Goal: Task Accomplishment & Management: Manage account settings

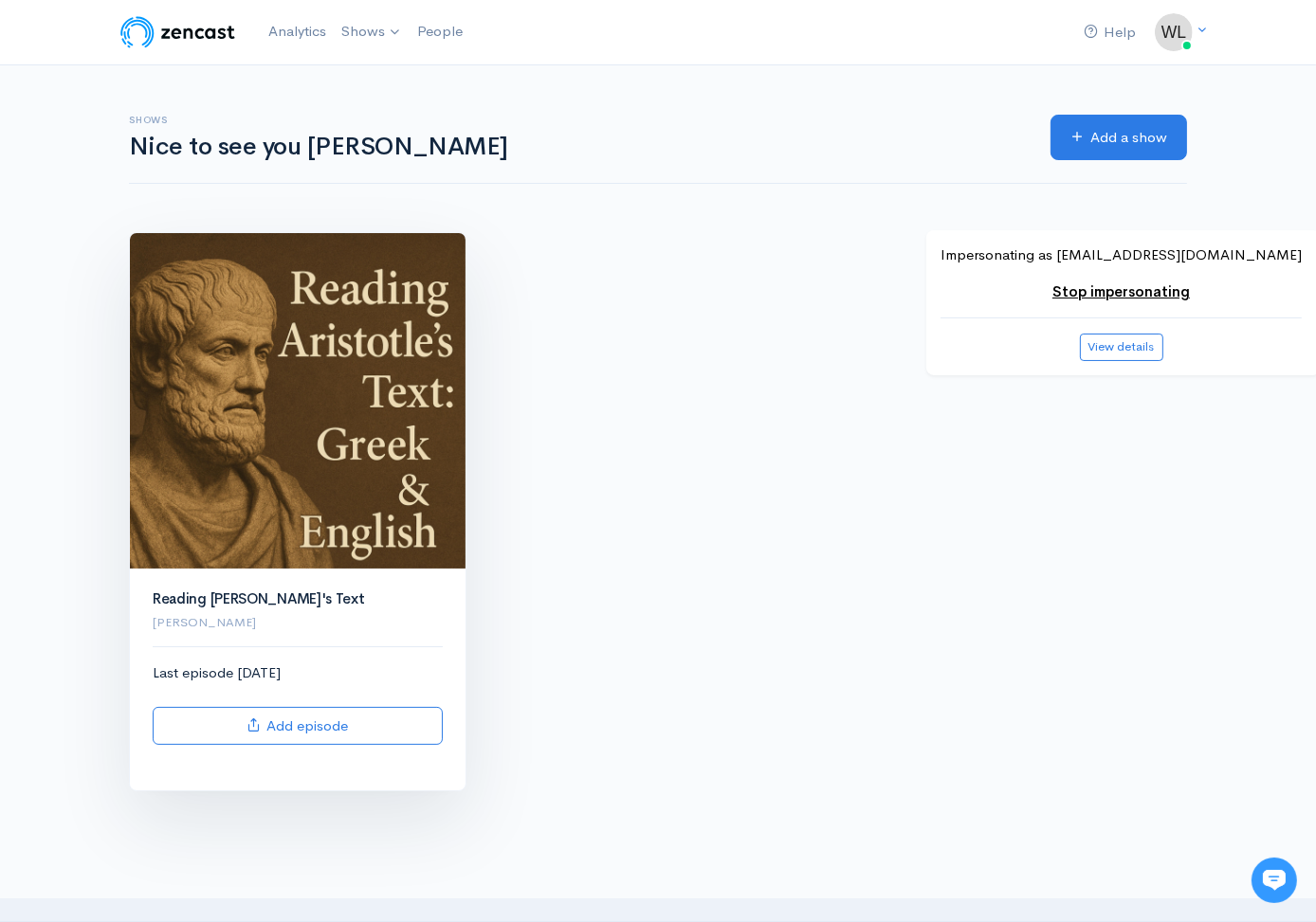
click at [342, 404] on img at bounding box center [298, 401] width 336 height 336
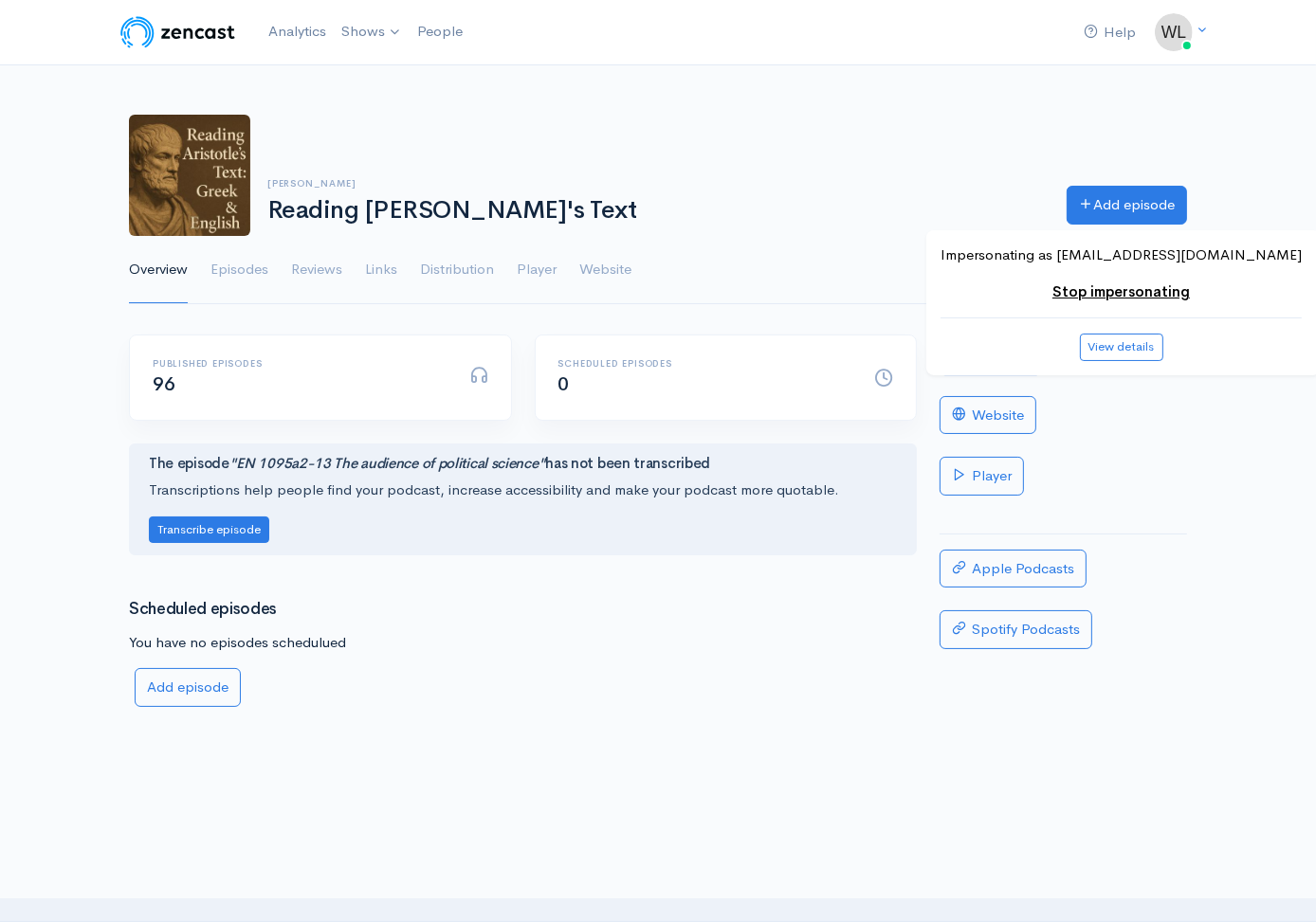
click at [959, 357] on icon at bounding box center [959, 352] width 14 height 14
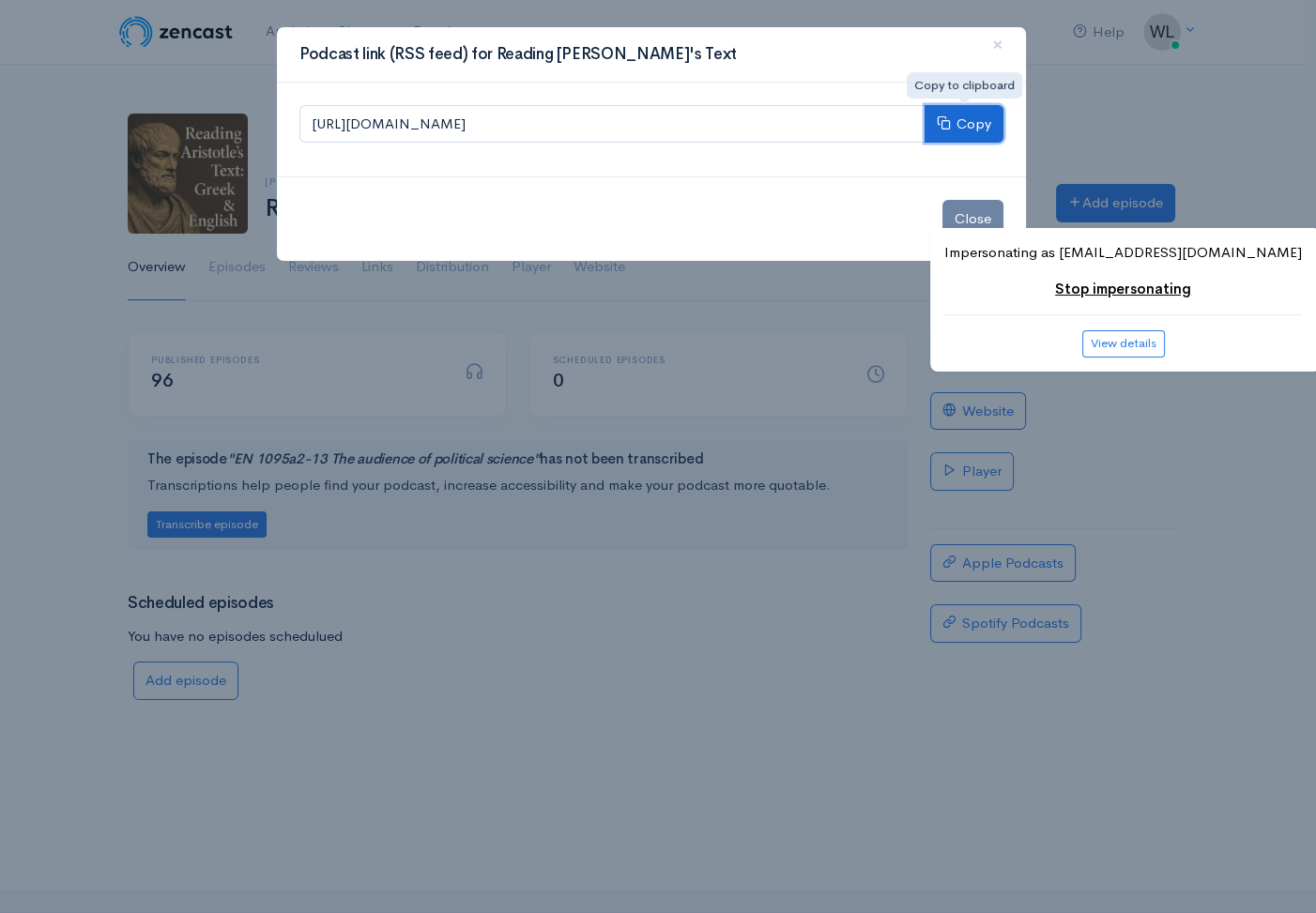
click at [968, 125] on button "Copy" at bounding box center [965, 124] width 79 height 39
click at [954, 204] on button "Close" at bounding box center [974, 219] width 61 height 39
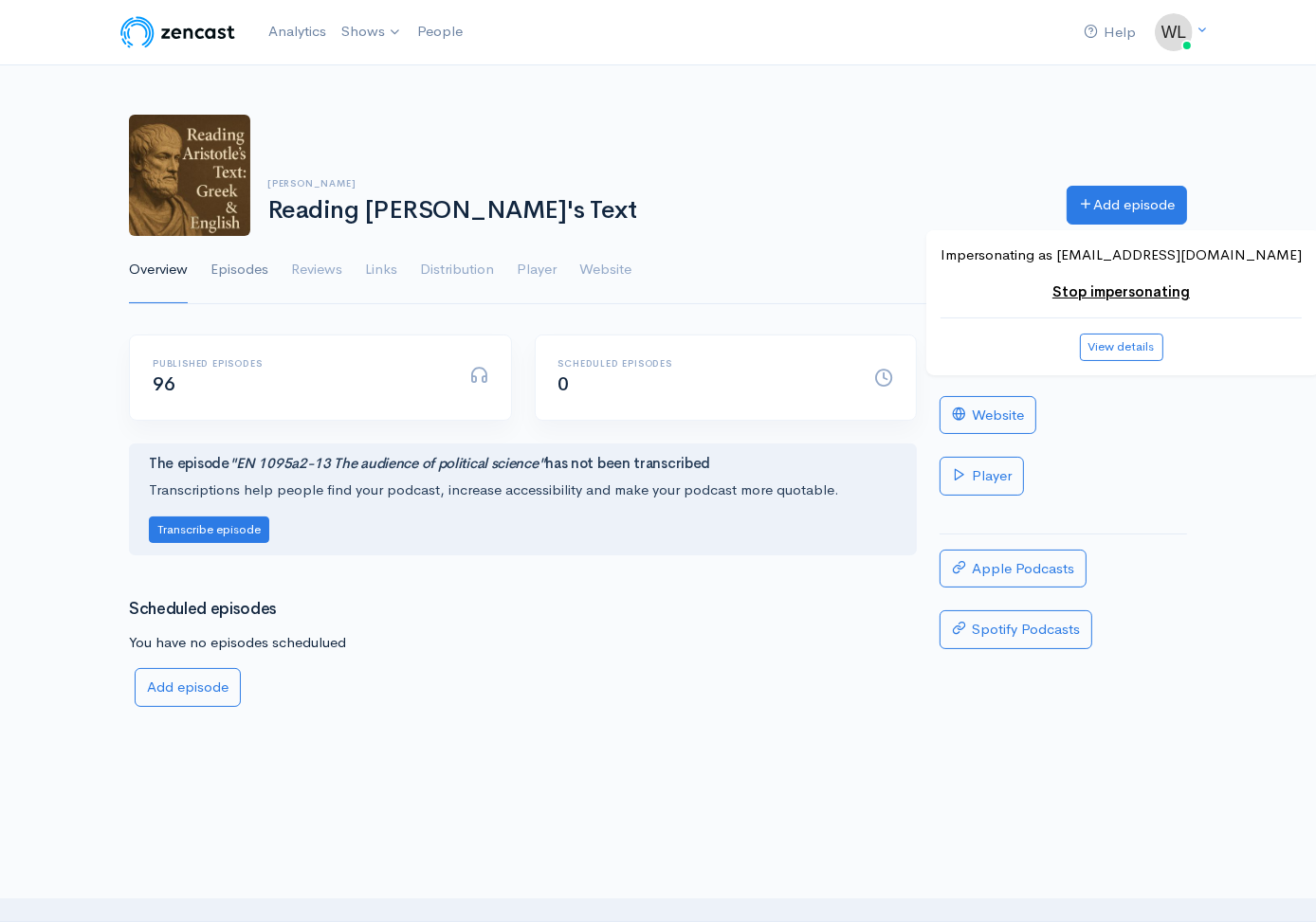
click at [259, 267] on link "Episodes" at bounding box center [240, 270] width 58 height 68
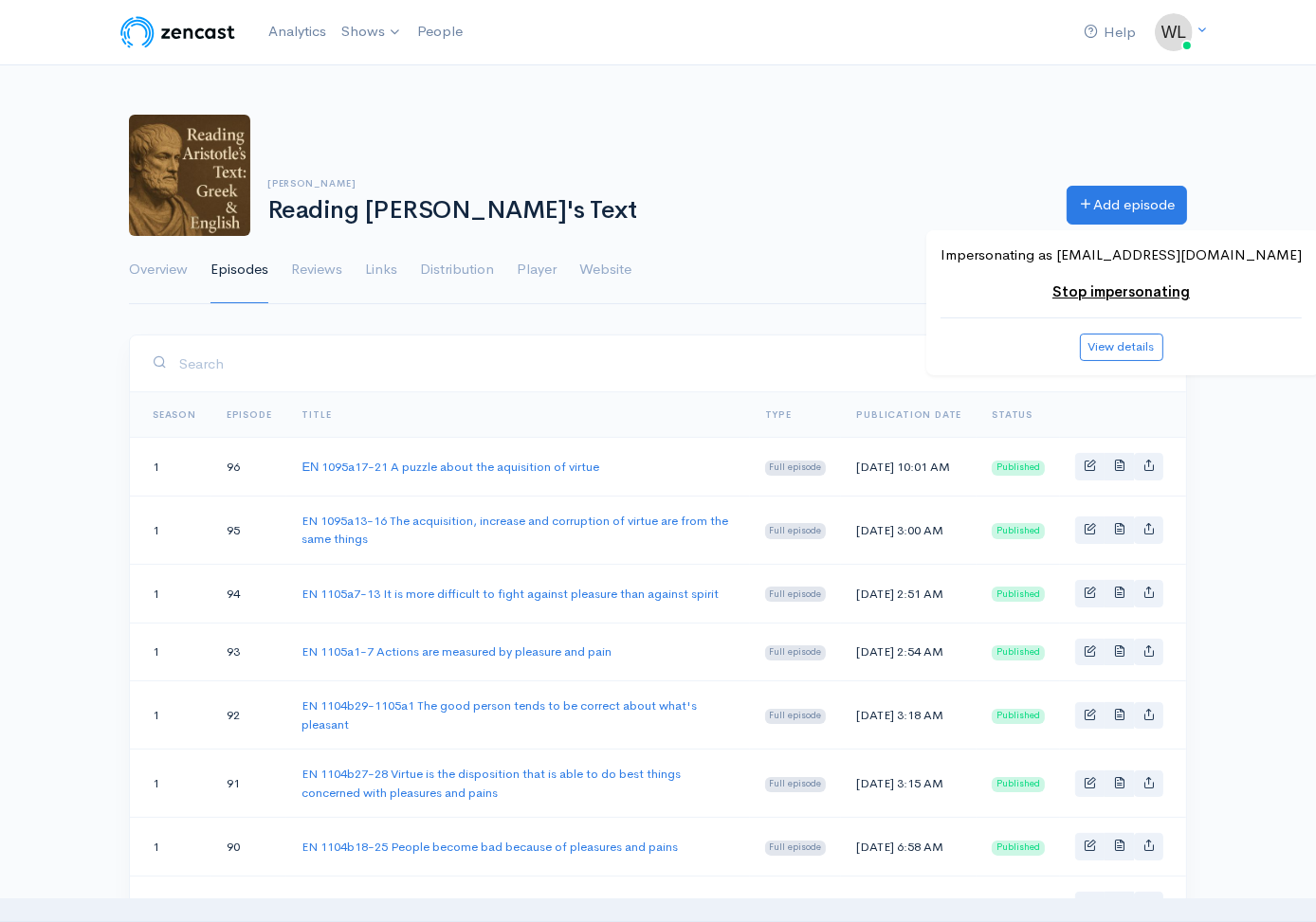
click at [585, 163] on div "Dr. Wenqi Li Reading Aristotle's Text Add episode" at bounding box center [658, 175] width 1081 height 121
click at [658, 162] on div "Dr. Wenqi Li Reading Aristotle's Text Add episode" at bounding box center [658, 175] width 1081 height 121
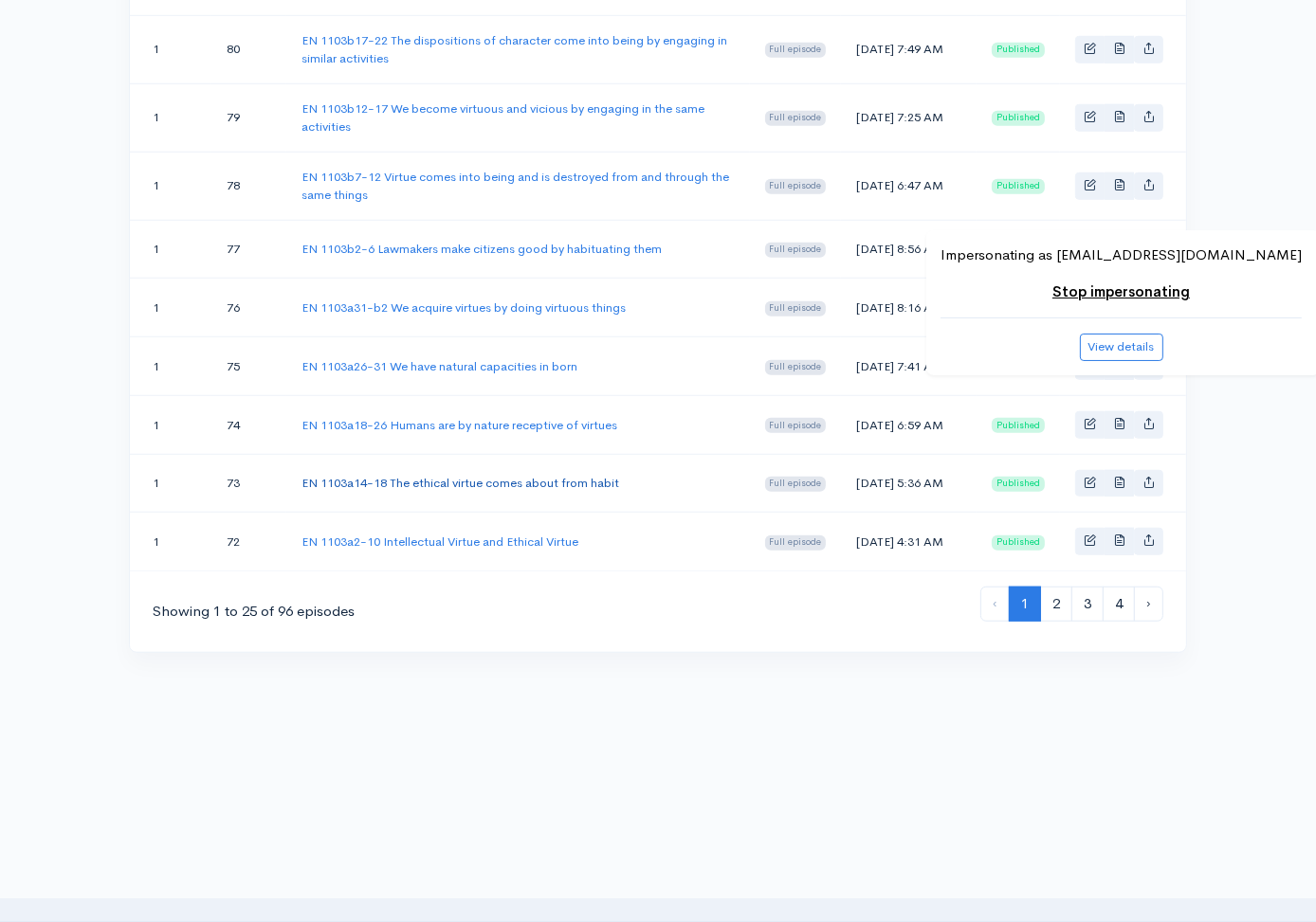
click at [546, 474] on link "EN 1103a14-18 The ethical virtue comes about from habit" at bounding box center [461, 482] width 318 height 16
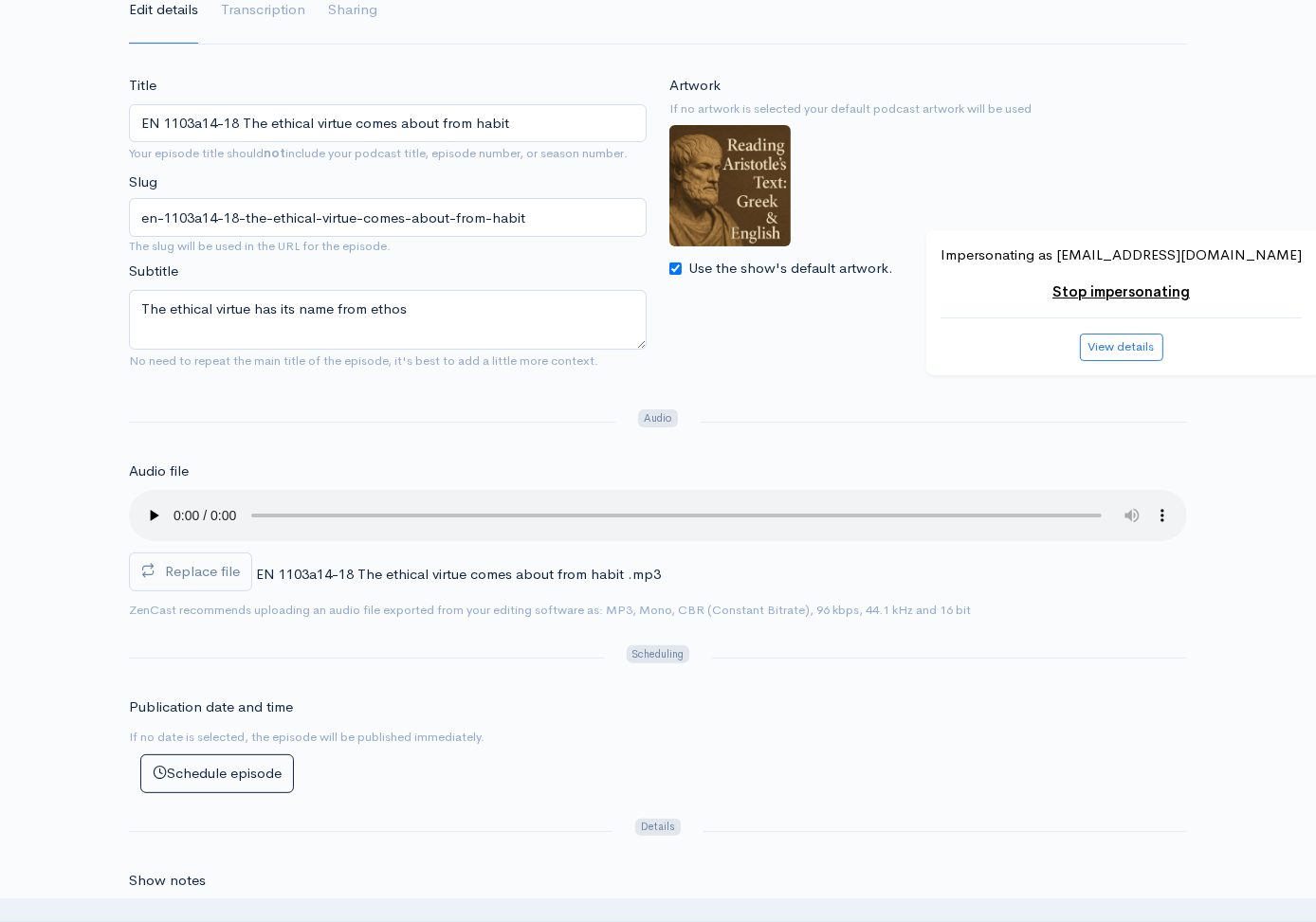
scroll to position [261, 0]
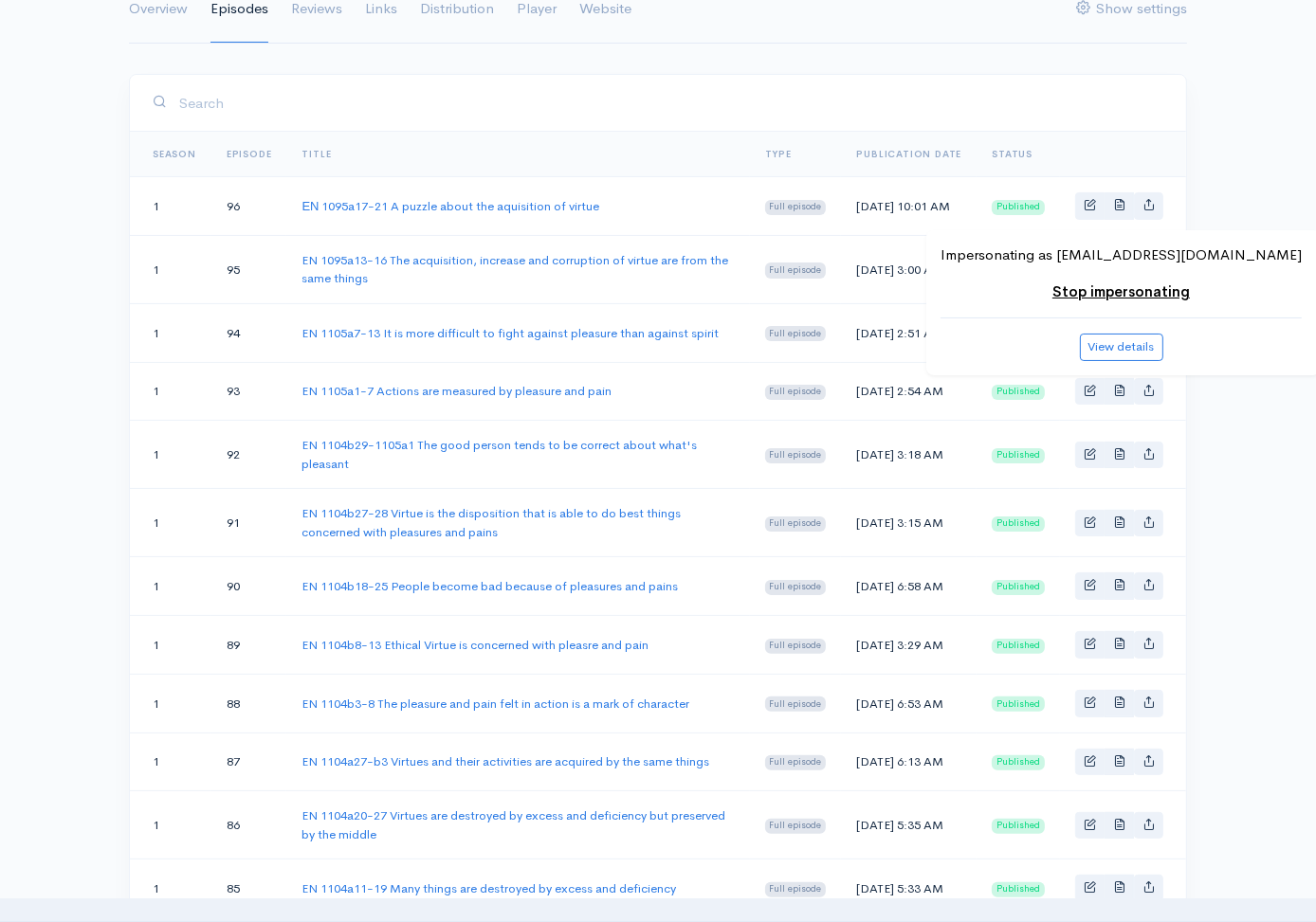
scroll to position [1558, 0]
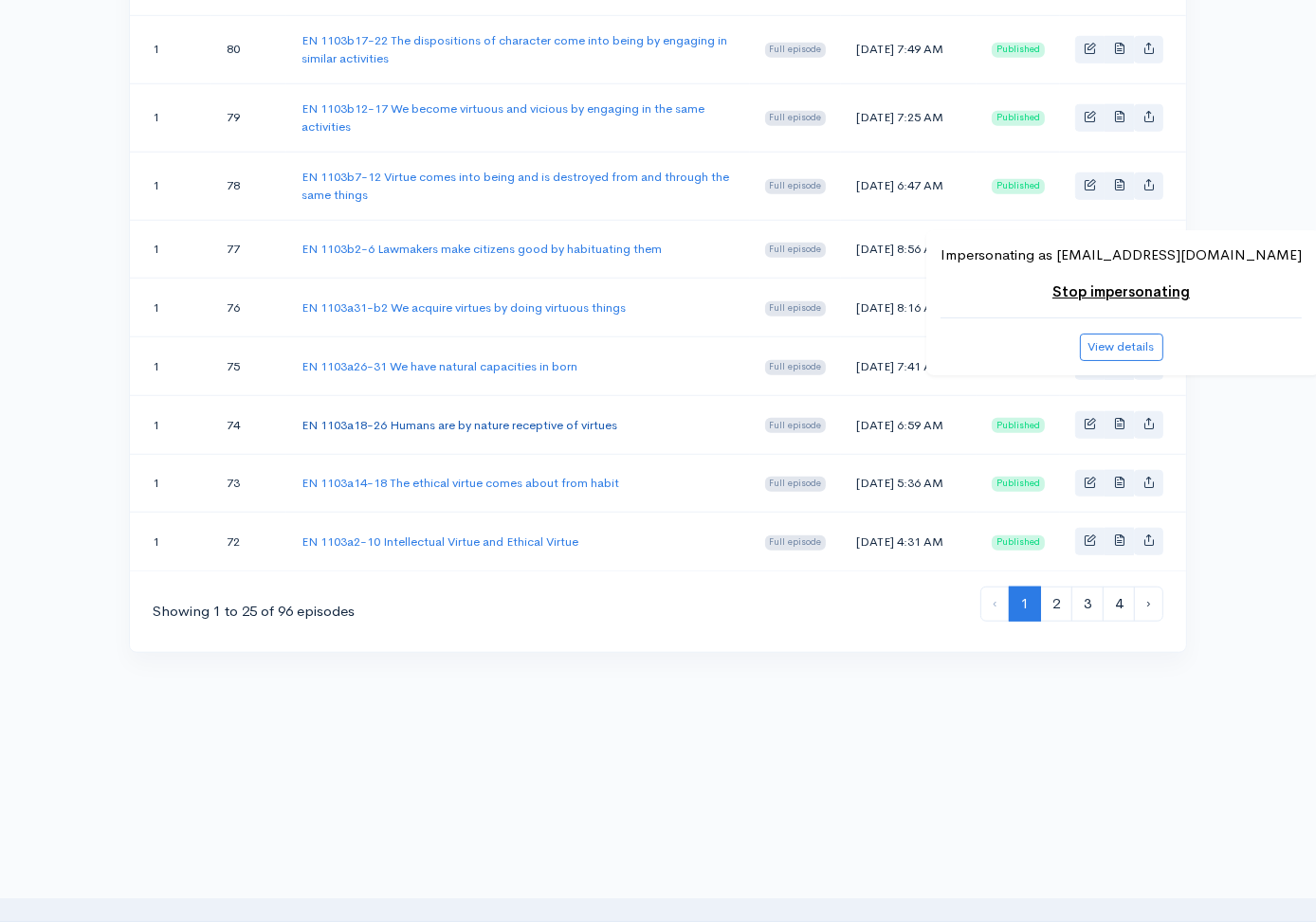
click at [522, 418] on link "EN 1103a18-26 Humans are by nature receptive of virtues" at bounding box center [460, 426] width 316 height 16
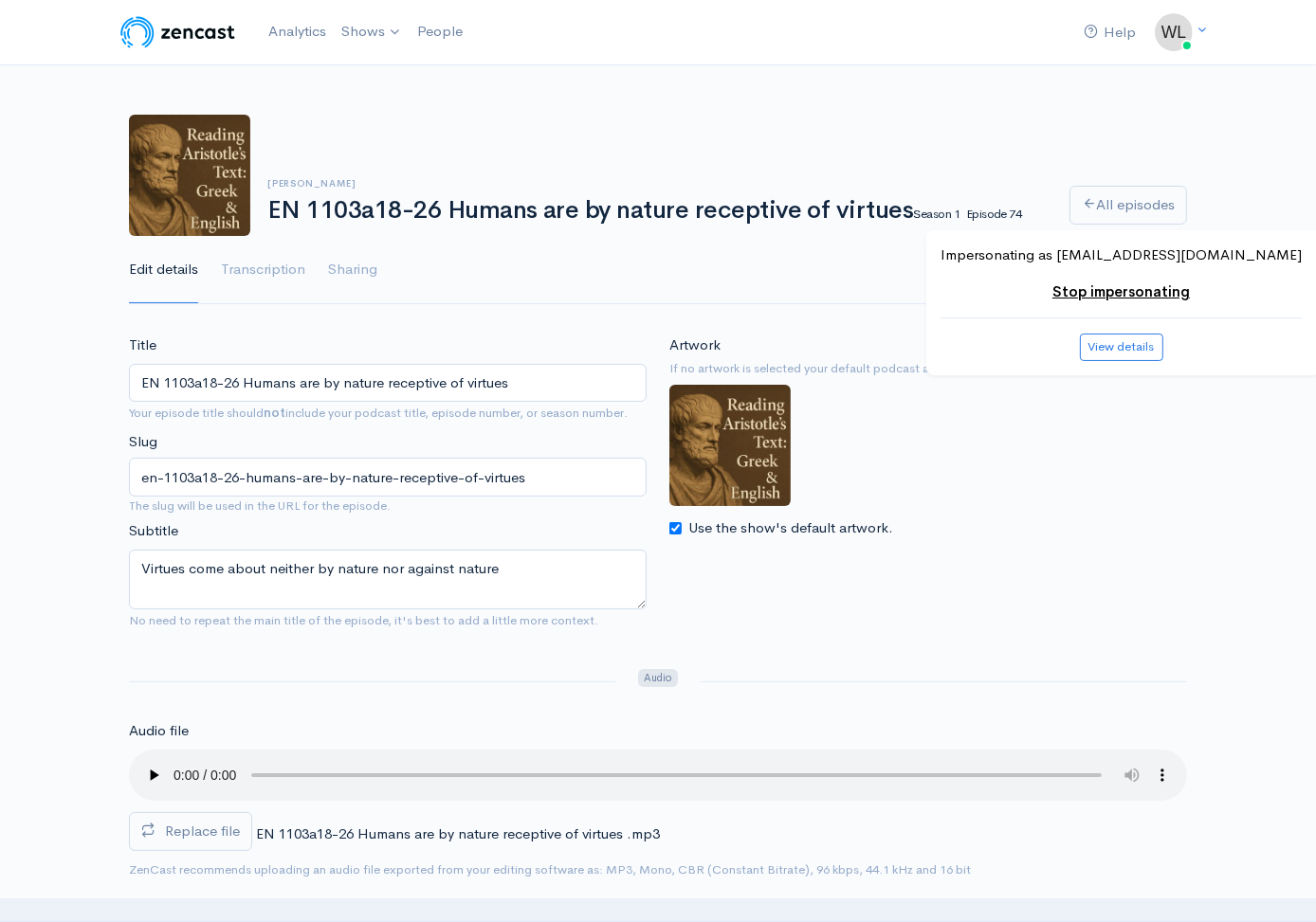
click at [227, 831] on span "Replace file" at bounding box center [202, 831] width 75 height 18
click at [0, 0] on input "Replace file" at bounding box center [0, 0] width 0 height 0
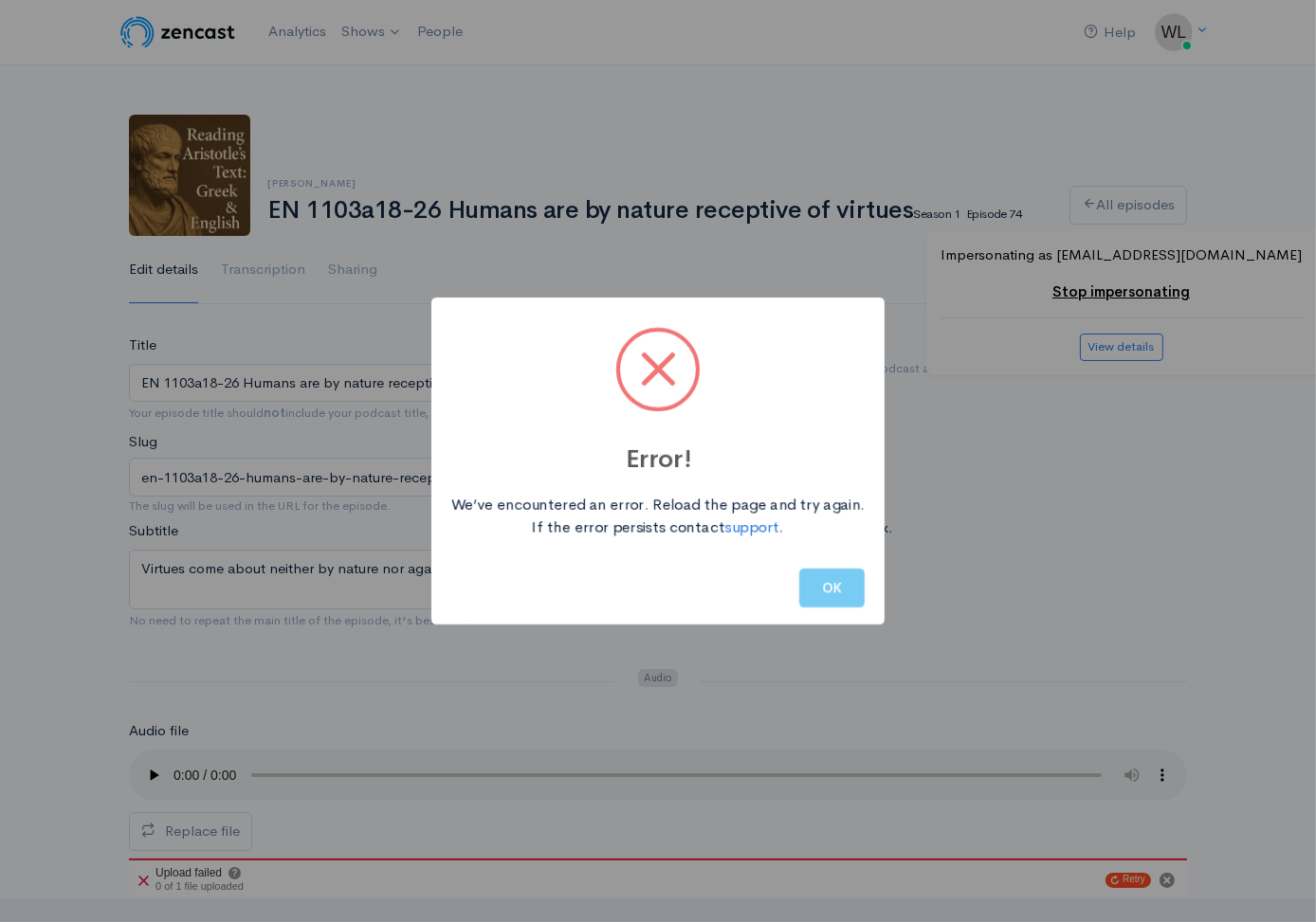
click at [819, 593] on button "OK" at bounding box center [831, 587] width 65 height 39
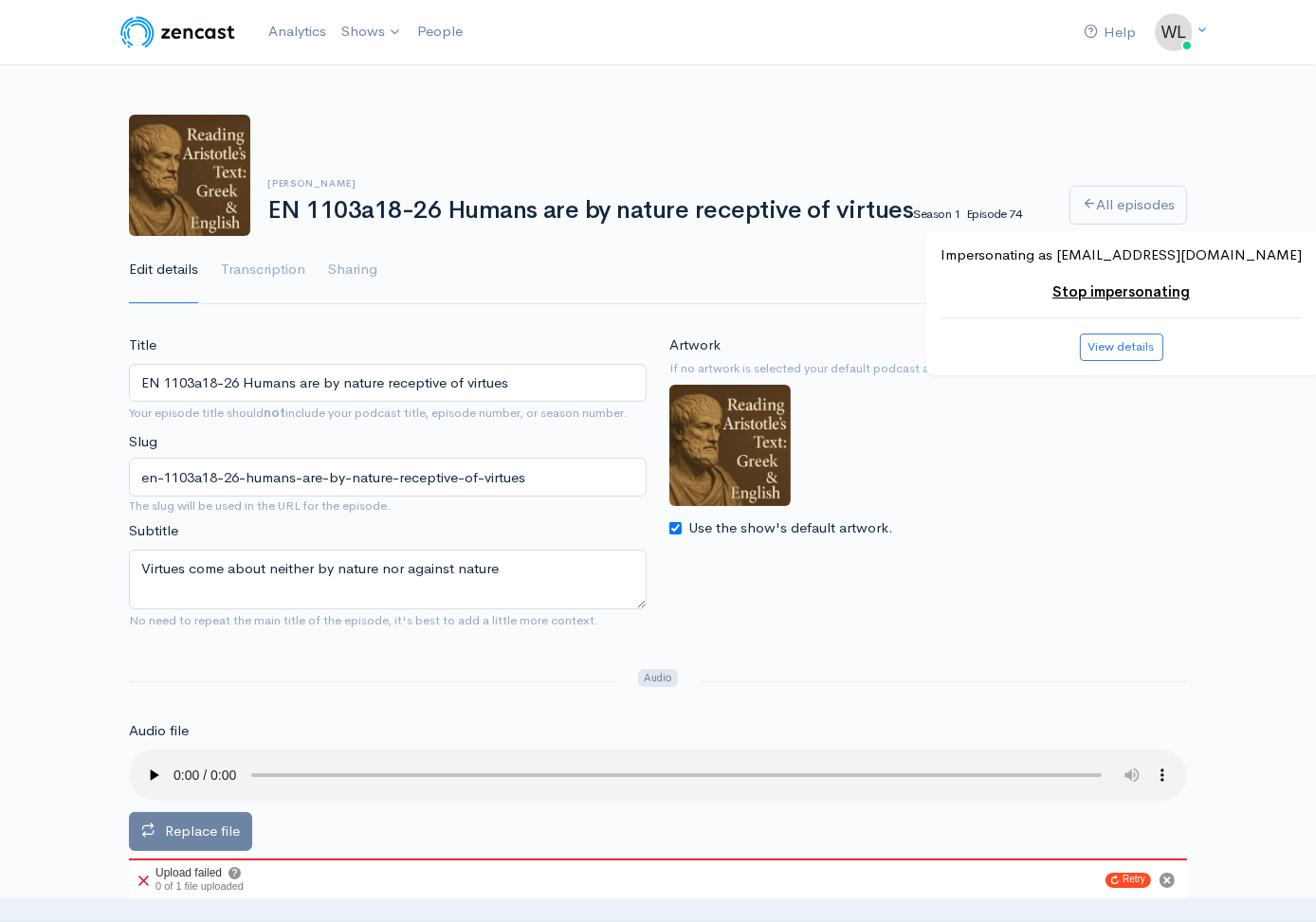
click at [195, 826] on span "Replace file" at bounding box center [202, 831] width 75 height 18
click at [0, 0] on input "Replace file" at bounding box center [0, 0] width 0 height 0
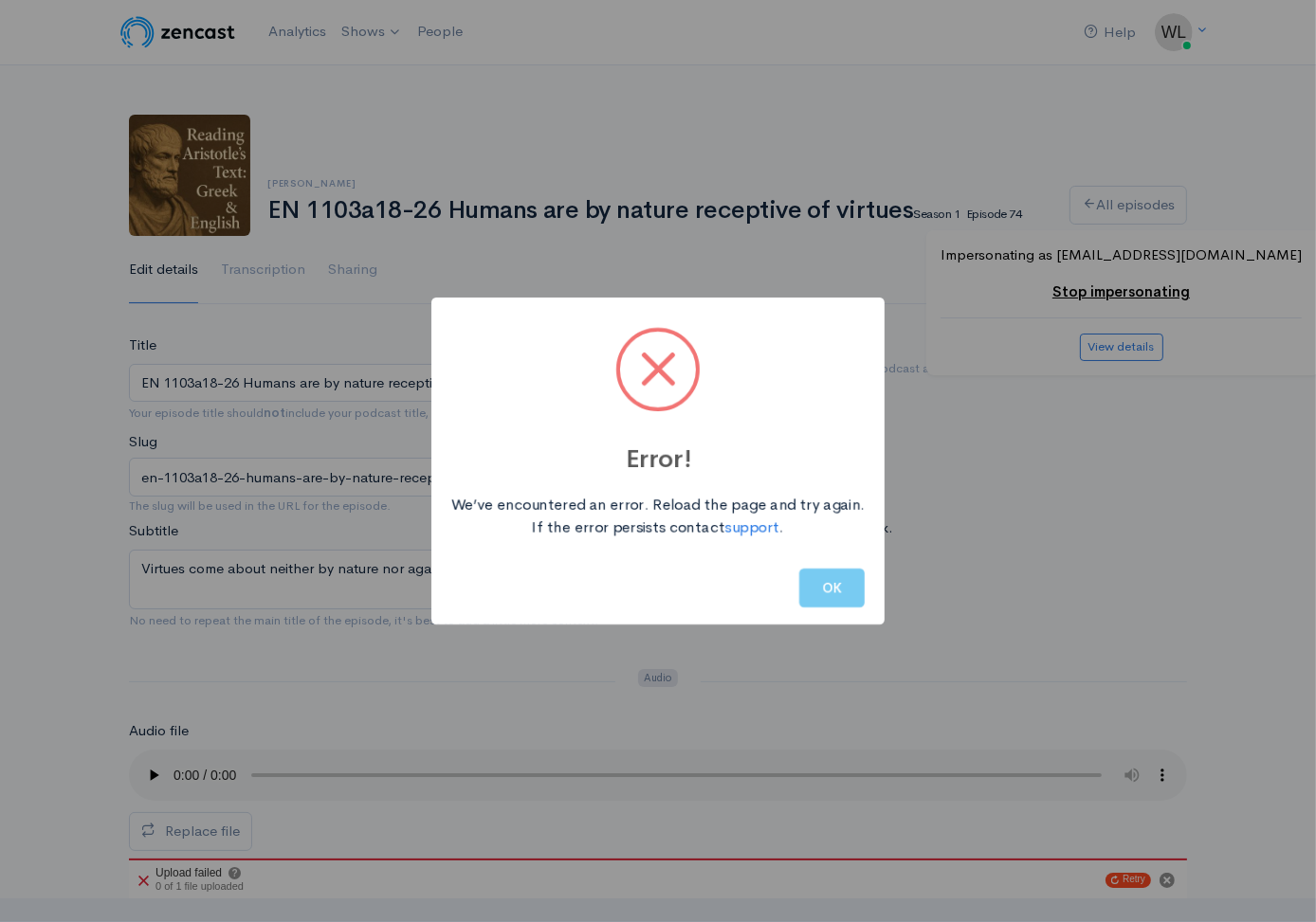
click at [836, 588] on button "OK" at bounding box center [831, 587] width 65 height 39
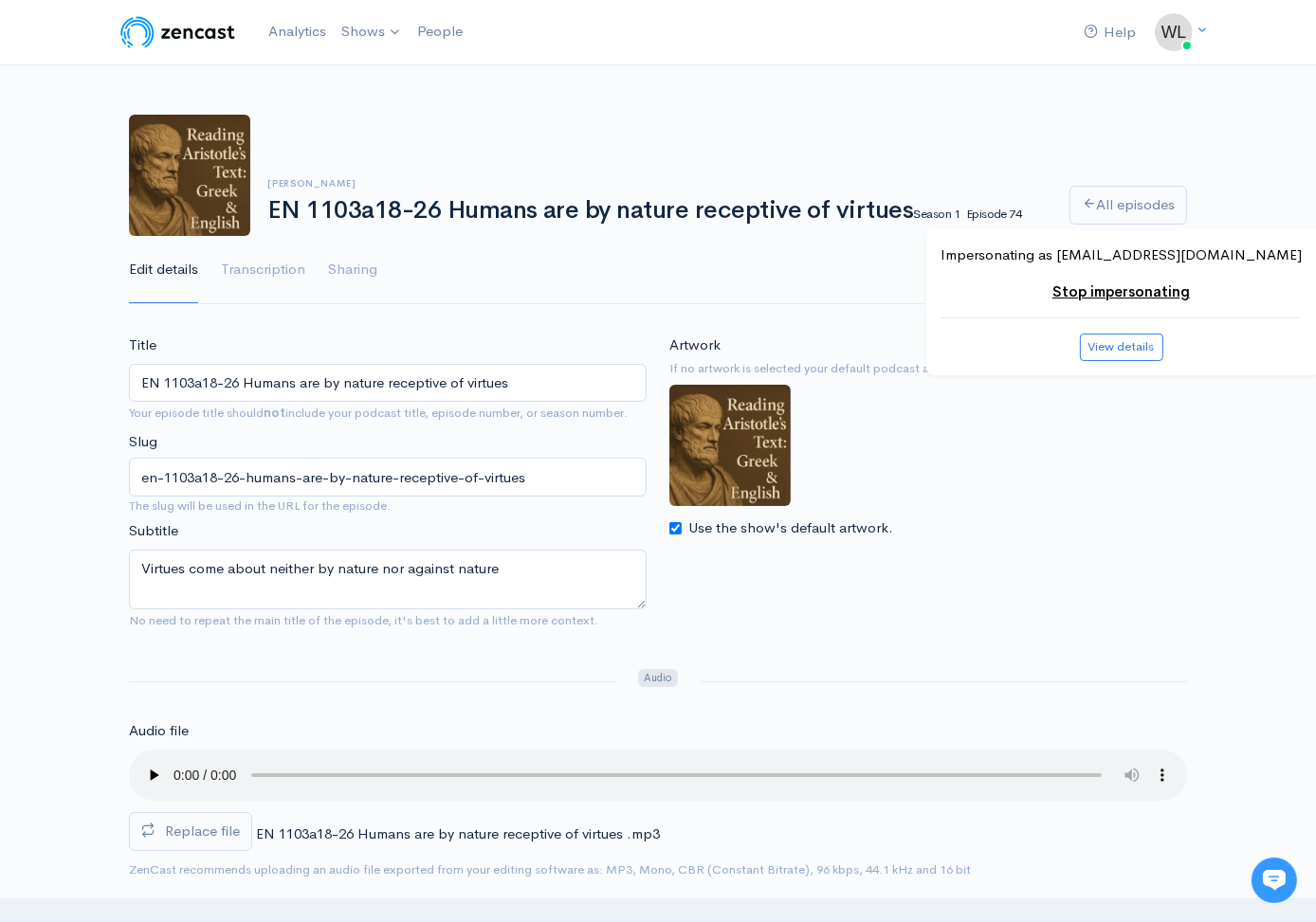
click at [187, 822] on span "Replace file" at bounding box center [202, 831] width 75 height 18
click at [0, 0] on input "Replace file" at bounding box center [0, 0] width 0 height 0
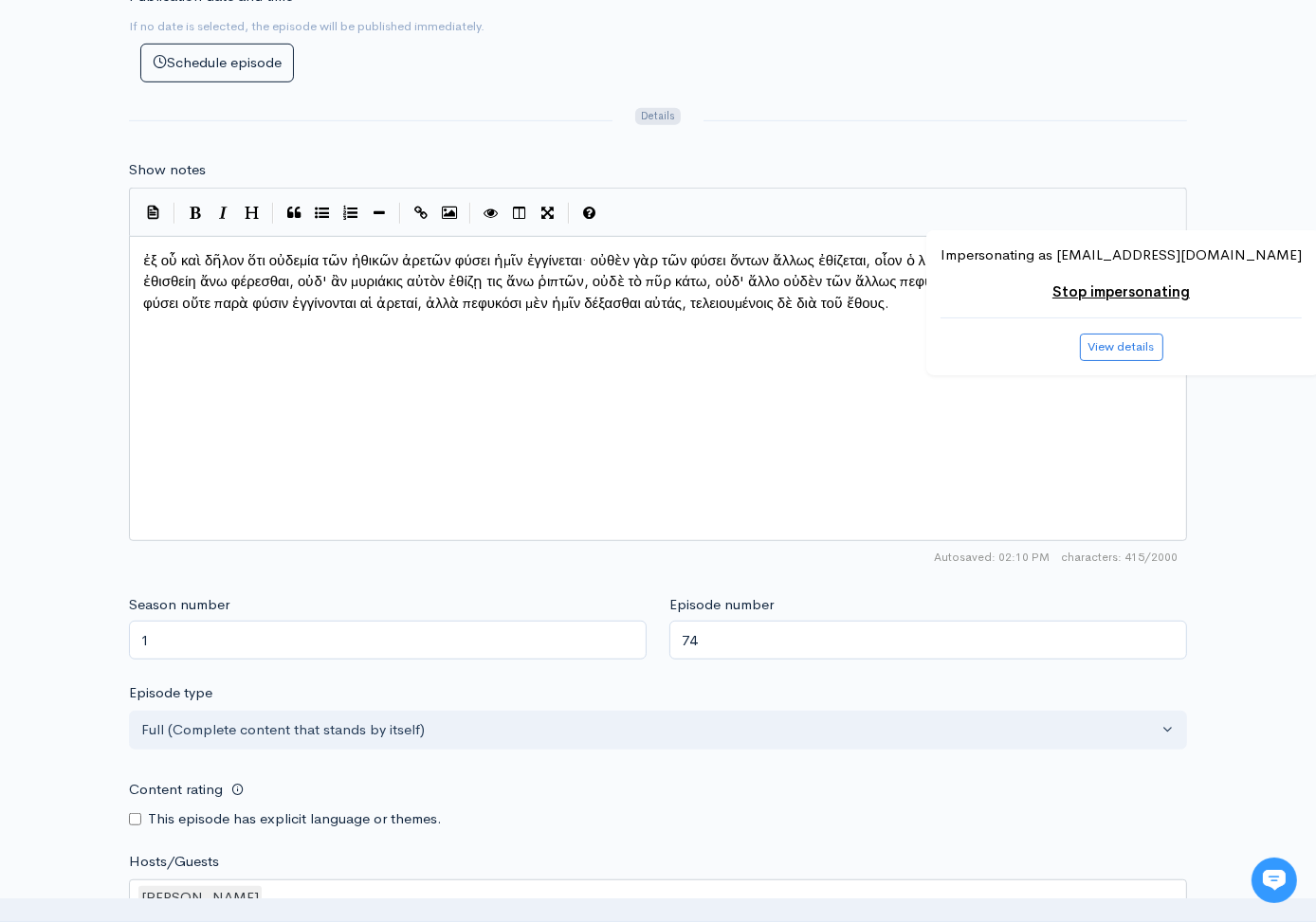
scroll to position [1538, 0]
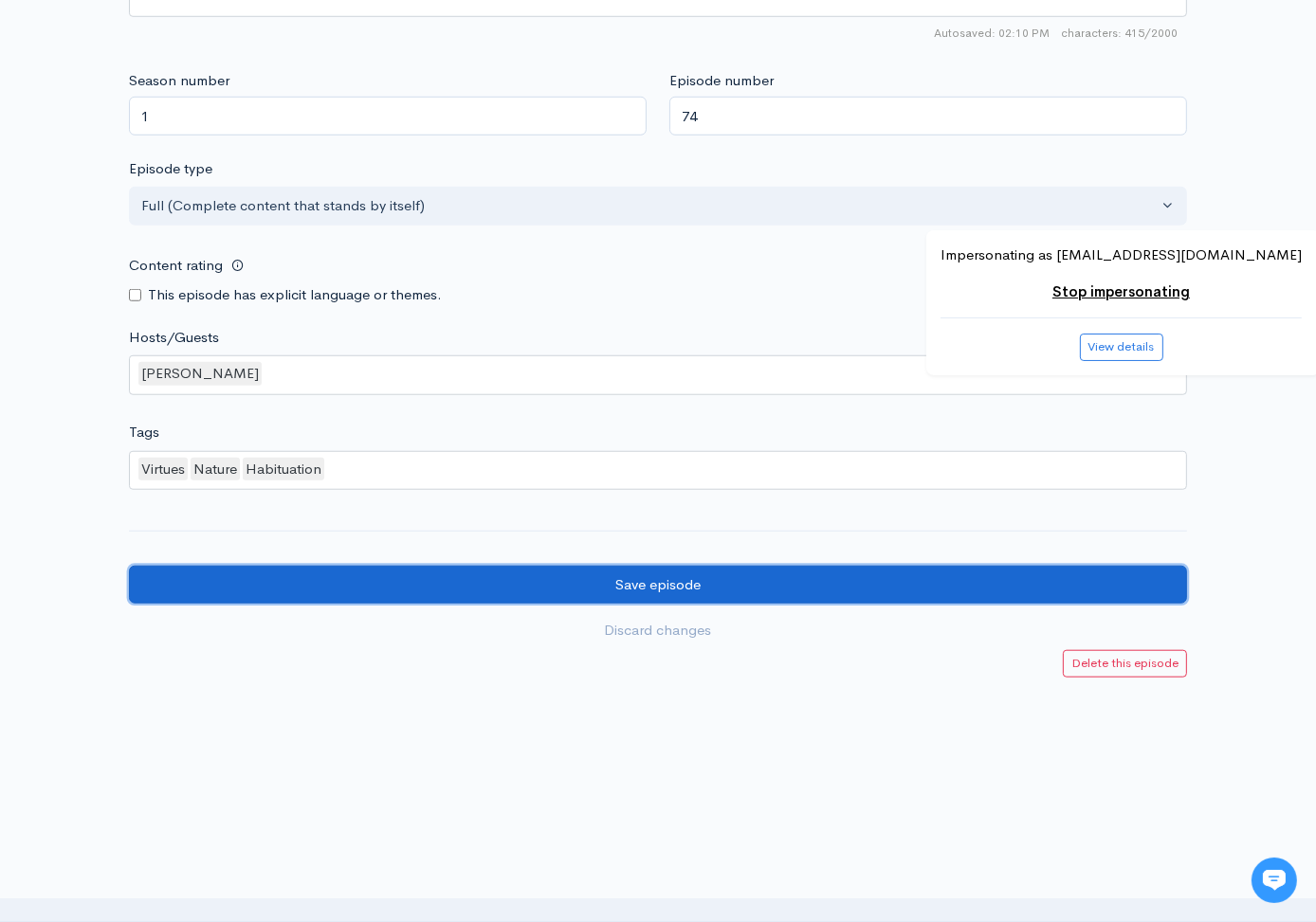
click at [824, 567] on input "Save episode" at bounding box center [658, 584] width 1058 height 39
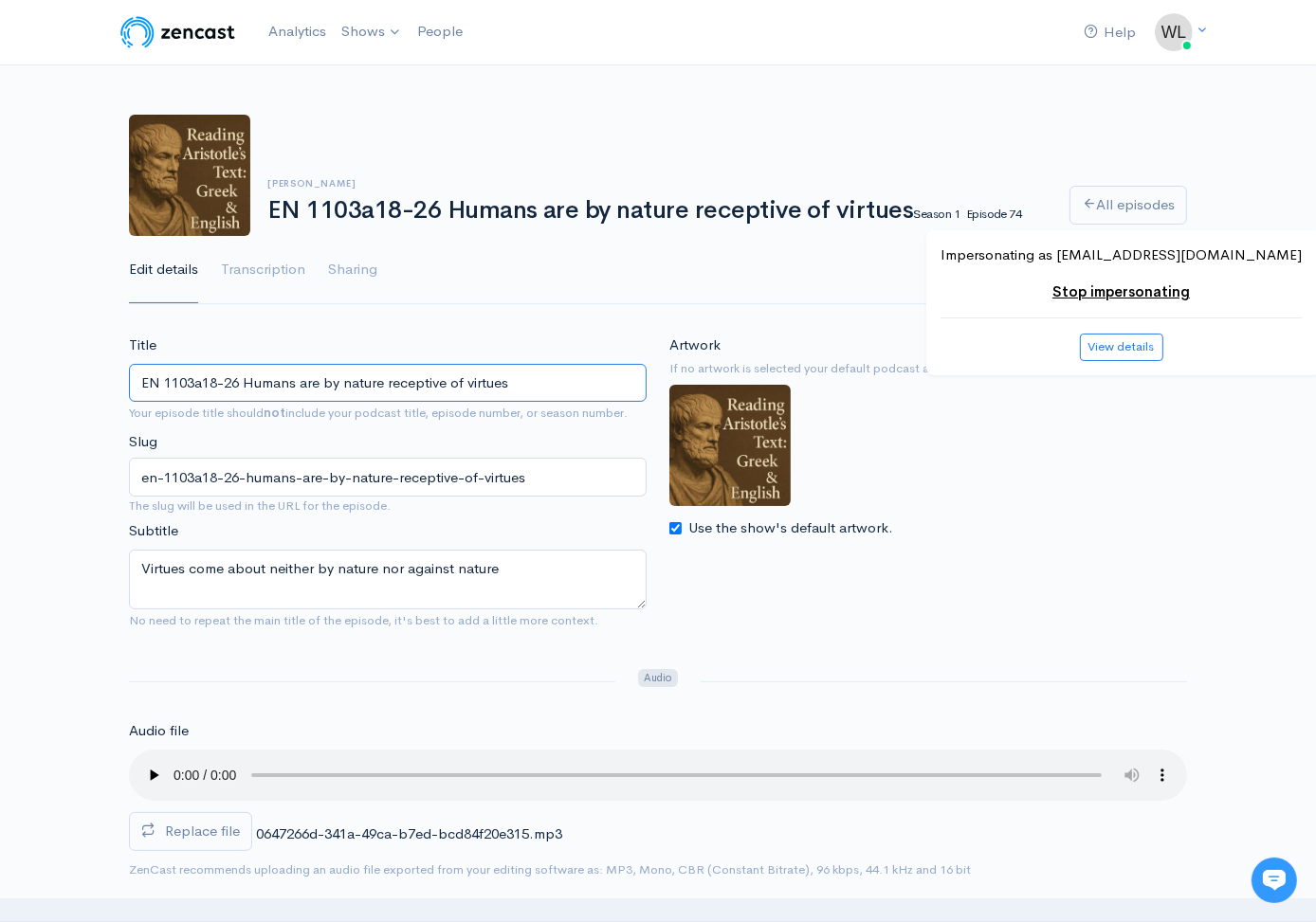
click at [523, 377] on input "EN 1103a18-26 Humans are by nature receptive of virtues" at bounding box center [388, 383] width 518 height 39
click at [1088, 203] on icon at bounding box center [1089, 203] width 14 height 14
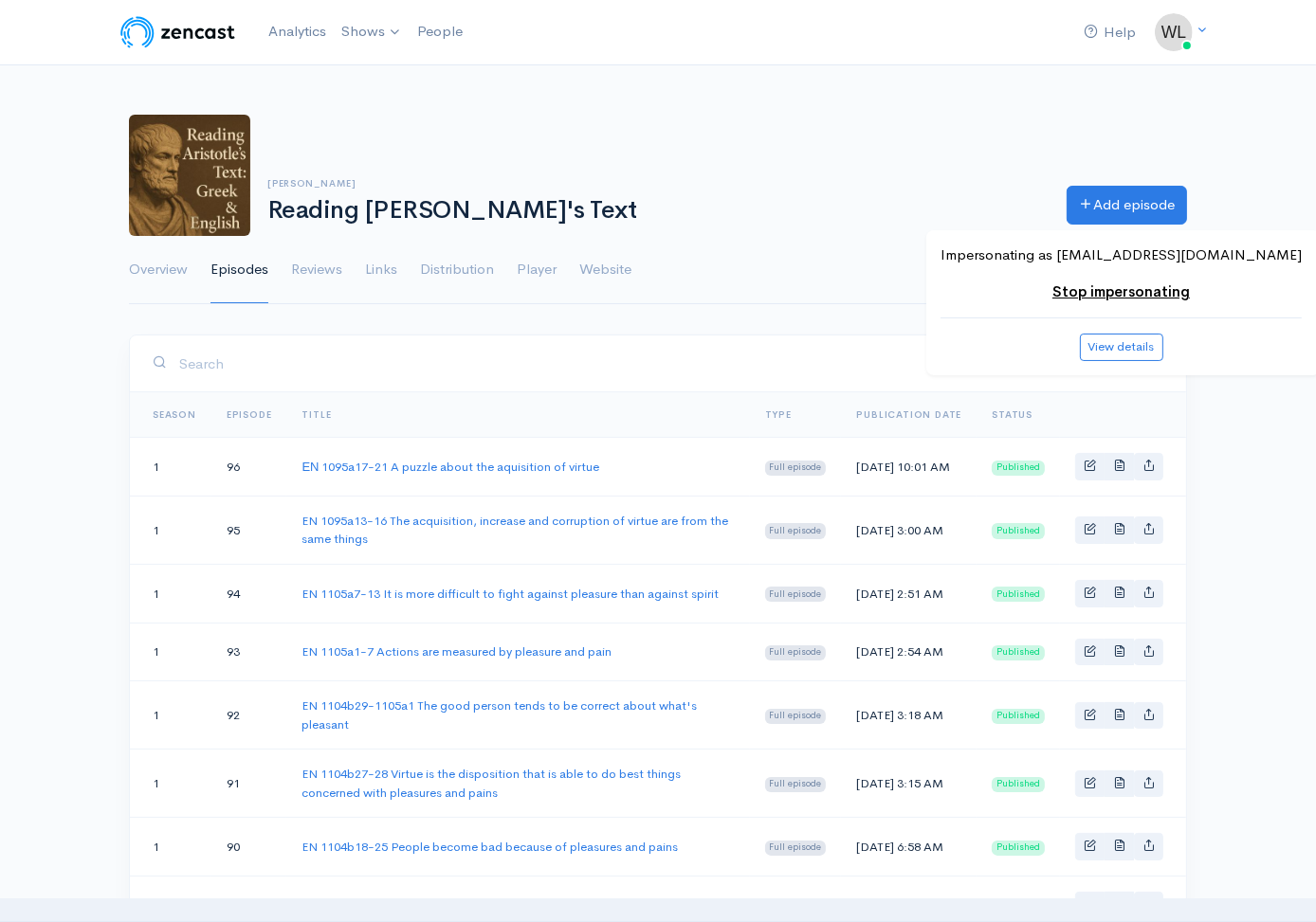
scroll to position [1497, 0]
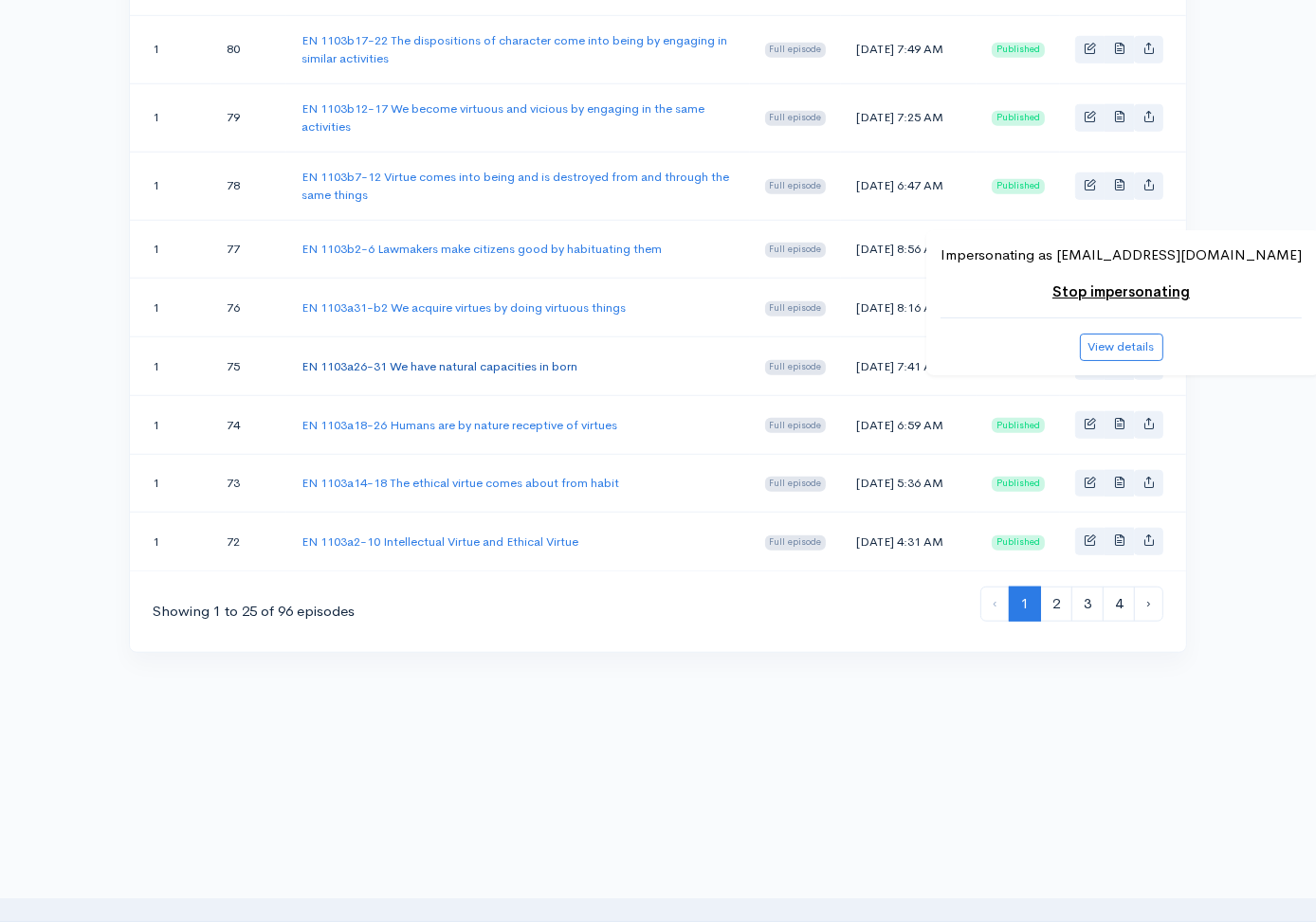
click at [515, 375] on link "EN 1103a26-31 We have natural capacities in born" at bounding box center [440, 367] width 276 height 16
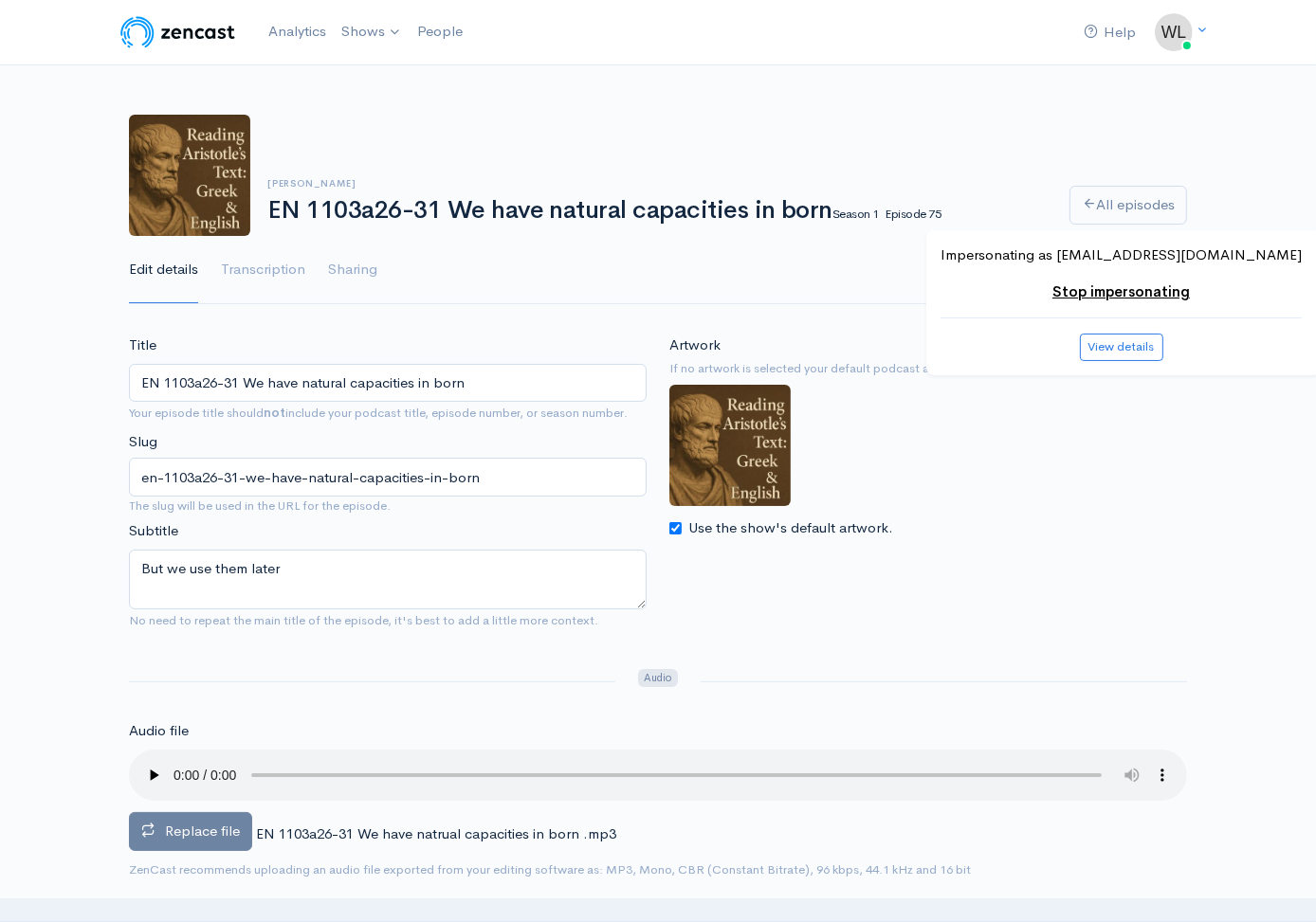
click at [199, 834] on span "Replace file" at bounding box center [202, 831] width 75 height 18
click at [0, 0] on input "Replace file" at bounding box center [0, 0] width 0 height 0
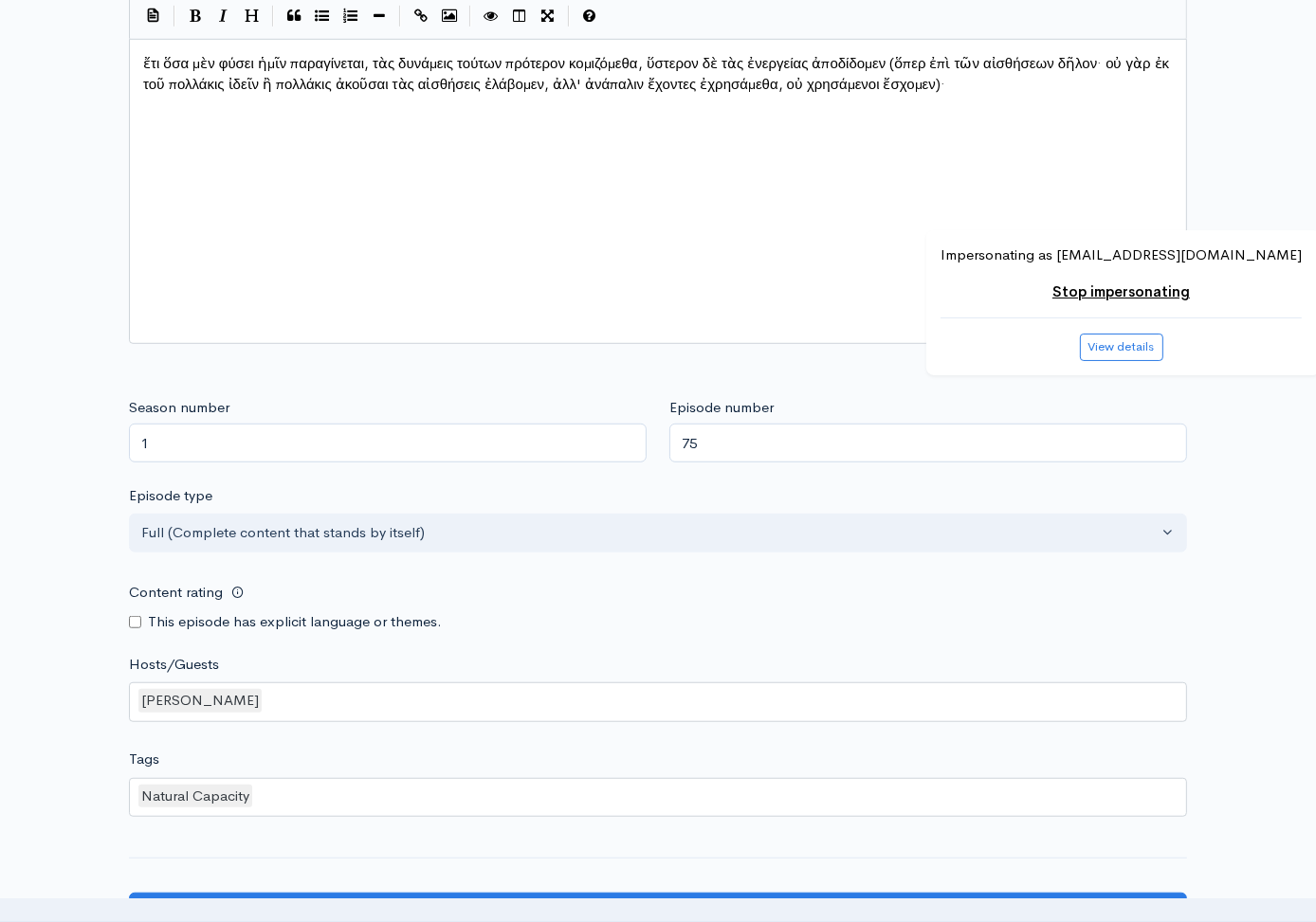
scroll to position [1538, 0]
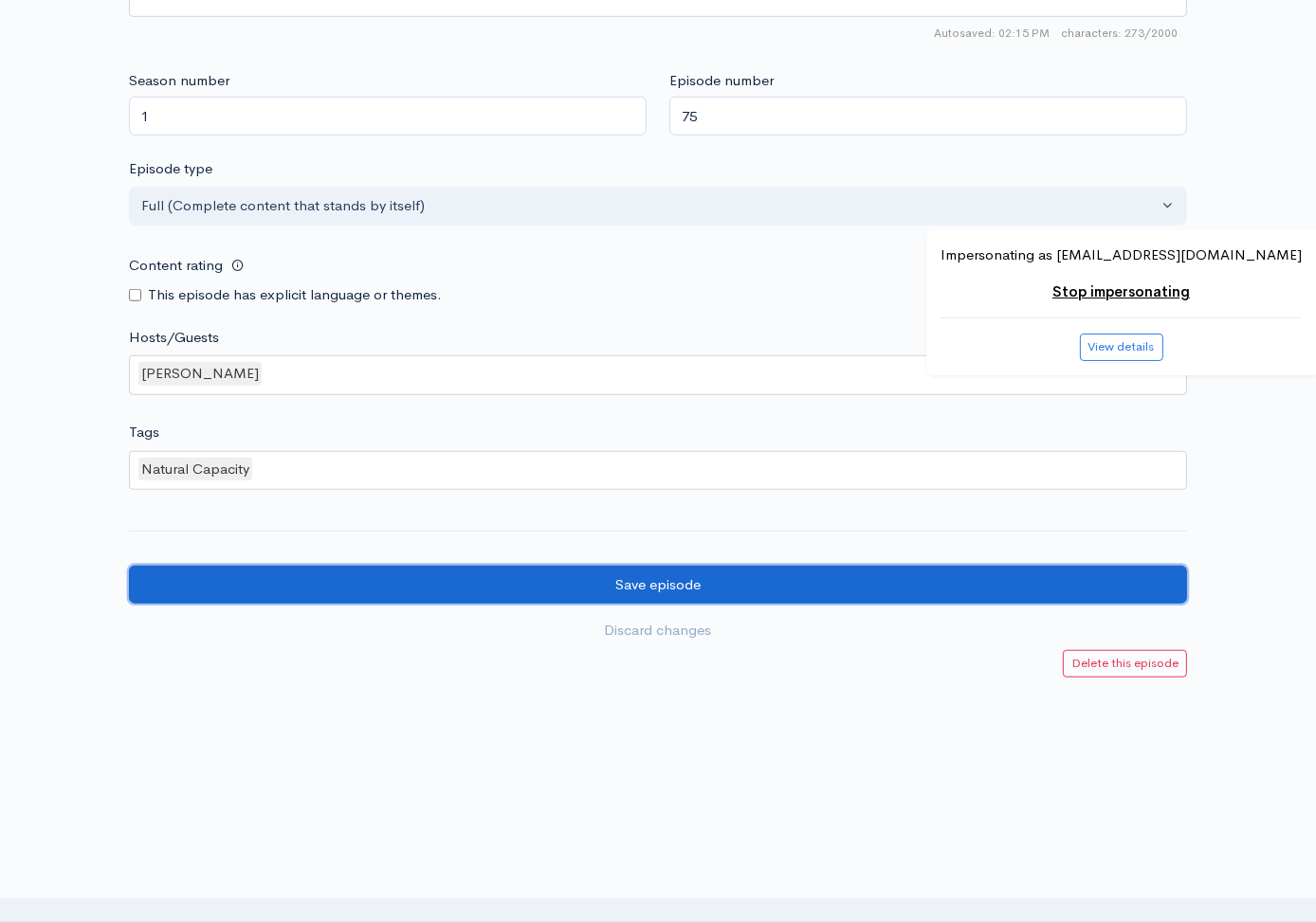
click at [323, 577] on input "Save episode" at bounding box center [658, 584] width 1058 height 39
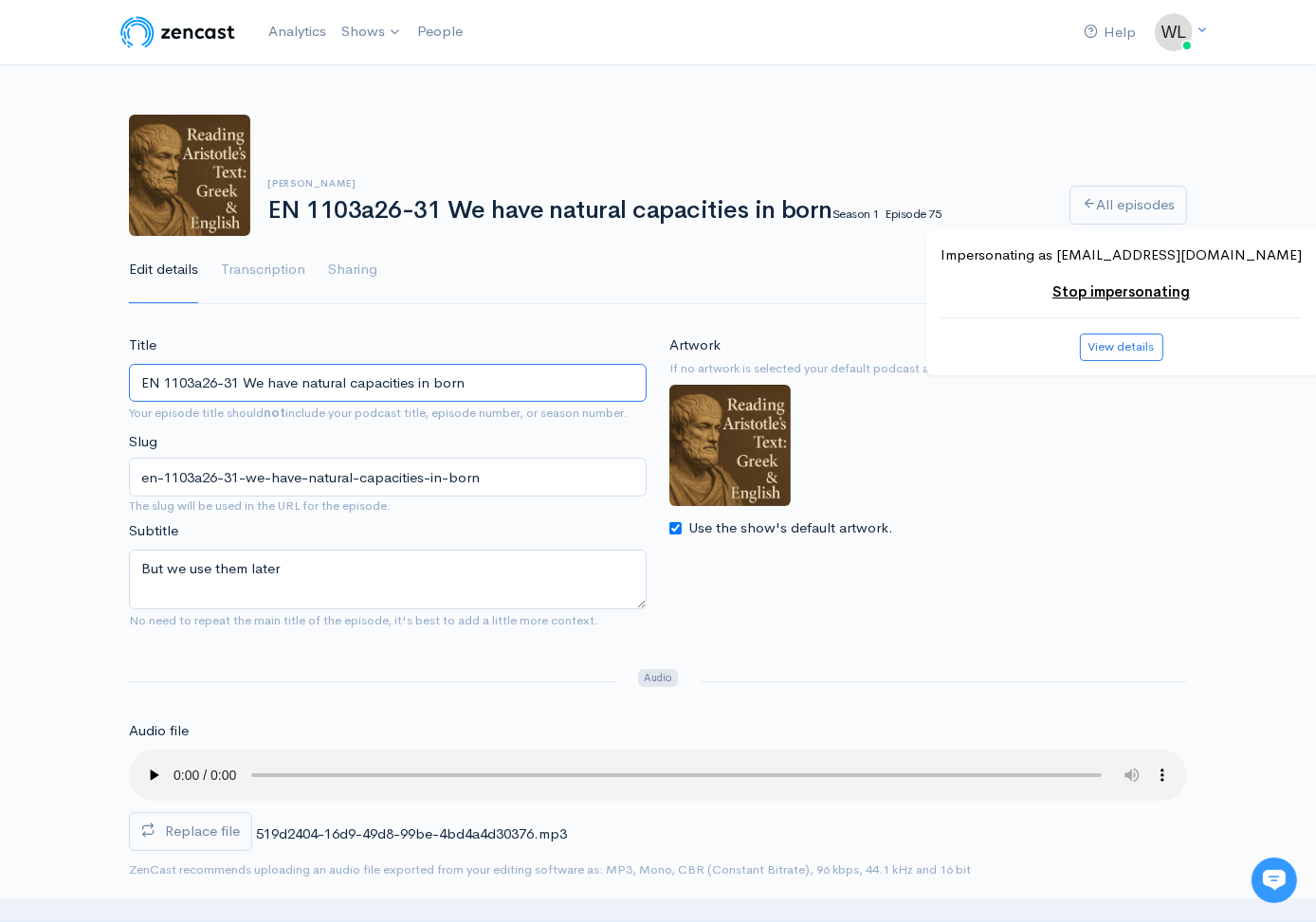
click at [516, 384] on input "EN 1103a26-31 We have natural capacities in born" at bounding box center [388, 383] width 518 height 39
click at [1071, 205] on link "All episodes" at bounding box center [1128, 205] width 118 height 39
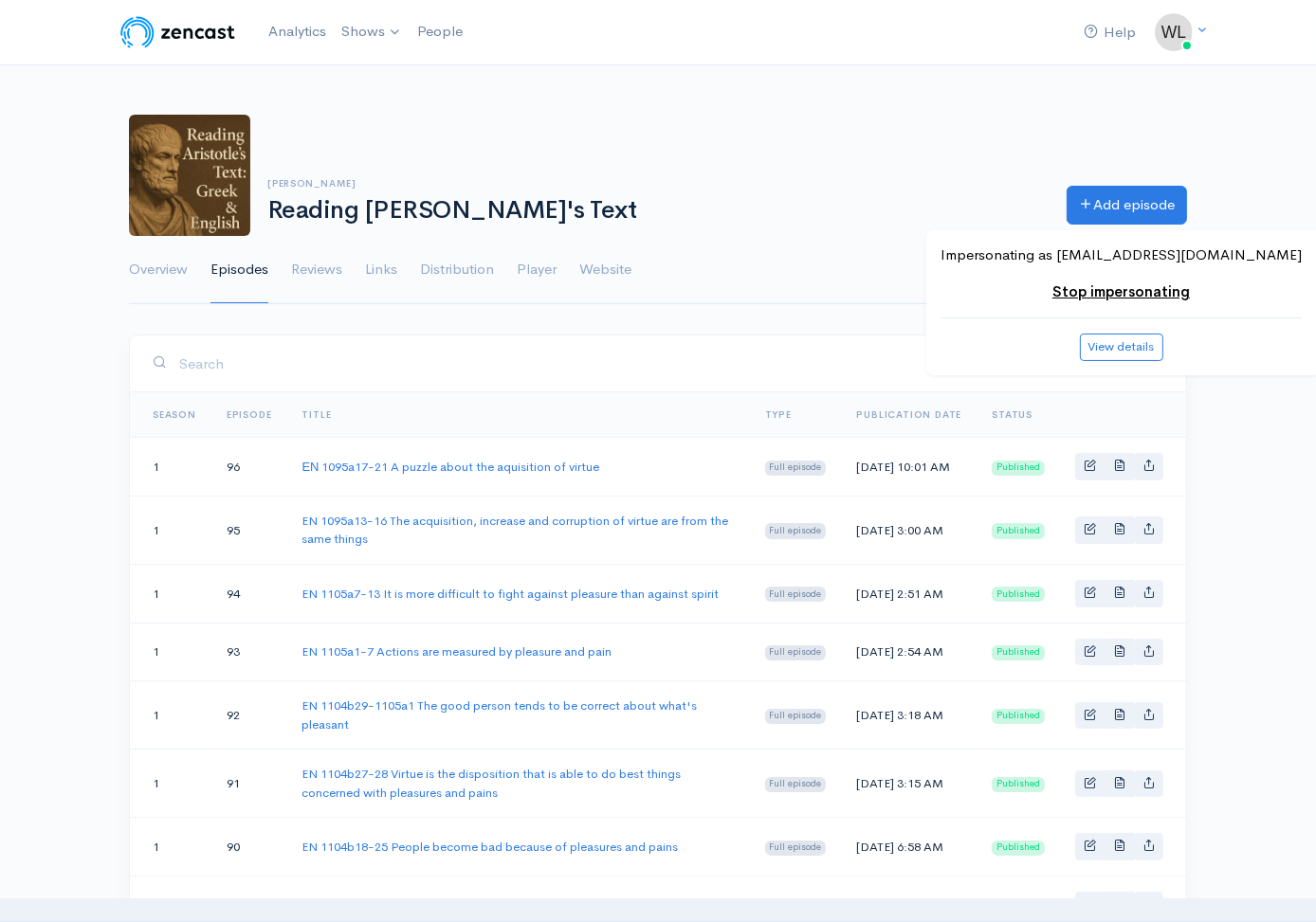
scroll to position [1430, 0]
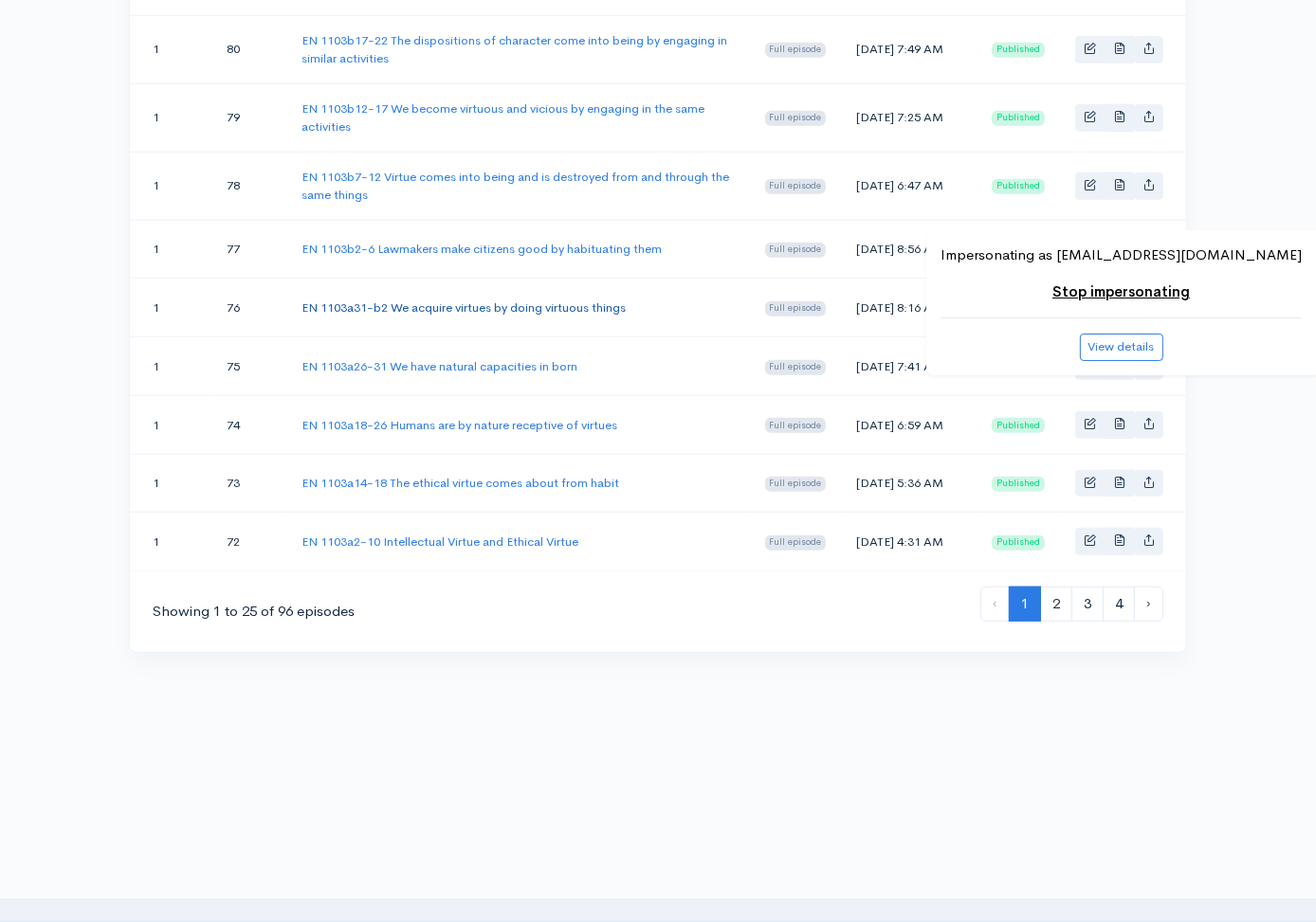
click at [568, 316] on link "EN 1103a31-b2 We acquire virtues by doing virtuous things" at bounding box center [464, 308] width 325 height 16
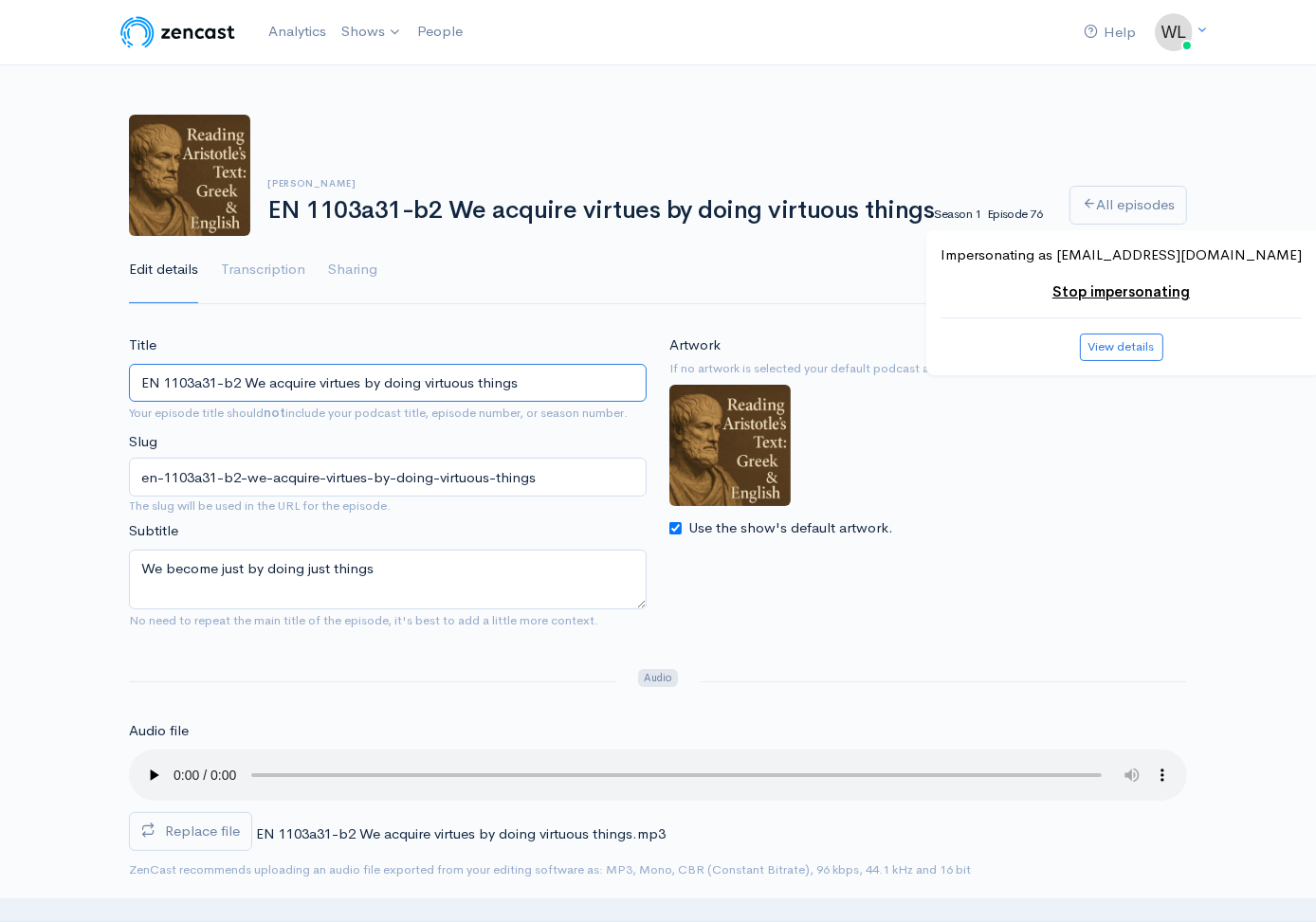
click at [568, 390] on input "EN 1103a31-b2 We acquire virtues by doing virtuous things" at bounding box center [388, 383] width 518 height 39
click at [227, 833] on span "Replace file" at bounding box center [202, 831] width 75 height 18
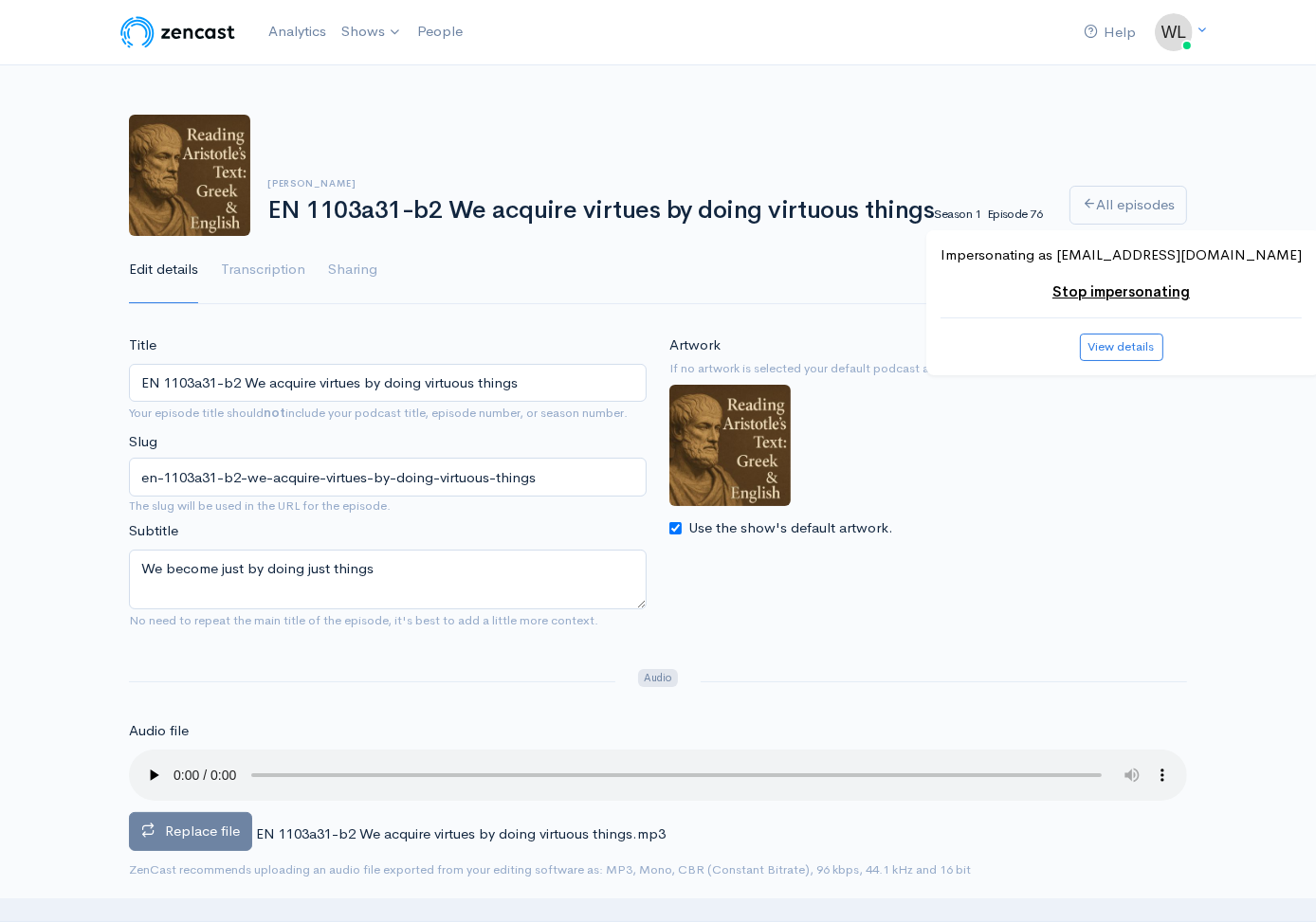
click at [0, 0] on input "Replace file" at bounding box center [0, 0] width 0 height 0
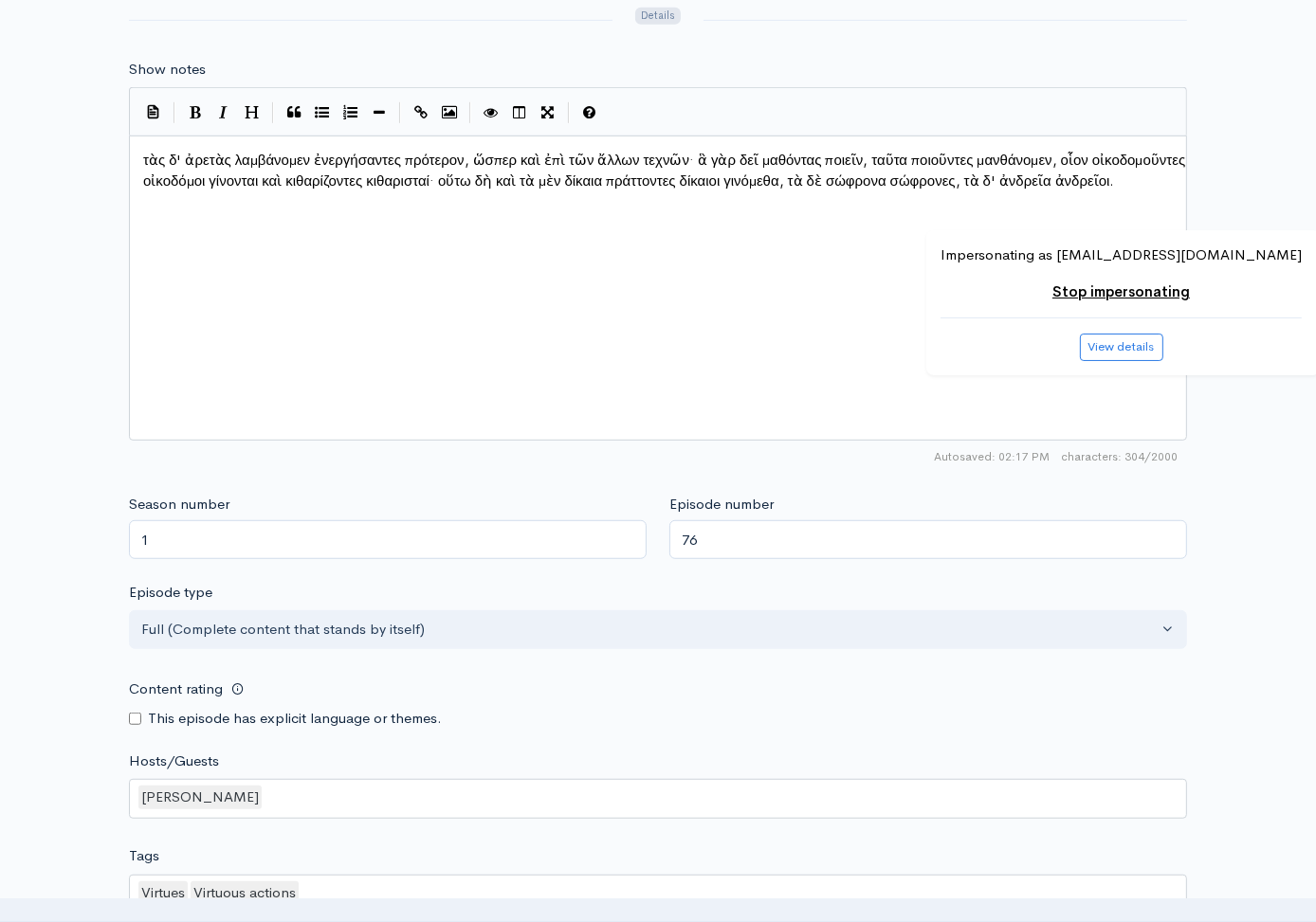
scroll to position [1538, 0]
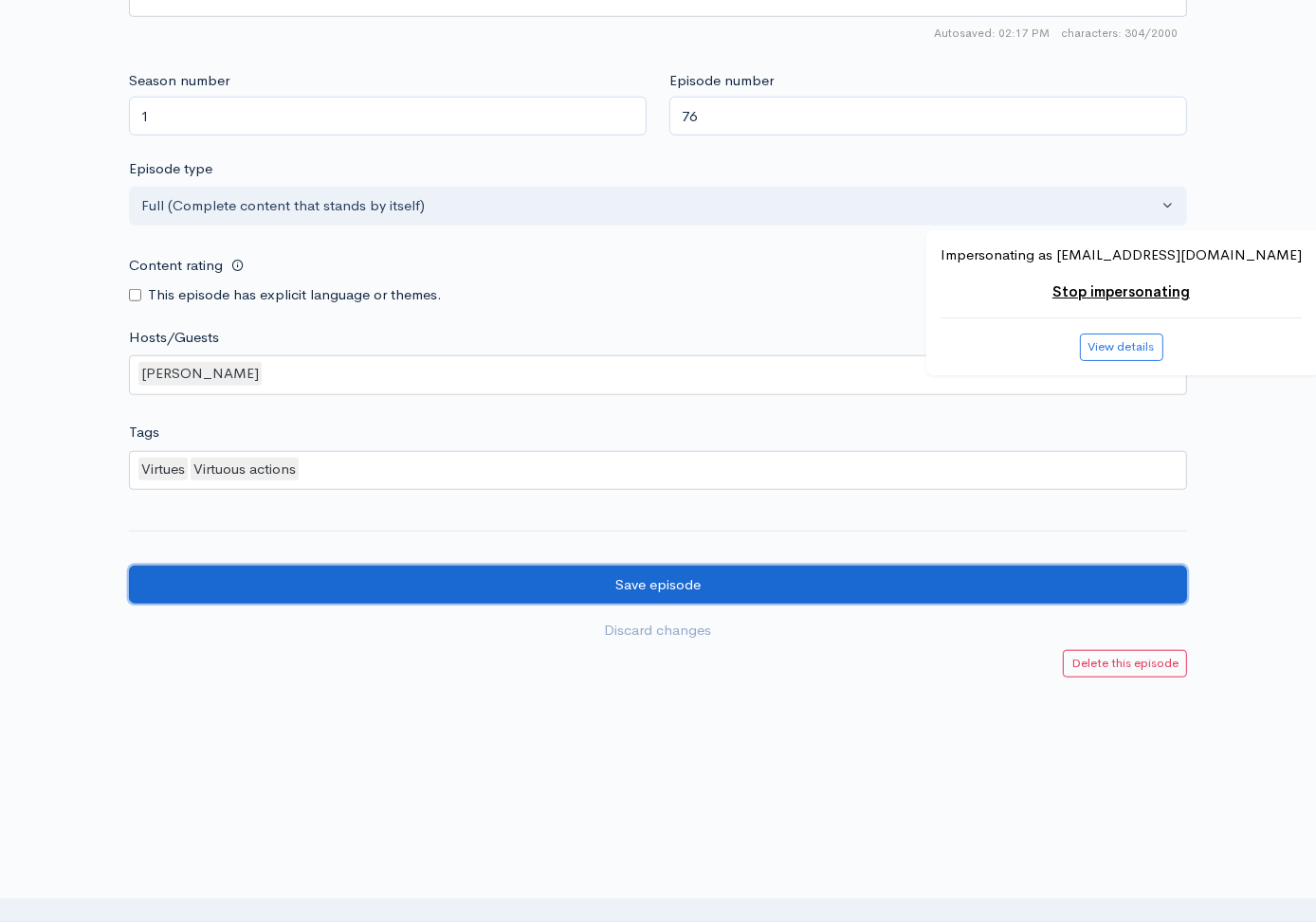
click at [266, 578] on input "Save episode" at bounding box center [658, 584] width 1058 height 39
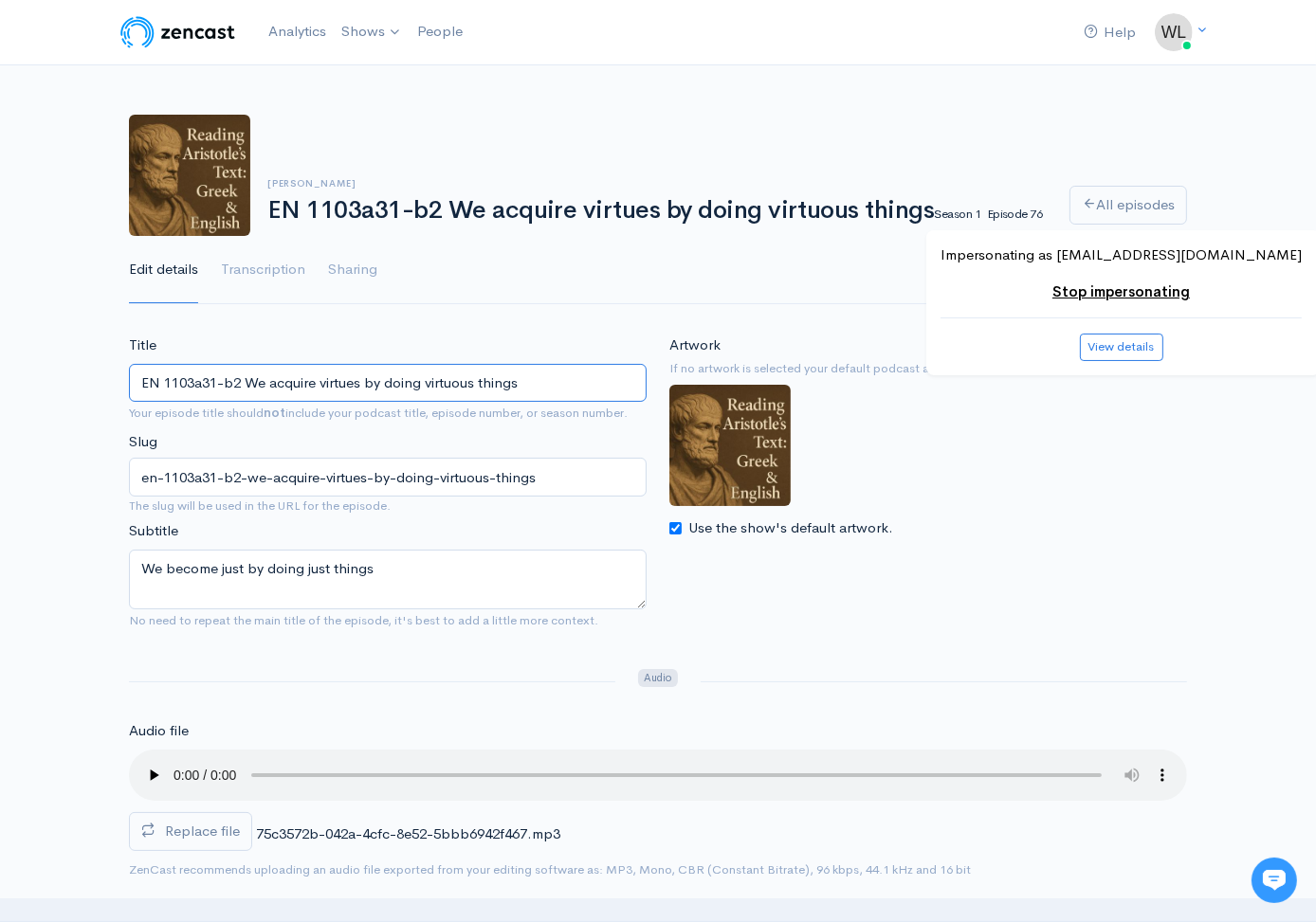
click at [590, 396] on input "EN 1103a31-b2 We acquire virtues by doing virtuous things" at bounding box center [388, 383] width 518 height 39
click at [1089, 201] on icon at bounding box center [1089, 203] width 14 height 14
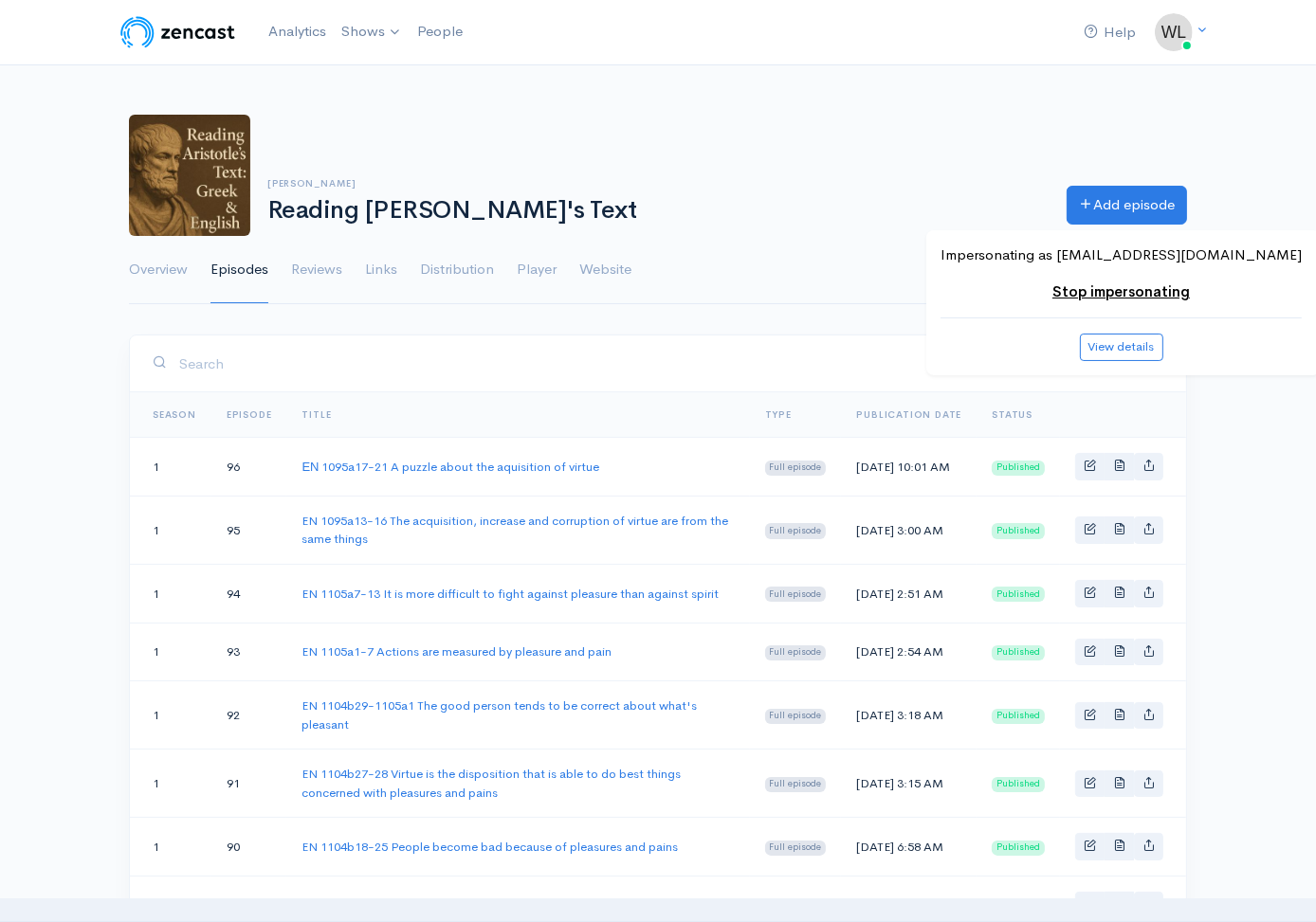
click at [947, 281] on ul "Overview Episodes Reviews Links Distribution Player Website Show settings" at bounding box center [658, 270] width 1058 height 68
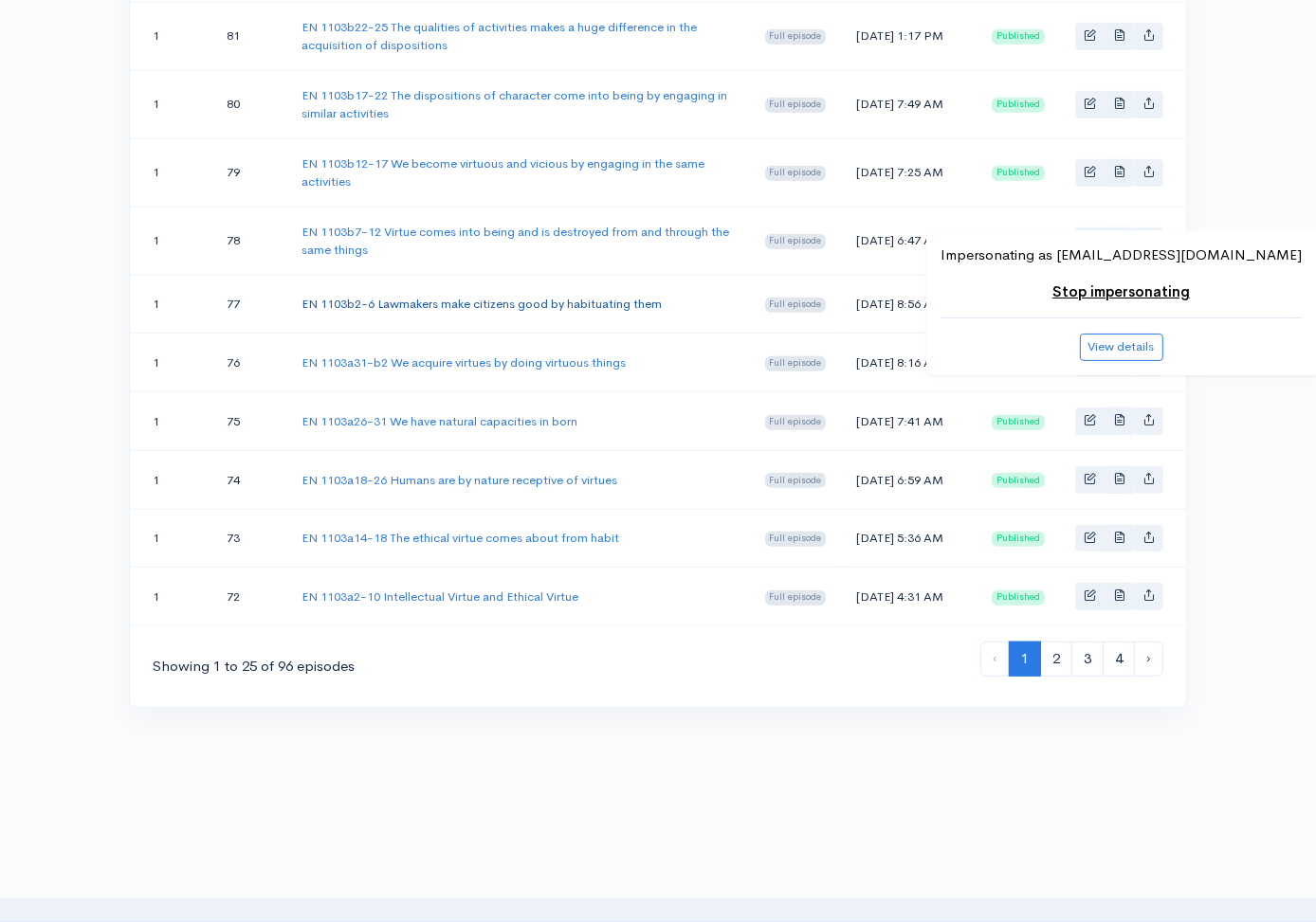
click at [618, 312] on link "EN 1103b2-6 Lawmakers make citizens good by habituating them" at bounding box center [482, 304] width 361 height 16
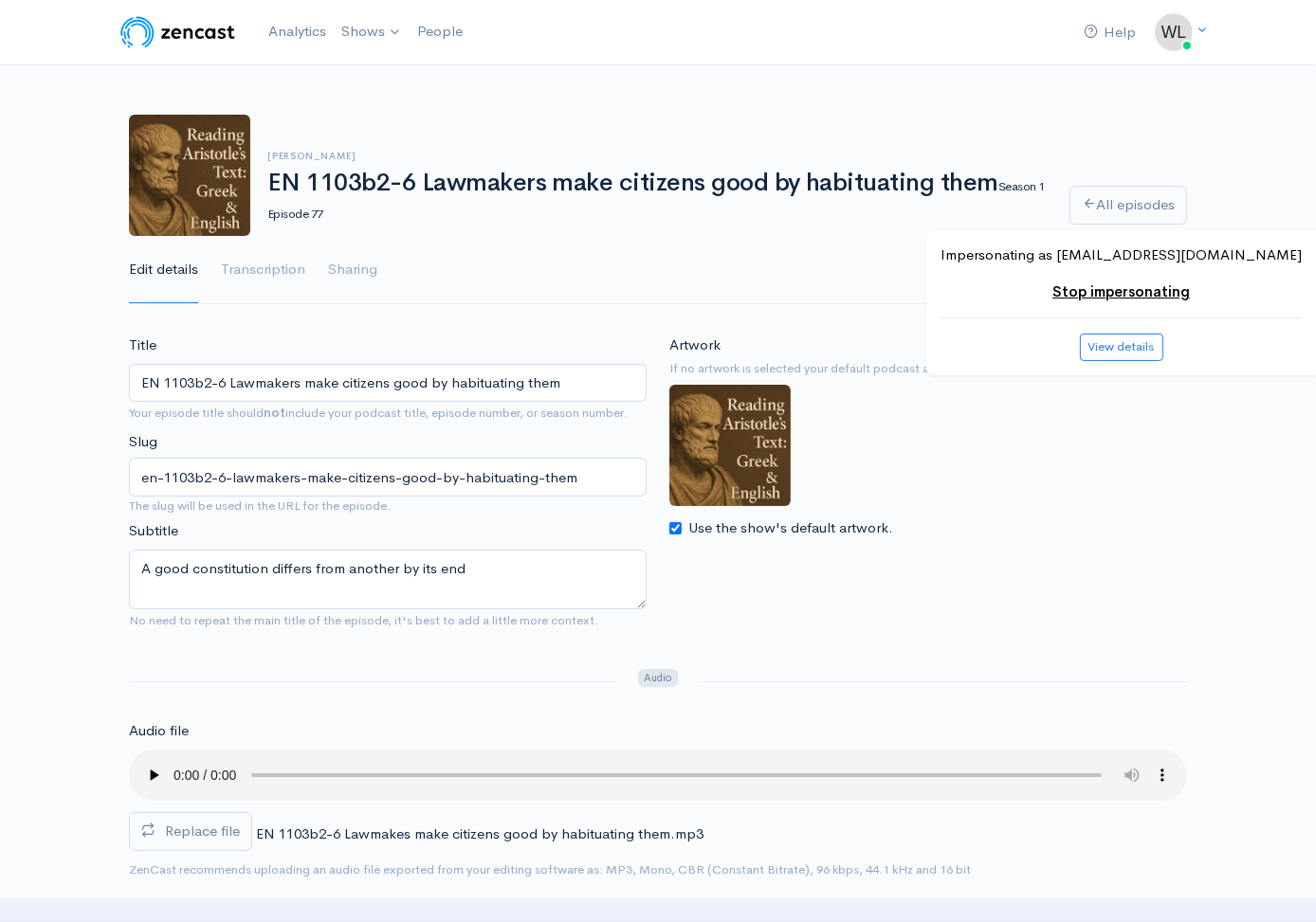
click at [240, 842] on label "Replace file" at bounding box center [190, 831] width 123 height 39
click at [0, 0] on input "Replace file" at bounding box center [0, 0] width 0 height 0
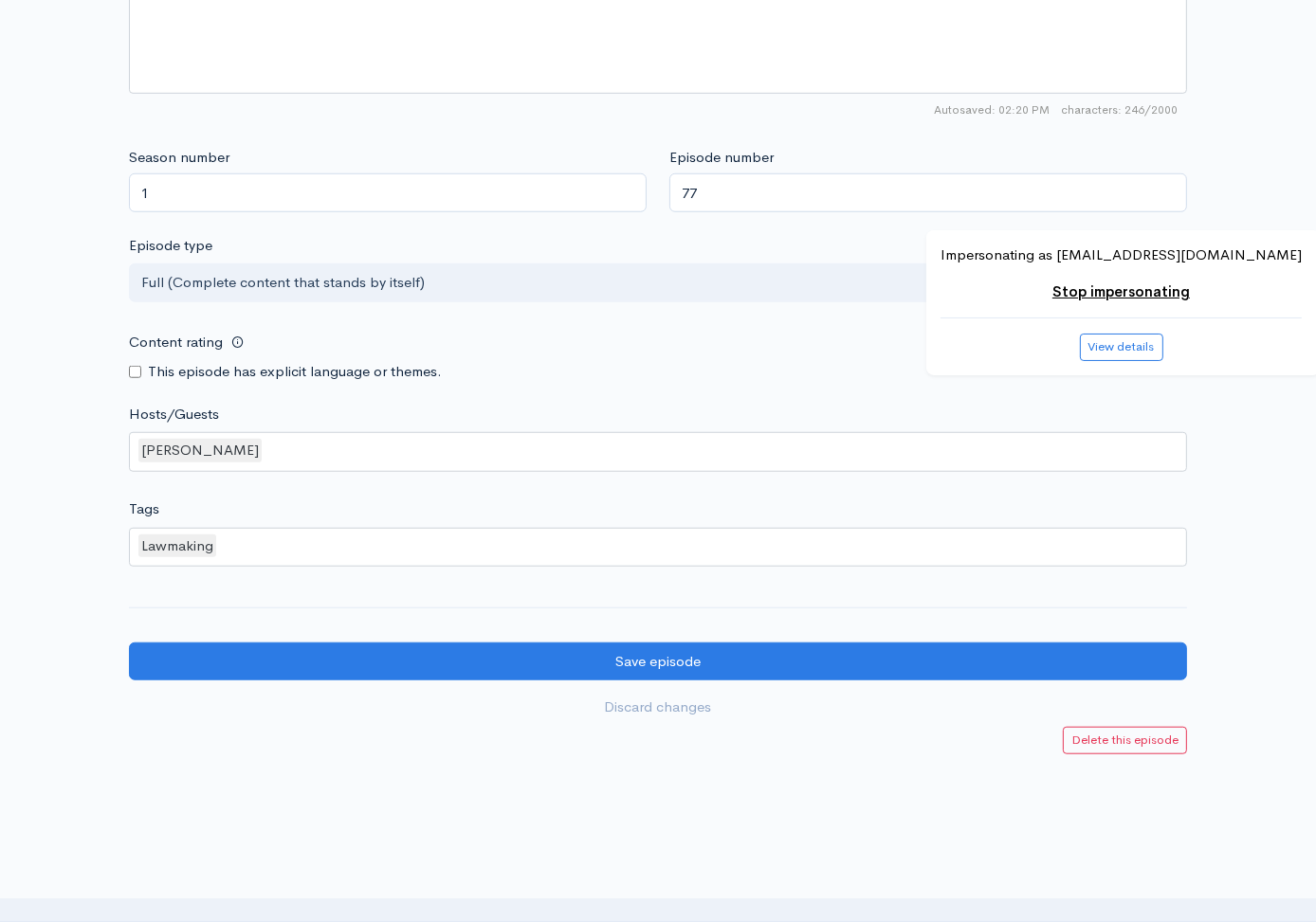
scroll to position [1538, 0]
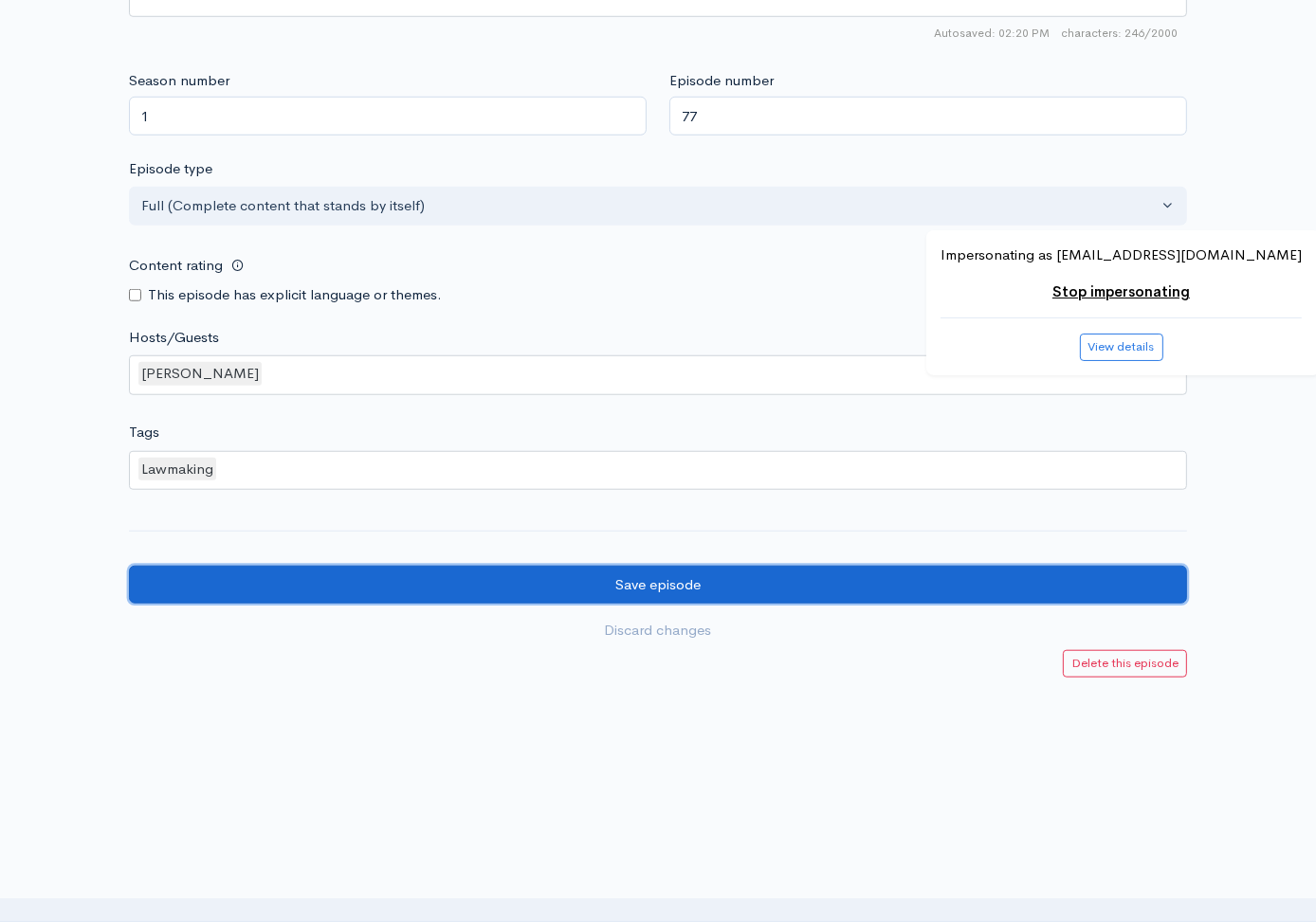
click at [316, 577] on input "Save episode" at bounding box center [658, 584] width 1058 height 39
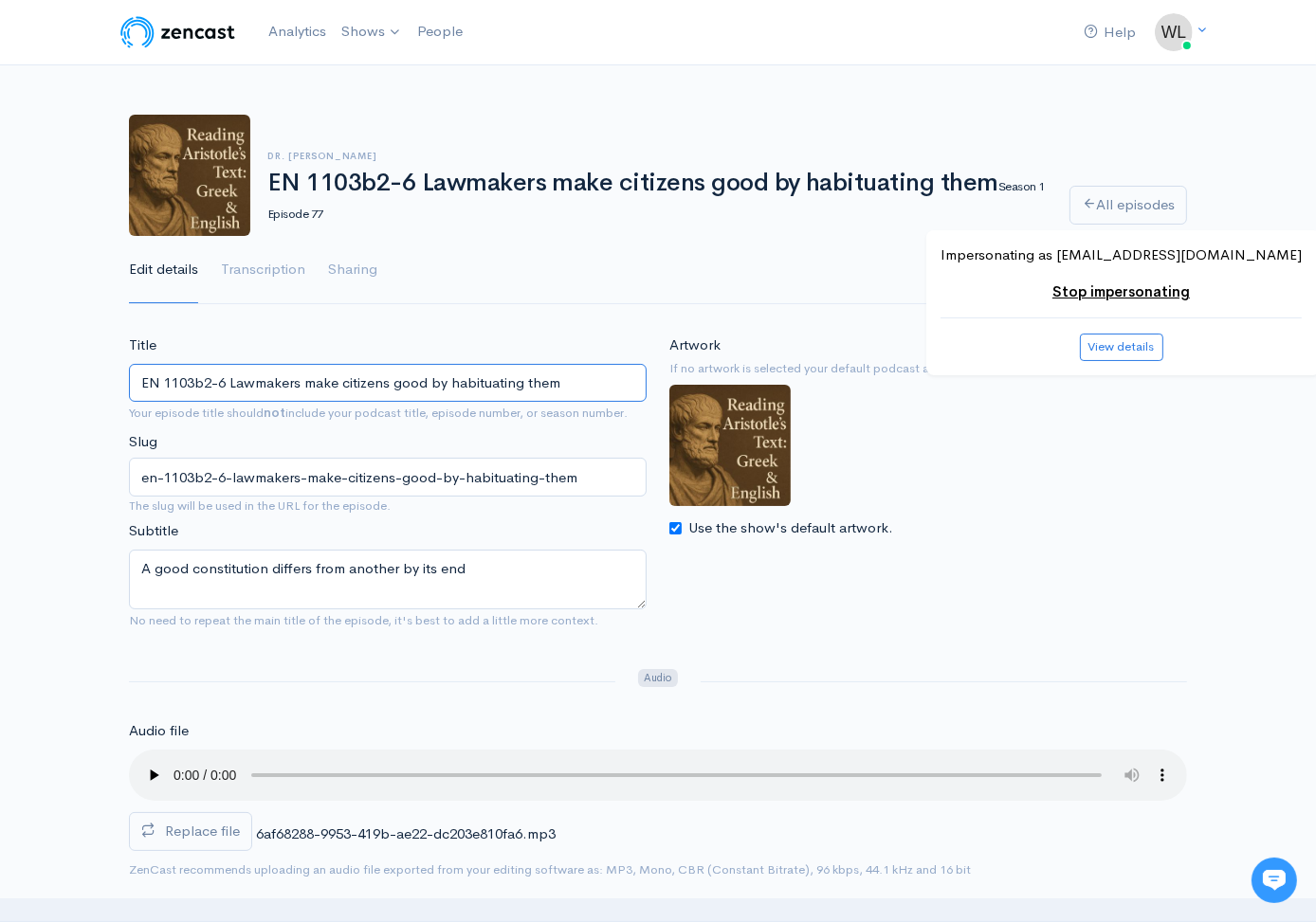
click at [393, 387] on input "EN 1103b2-6 Lawmakers make citizens good by habituating them" at bounding box center [388, 383] width 518 height 39
click at [1114, 208] on link "All episodes" at bounding box center [1128, 205] width 118 height 39
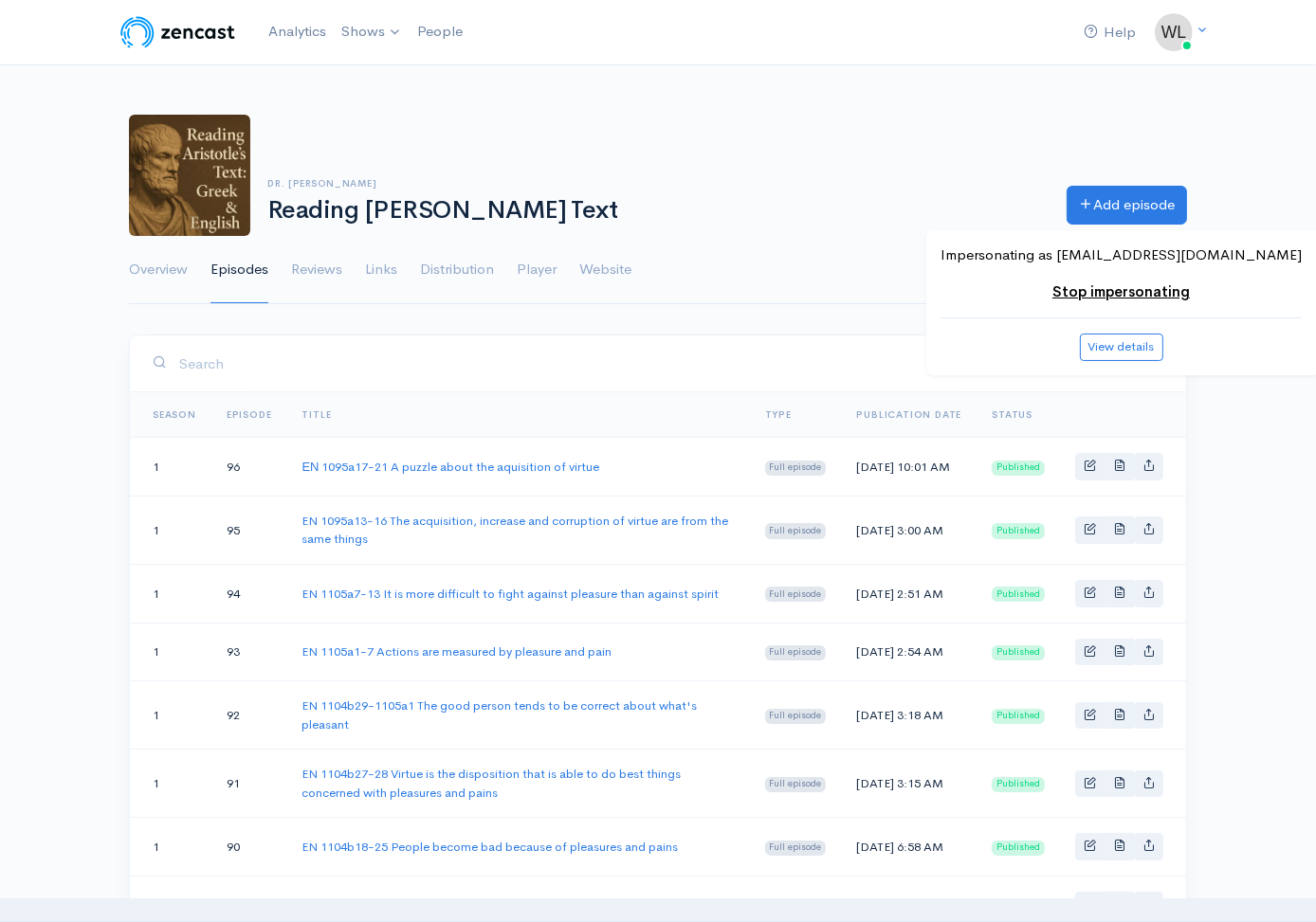
scroll to position [1294, 0]
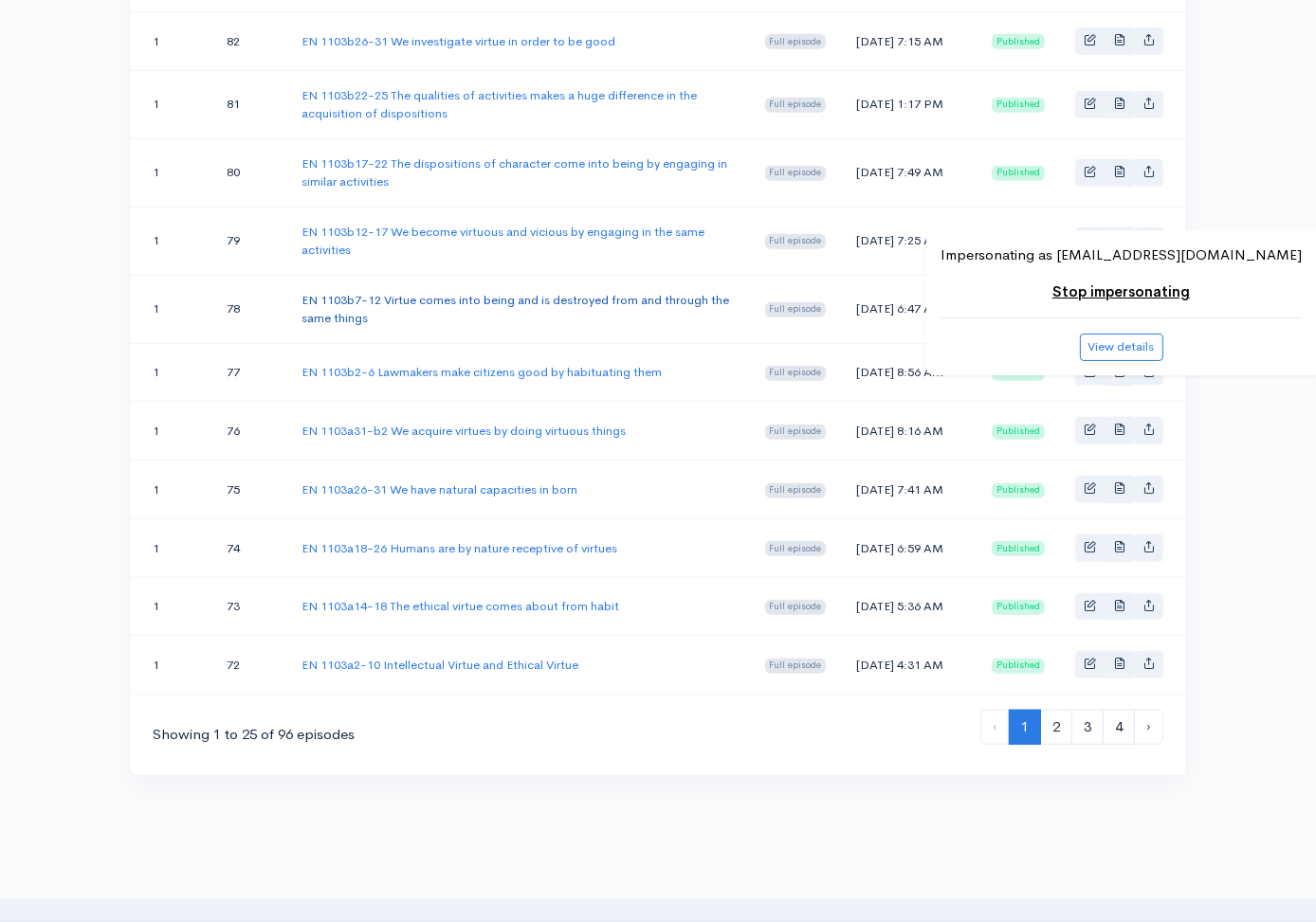
click at [599, 327] on link "EN 1103b7-12 Virtue comes into being and is destroyed from and through the same…" at bounding box center [516, 309] width 428 height 35
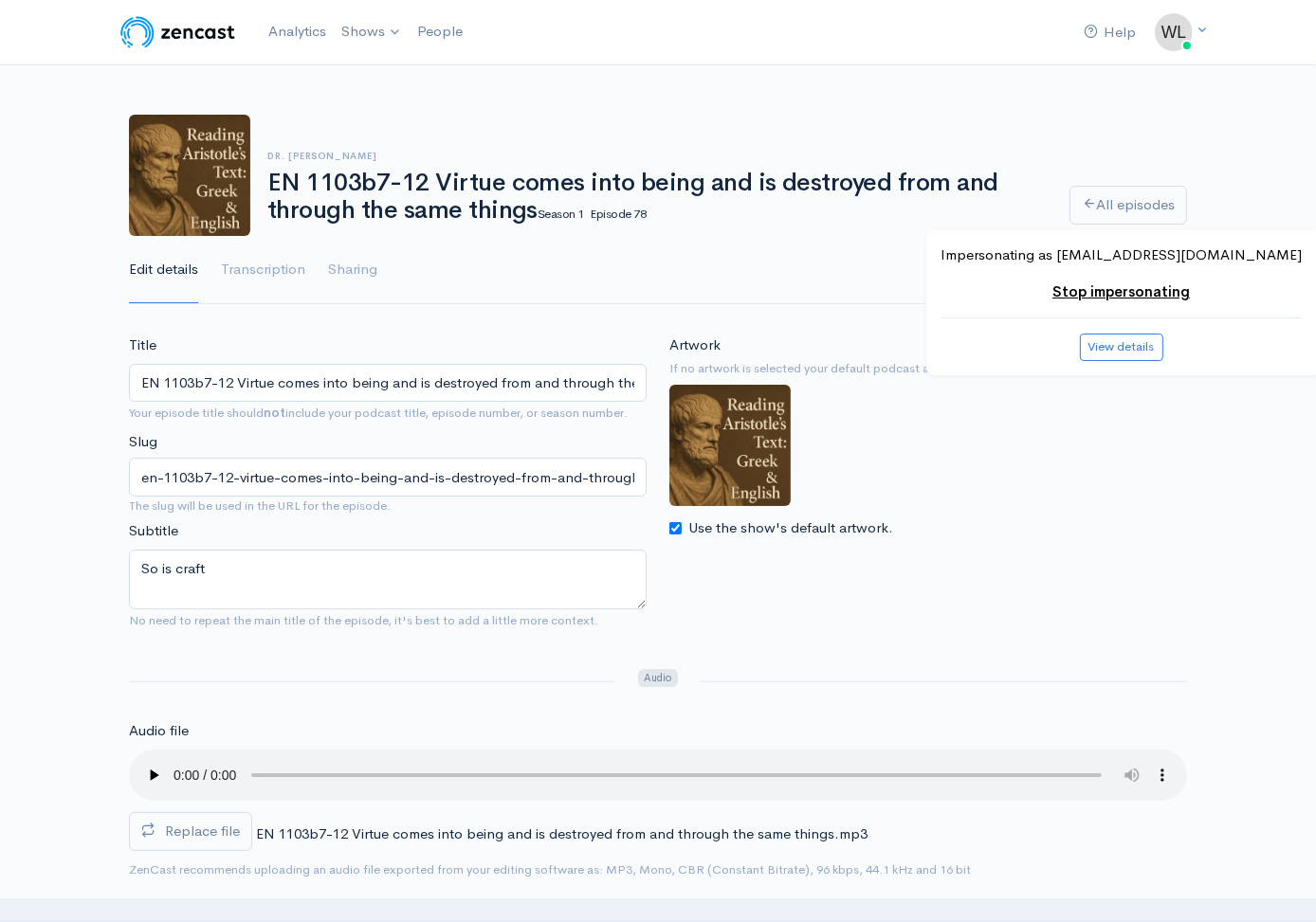
click at [225, 825] on span "Replace file" at bounding box center [202, 831] width 75 height 18
click at [0, 0] on input "Replace file" at bounding box center [0, 0] width 0 height 0
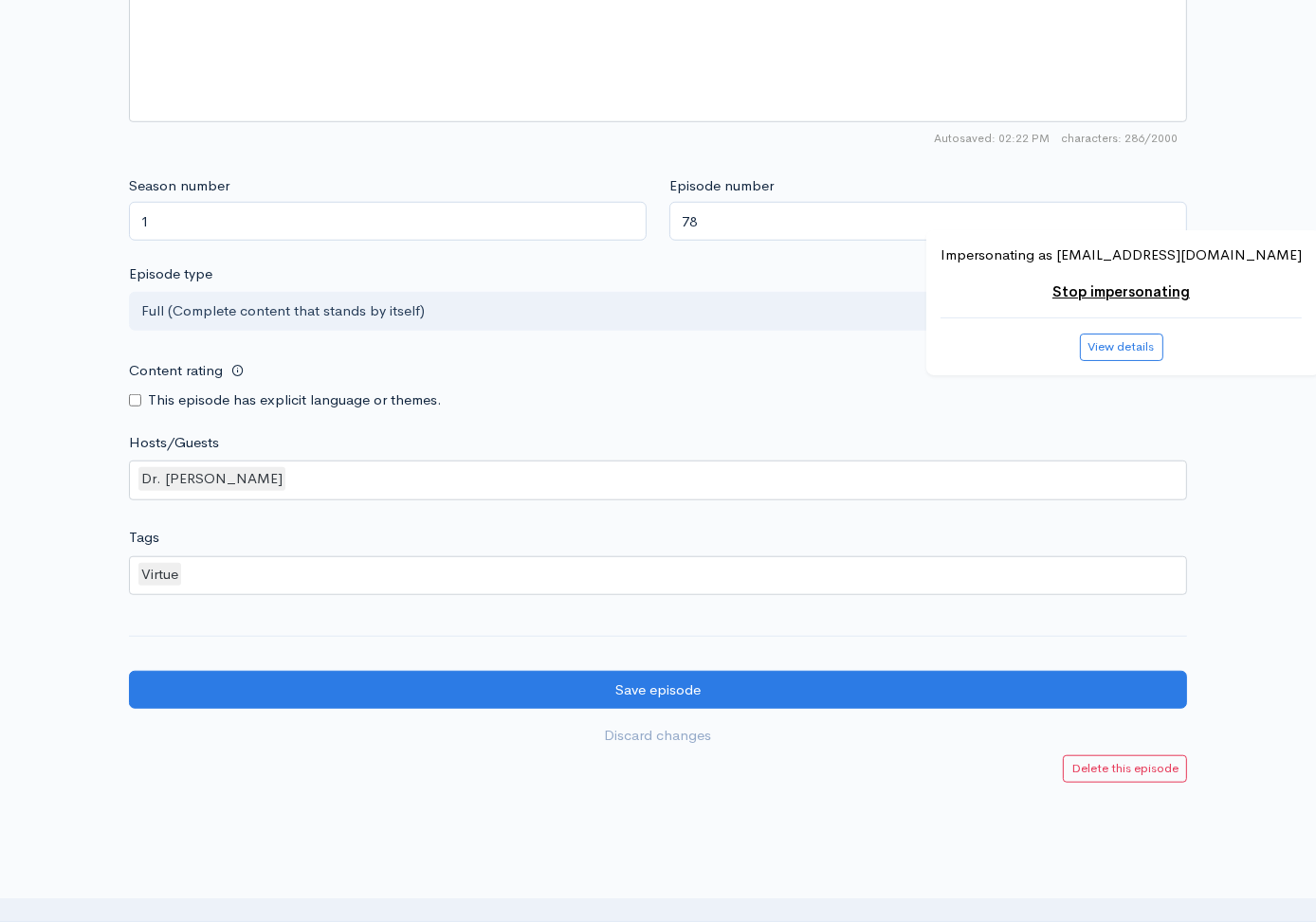
scroll to position [1538, 0]
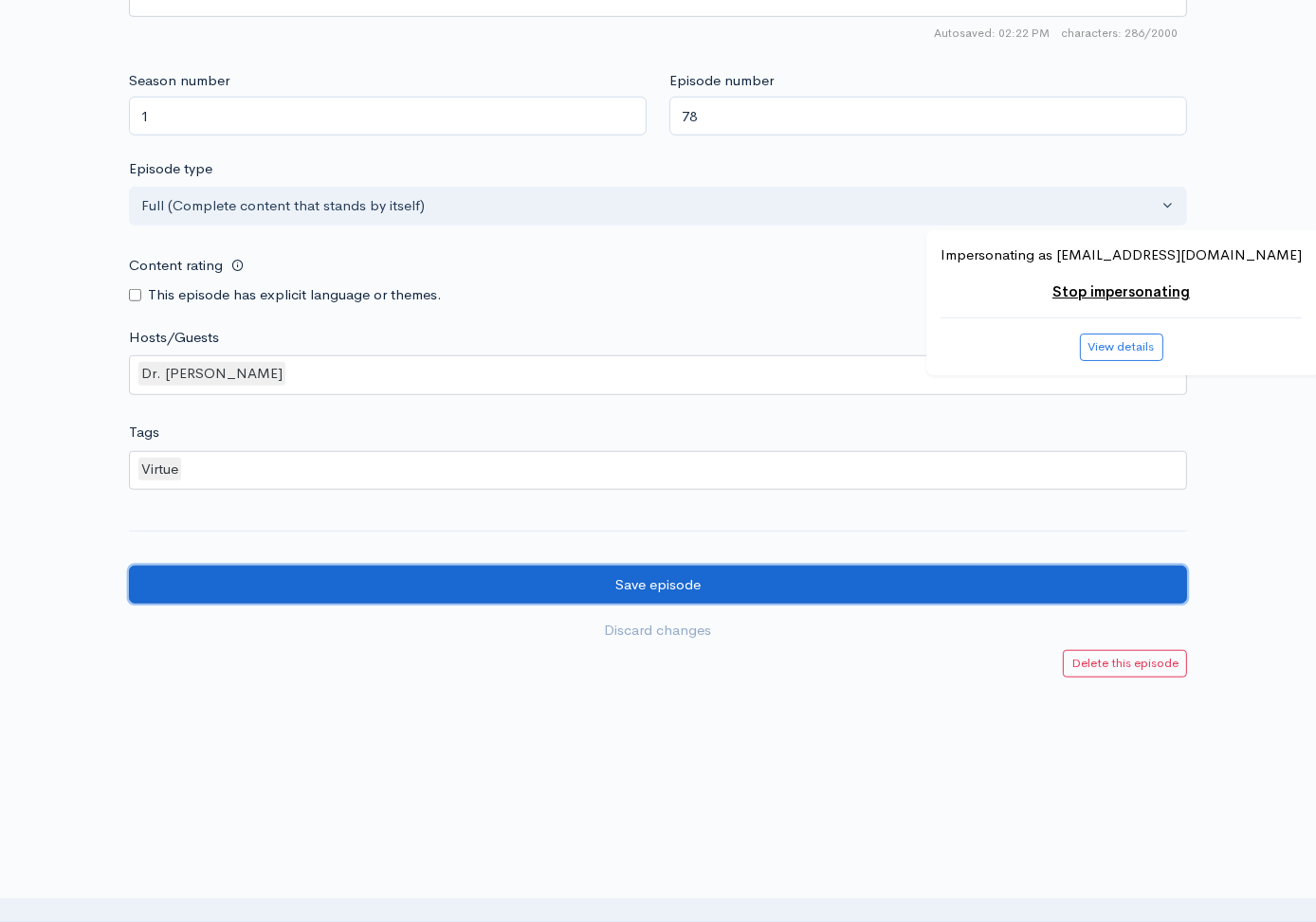
click at [208, 593] on input "Save episode" at bounding box center [658, 584] width 1058 height 39
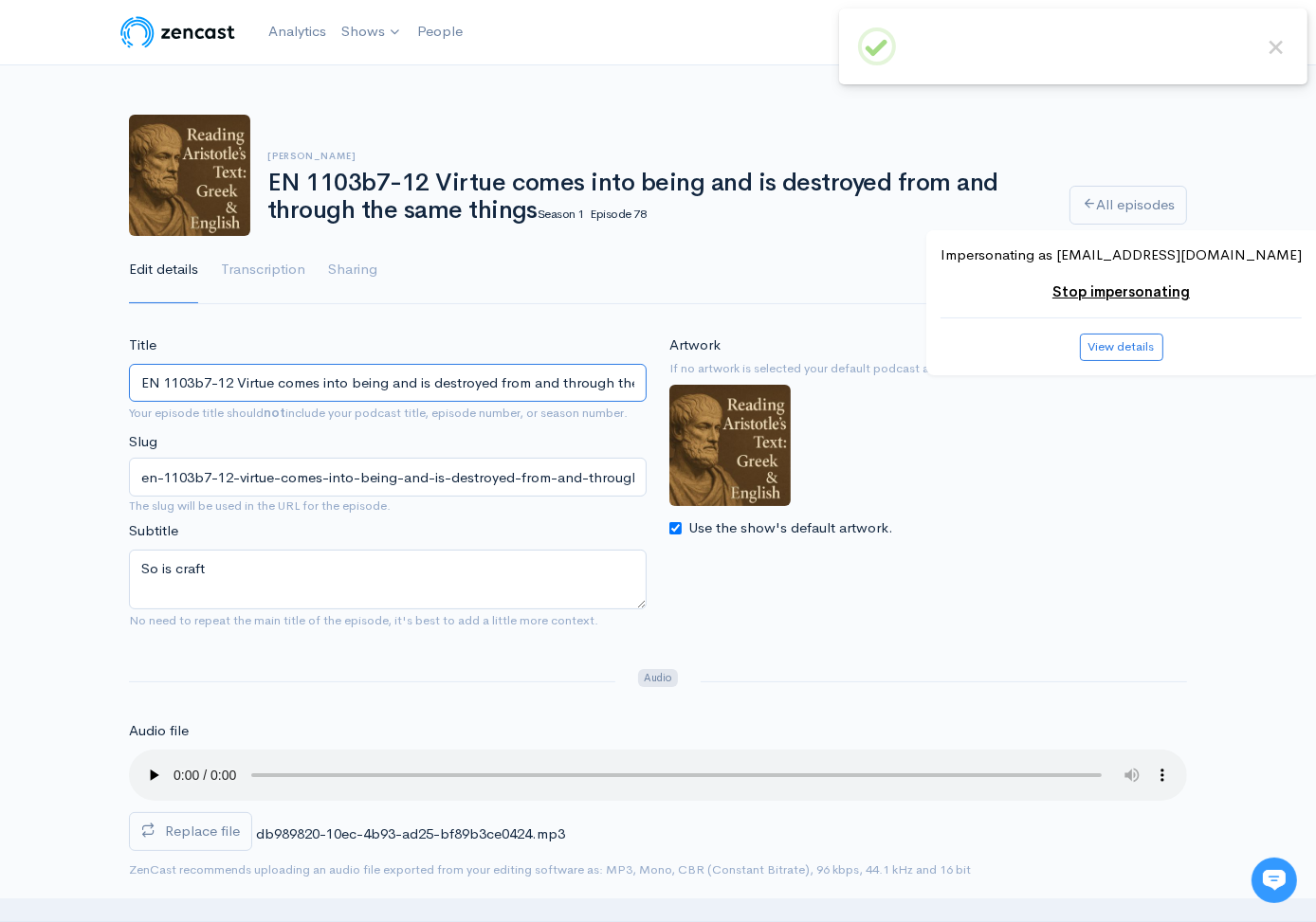
click at [392, 398] on input "EN 1103b7-12 Virtue comes into being and is destroyed from and through the same…" at bounding box center [388, 383] width 518 height 39
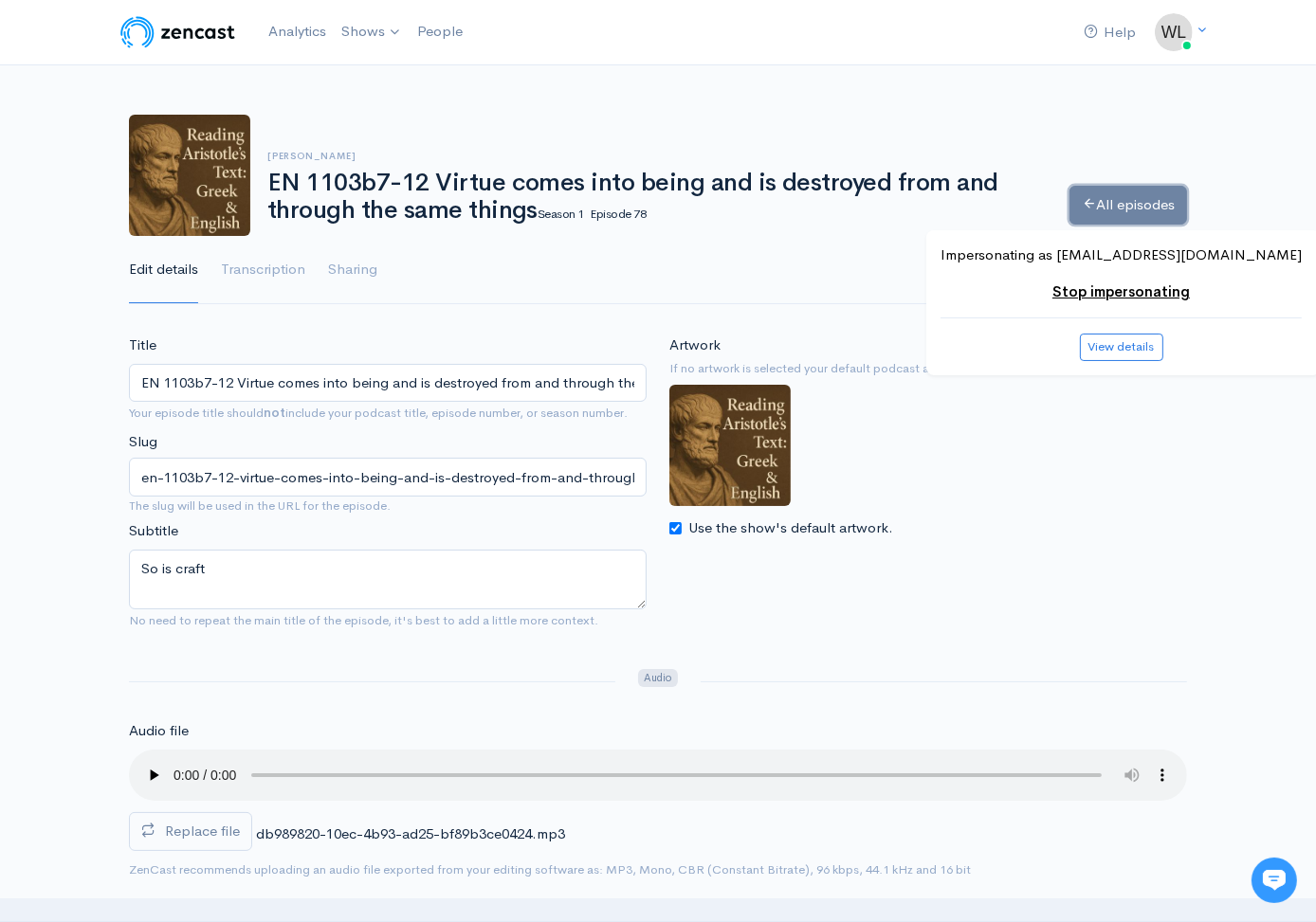
click at [1111, 214] on link "All episodes" at bounding box center [1128, 205] width 118 height 39
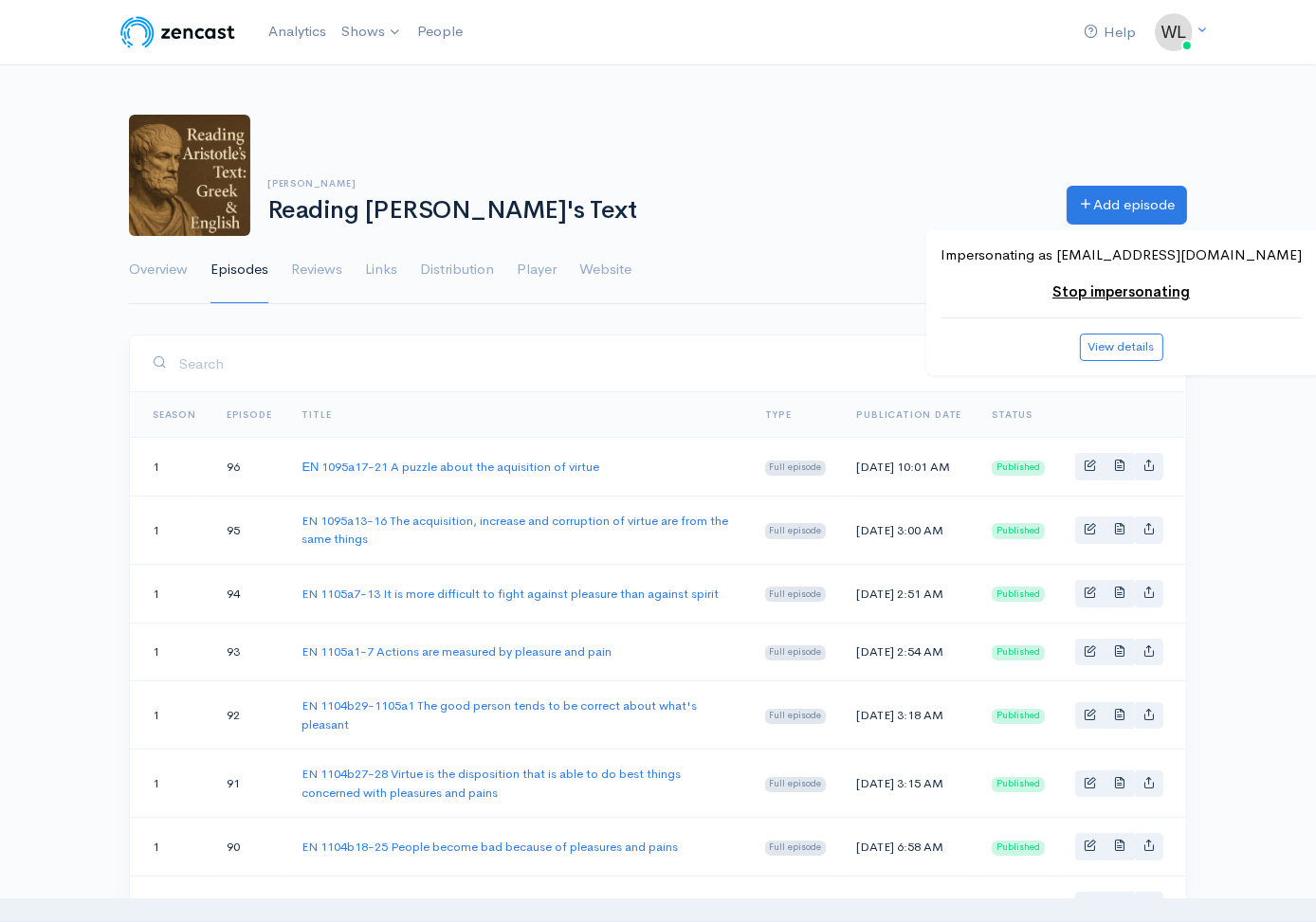
scroll to position [1225, 0]
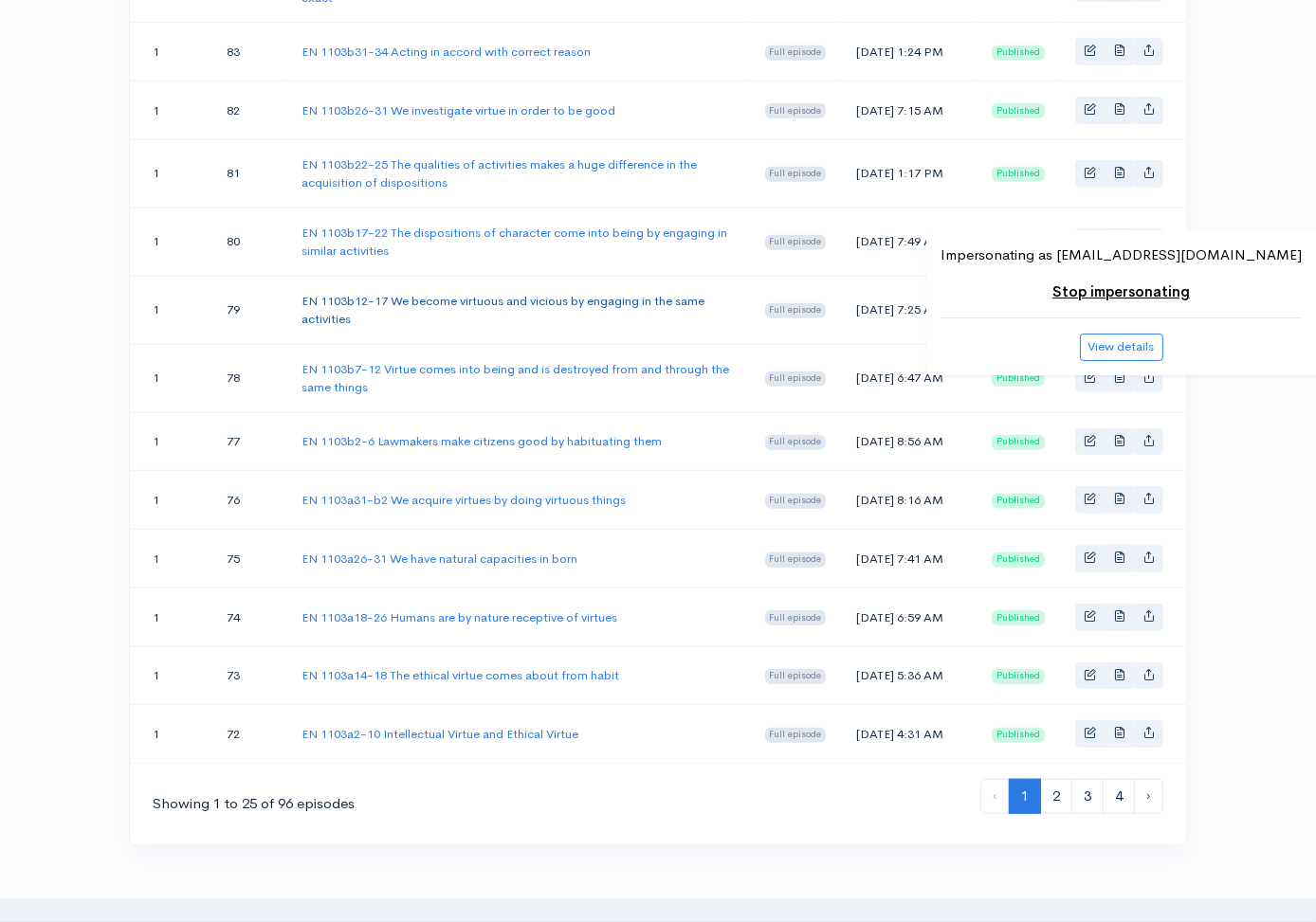
click at [517, 328] on link "EN 1103b12-17 We become virtuous and vicious by engaging in the same activities" at bounding box center [503, 310] width 403 height 35
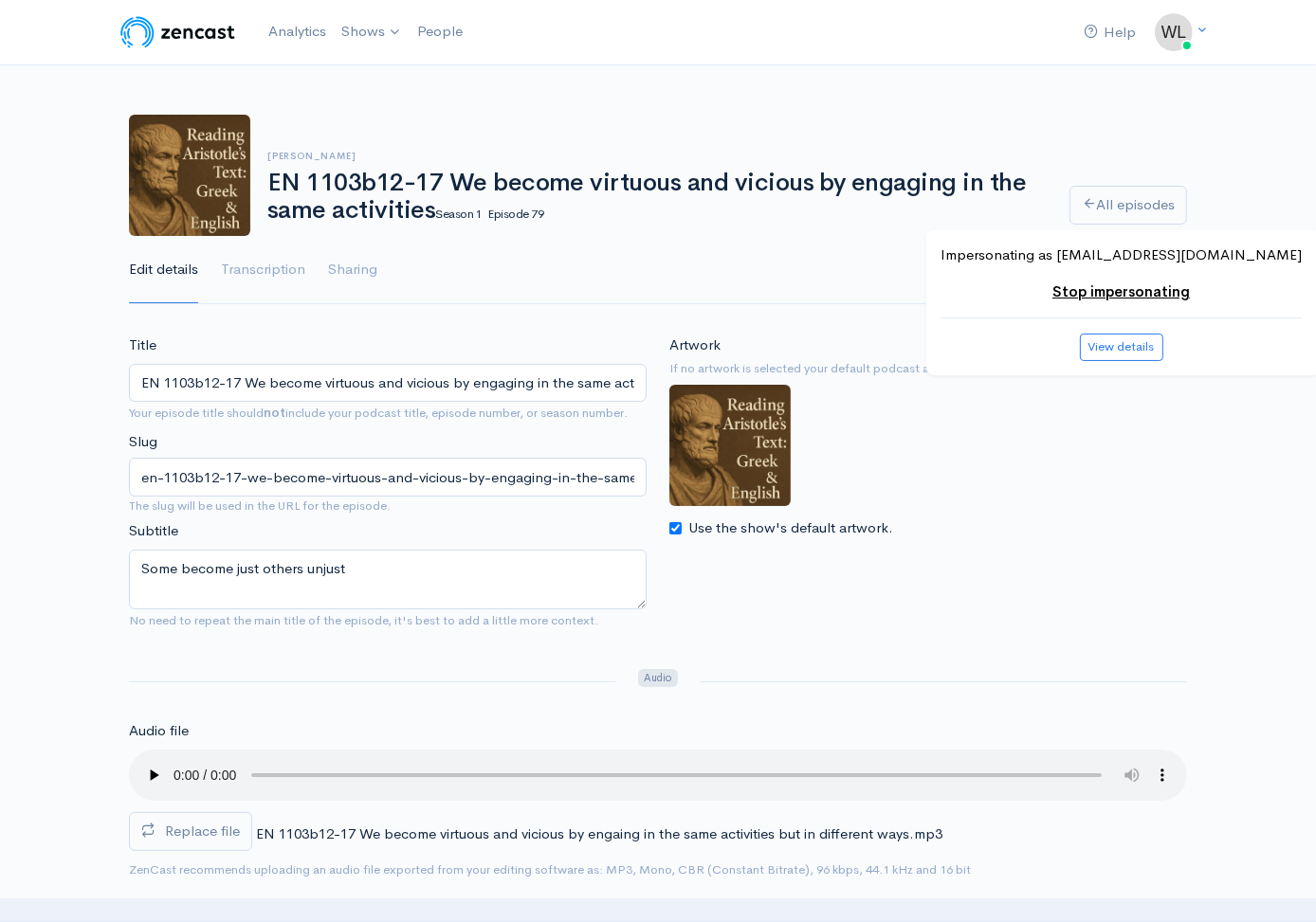
click at [239, 819] on label "Replace file" at bounding box center [190, 831] width 123 height 39
click at [0, 0] on input "Replace file" at bounding box center [0, 0] width 0 height 0
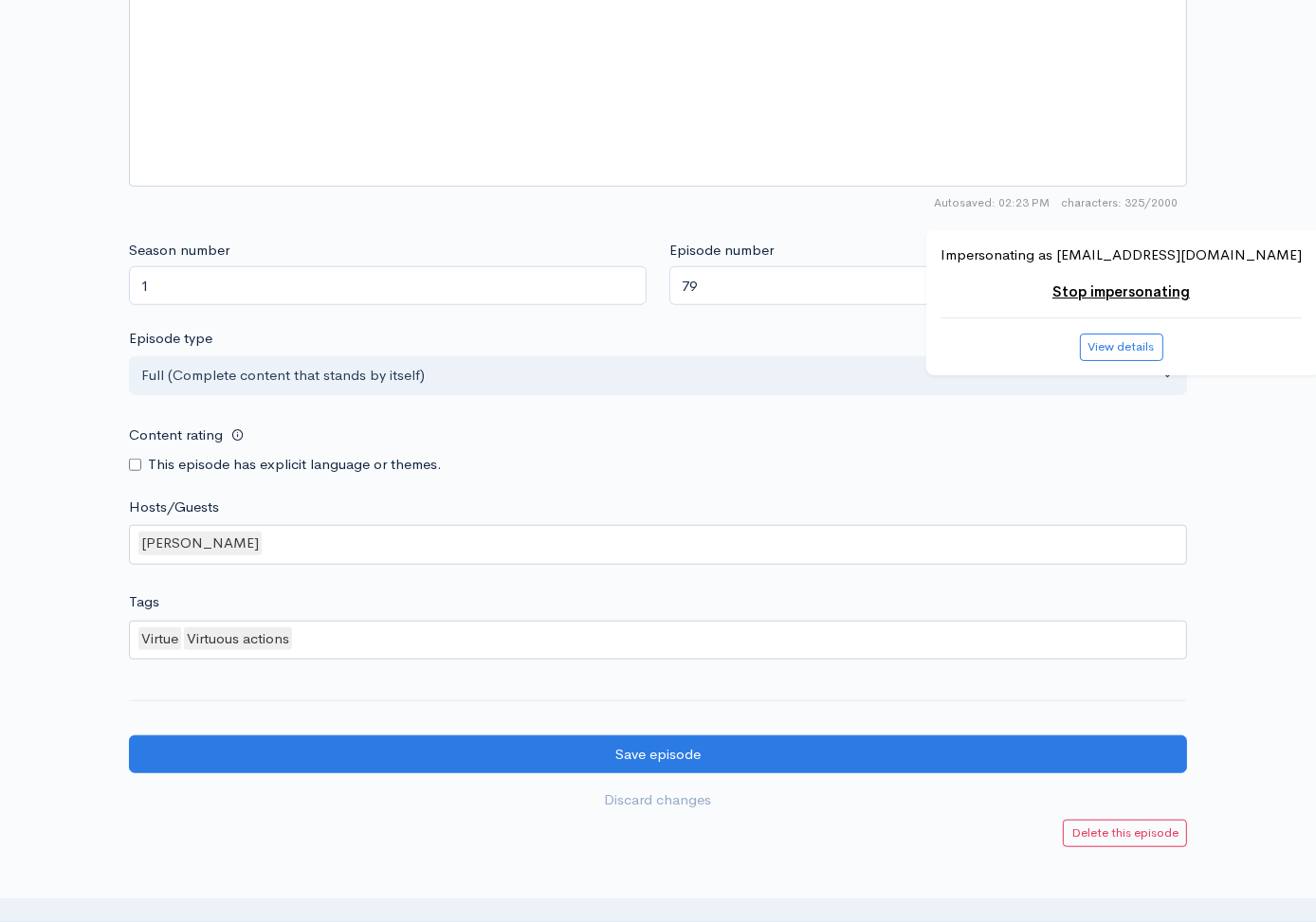
scroll to position [1538, 0]
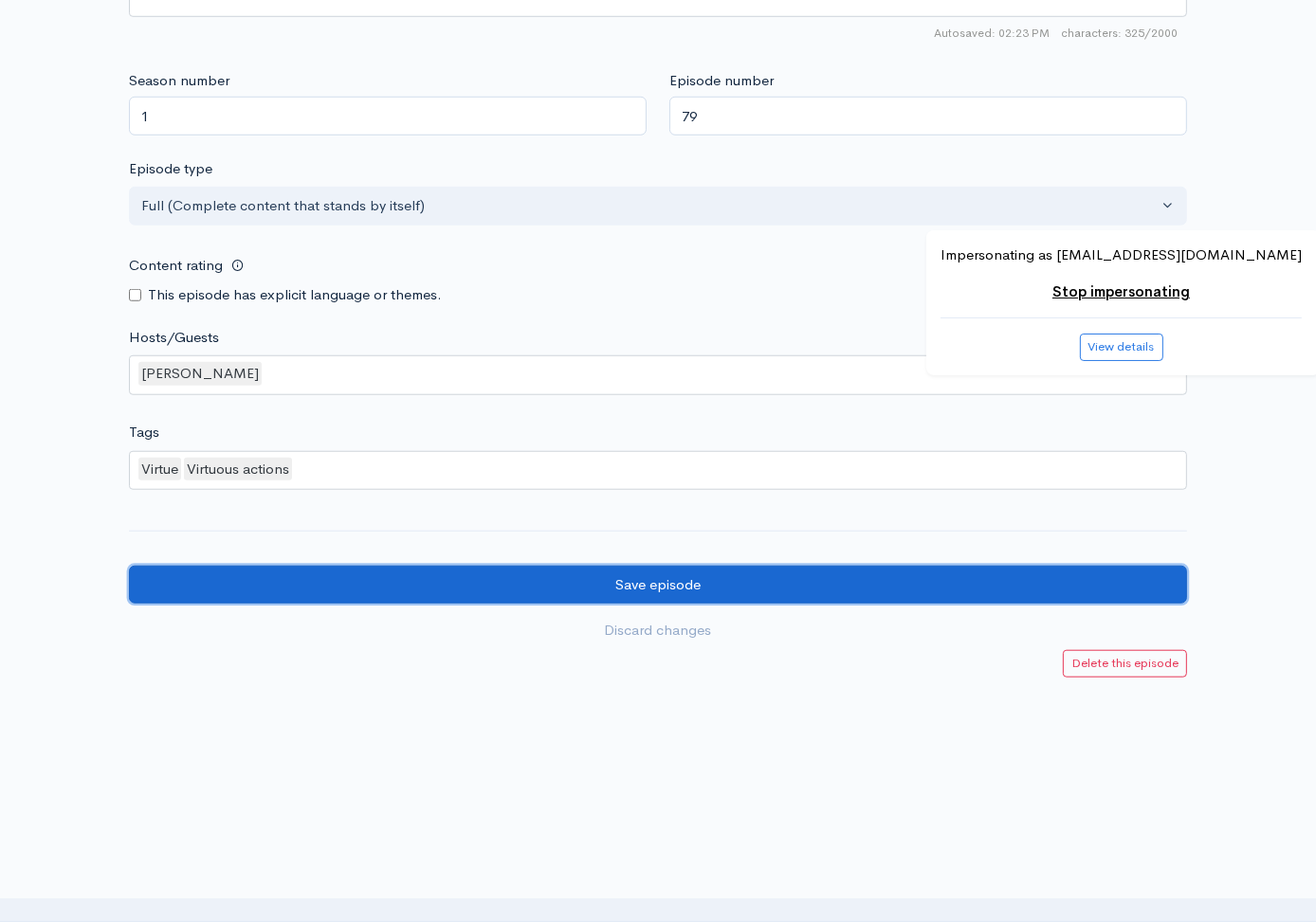
click at [226, 579] on input "Save episode" at bounding box center [658, 584] width 1058 height 39
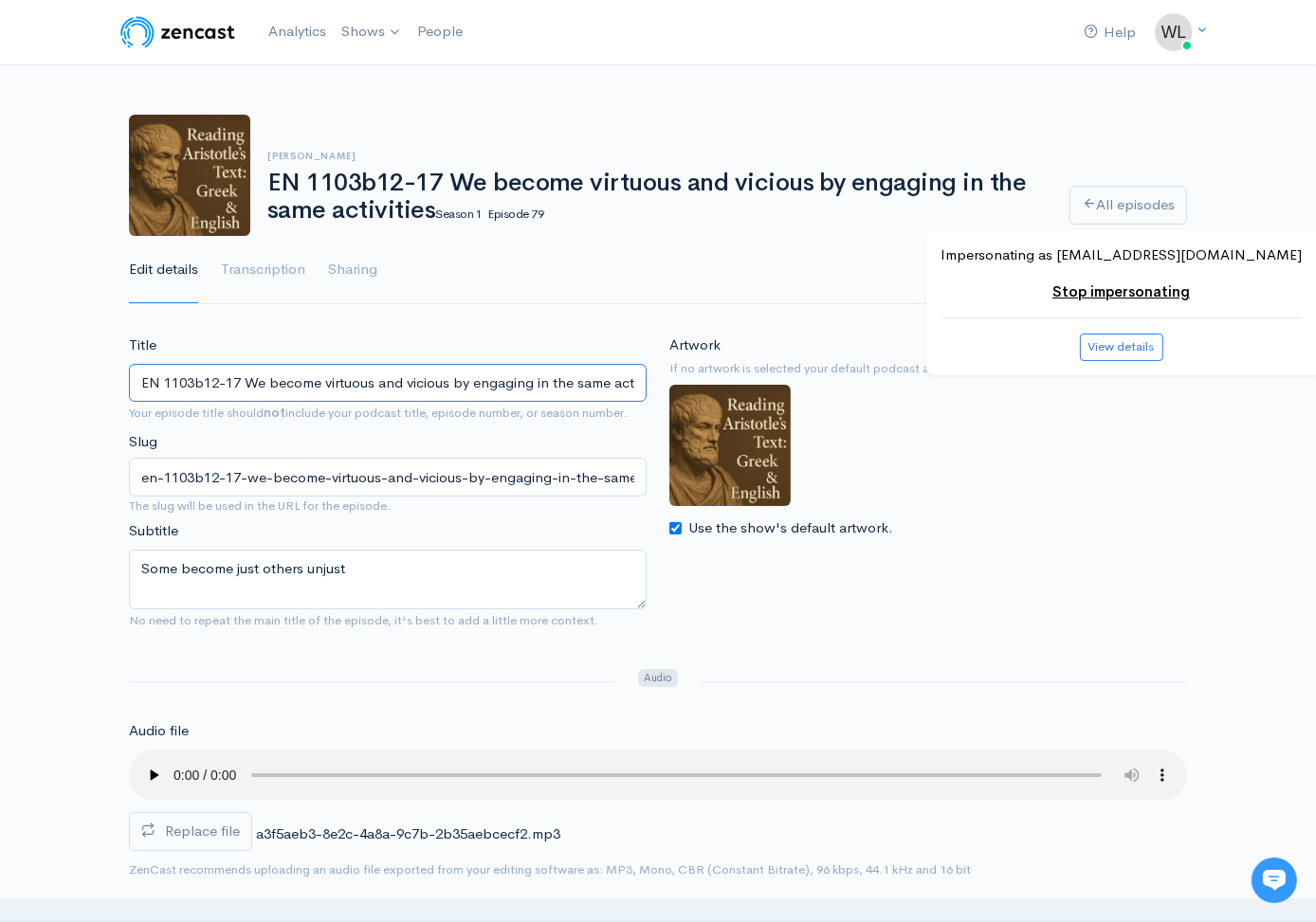
click at [429, 379] on input "EN 1103b12-17 We become virtuous and vicious by engaging in the same activities" at bounding box center [388, 383] width 518 height 39
click at [1103, 211] on link "All episodes" at bounding box center [1128, 205] width 118 height 39
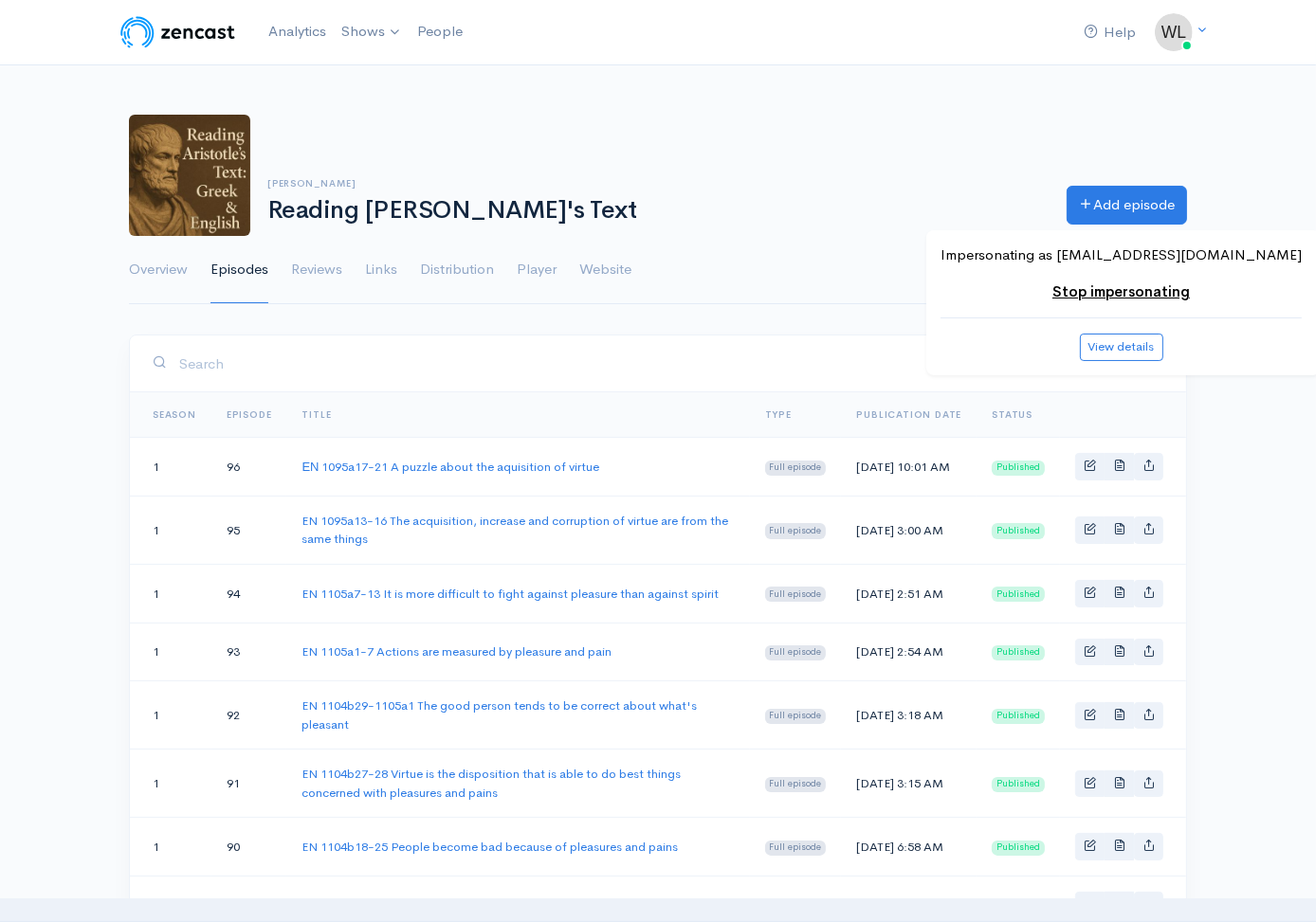
scroll to position [1157, 0]
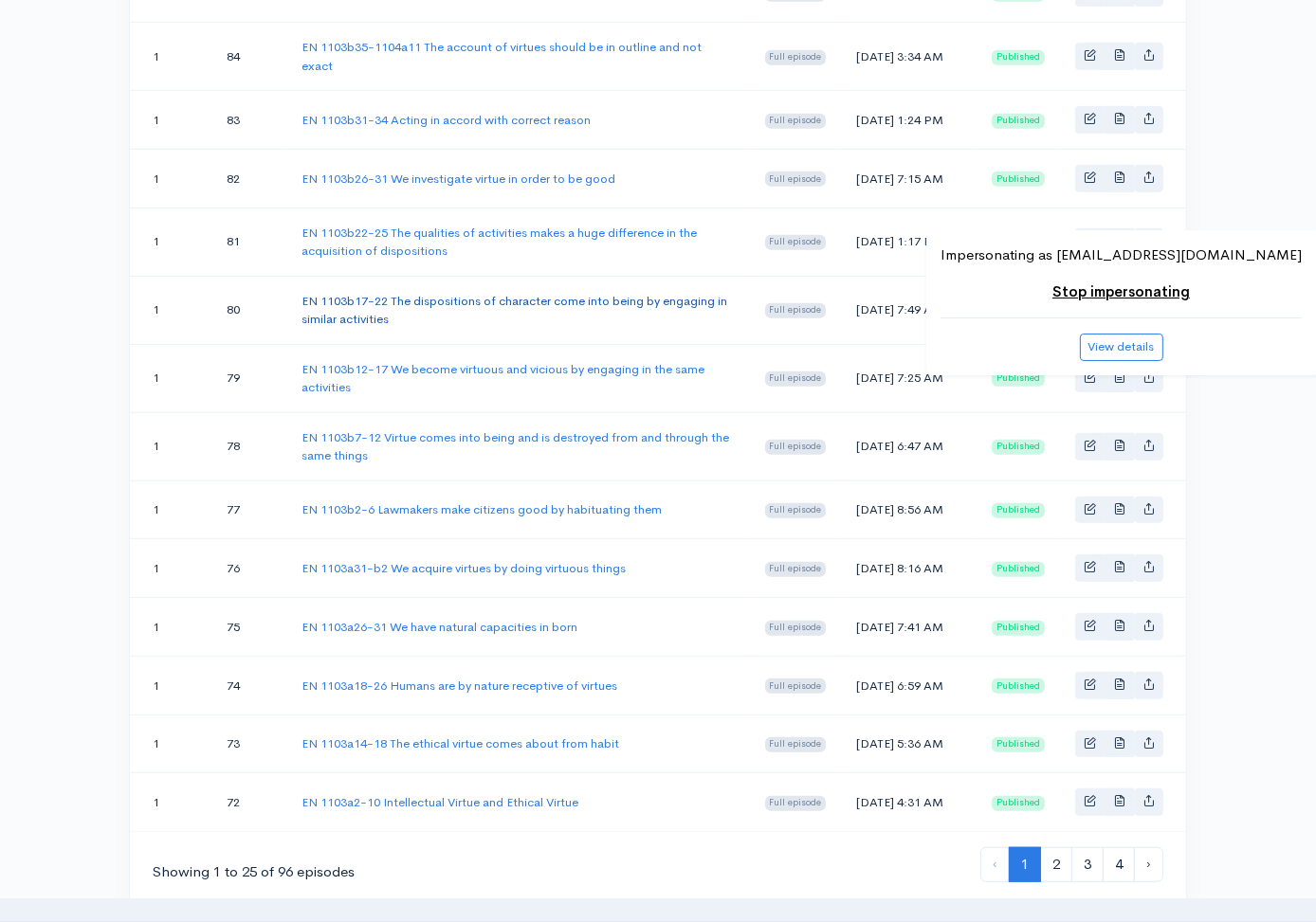
click at [444, 328] on link "EN 1103b17-22 The dispositions of character come into being by engaging in simi…" at bounding box center [515, 310] width 426 height 35
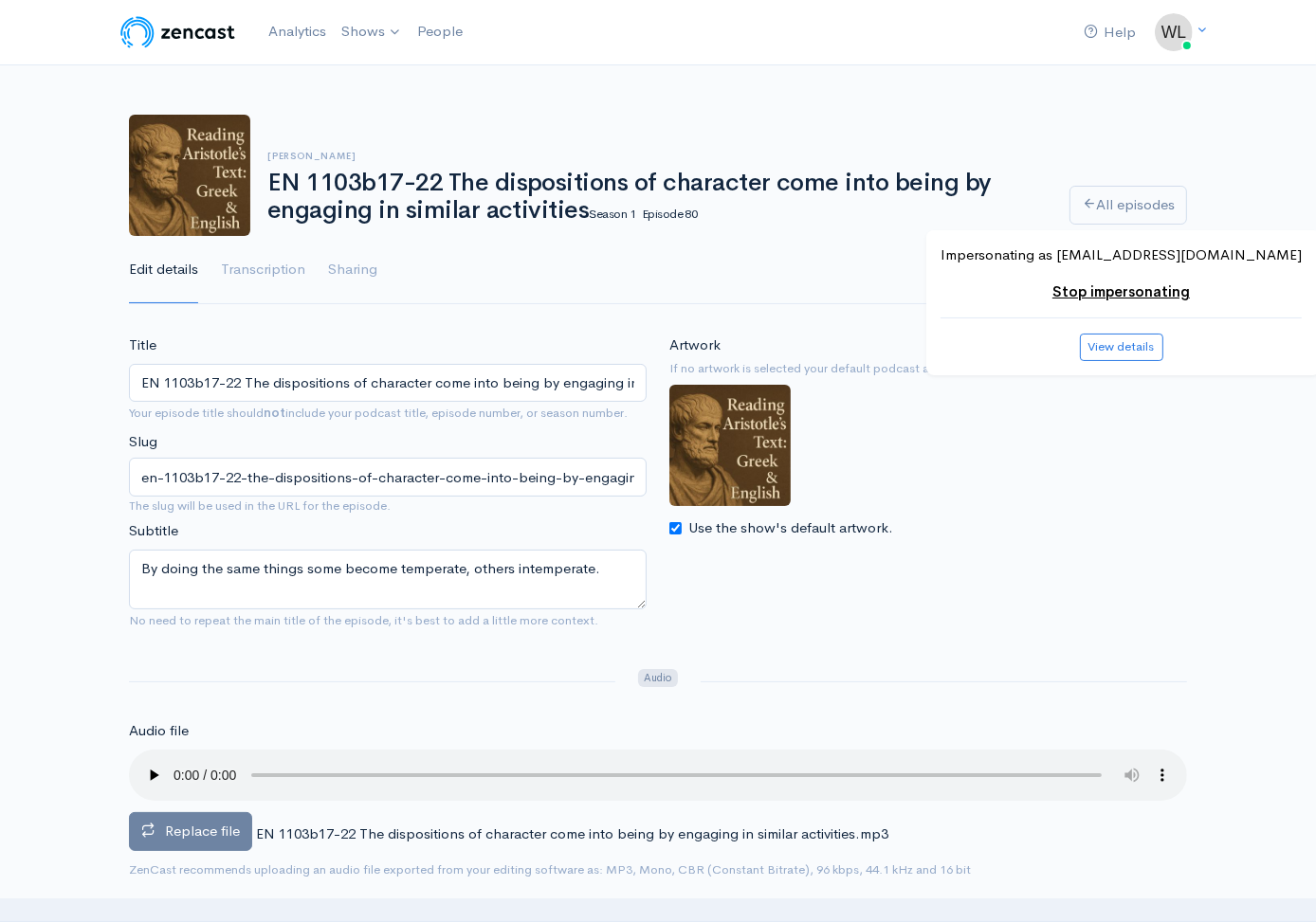
click at [227, 826] on span "Replace file" at bounding box center [202, 831] width 75 height 18
click at [0, 0] on input "Replace file" at bounding box center [0, 0] width 0 height 0
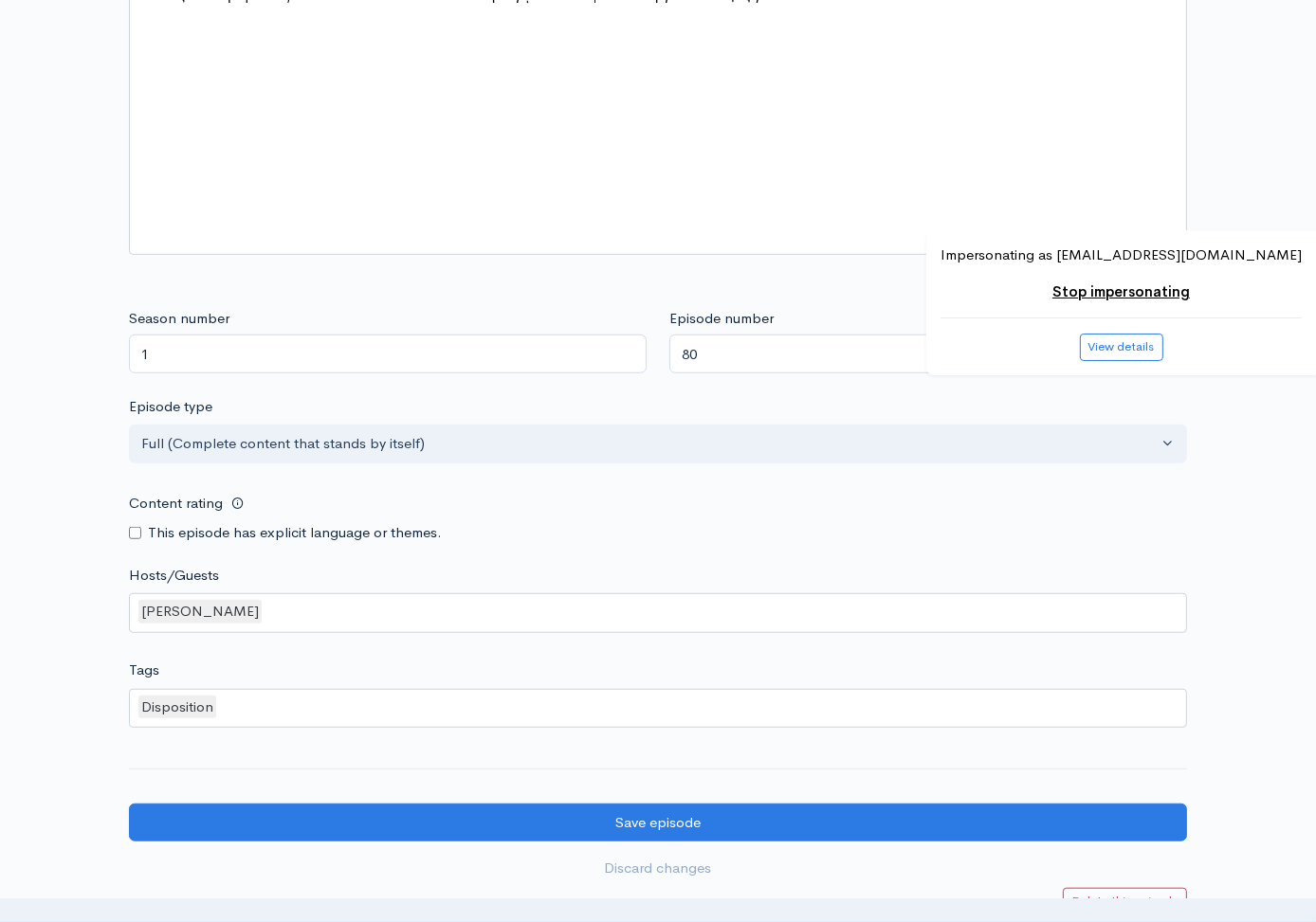
scroll to position [1538, 0]
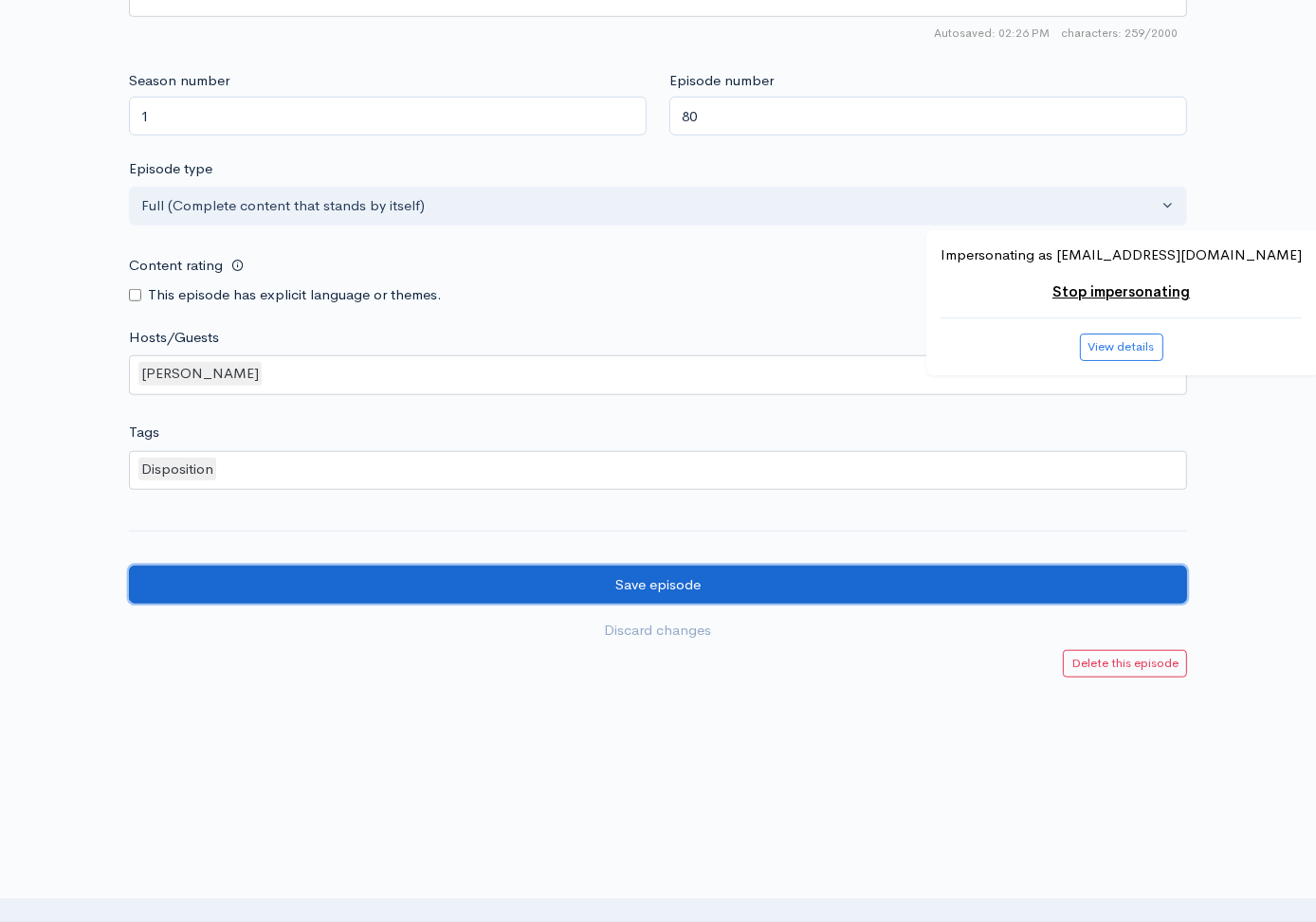
click at [240, 570] on input "Save episode" at bounding box center [658, 584] width 1058 height 39
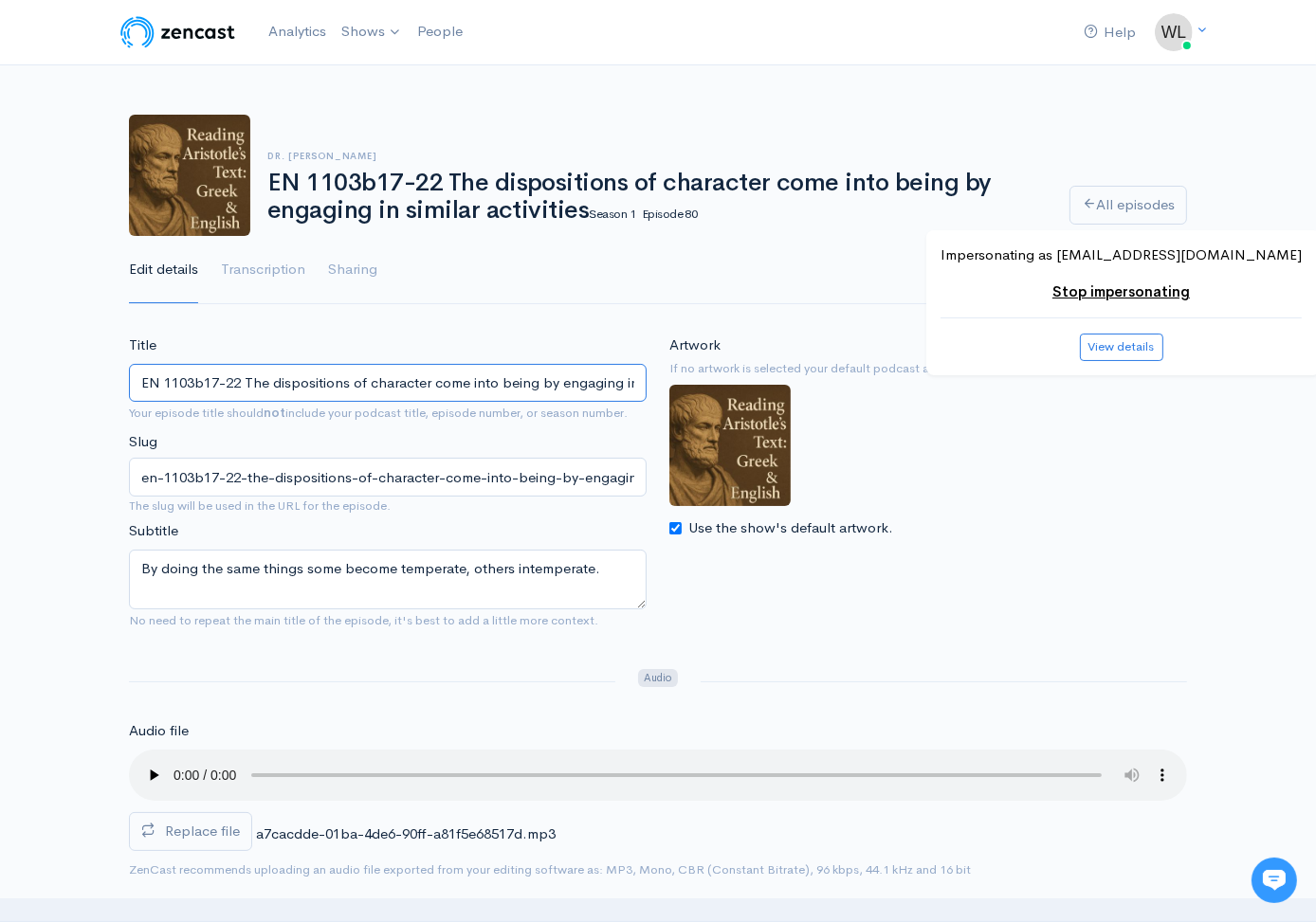
click at [479, 377] on input "EN 1103b17-22 The dispositions of character come into being by engaging in simi…" at bounding box center [388, 383] width 518 height 39
click at [531, 183] on h1 "EN 1103b17-22 The dispositions of character come into being by engaging in simi…" at bounding box center [658, 197] width 779 height 54
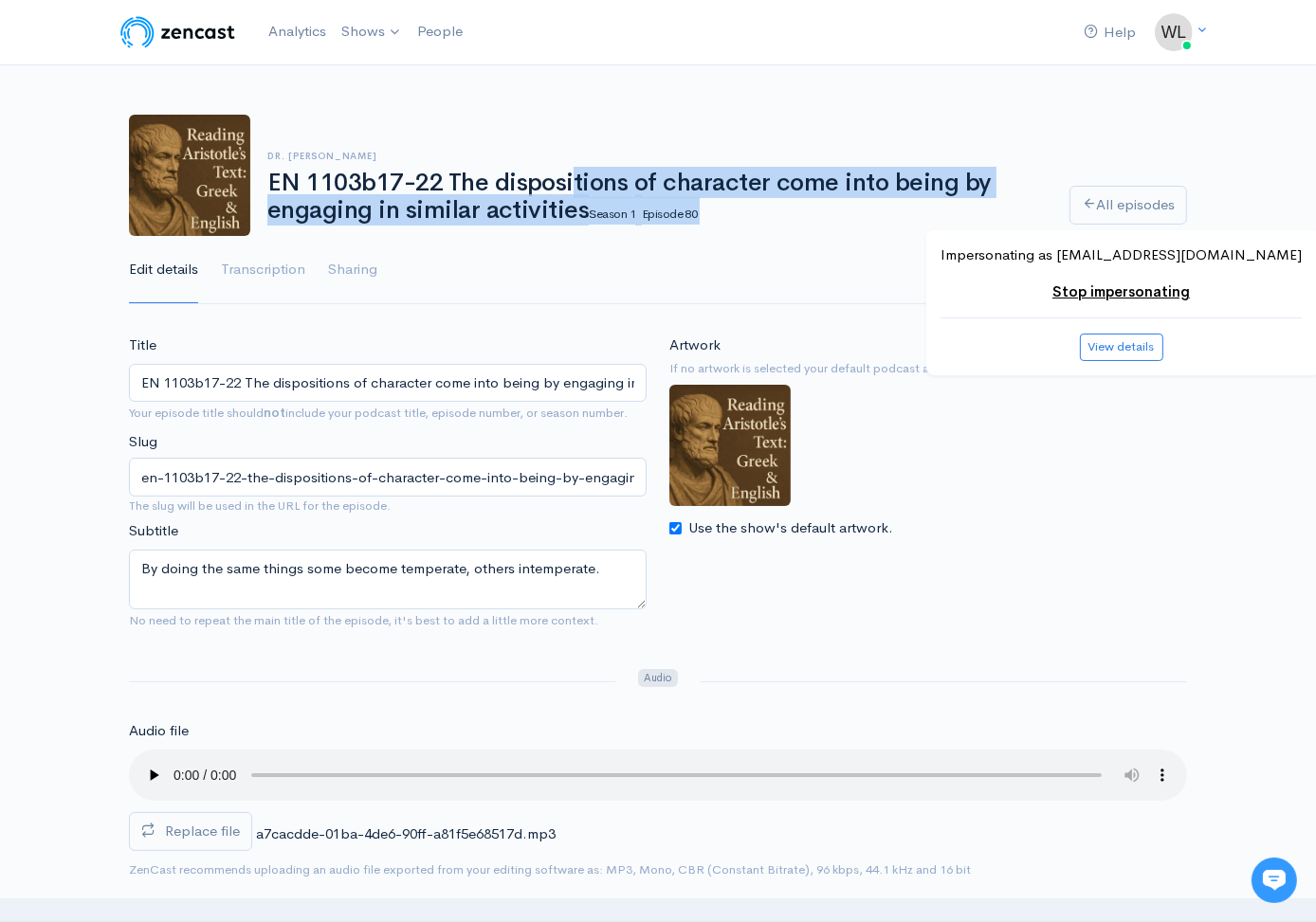
click at [531, 183] on h1 "EN 1103b17-22 The dispositions of character come into being by engaging in simi…" at bounding box center [658, 197] width 779 height 54
click at [367, 170] on h1 "EN 1103b17-22 The dispositions of character come into being by engaging in simi…" at bounding box center [658, 197] width 779 height 54
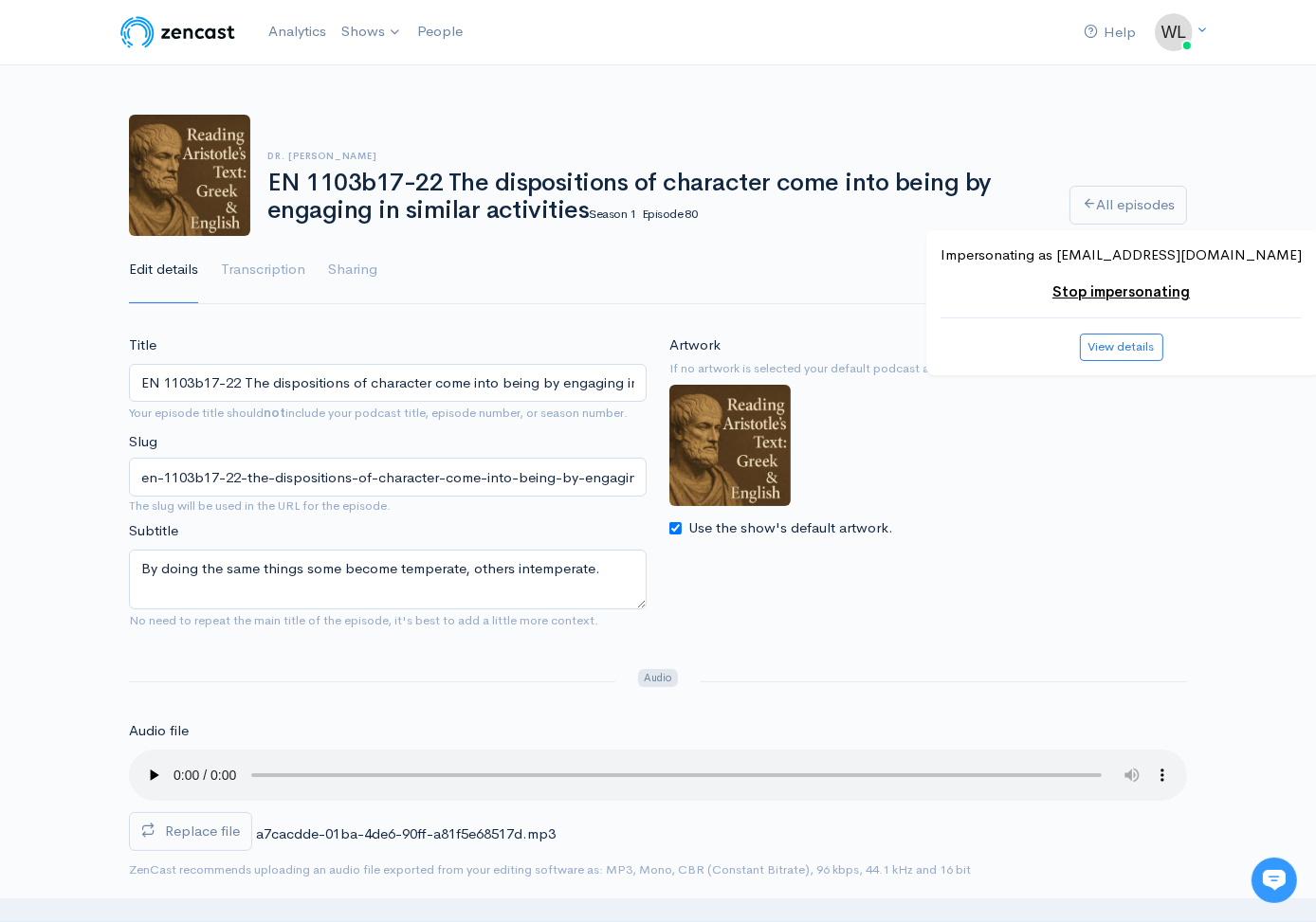
drag, startPoint x: 272, startPoint y: 178, endPoint x: 576, endPoint y: 210, distance: 305.7
click at [576, 210] on h1 "EN 1103b17-22 The dispositions of character come into being by engaging in simi…" at bounding box center [658, 197] width 779 height 54
copy h1 "EN 1103b17-22 The dispositions of character come into being by engaging in simi…"
click at [1086, 210] on link "All episodes" at bounding box center [1128, 205] width 118 height 39
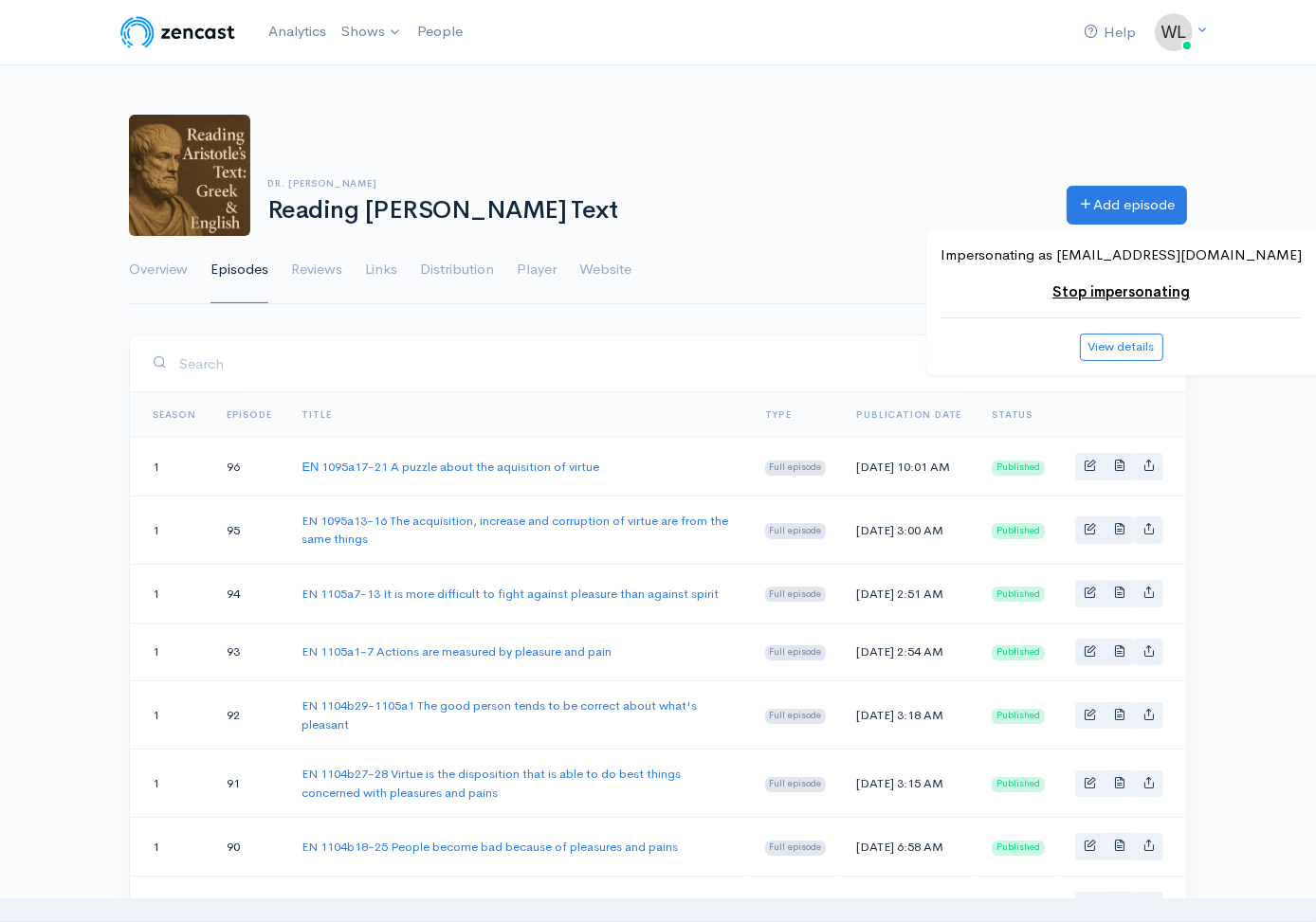
click at [897, 258] on ul "Overview Episodes Reviews Links Distribution Player Website Show settings" at bounding box center [658, 270] width 1058 height 68
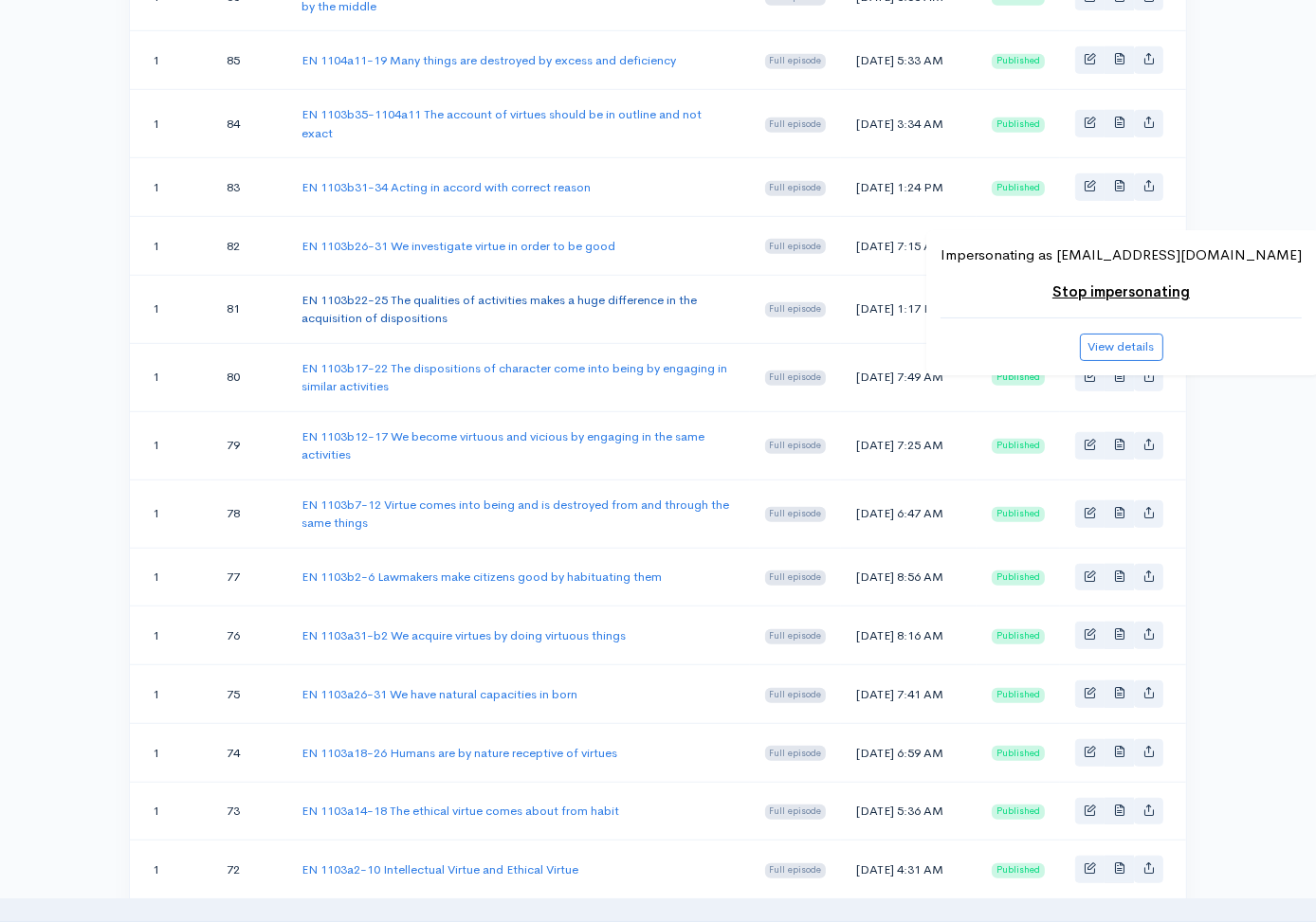
click at [613, 327] on link "EN 1103b22-25 The qualities of activities makes a huge difference in the acquis…" at bounding box center [500, 309] width 396 height 35
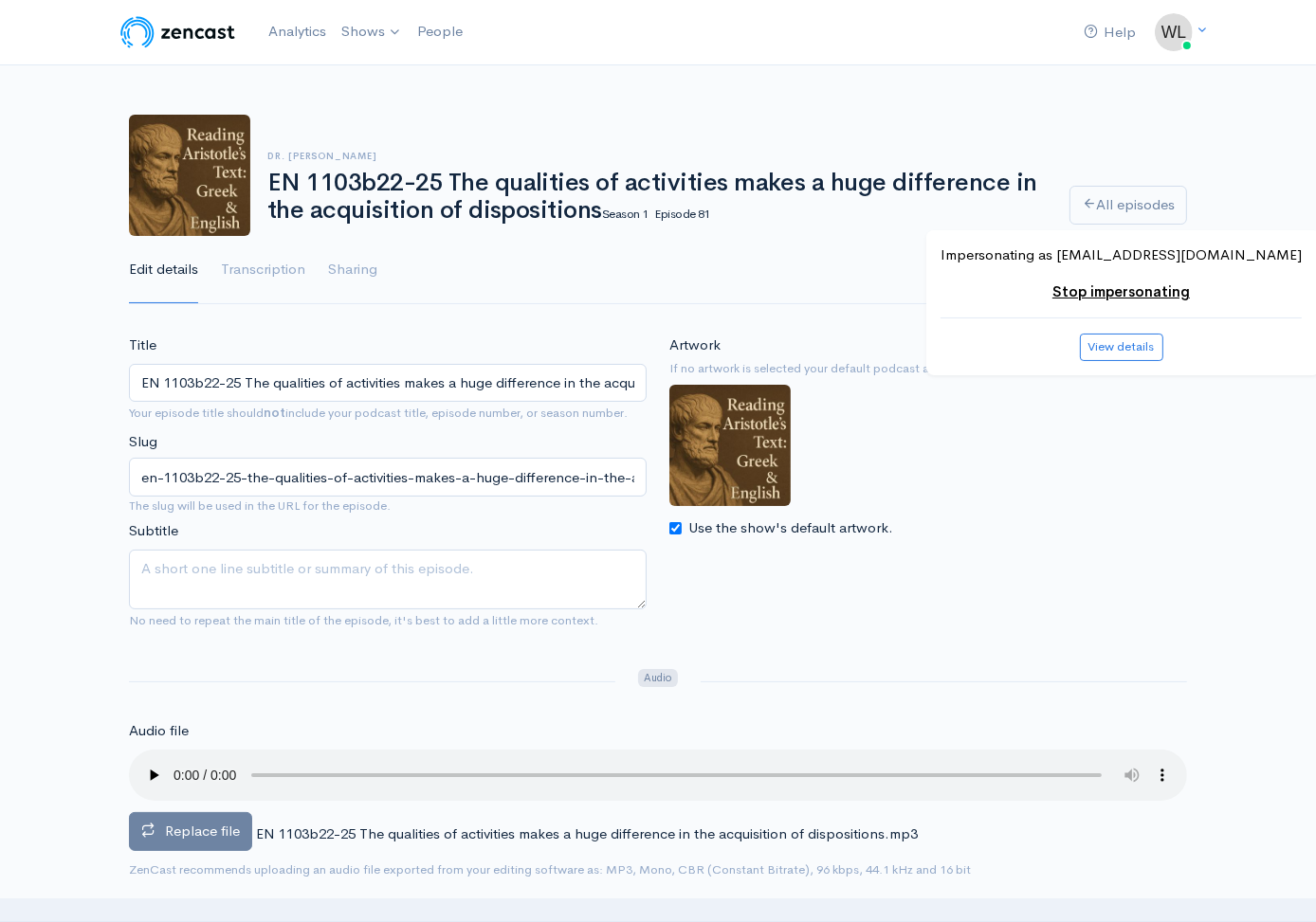
click at [223, 825] on span "Replace file" at bounding box center [202, 831] width 75 height 18
click at [0, 0] on input "Replace file" at bounding box center [0, 0] width 0 height 0
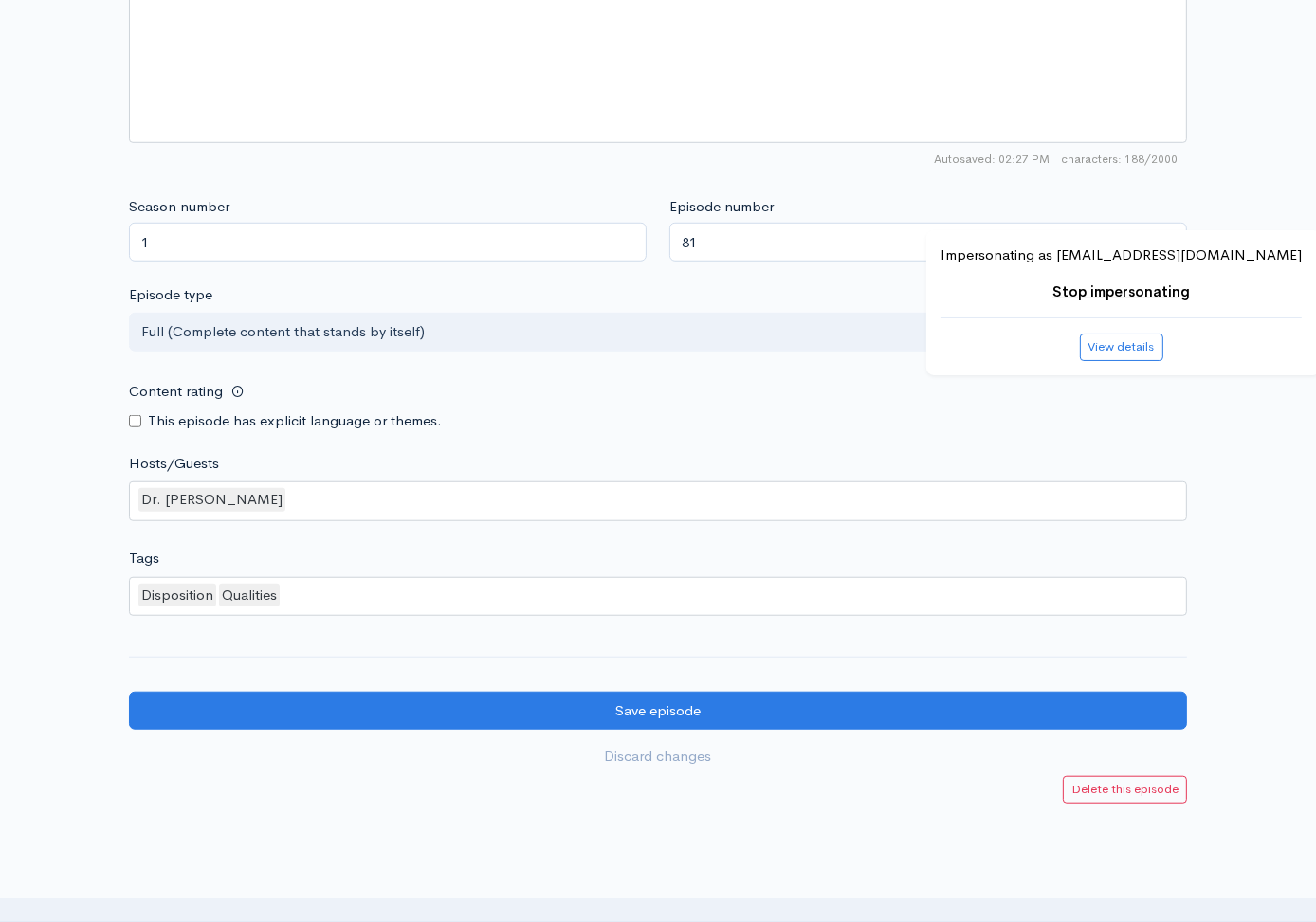
scroll to position [1538, 0]
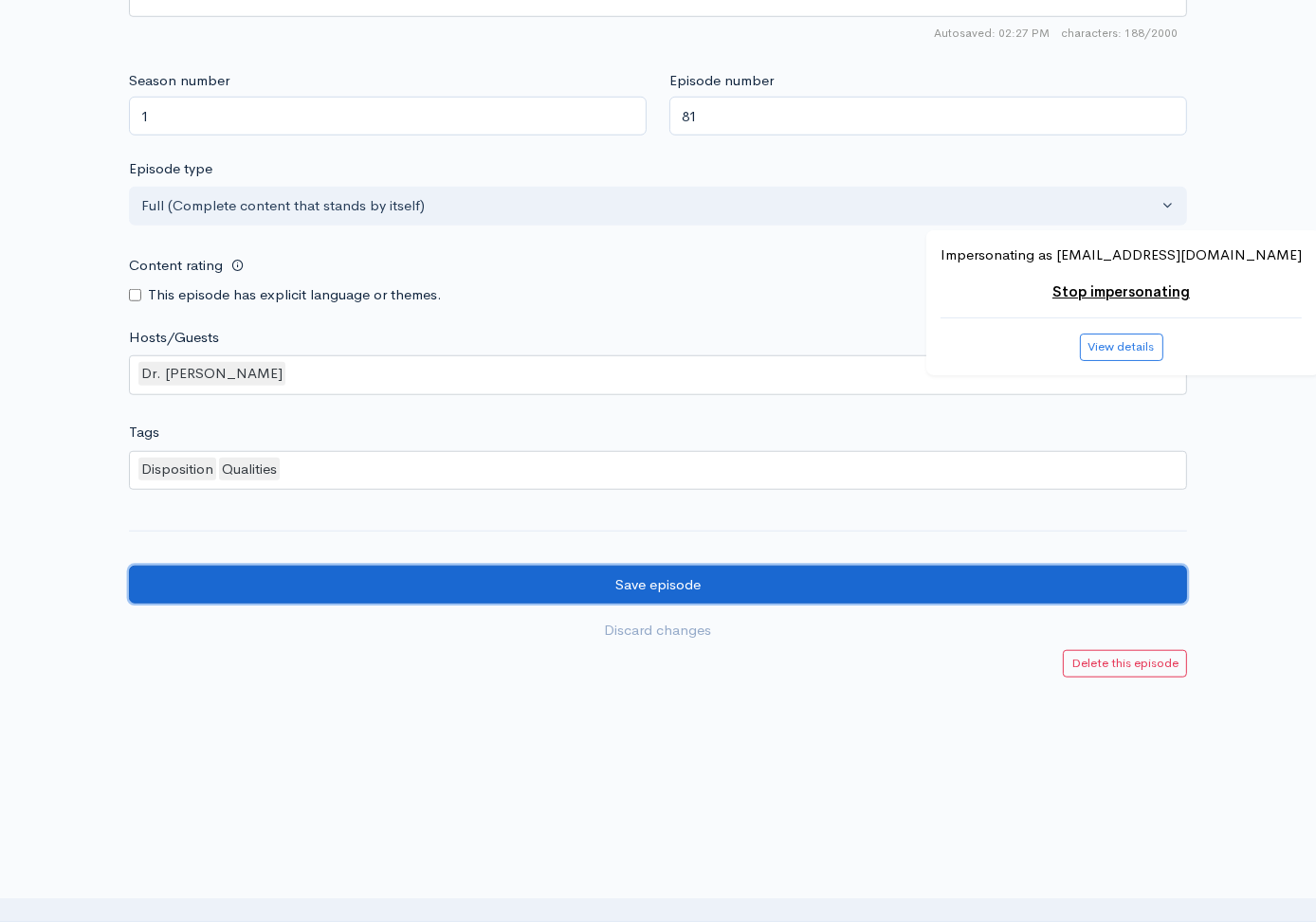
click at [238, 586] on input "Save episode" at bounding box center [658, 584] width 1058 height 39
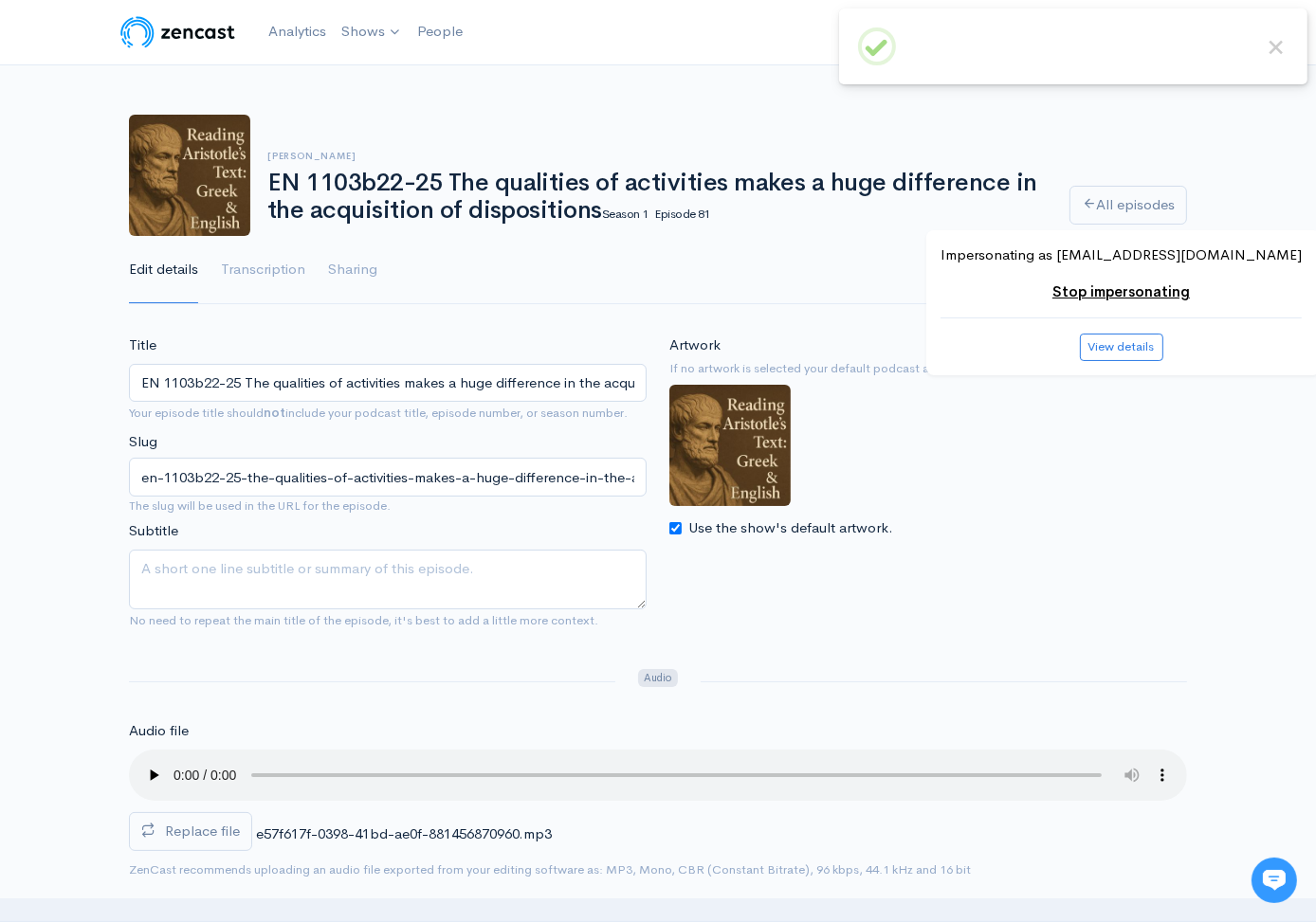
drag, startPoint x: 271, startPoint y: 177, endPoint x: 595, endPoint y: 215, distance: 326.2
click at [595, 215] on h1 "EN 1103b22-25 The qualities of activities makes a huge difference in the acquis…" at bounding box center [658, 197] width 779 height 54
copy h1 "EN 1103b22-25 The qualities of activities makes a huge difference in the acquis…"
click at [1108, 208] on link "All episodes" at bounding box center [1128, 205] width 118 height 39
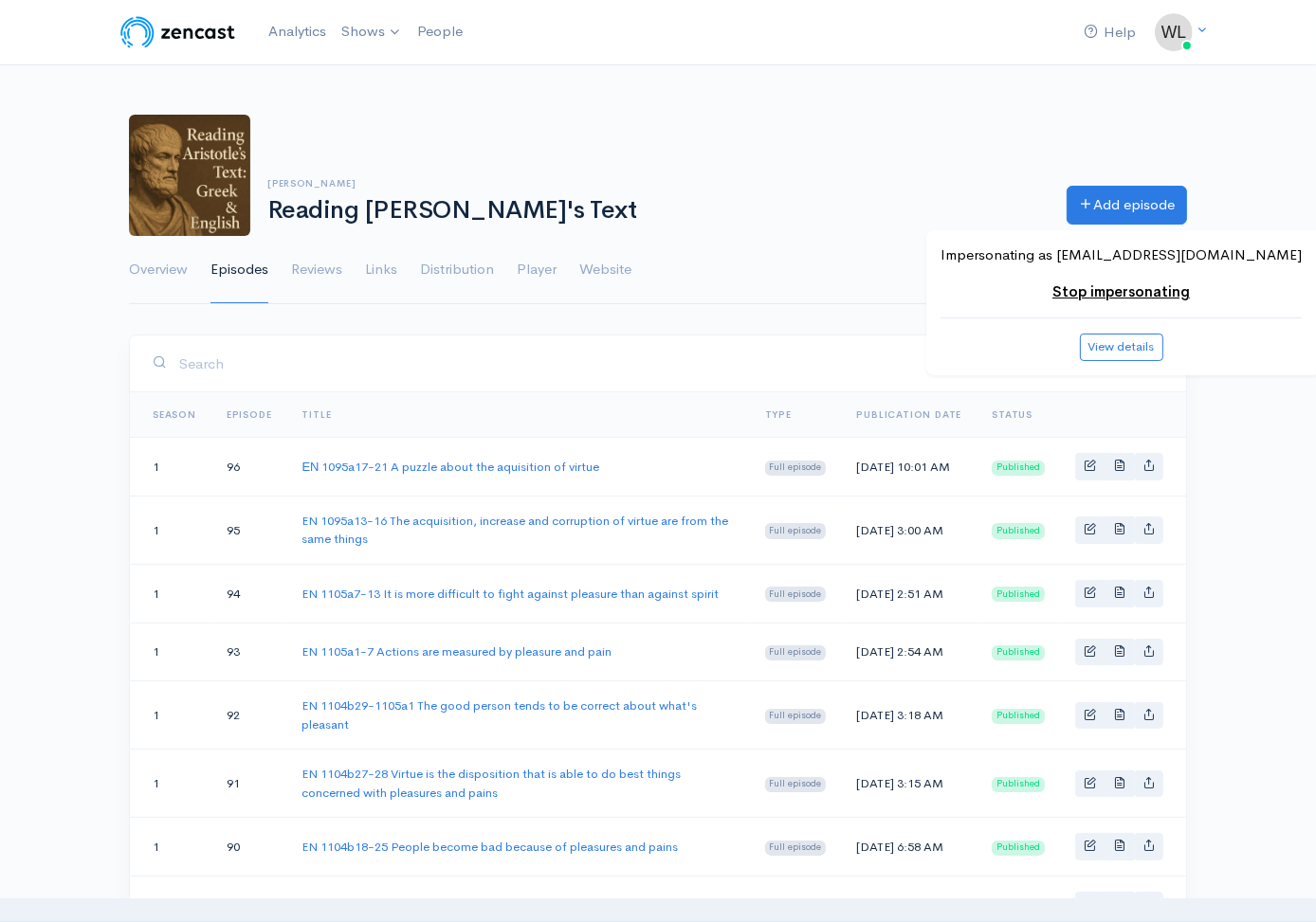
scroll to position [1021, 0]
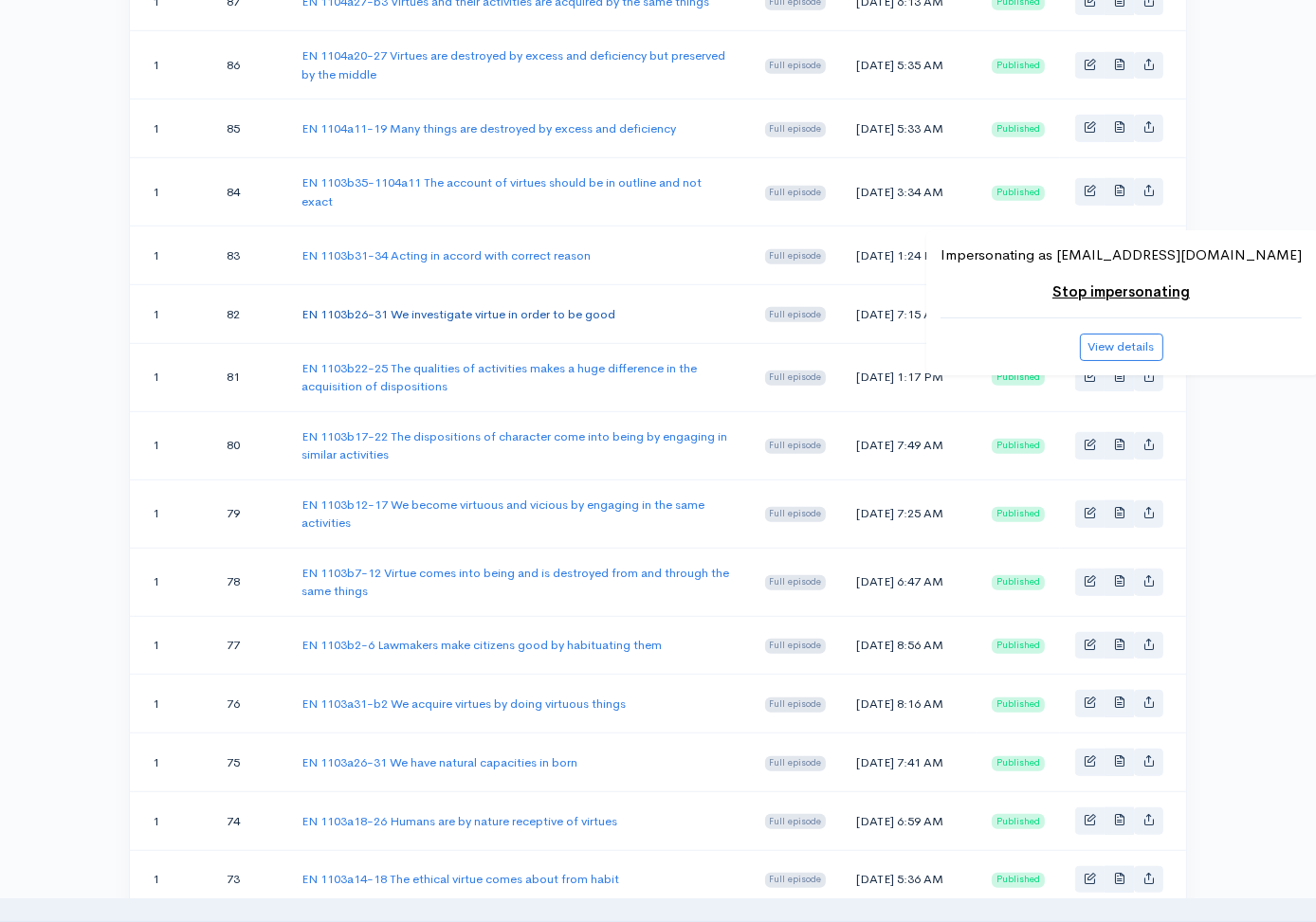
click at [563, 323] on link "EN 1103b26-31 We investigate virtue in order to be good" at bounding box center [459, 314] width 314 height 16
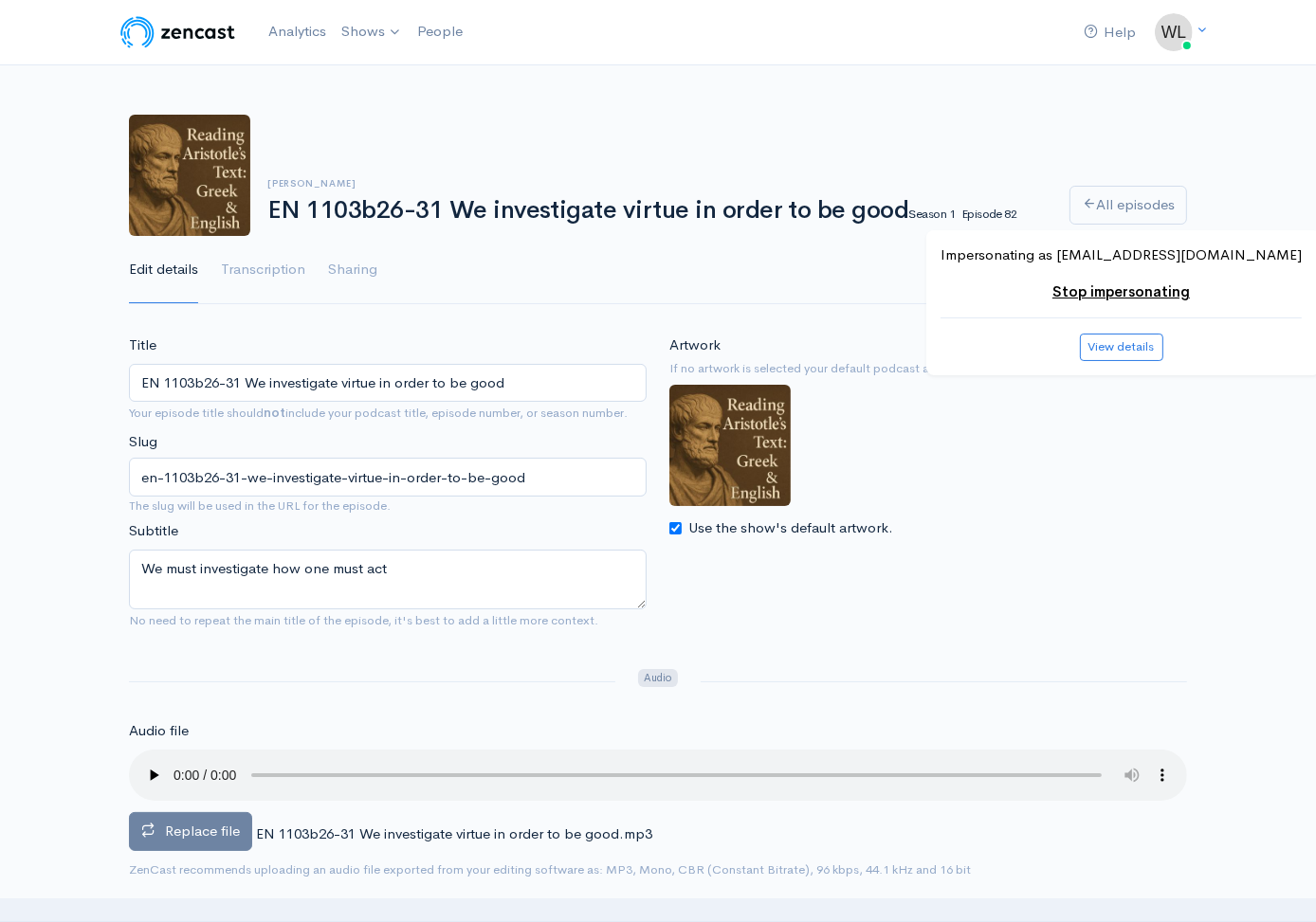
click at [222, 818] on label "Replace file" at bounding box center [190, 831] width 123 height 39
click at [0, 0] on input "Replace file" at bounding box center [0, 0] width 0 height 0
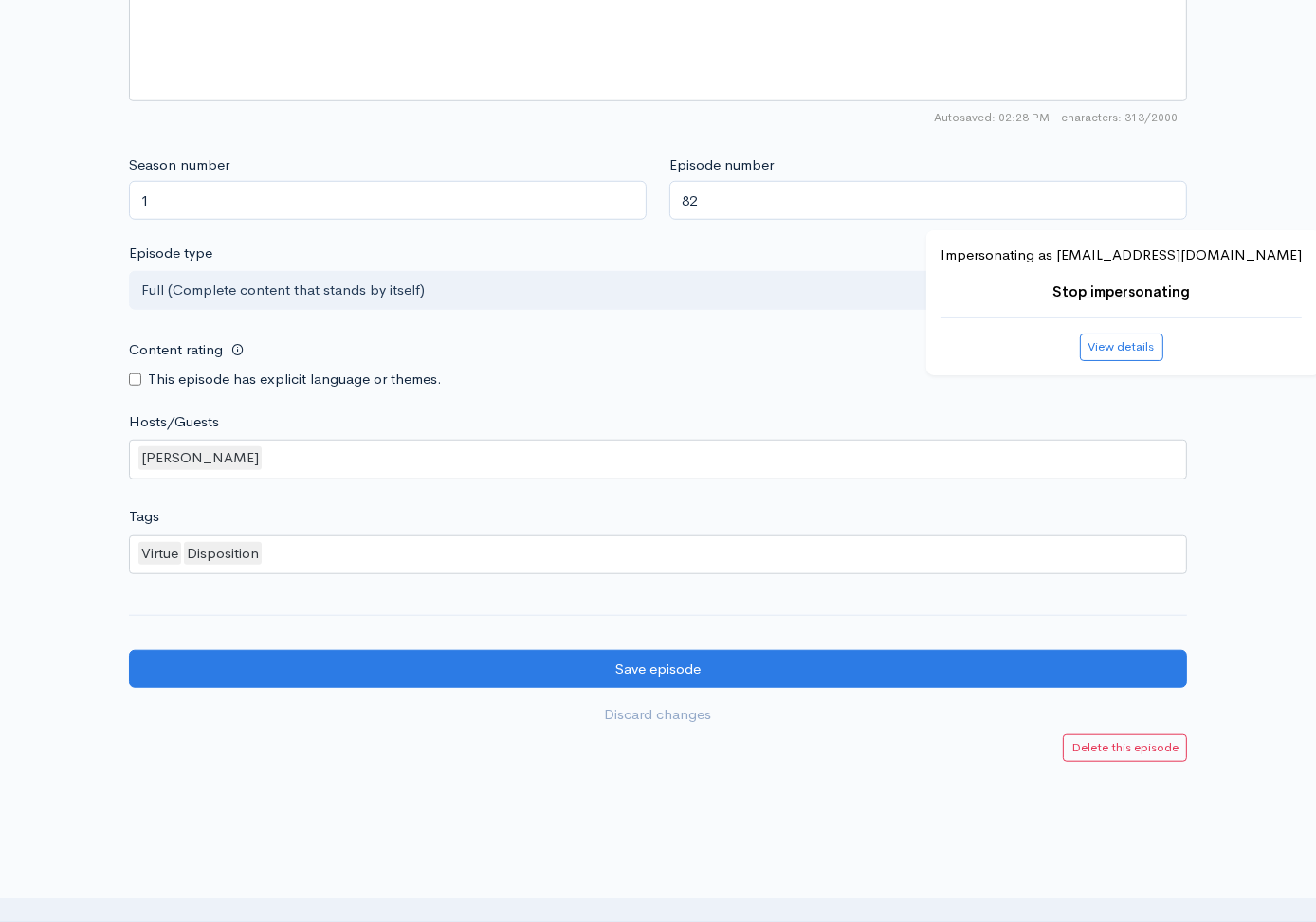
scroll to position [1538, 0]
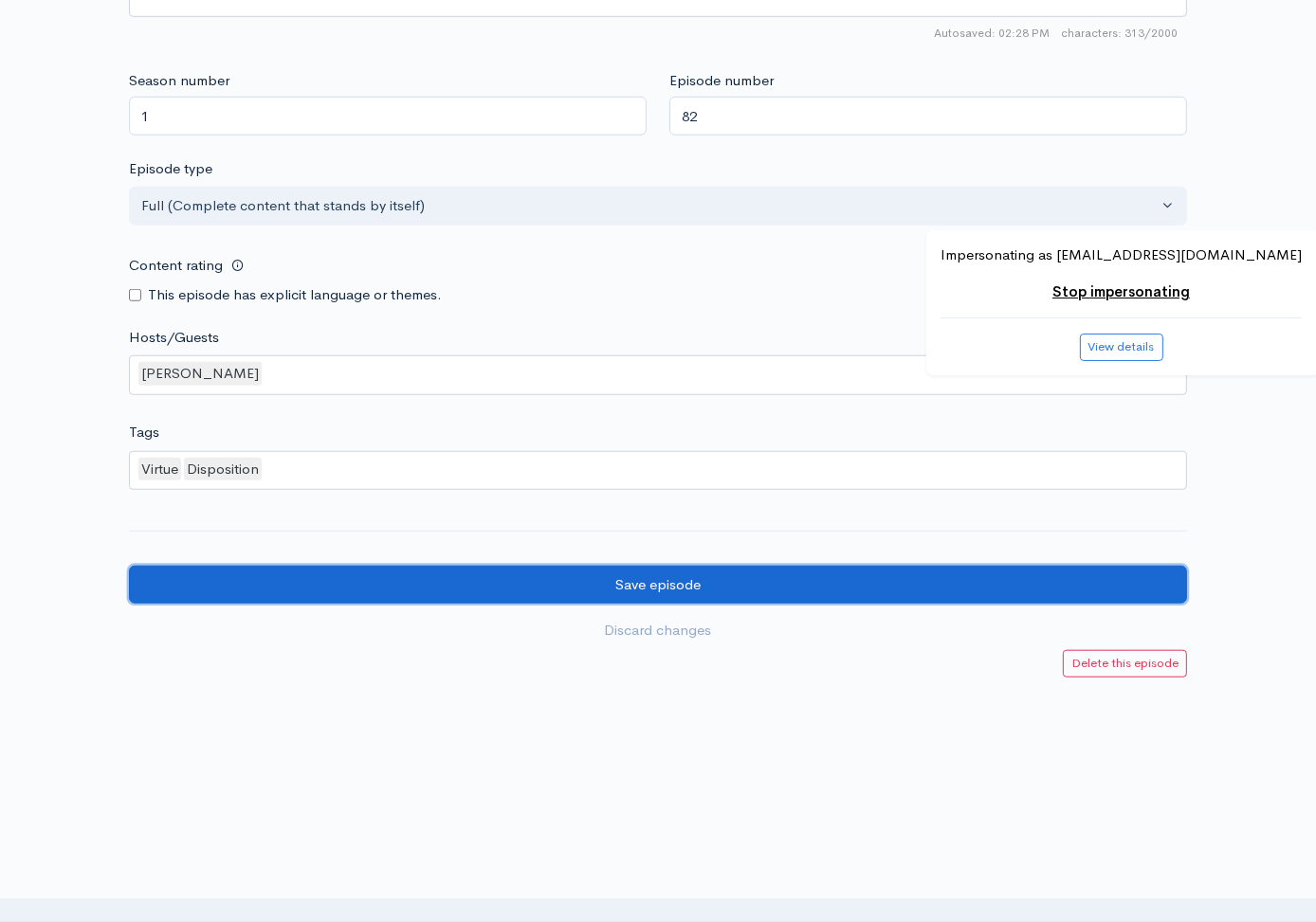
click at [295, 575] on input "Save episode" at bounding box center [658, 584] width 1058 height 39
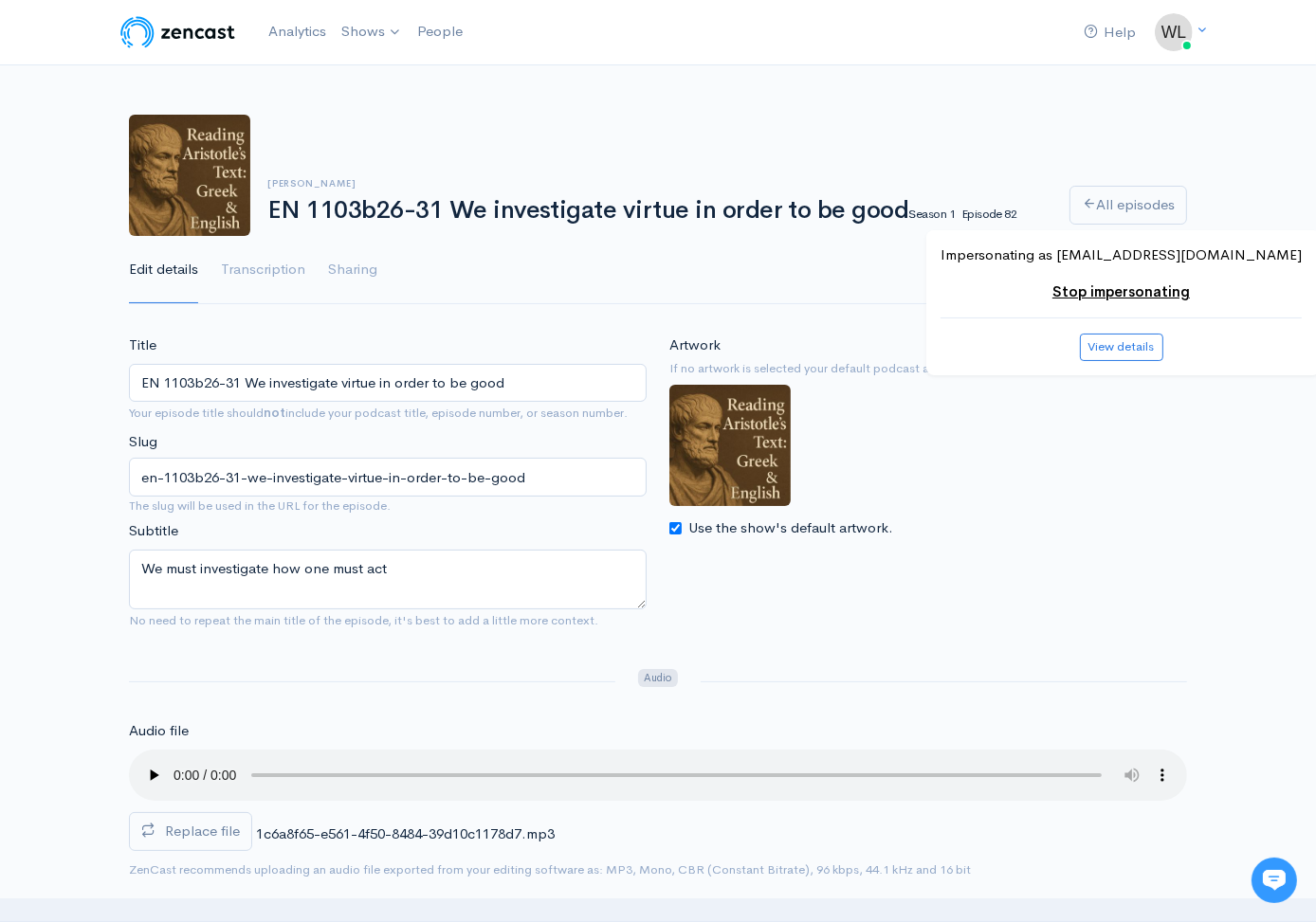
drag, startPoint x: 270, startPoint y: 204, endPoint x: 894, endPoint y: 213, distance: 624.1
click at [894, 213] on h1 "EN 1103b26-31 We investigate virtue in order to be good Season 1 Episode 82" at bounding box center [658, 211] width 779 height 28
copy h1 "EN 1103b26-31 We investigate virtue in order to be good"
click at [1108, 203] on link "All episodes" at bounding box center [1128, 205] width 118 height 39
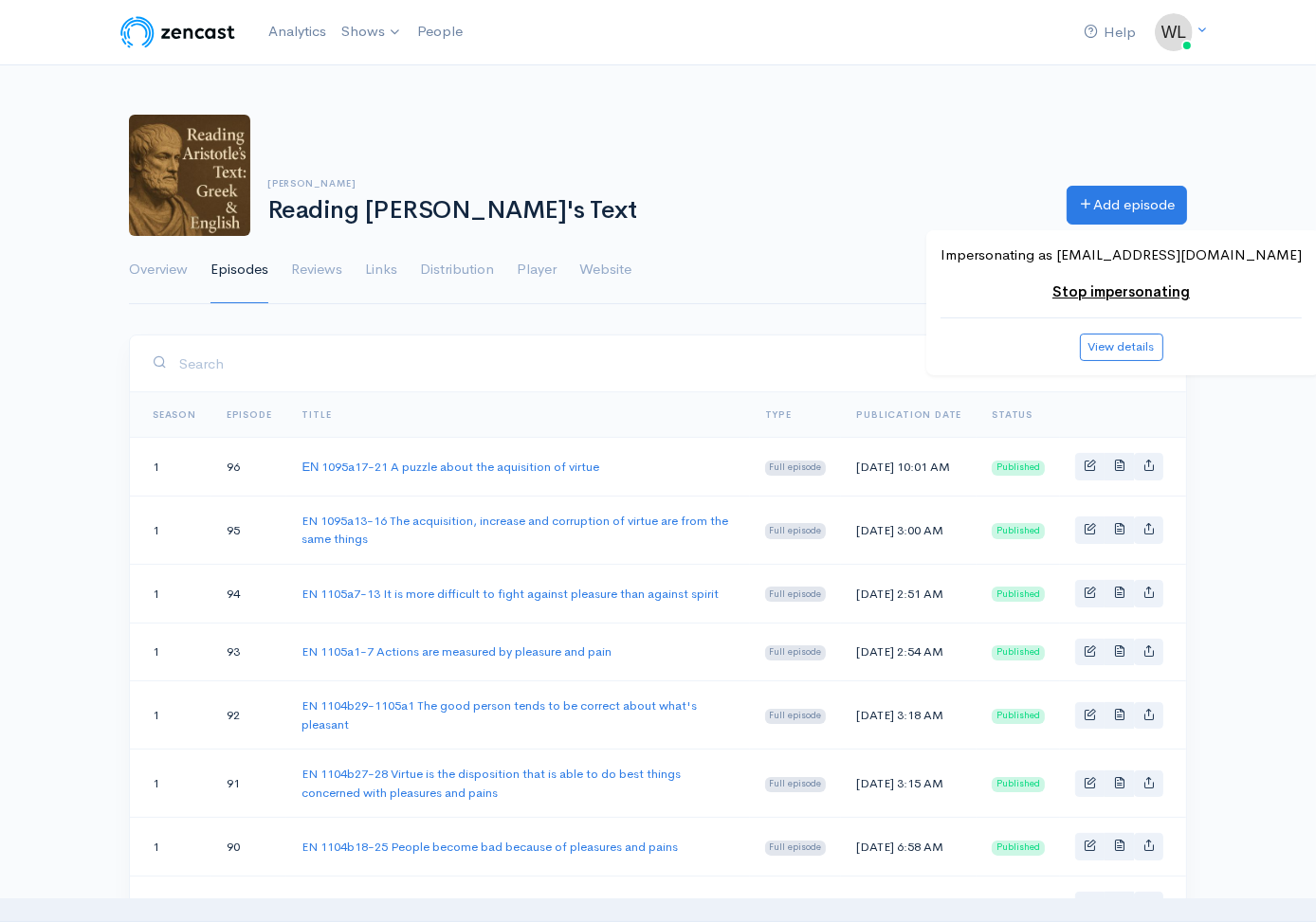
scroll to position [957, 0]
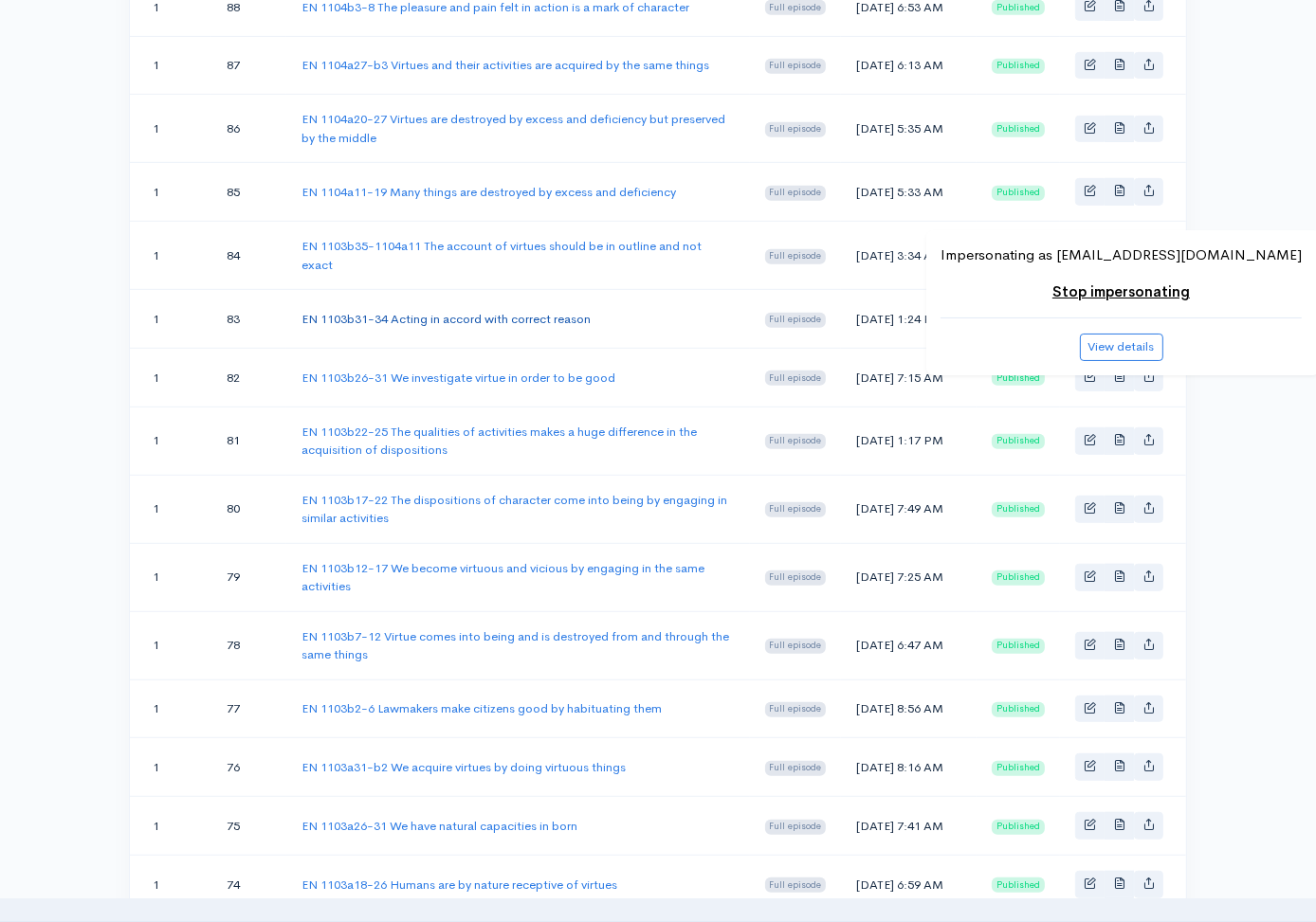
click at [590, 327] on link "EN 1103b31-34 Acting in accord with correct reason" at bounding box center [446, 319] width 289 height 16
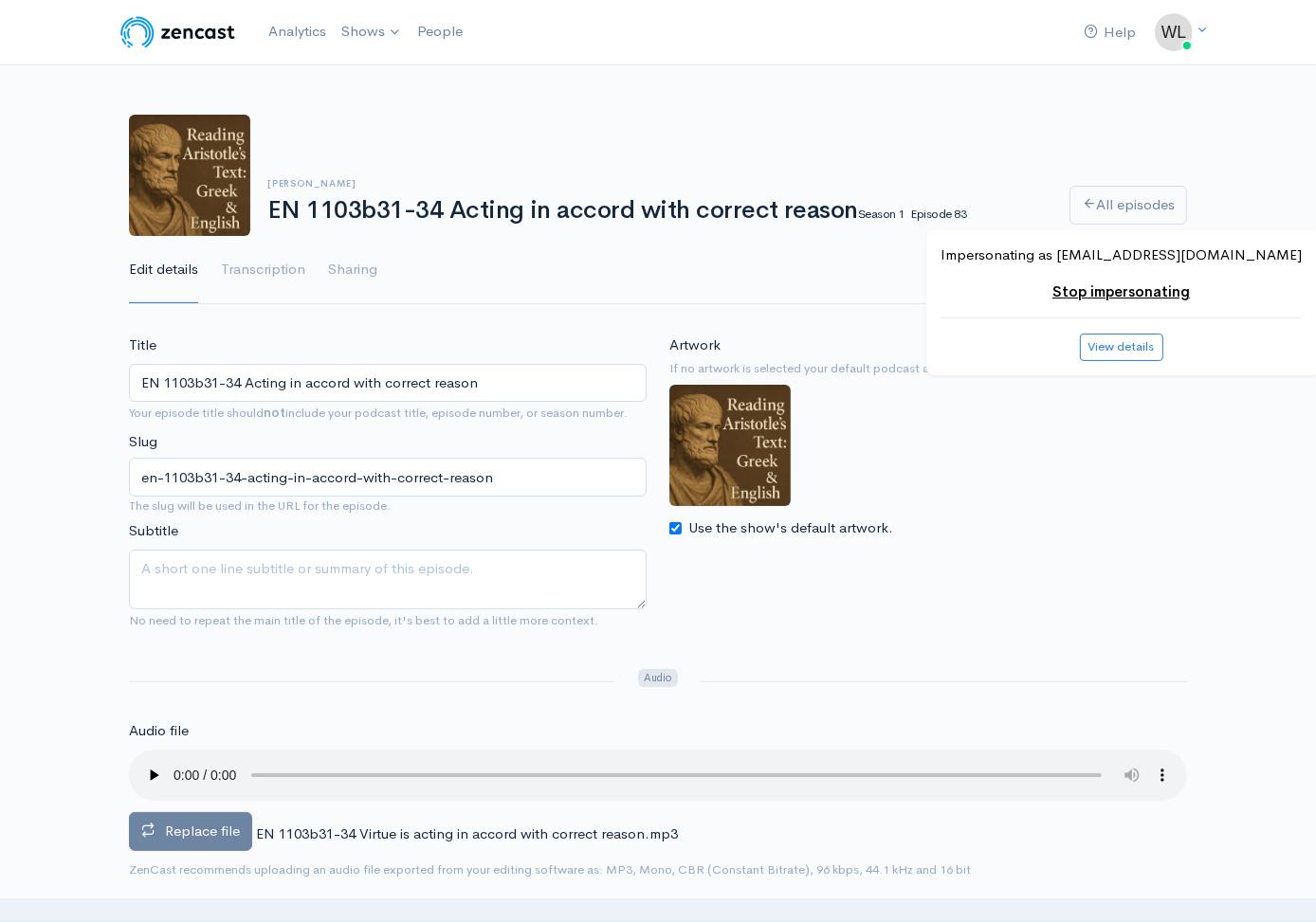
click at [241, 828] on label "Replace file" at bounding box center [190, 831] width 123 height 39
click at [0, 0] on input "Replace file" at bounding box center [0, 0] width 0 height 0
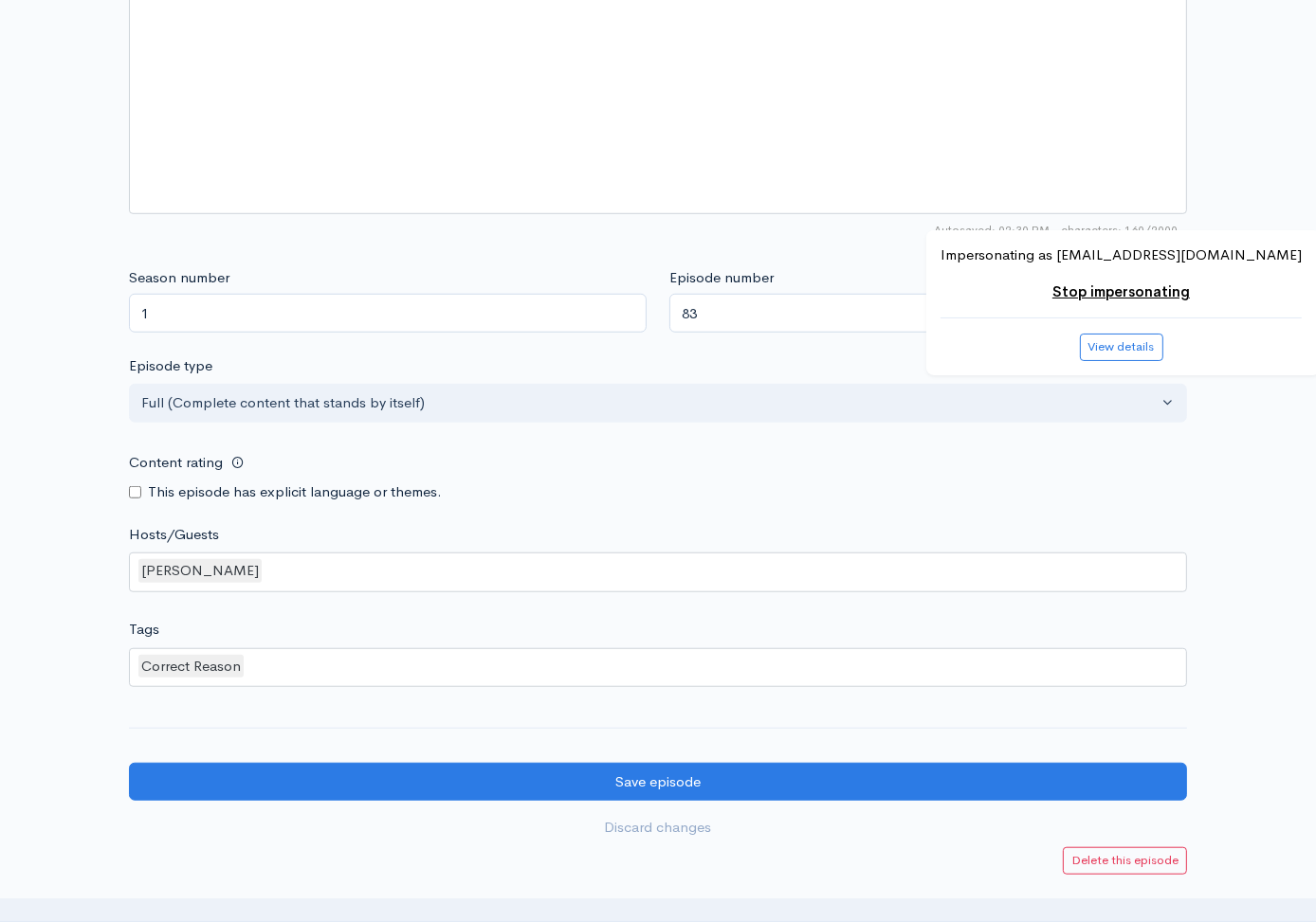
scroll to position [1538, 0]
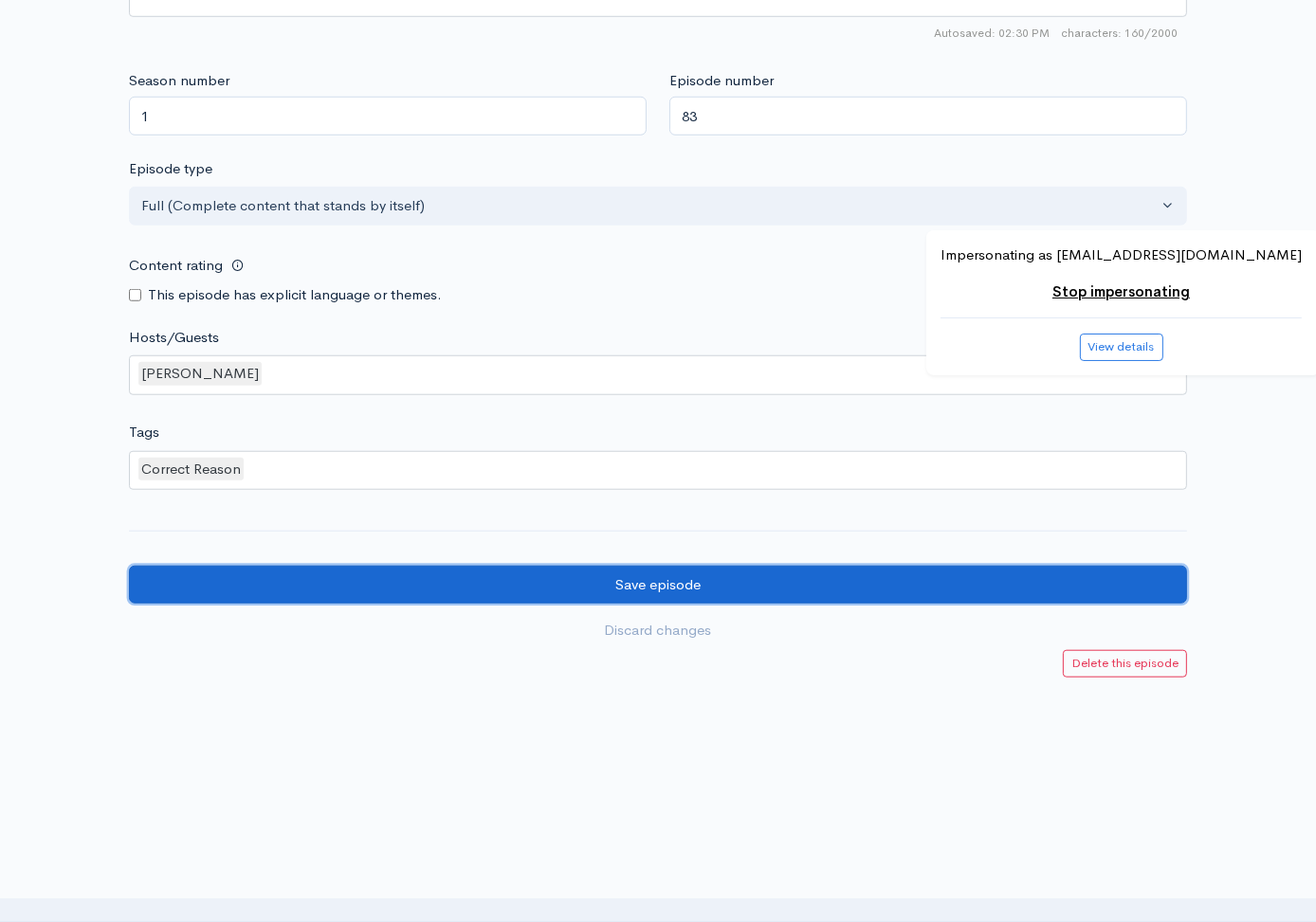
click at [277, 578] on input "Save episode" at bounding box center [658, 584] width 1058 height 39
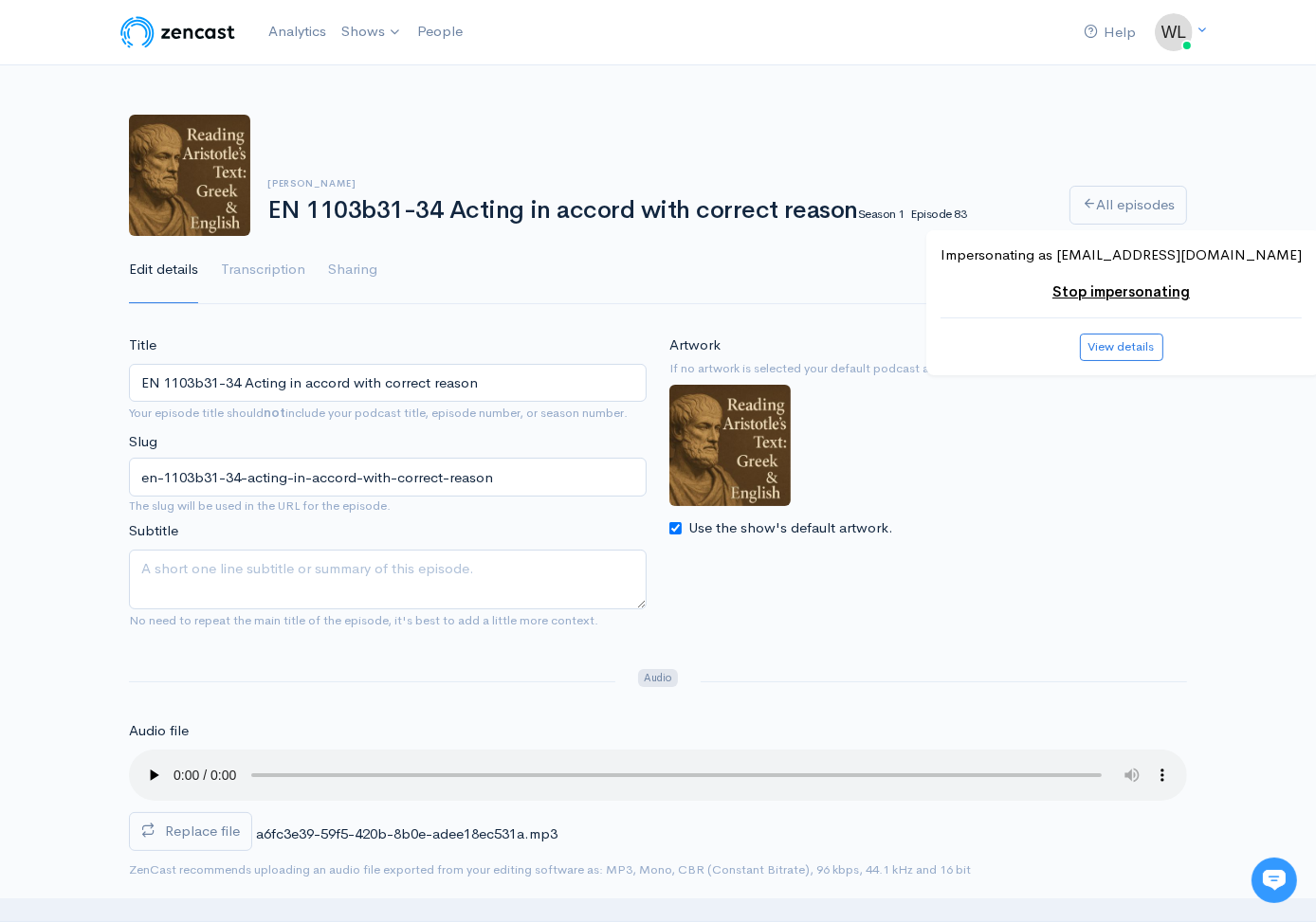
drag, startPoint x: 268, startPoint y: 211, endPoint x: 845, endPoint y: 208, distance: 577.0
click at [845, 208] on h1 "EN 1103b31-34 Acting in accord with correct reason Season 1 Episode 83" at bounding box center [658, 211] width 779 height 28
copy h1 "EN 1103b31-34 Acting in accord with correct reason"
click at [1105, 204] on link "All episodes" at bounding box center [1128, 205] width 118 height 39
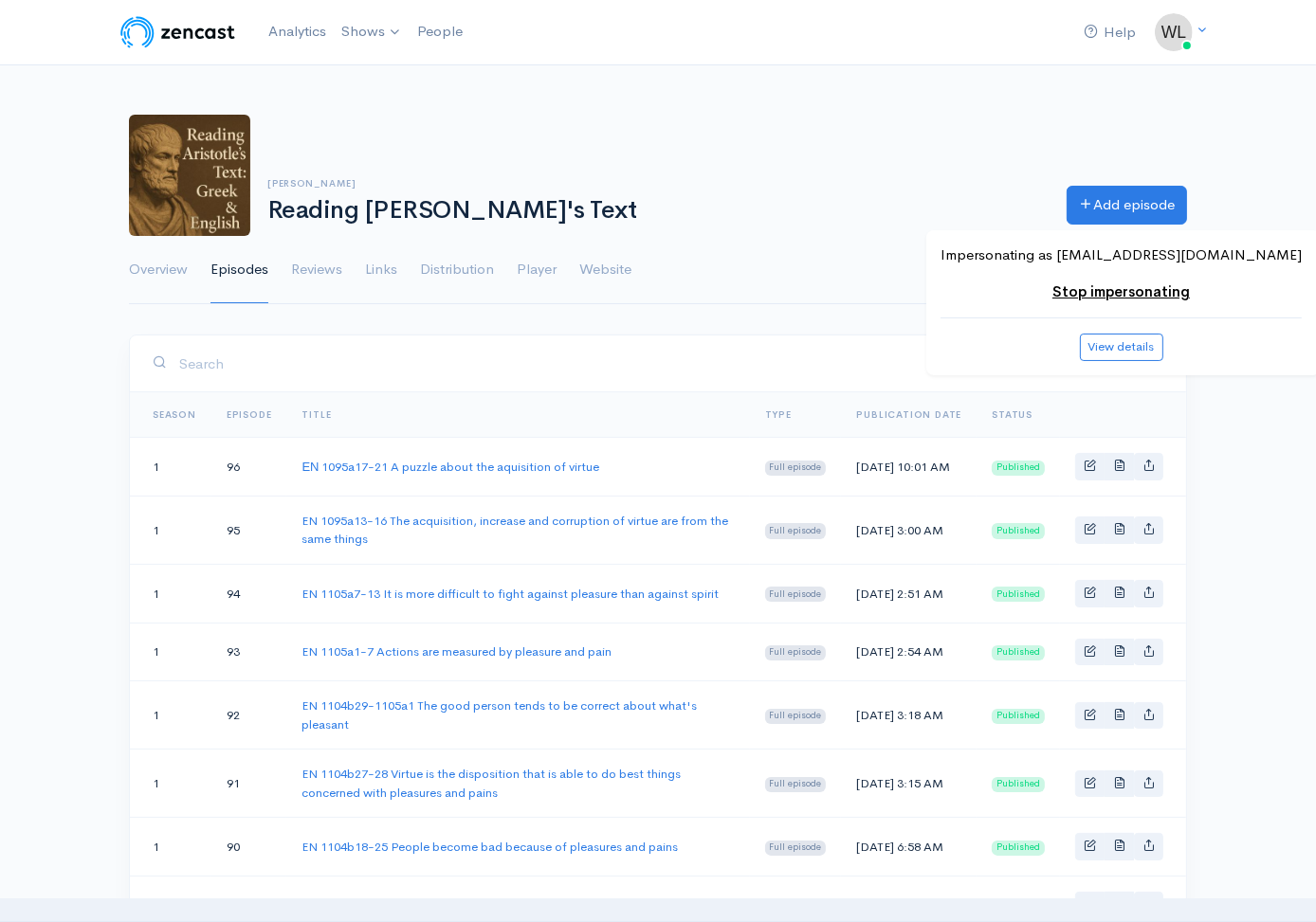
click at [731, 273] on ul "Overview Episodes Reviews Links Distribution Player Website Show settings" at bounding box center [658, 270] width 1058 height 68
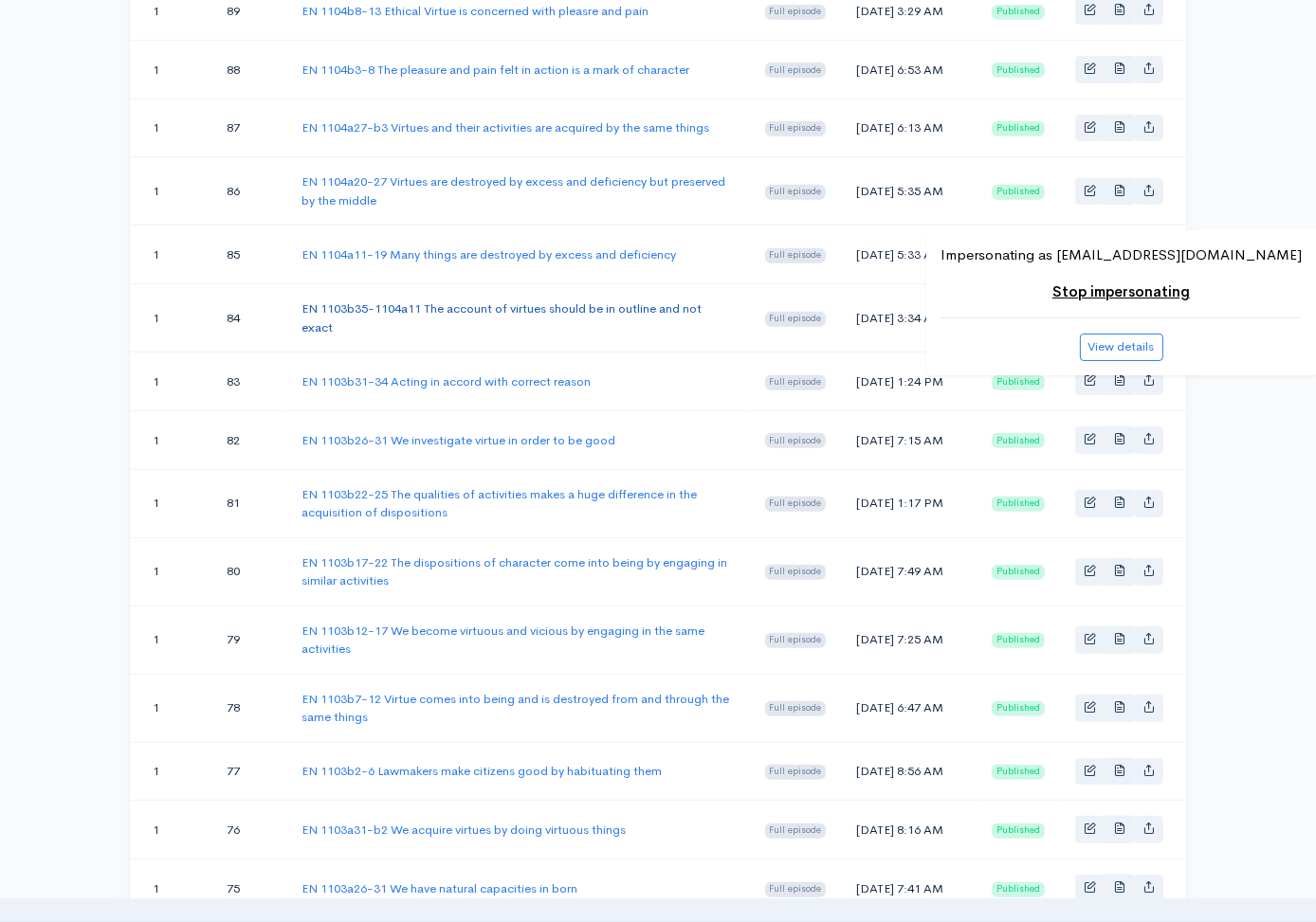
click at [556, 336] on link "EN 1103b35-1104a11 The account of virtues should be in outline and not exact" at bounding box center [502, 318] width 400 height 35
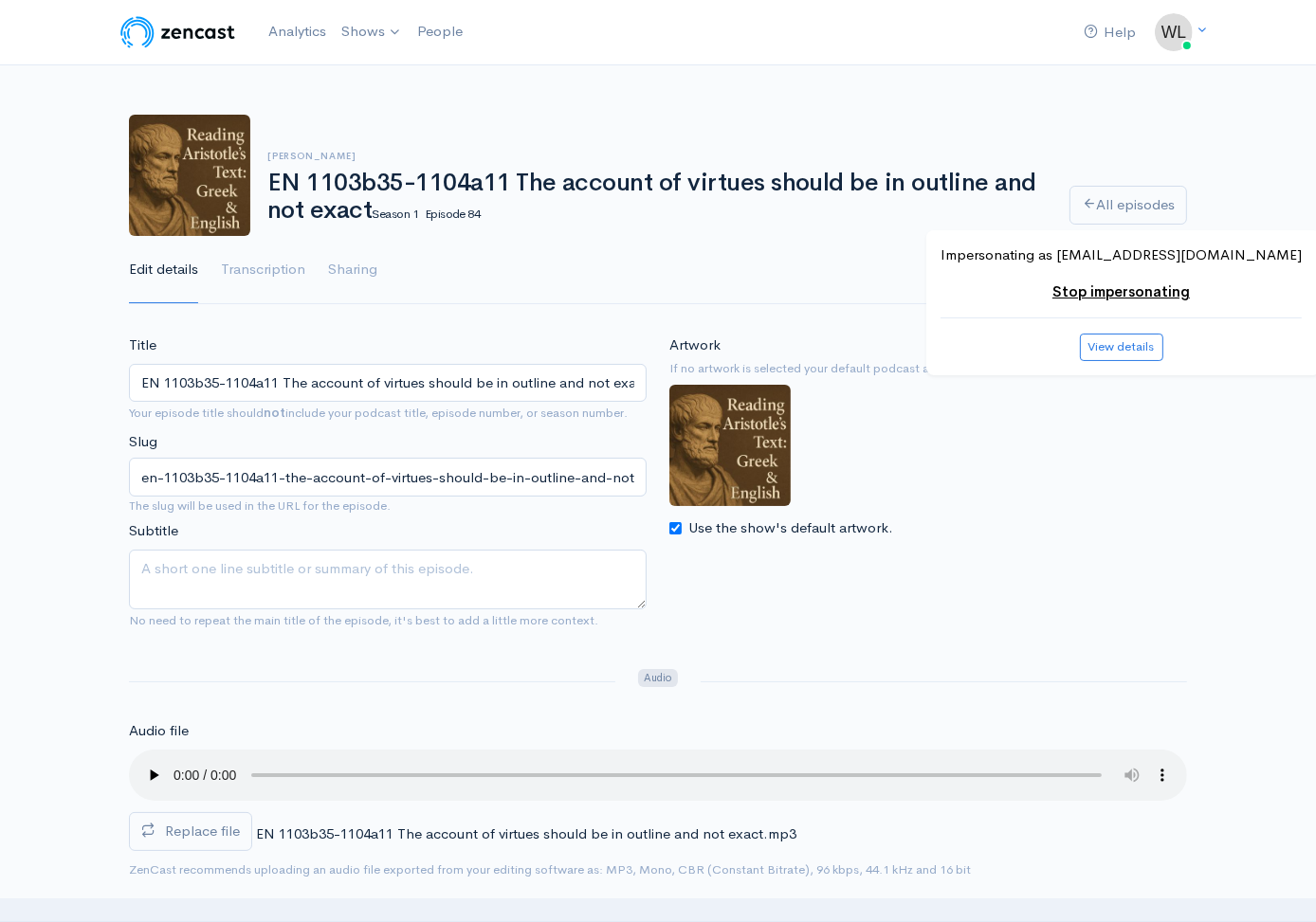
click at [227, 823] on span "Replace file" at bounding box center [202, 831] width 75 height 18
click at [0, 0] on input "Replace file" at bounding box center [0, 0] width 0 height 0
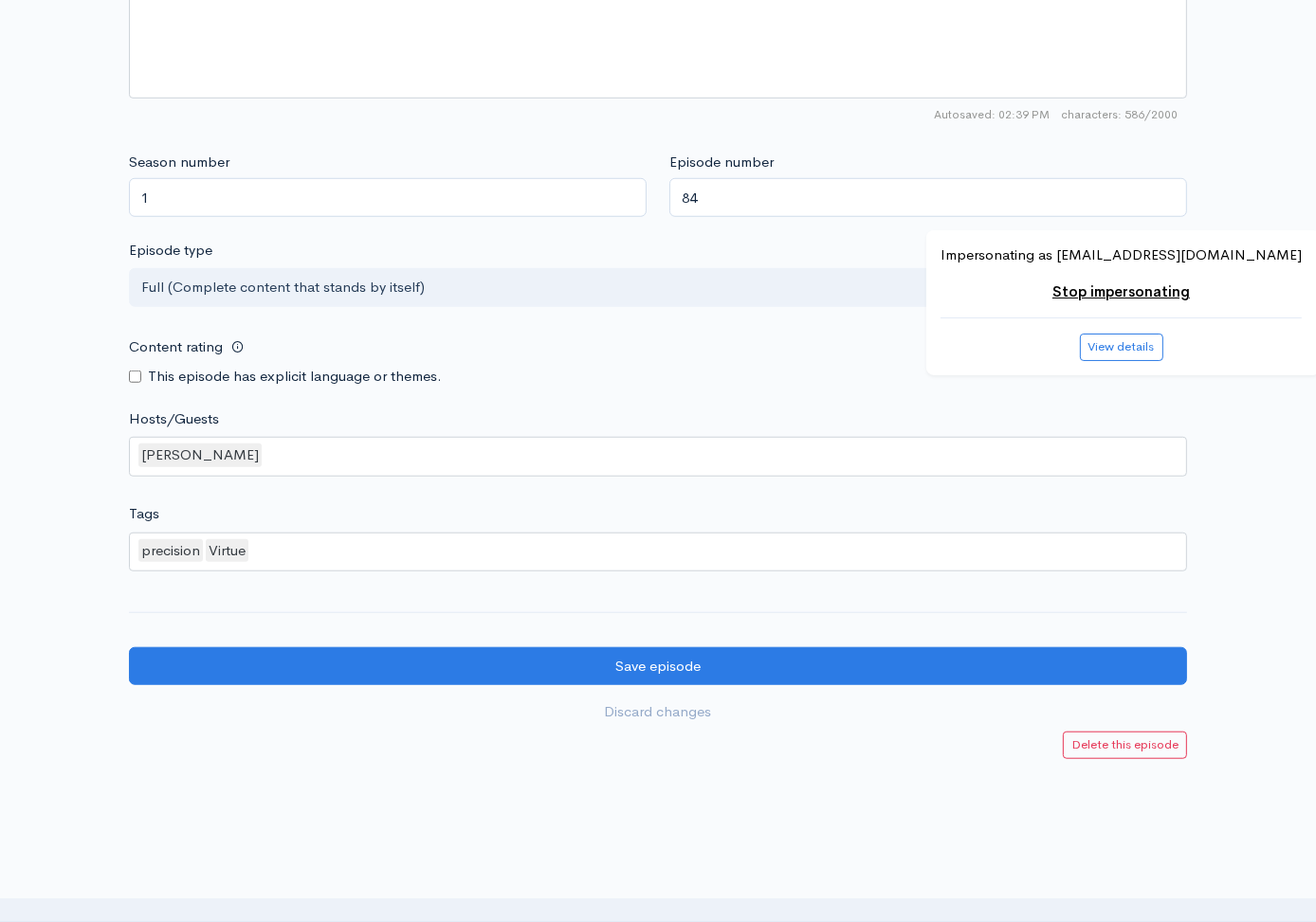
scroll to position [1538, 0]
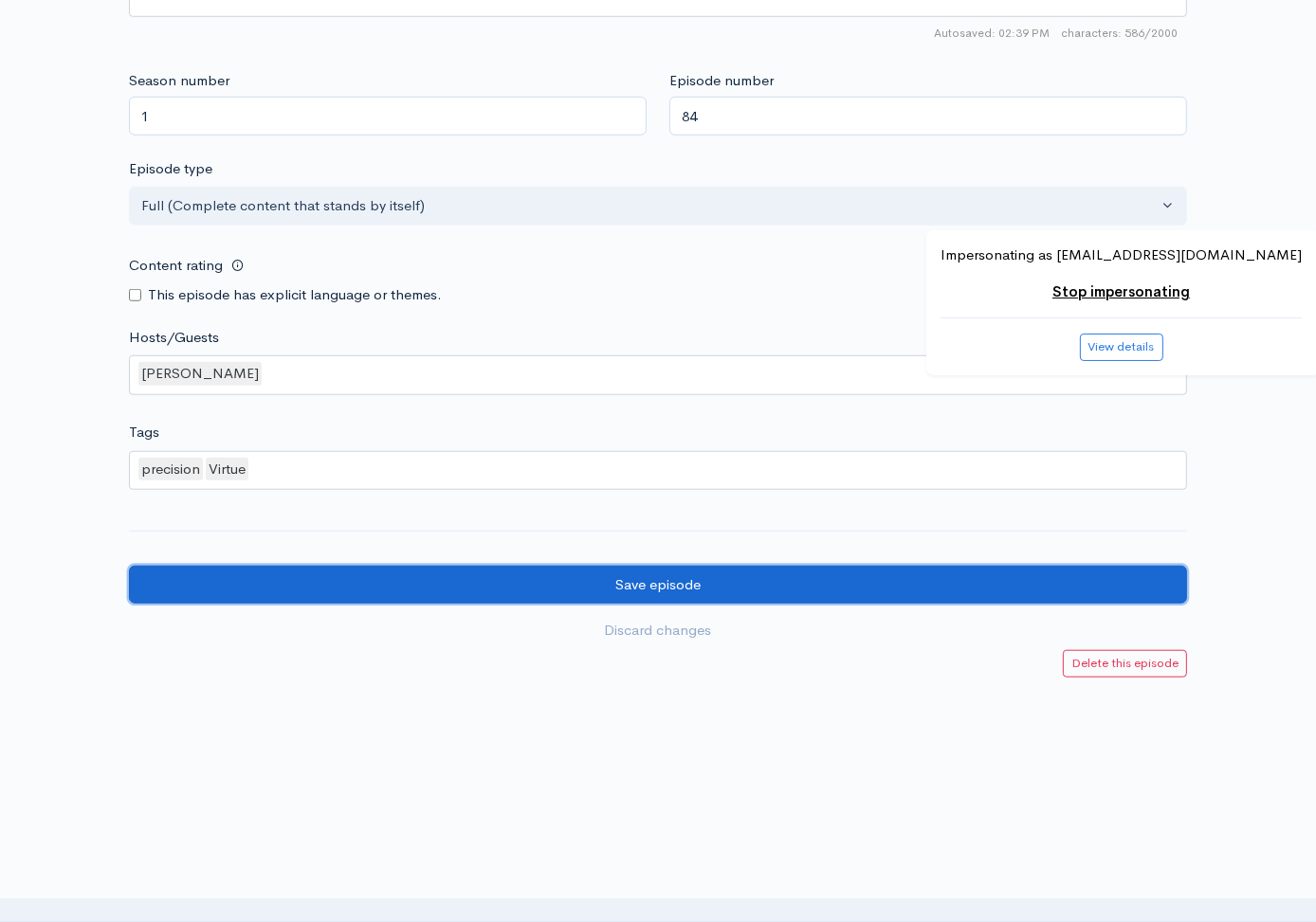
click at [208, 599] on input "Save episode" at bounding box center [658, 584] width 1058 height 39
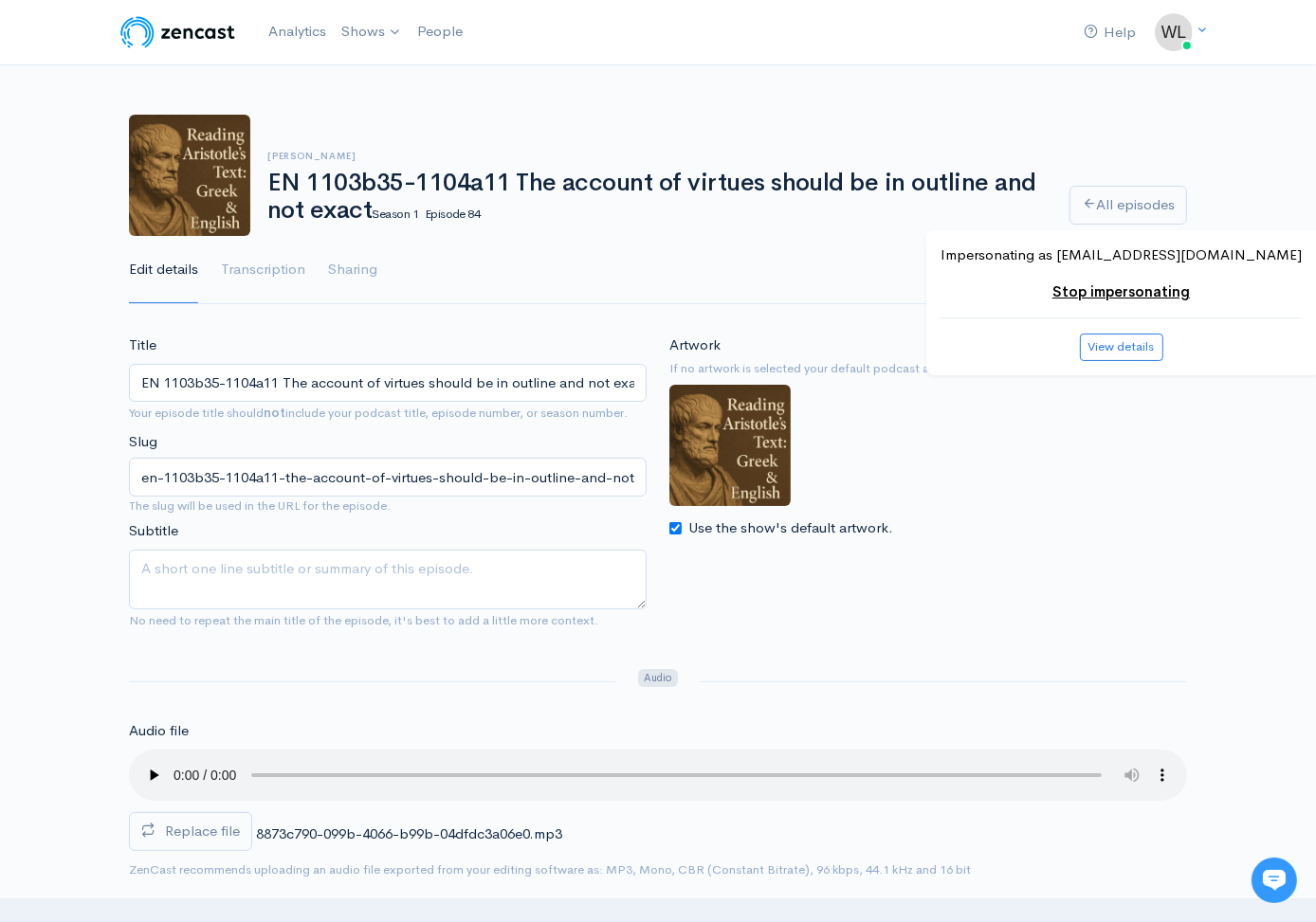
drag, startPoint x: 271, startPoint y: 181, endPoint x: 368, endPoint y: 210, distance: 101.2
click at [368, 210] on h1 "EN 1103b35-1104a11 The account of virtues should be in outline and not exact Se…" at bounding box center [658, 197] width 779 height 54
copy h1 "EN 1103b35-1104a11 The account of virtues should be in outline and not exact"
click at [1095, 208] on link "All episodes" at bounding box center [1128, 205] width 118 height 39
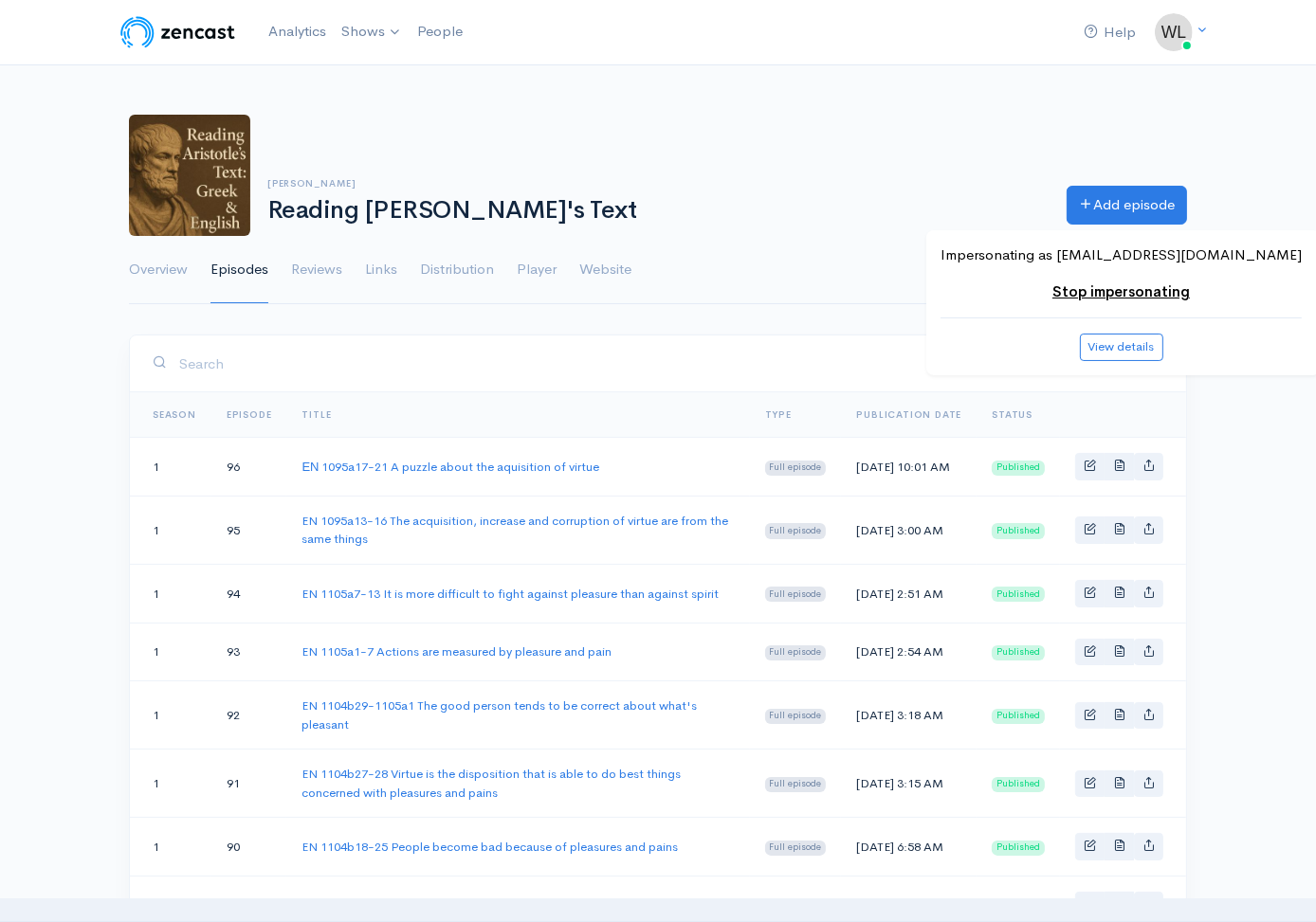
click at [863, 244] on ul "Overview Episodes Reviews Links Distribution Player Website Show settings" at bounding box center [658, 270] width 1058 height 68
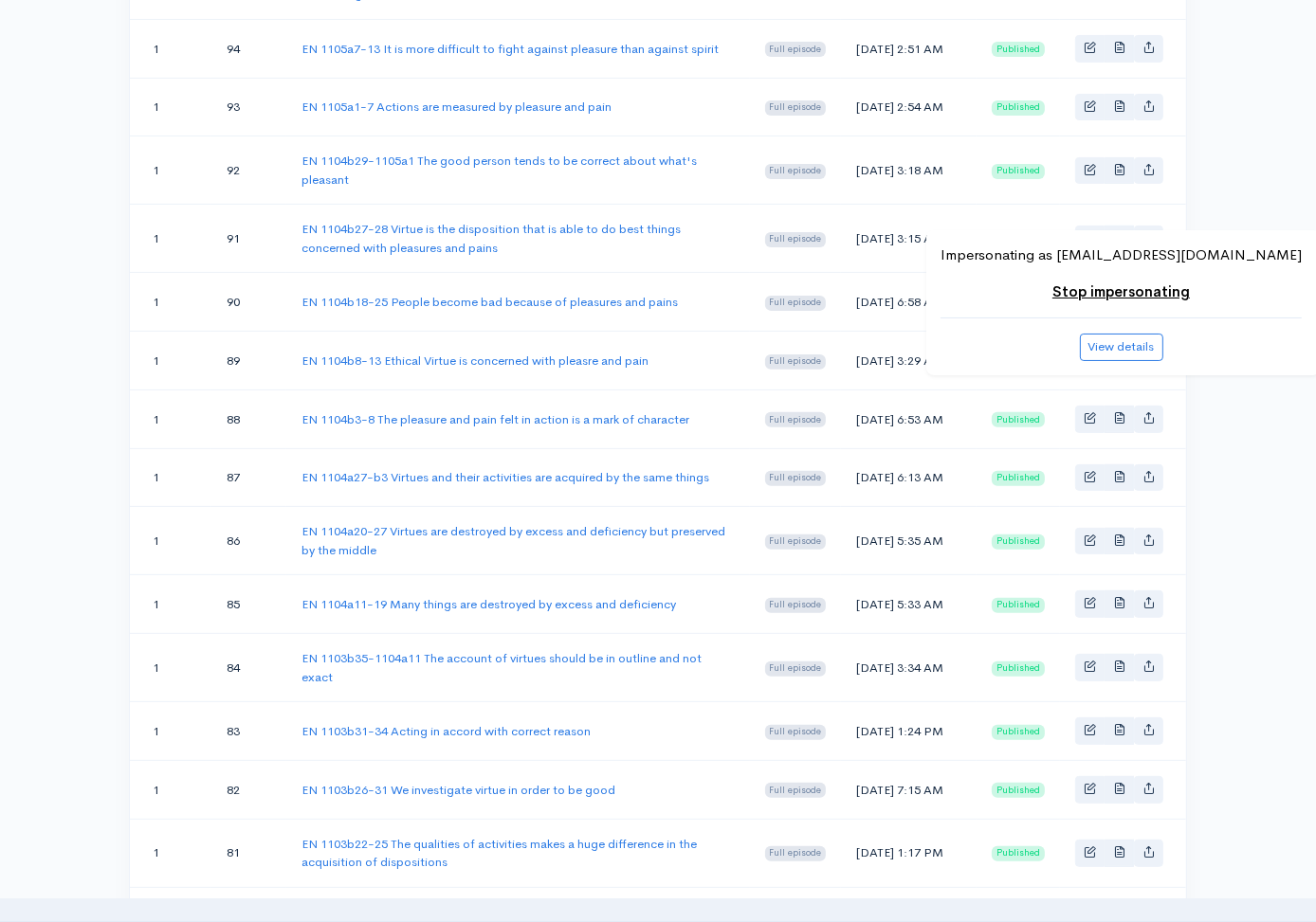
scroll to position [544, 0]
click at [536, 613] on link "EN 1104a11-19 Many things are destroyed by excess and deficiency" at bounding box center [489, 605] width 375 height 16
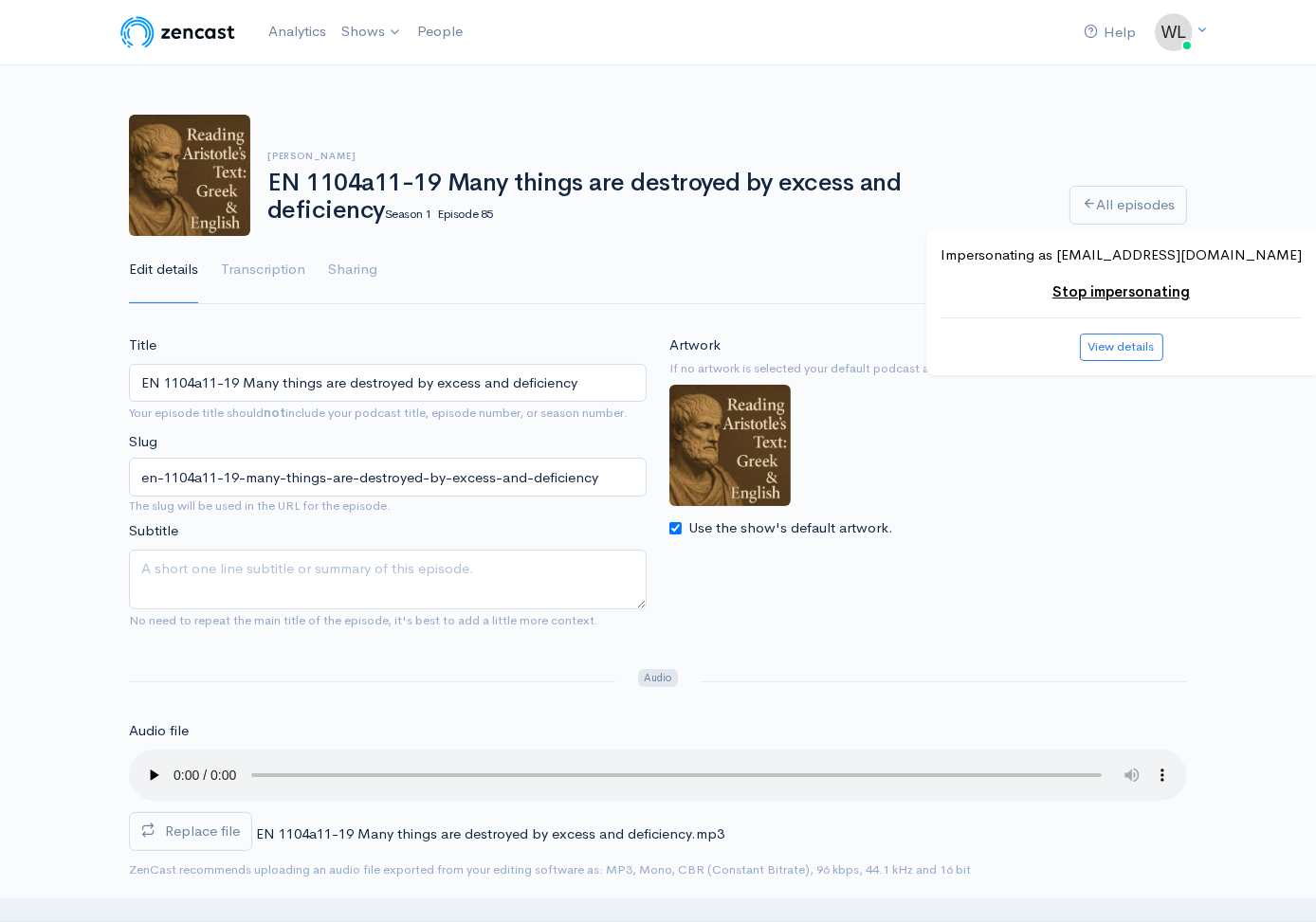
click at [992, 492] on div "Artwork If no artwork is selected your default podcast artwork will be used Use…" at bounding box center [928, 437] width 518 height 205
click at [203, 847] on label "Replace file" at bounding box center [190, 831] width 123 height 39
click at [0, 0] on input "Replace file" at bounding box center [0, 0] width 0 height 0
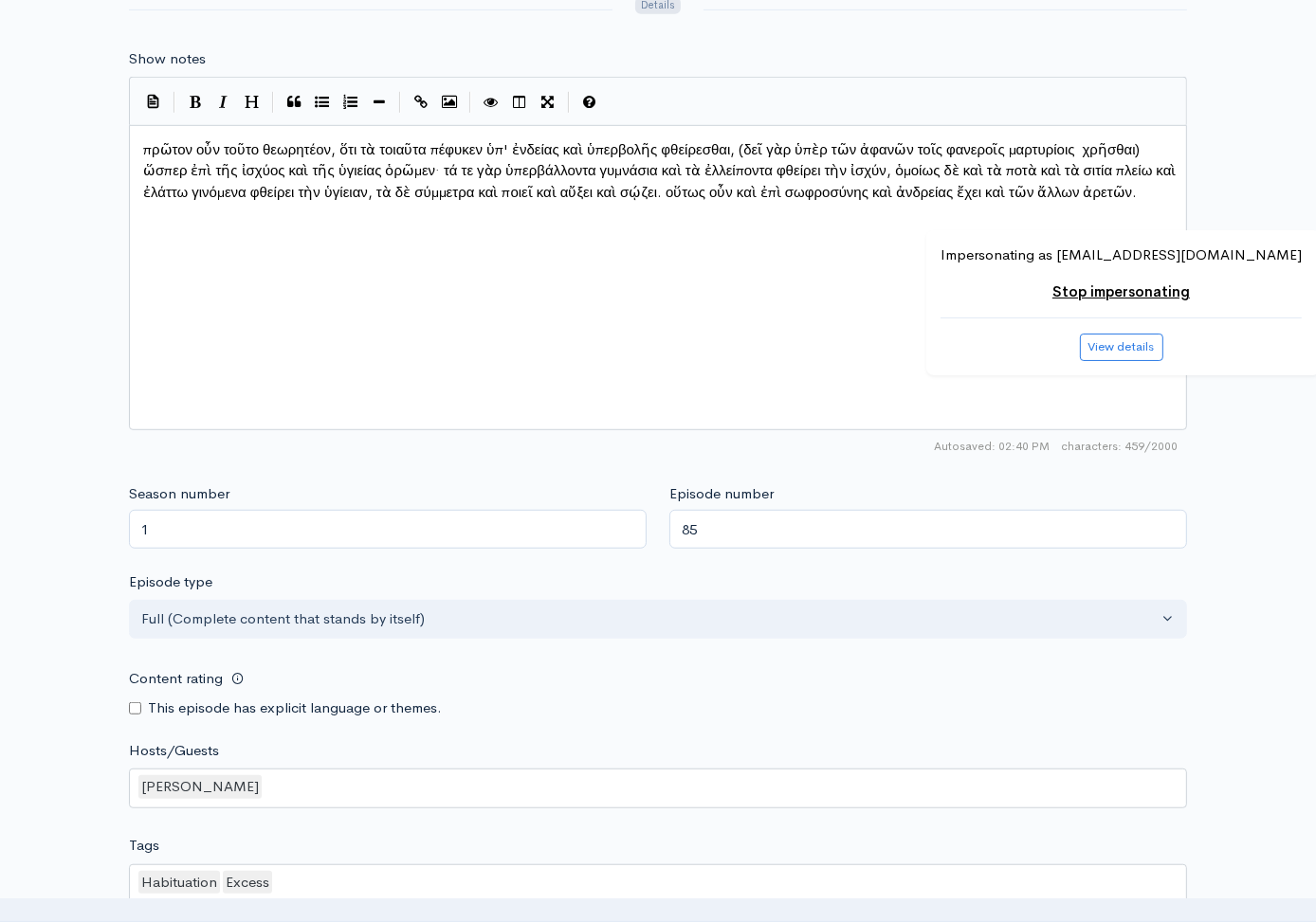
scroll to position [1538, 0]
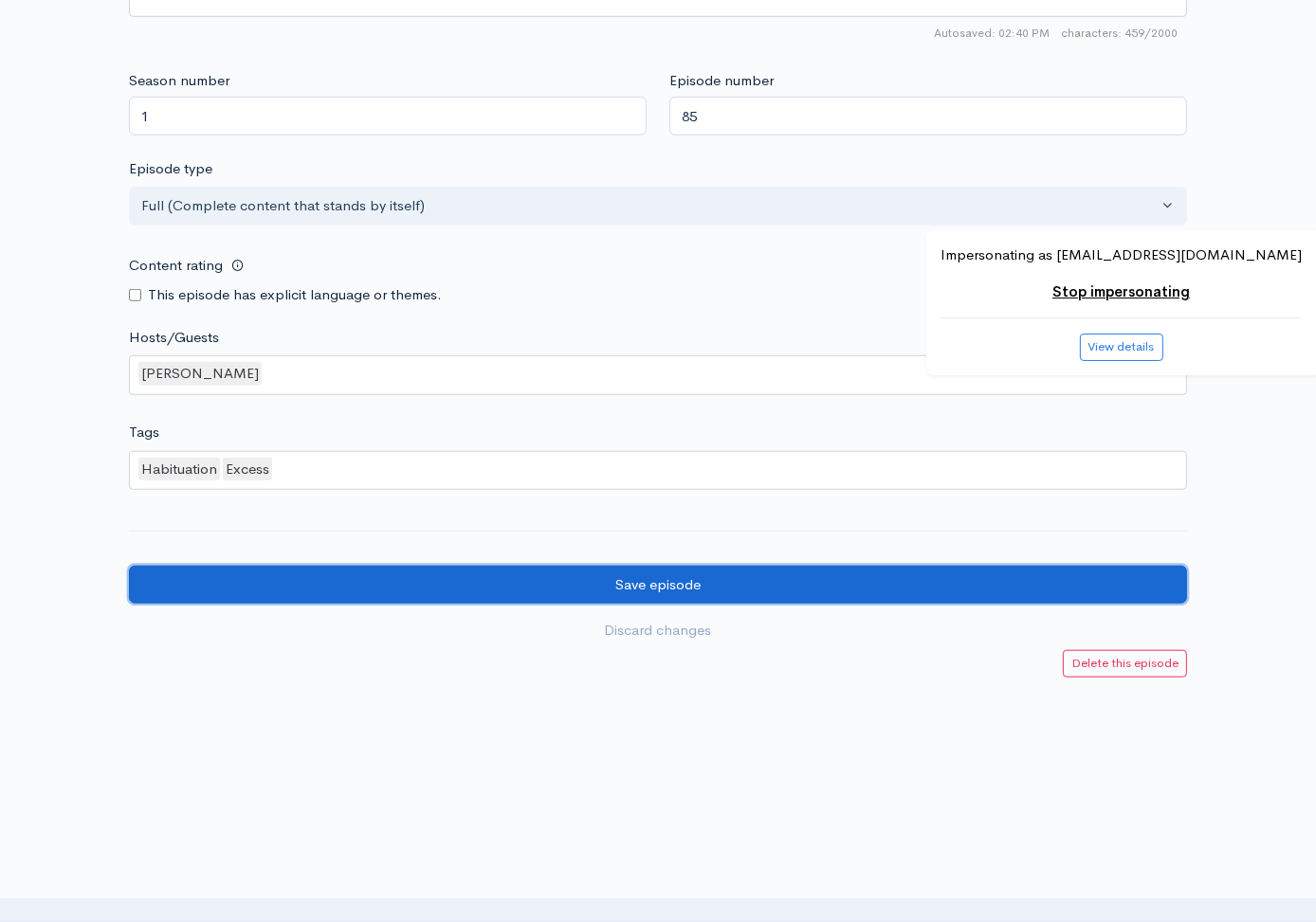
click at [229, 579] on input "Save episode" at bounding box center [658, 584] width 1058 height 39
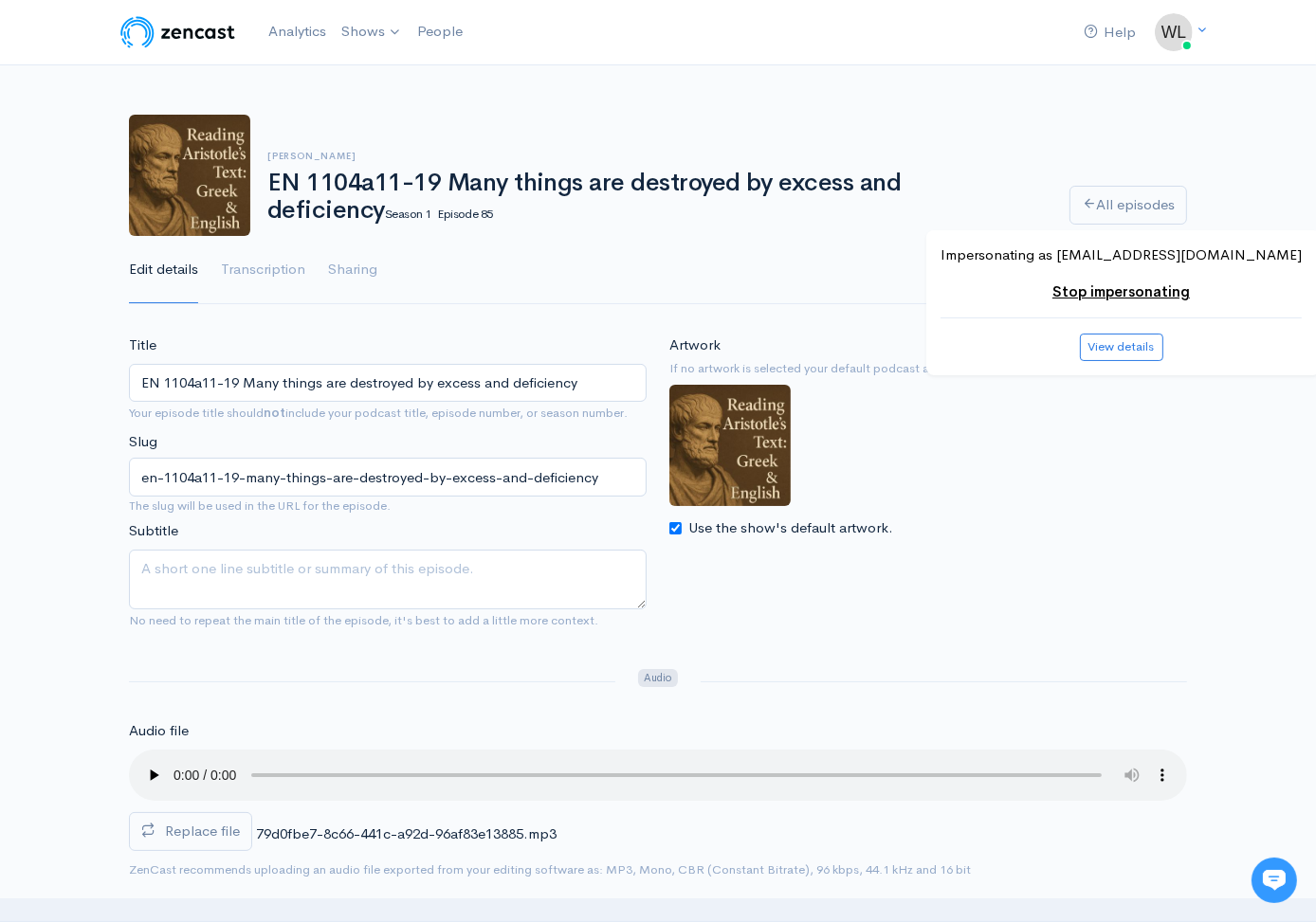
drag, startPoint x: 269, startPoint y: 176, endPoint x: 1017, endPoint y: 173, distance: 748.0
click at [1017, 173] on h1 "EN 1104a11-19 Many things are destroyed by excess and deficiency Season 1 Episo…" at bounding box center [658, 197] width 779 height 54
copy h1 "EN 1104a11-19 Many things are destroyed by excess and deficiency"
click at [1109, 201] on link "All episodes" at bounding box center [1128, 205] width 118 height 39
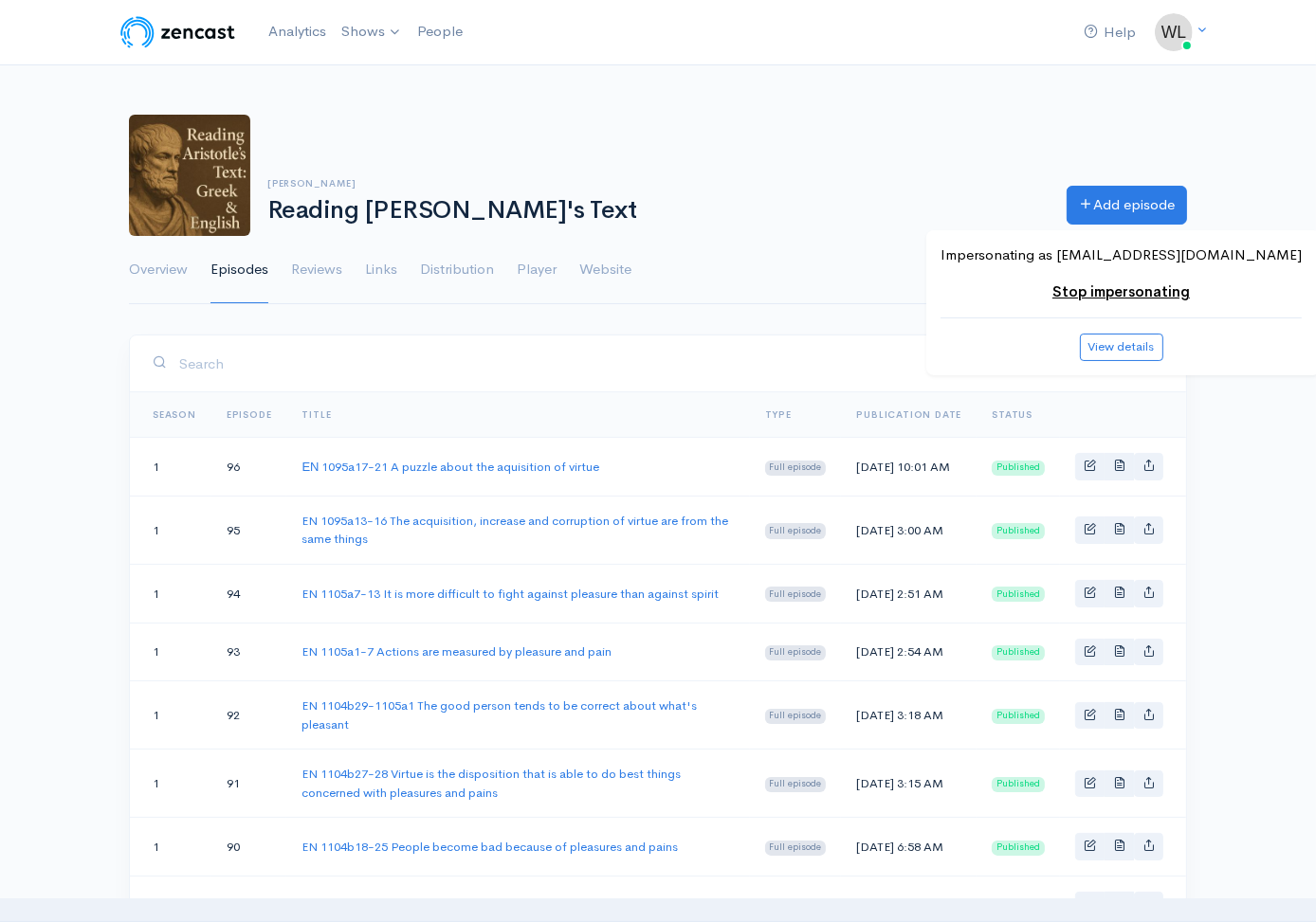
click at [853, 262] on ul "Overview Episodes Reviews Links Distribution Player Website Show settings" at bounding box center [658, 270] width 1058 height 68
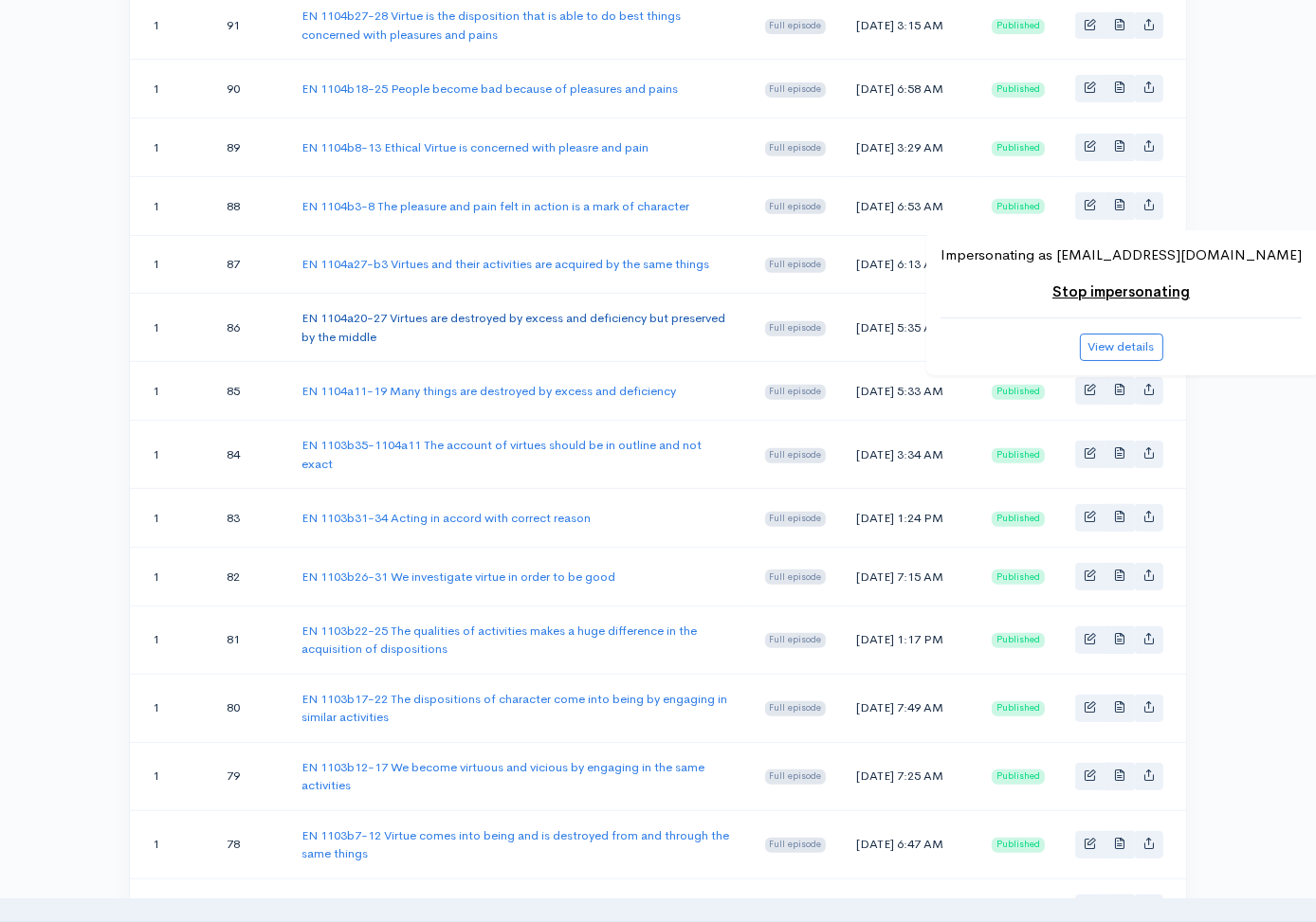
click at [579, 345] on link "EN 1104a20-27 Virtues are destroyed by excess and deficiency but preserved by t…" at bounding box center [514, 327] width 424 height 35
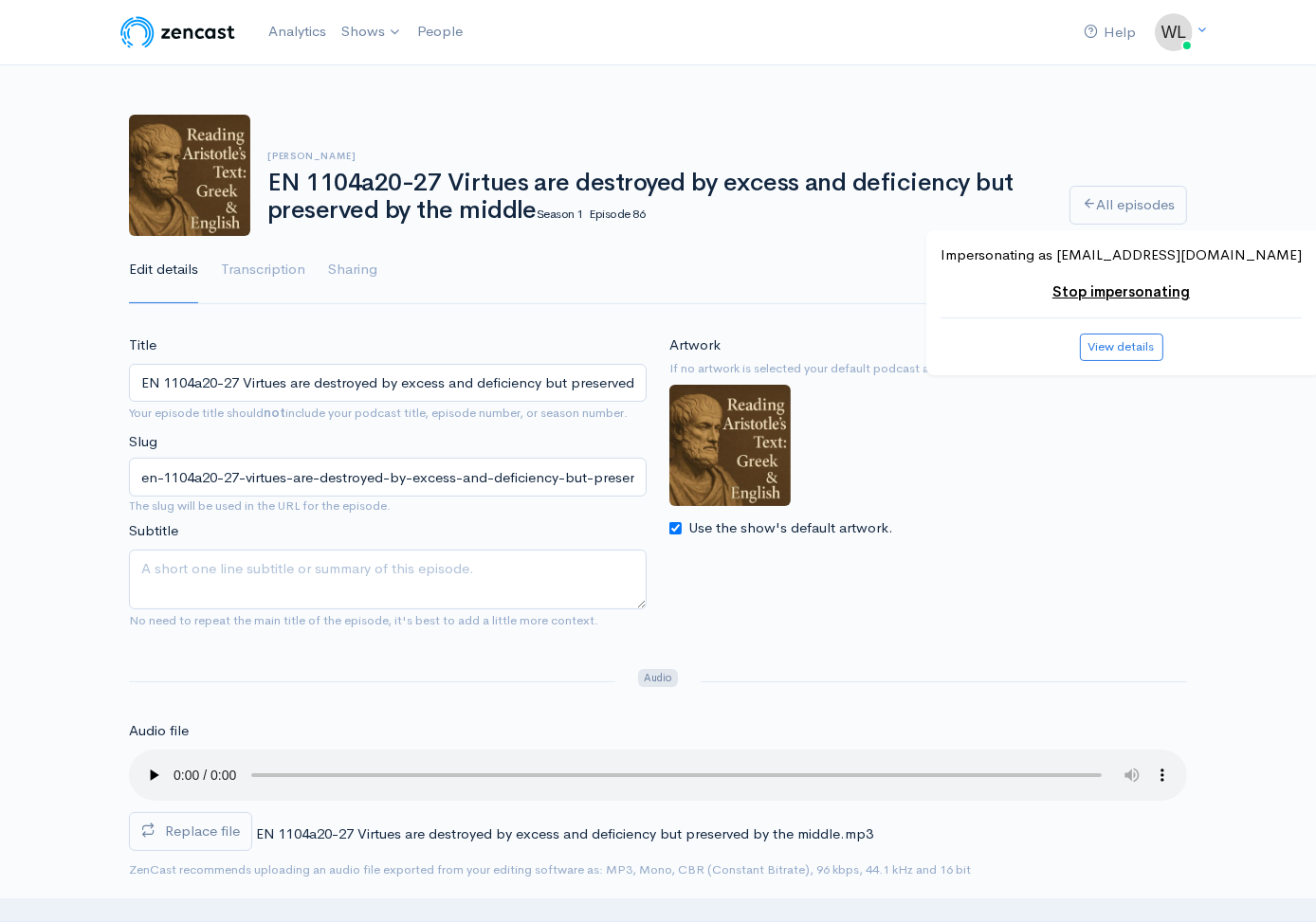
click at [232, 830] on span "Replace file" at bounding box center [202, 831] width 75 height 18
click at [0, 0] on input "Replace file" at bounding box center [0, 0] width 0 height 0
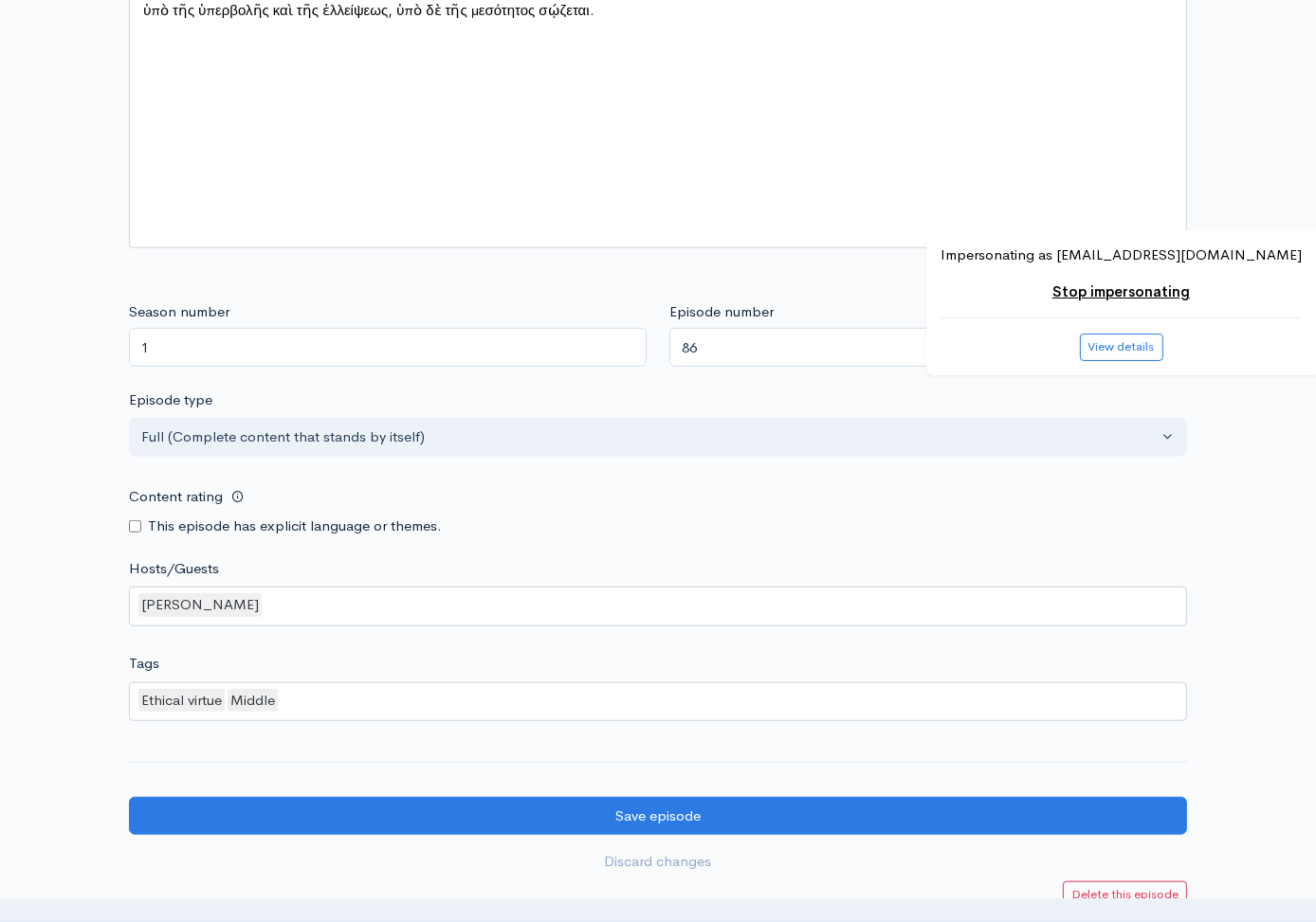
scroll to position [1538, 0]
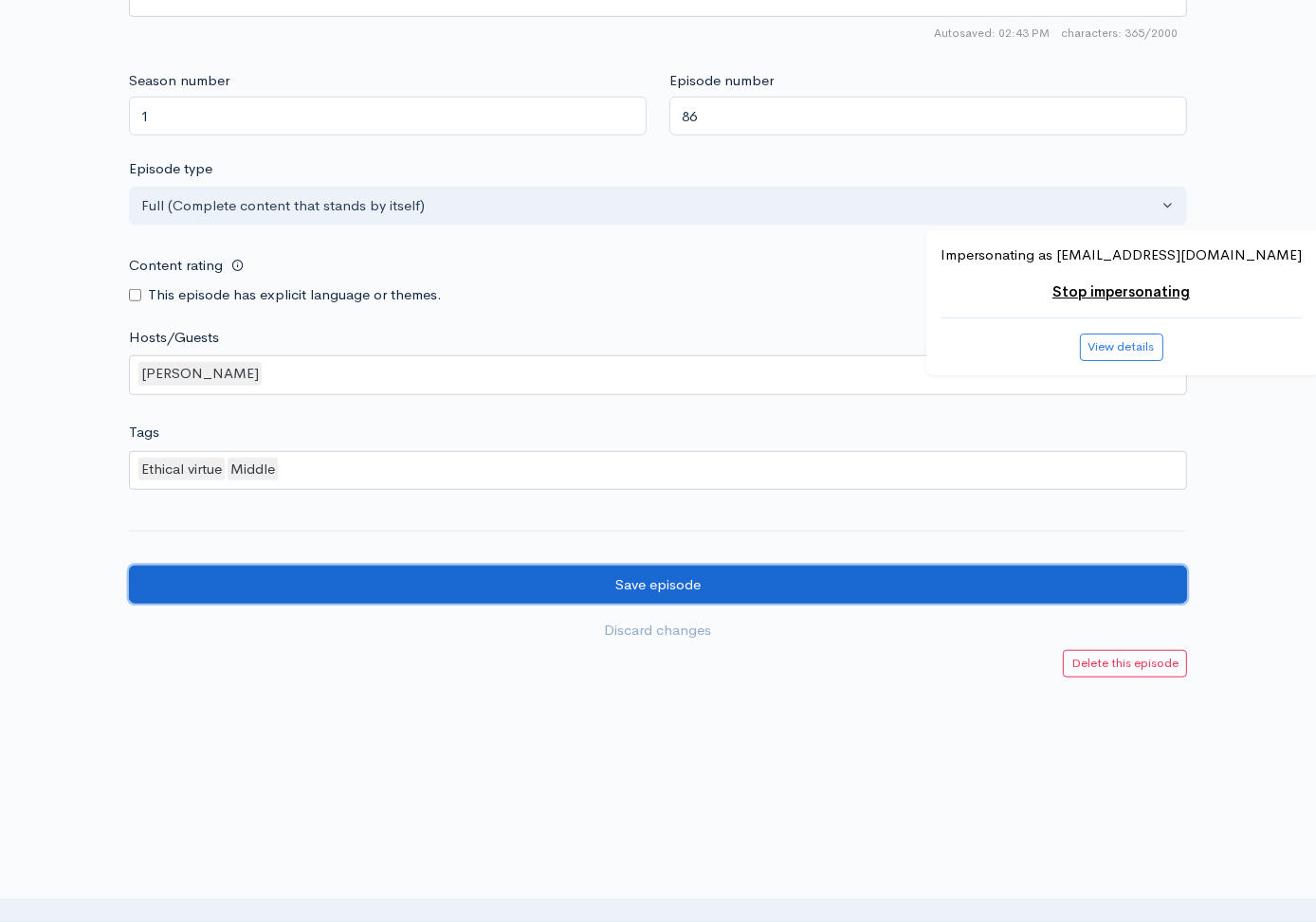
click at [252, 566] on input "Save episode" at bounding box center [658, 584] width 1058 height 39
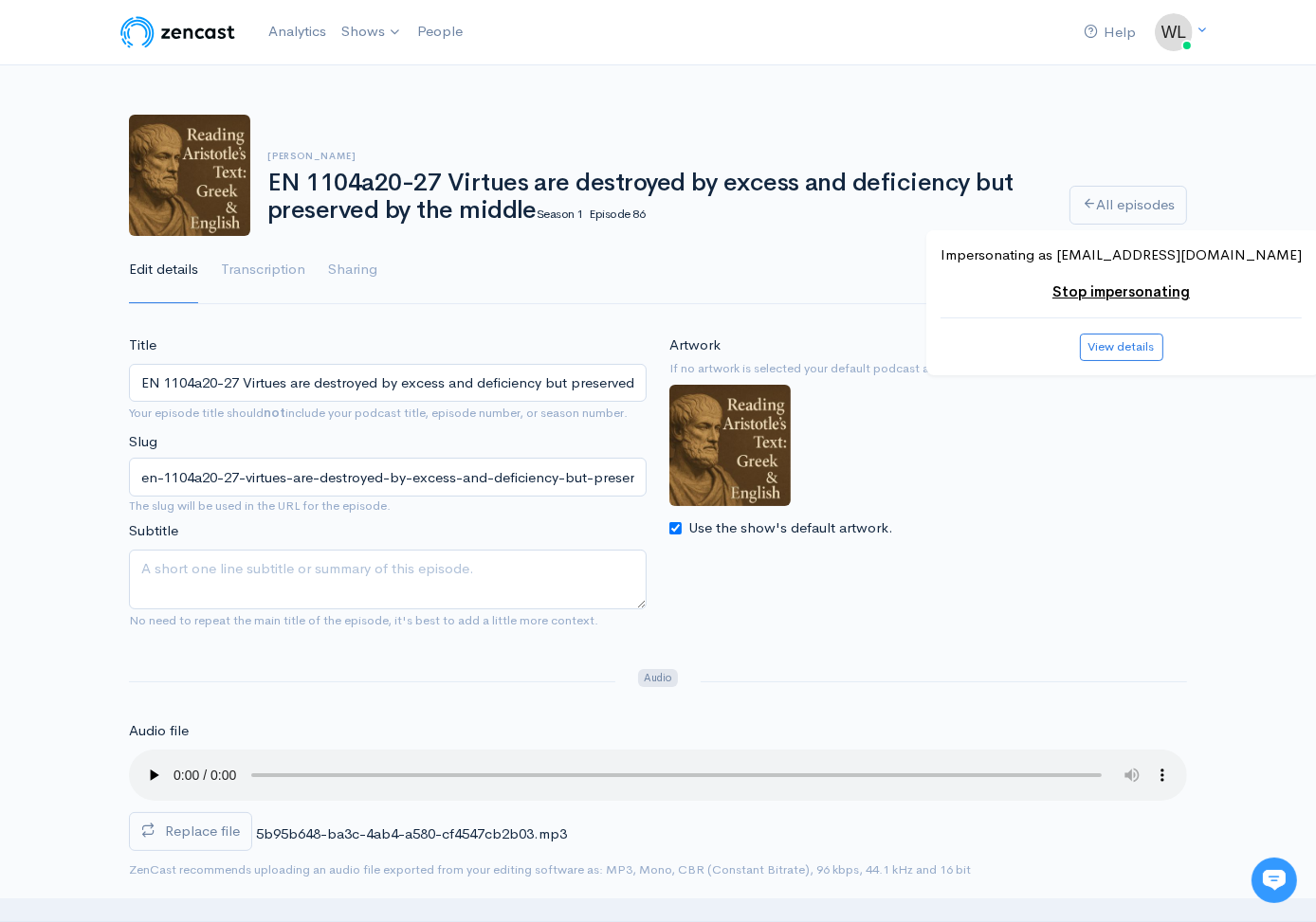
drag, startPoint x: 271, startPoint y: 177, endPoint x: 535, endPoint y: 210, distance: 266.1
click at [535, 210] on h1 "EN 1104a20-27 Virtues are destroyed by excess and deficiency but preserved by t…" at bounding box center [658, 197] width 779 height 54
copy h1 "EN 1104a20-27 Virtues are destroyed by excess and deficiency but preserved by t…"
click at [1102, 198] on link "All episodes" at bounding box center [1128, 205] width 118 height 39
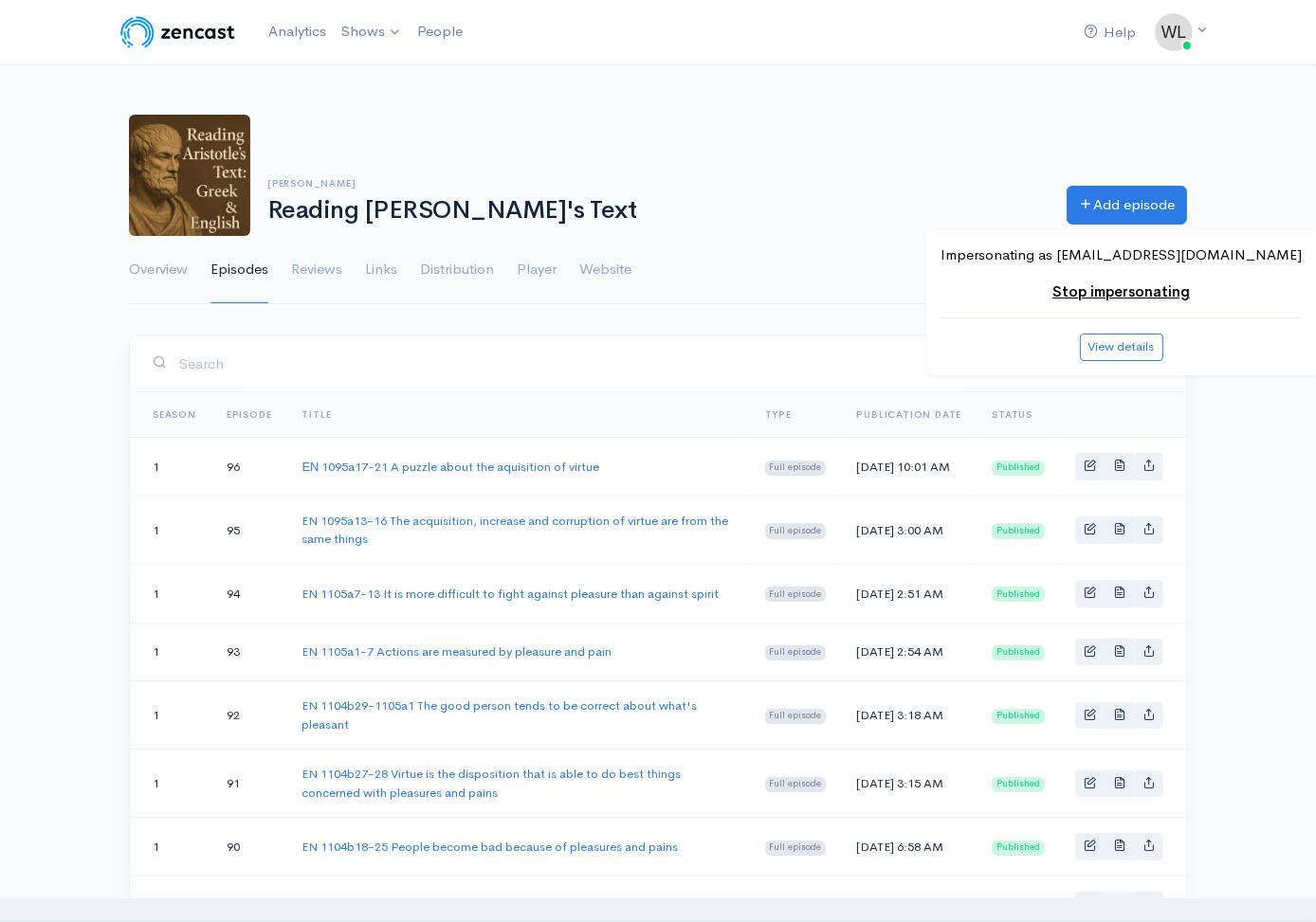
click at [796, 227] on div "Dr. Wenqi Li Reading Aristotle's Text Add episode" at bounding box center [658, 175] width 1081 height 121
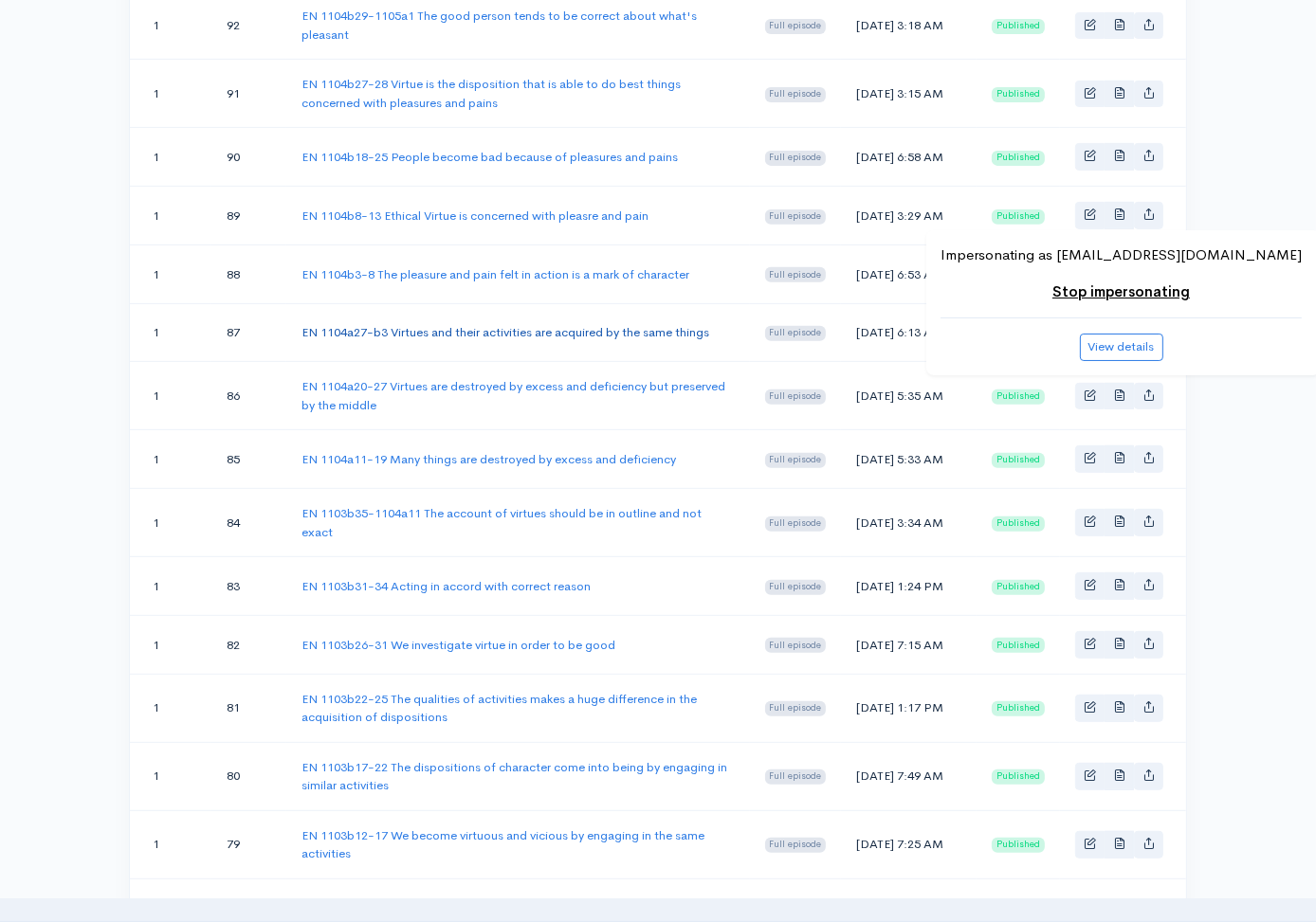
click at [556, 341] on link "EN 1104a27-b3 Virtues and their activities are acquired by the same things" at bounding box center [506, 333] width 408 height 16
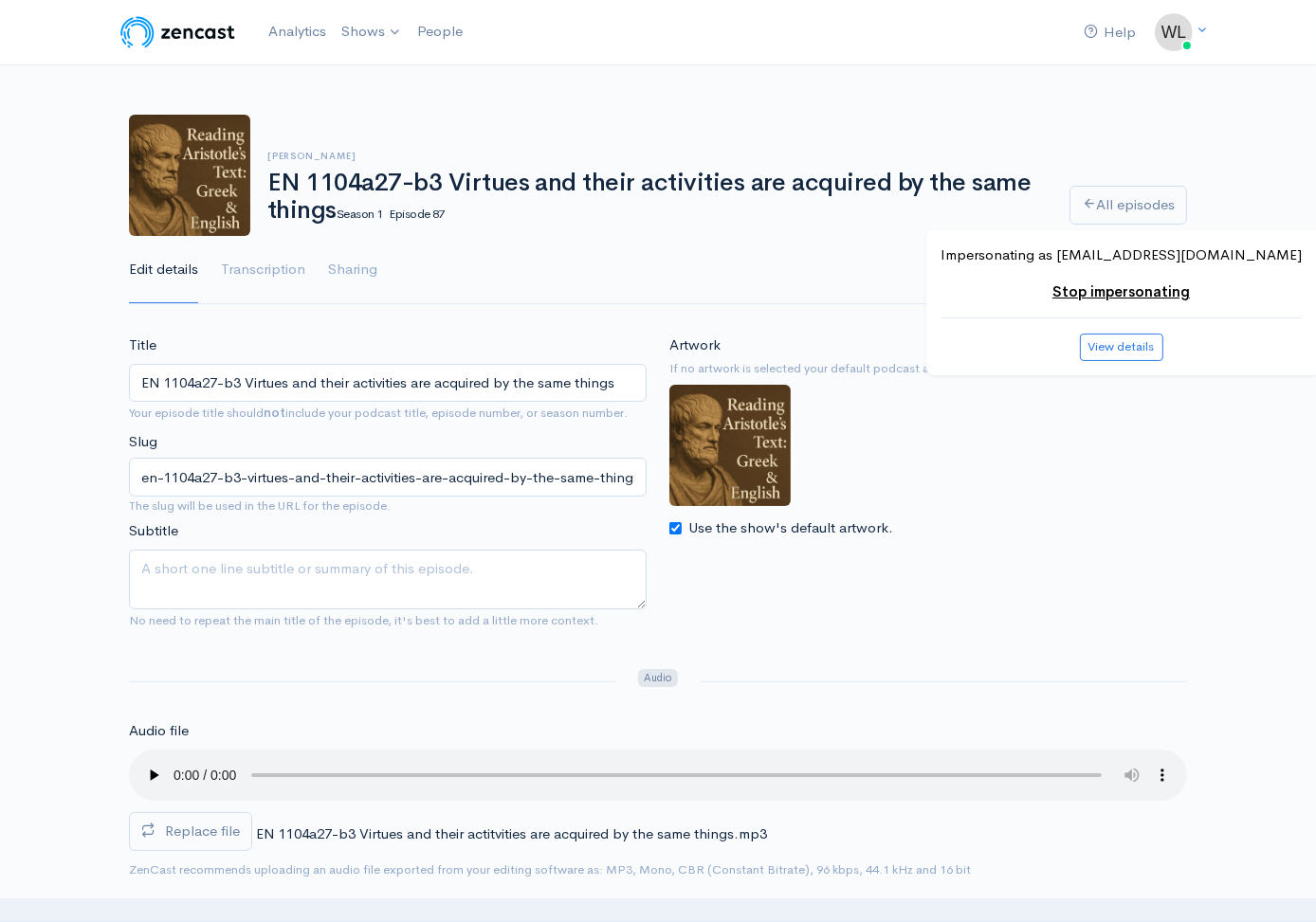
click at [232, 829] on span "Replace file" at bounding box center [202, 831] width 75 height 18
click at [0, 0] on input "Replace file" at bounding box center [0, 0] width 0 height 0
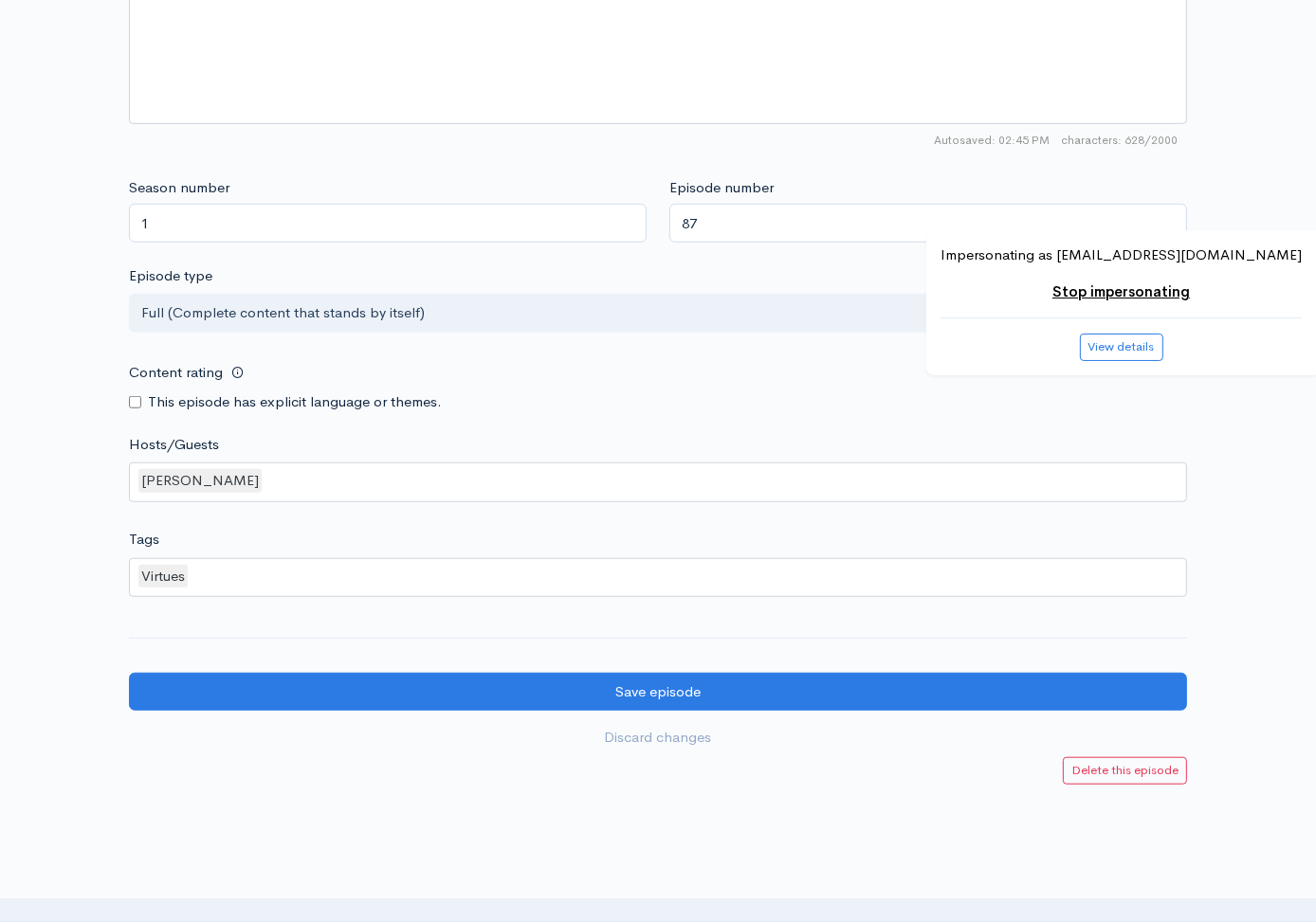
scroll to position [1538, 0]
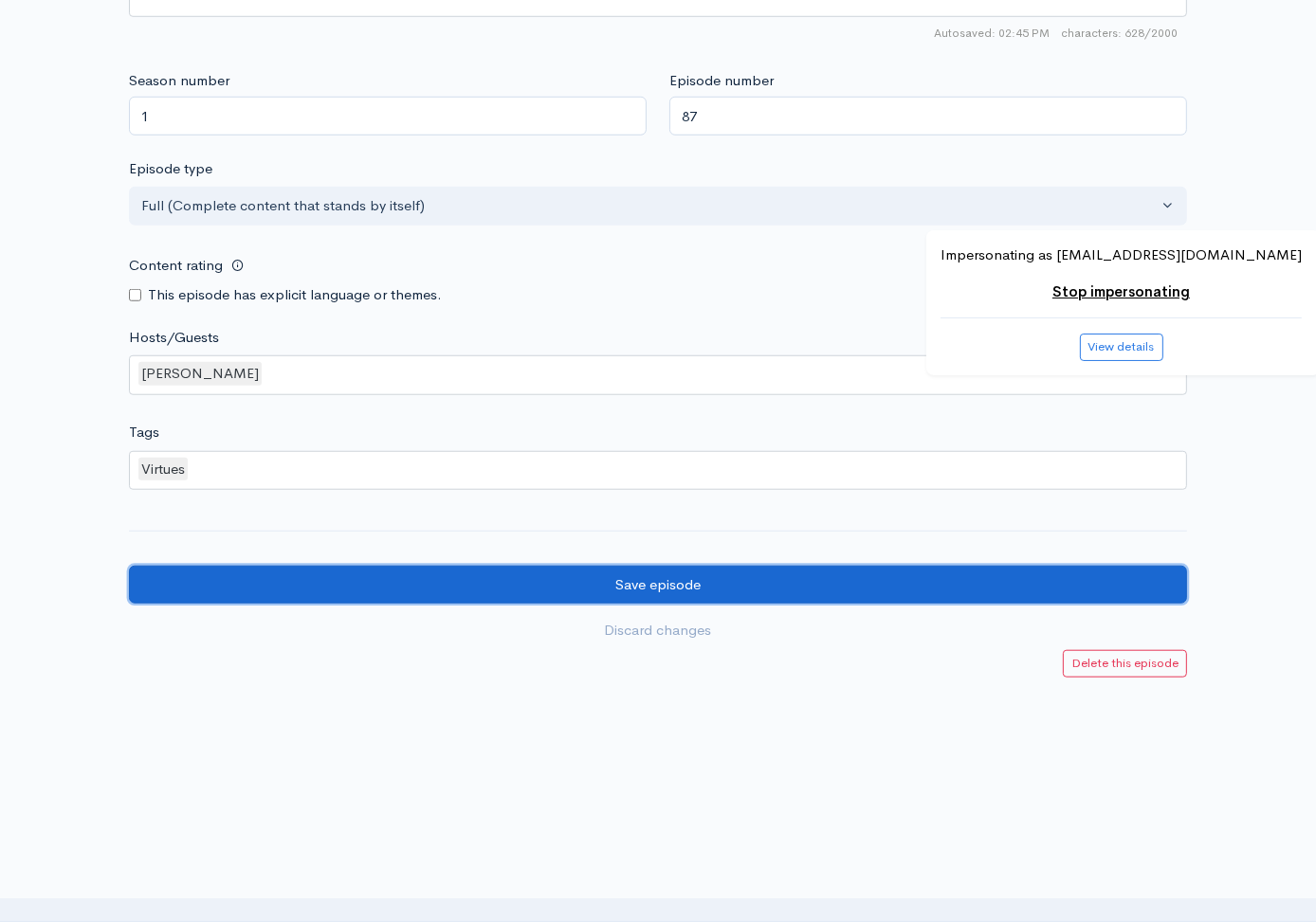
click at [305, 575] on input "Save episode" at bounding box center [658, 584] width 1058 height 39
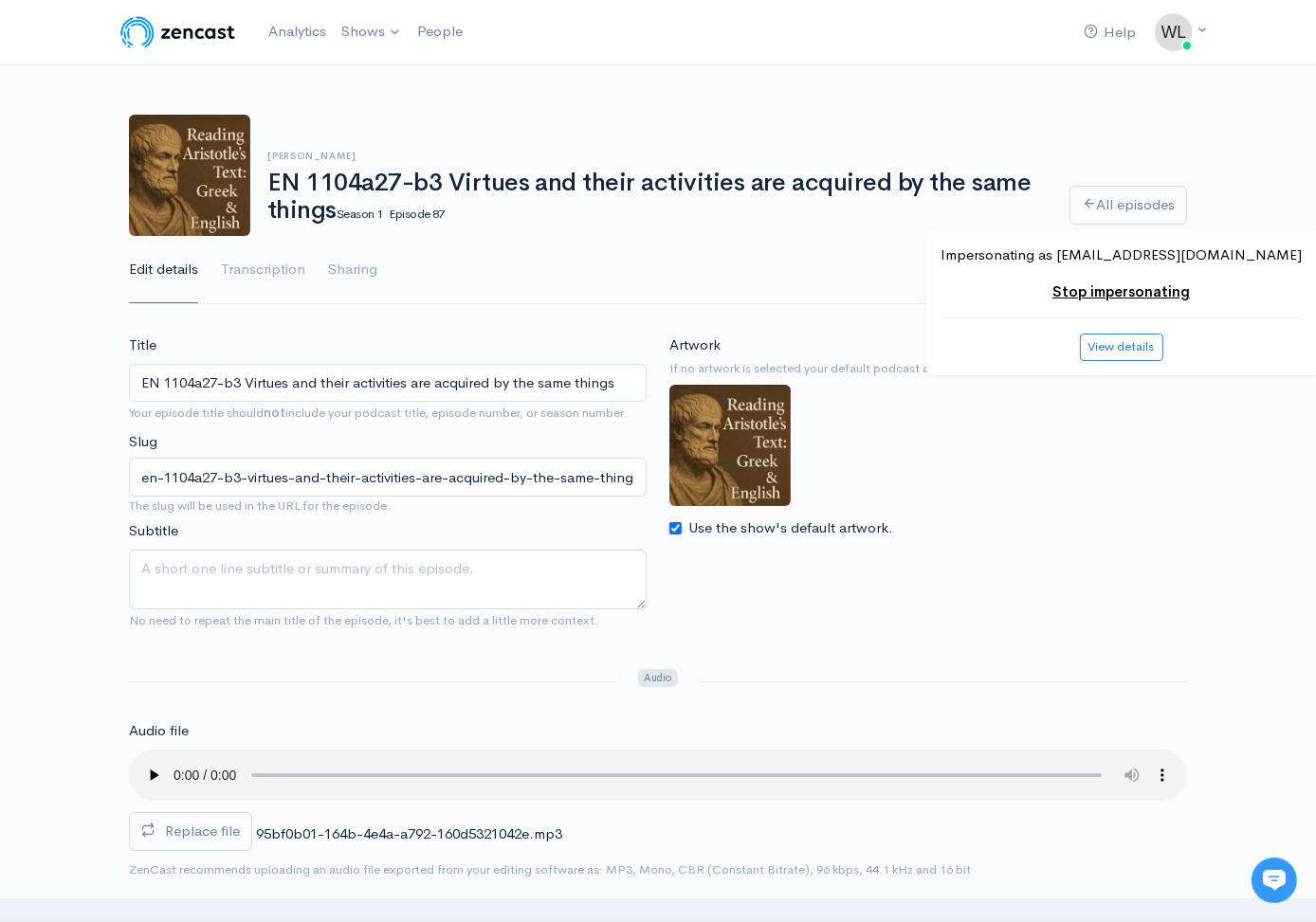
drag, startPoint x: 272, startPoint y: 183, endPoint x: 331, endPoint y: 210, distance: 64.9
click at [331, 210] on h1 "EN 1104a27-b3 Virtues and their activities are acquired by the same things Seas…" at bounding box center [658, 197] width 779 height 54
copy h1 "EN 1104a27-b3 Virtues and their activities are acquired by the same things"
click at [1132, 196] on link "All episodes" at bounding box center [1128, 205] width 118 height 39
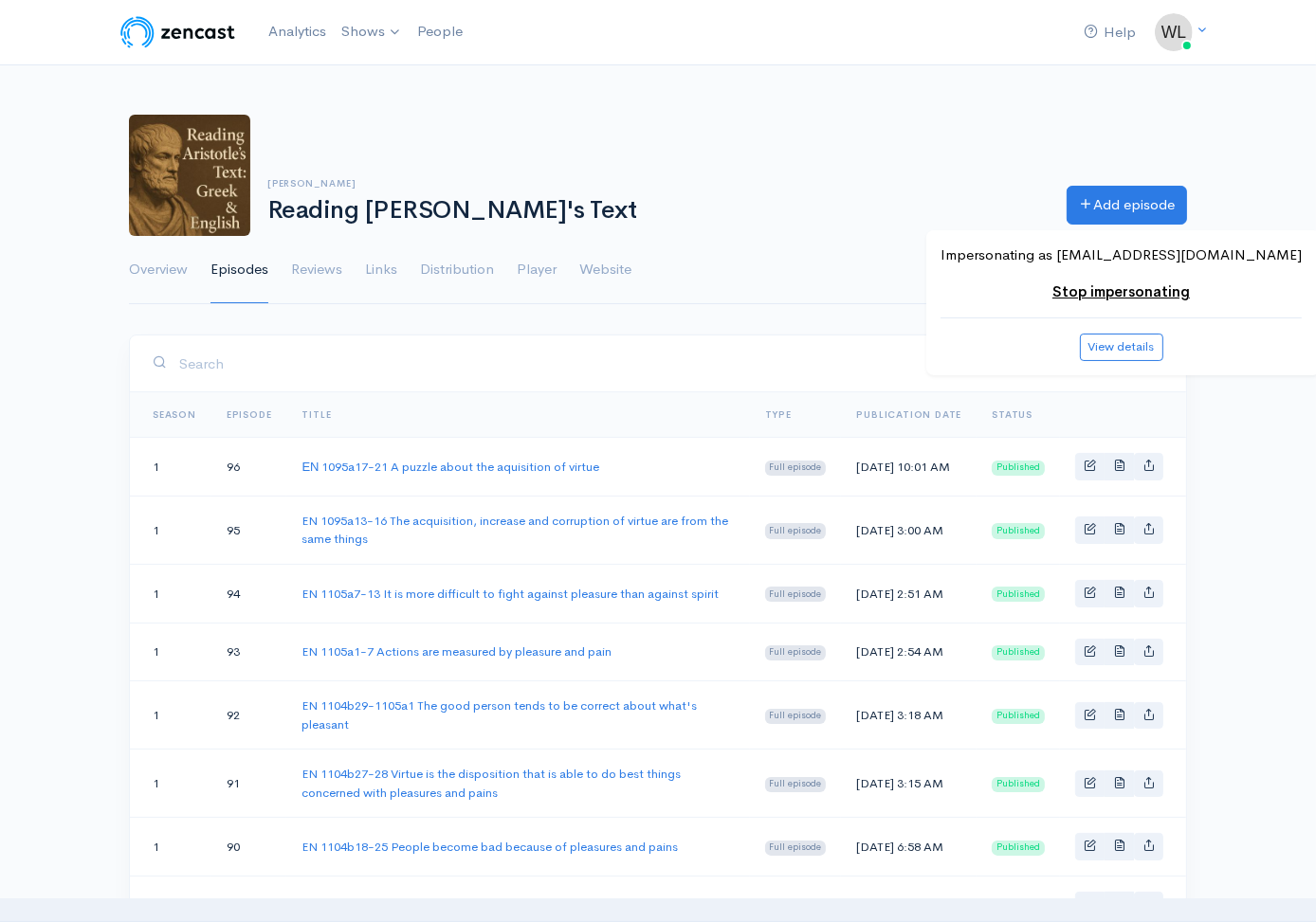
click at [763, 178] on h6 "[PERSON_NAME]" at bounding box center [656, 183] width 776 height 10
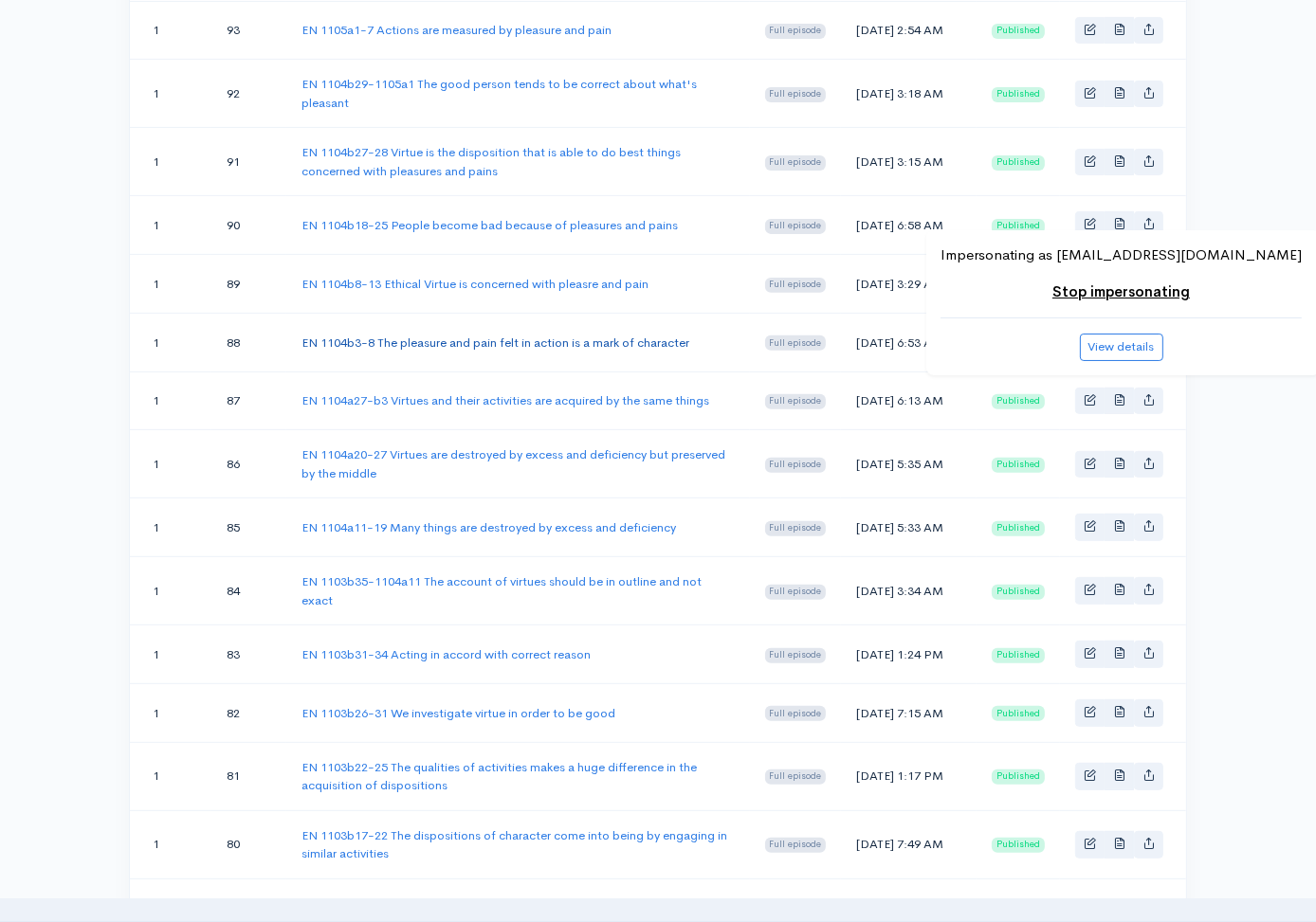
click at [559, 351] on link "EN 1104b3-8 The pleasure and pain felt in action is a mark of character" at bounding box center [496, 343] width 388 height 16
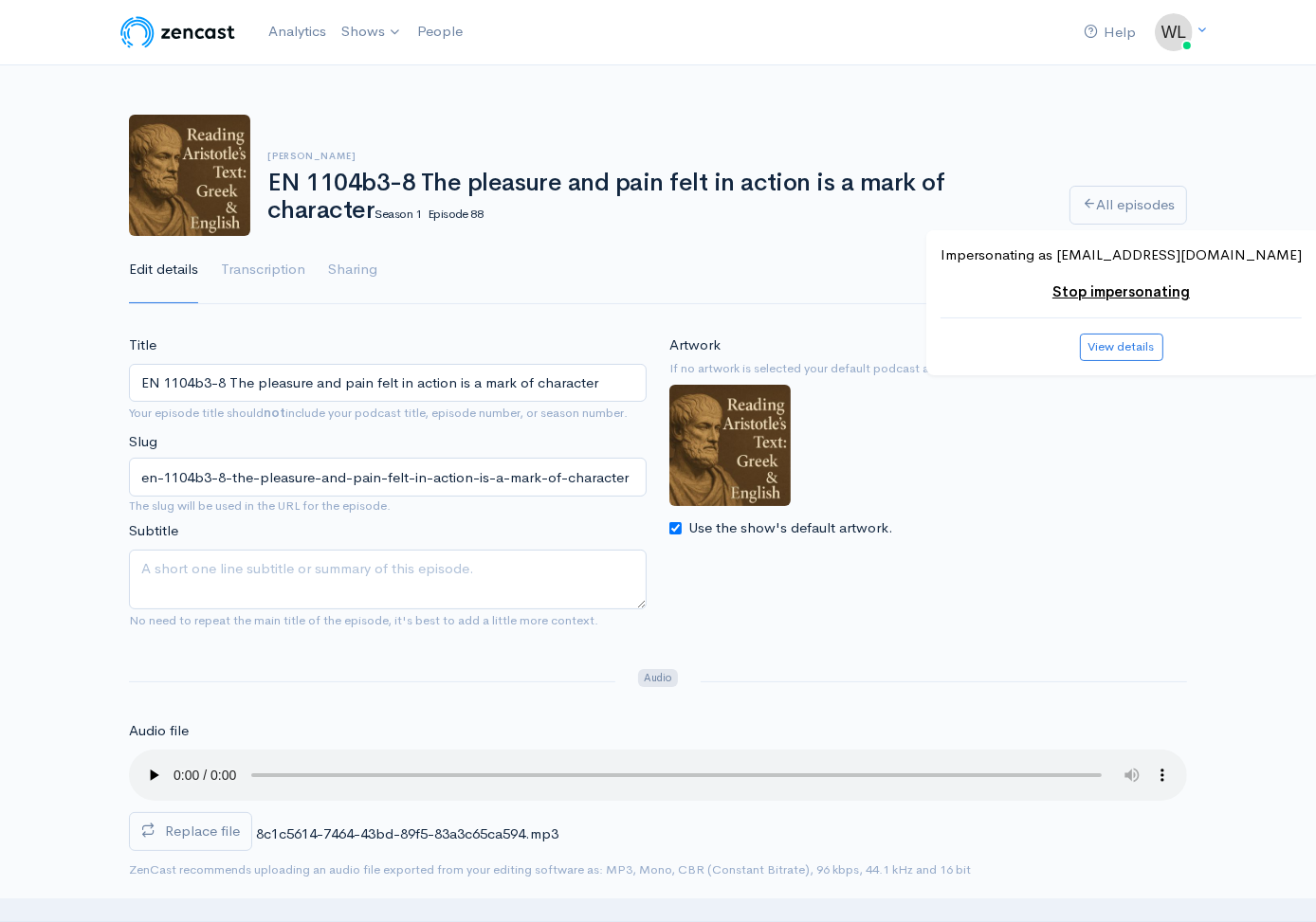
drag, startPoint x: 269, startPoint y: 177, endPoint x: 370, endPoint y: 208, distance: 105.7
click at [370, 208] on h1 "EN 1104b3-8 The pleasure and pain felt in action is a mark of character Season …" at bounding box center [658, 197] width 779 height 54
copy h1 "EN 1104b3-8 The pleasure and pain felt in action is a mark of character"
click at [1082, 206] on icon at bounding box center [1089, 203] width 14 height 14
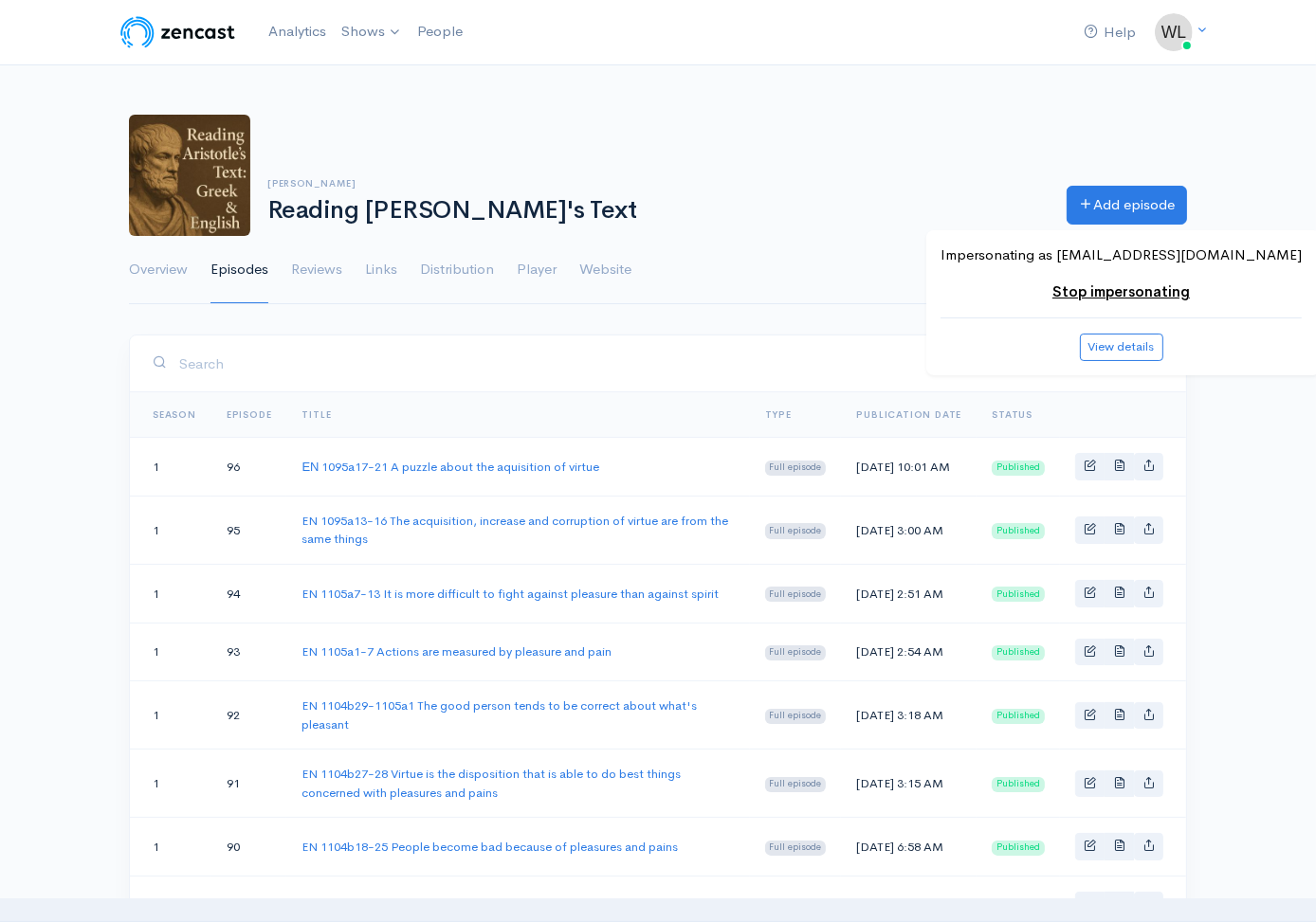
scroll to position [553, 0]
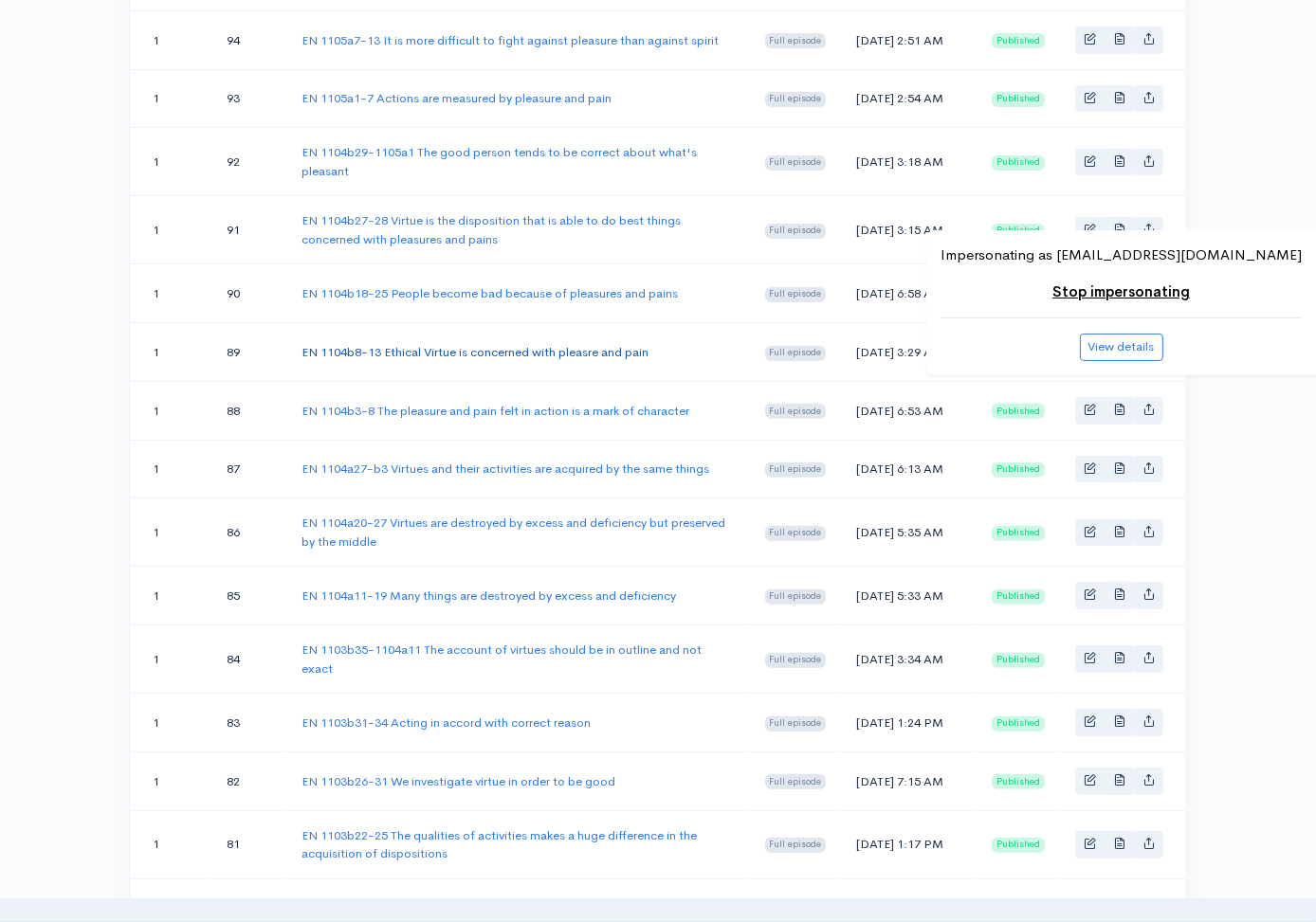
click at [607, 361] on link "EN 1104b8-13 Ethical Virtue is concerned with pleasre and pain" at bounding box center [475, 352] width 347 height 16
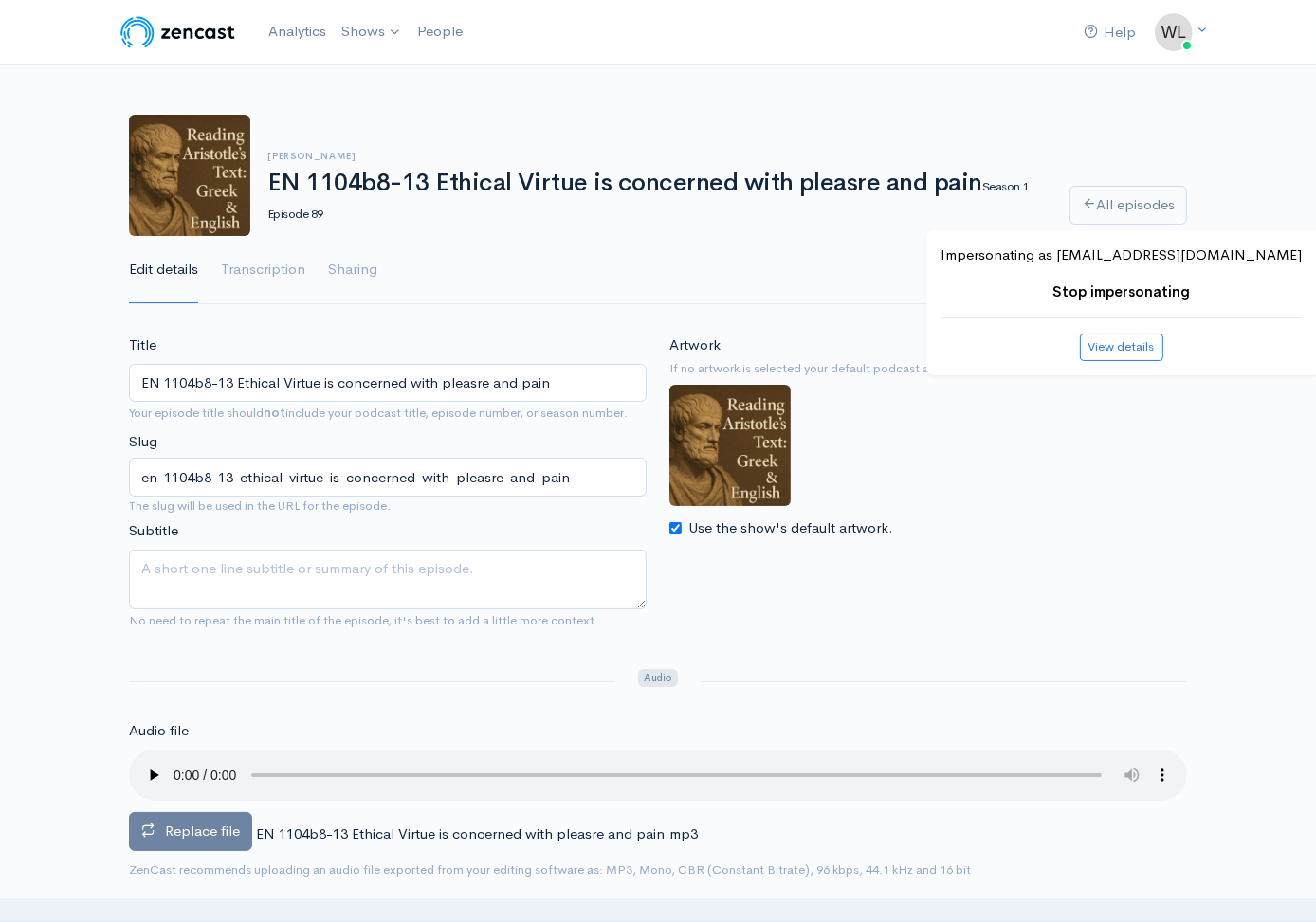
click at [156, 839] on label "Replace file" at bounding box center [190, 831] width 123 height 39
click at [0, 0] on input "Replace file" at bounding box center [0, 0] width 0 height 0
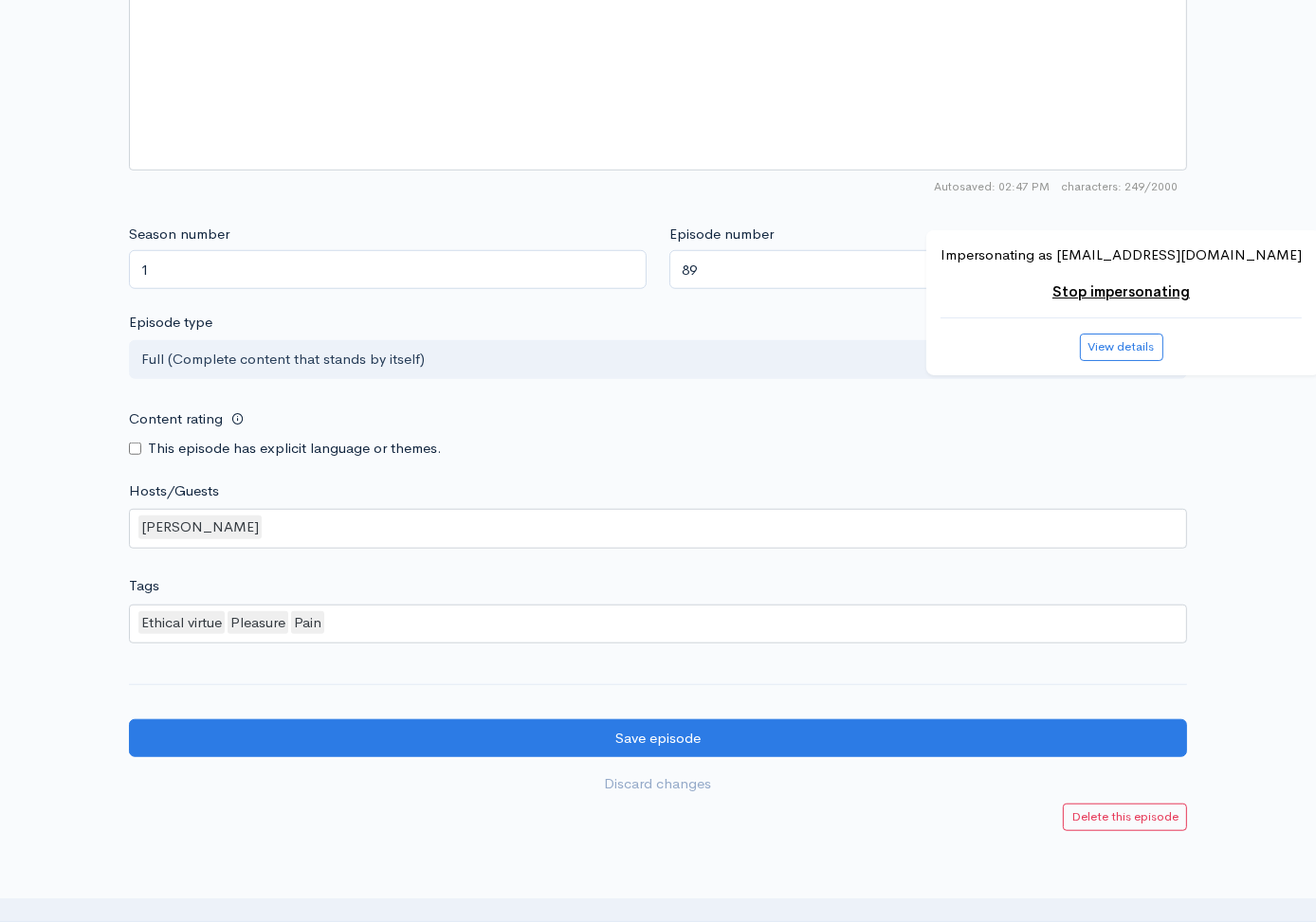
scroll to position [1538, 0]
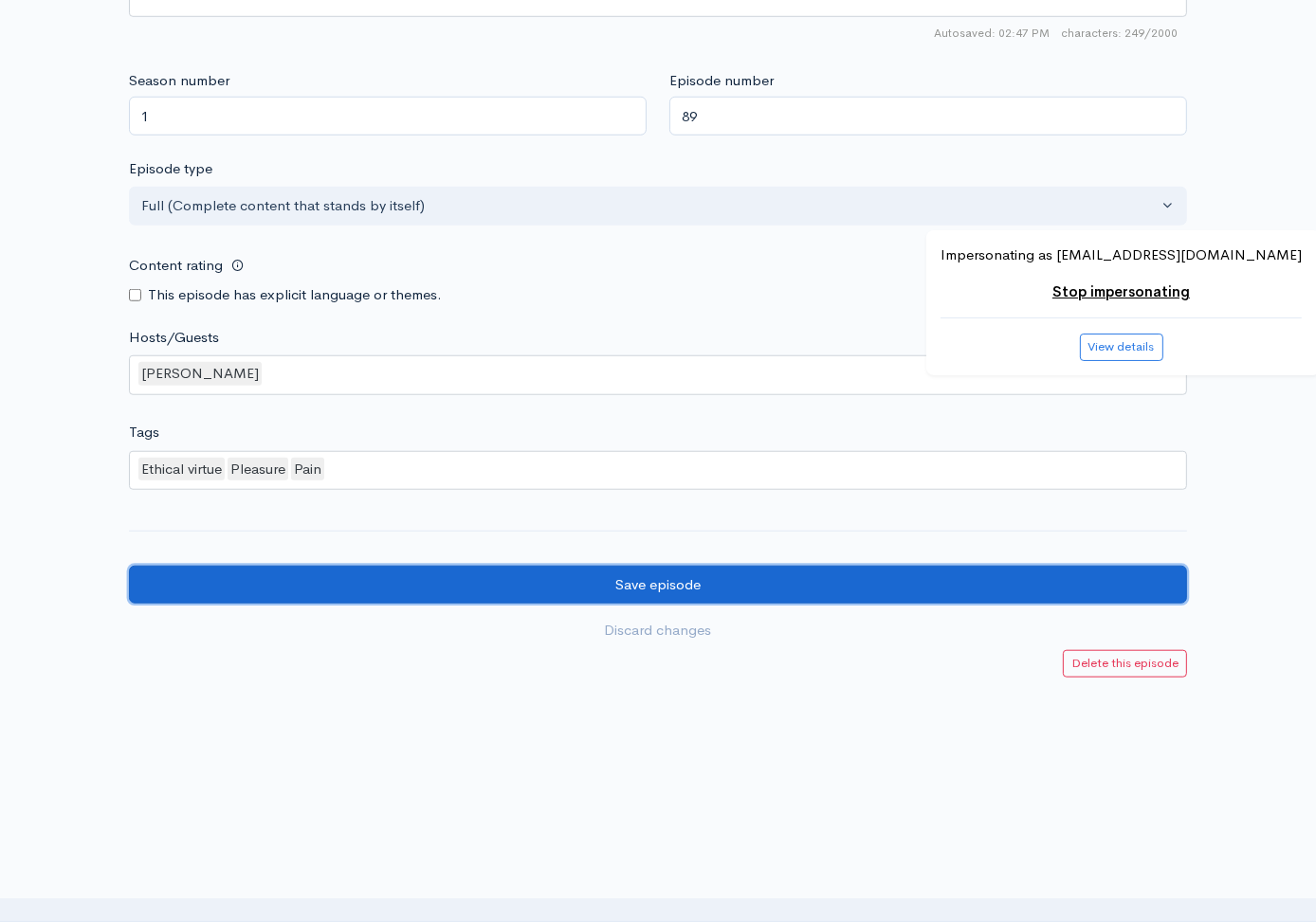
click at [234, 588] on input "Save episode" at bounding box center [658, 584] width 1058 height 39
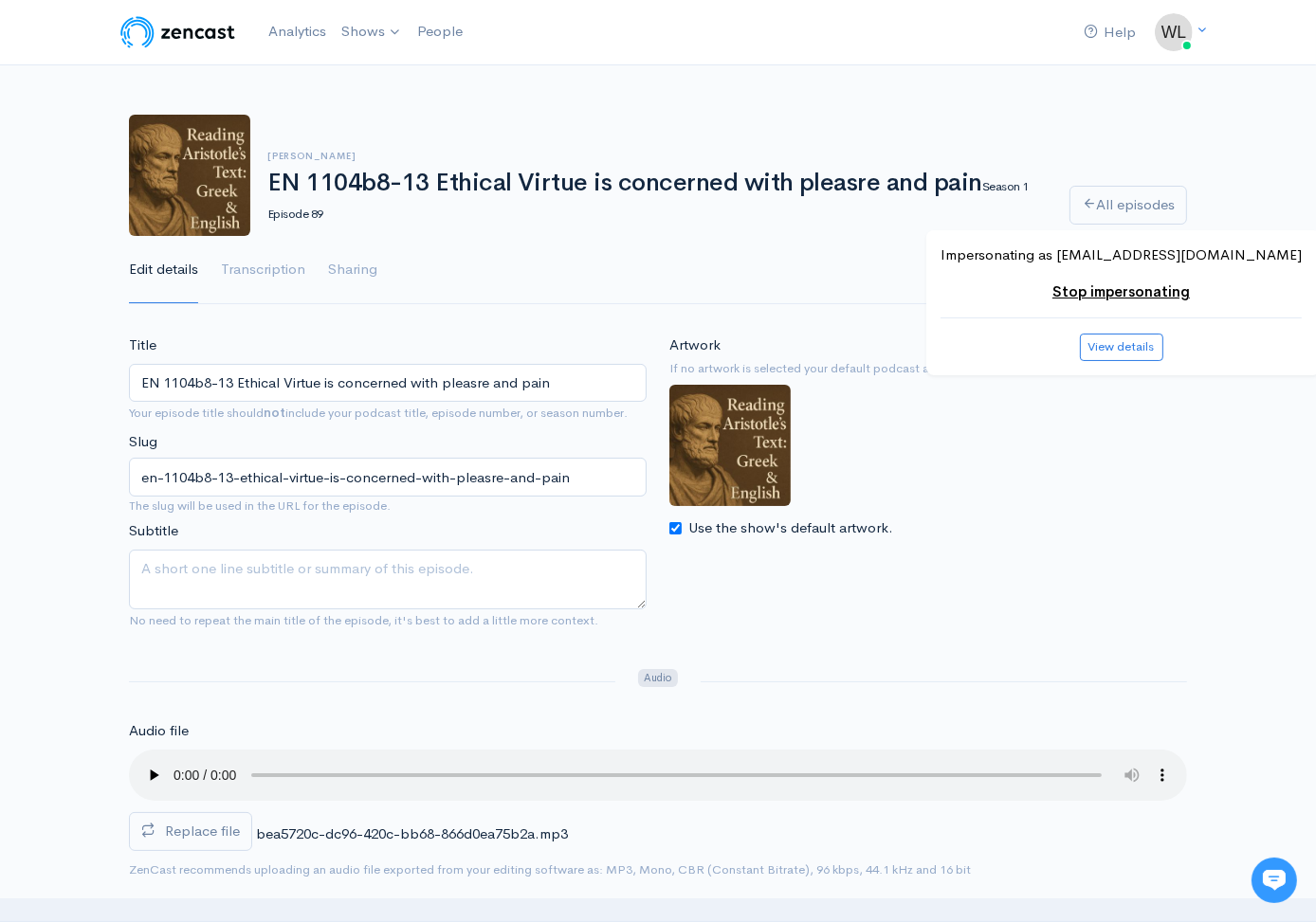
drag, startPoint x: 269, startPoint y: 179, endPoint x: 966, endPoint y: 184, distance: 697.0
click at [966, 184] on h1 "EN 1104b8-13 Ethical Virtue is concerned with pleasre and pain Season 1 Episode…" at bounding box center [658, 197] width 779 height 54
copy h1 "EN 1104b8-13 Ethical Virtue is concerned with pleasre and pain"
click at [1163, 208] on link "All episodes" at bounding box center [1128, 205] width 118 height 39
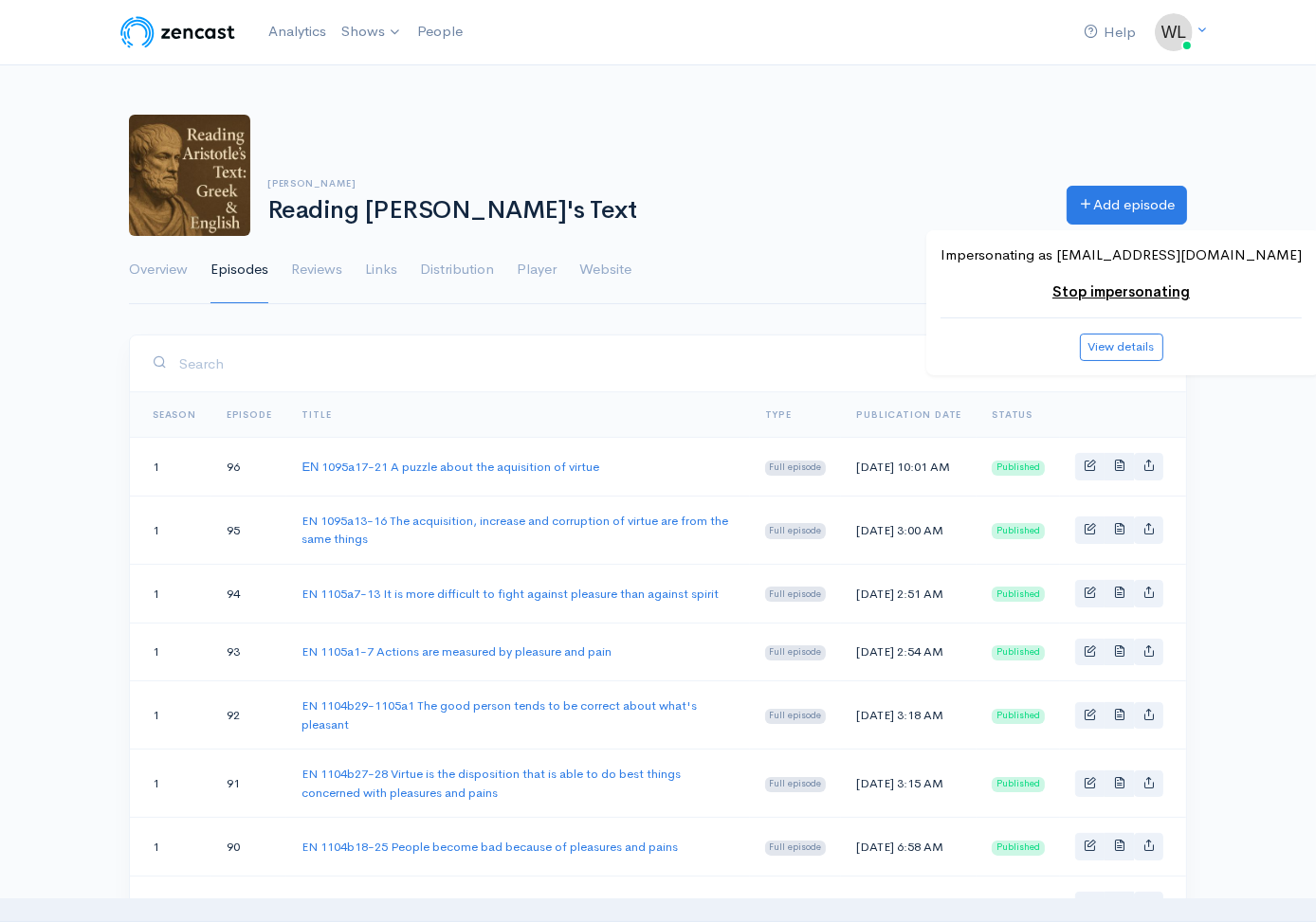
scroll to position [485, 0]
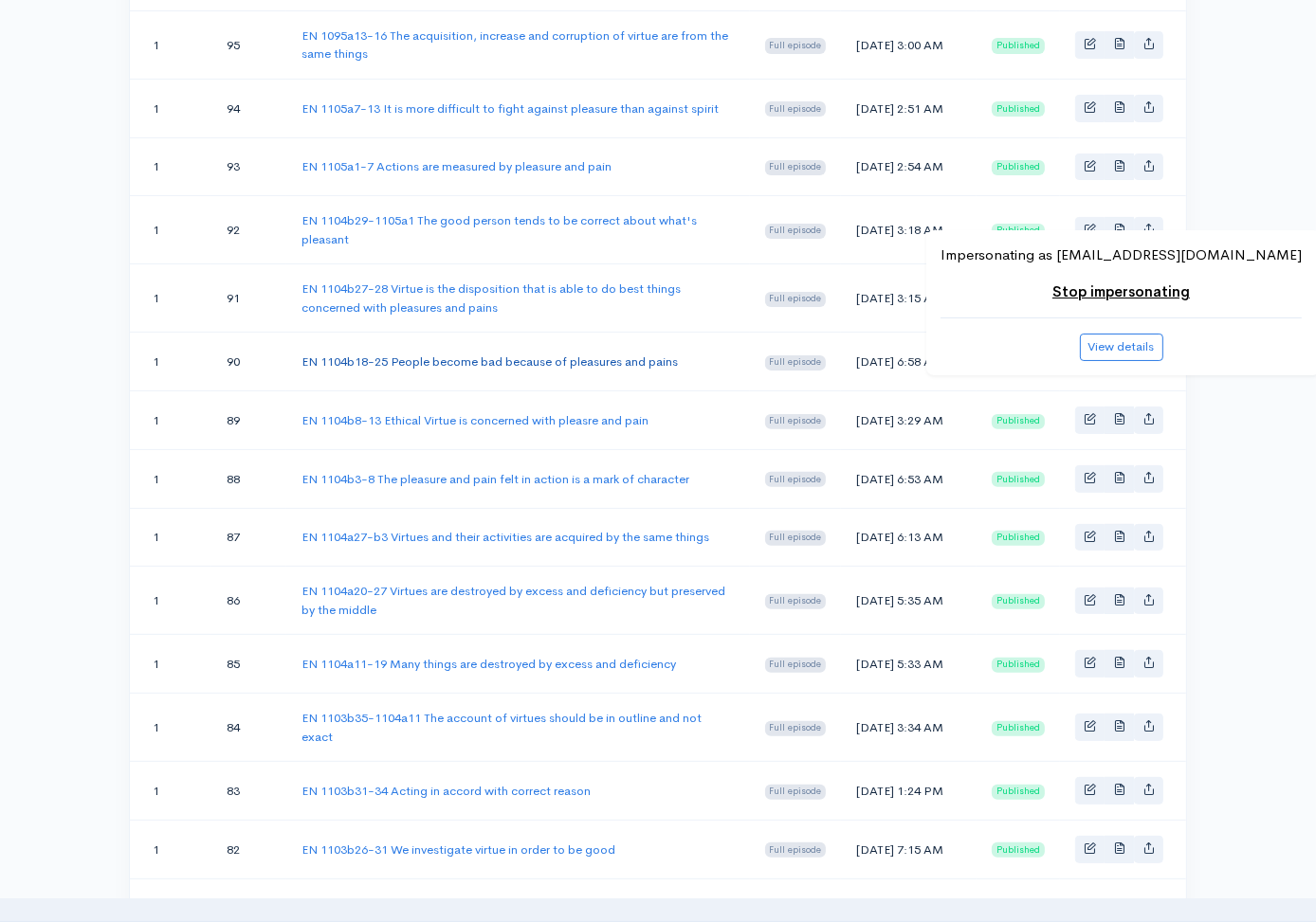
click at [452, 370] on link "EN 1104b18-25 People become bad because of pleasures and pains" at bounding box center [490, 362] width 377 height 16
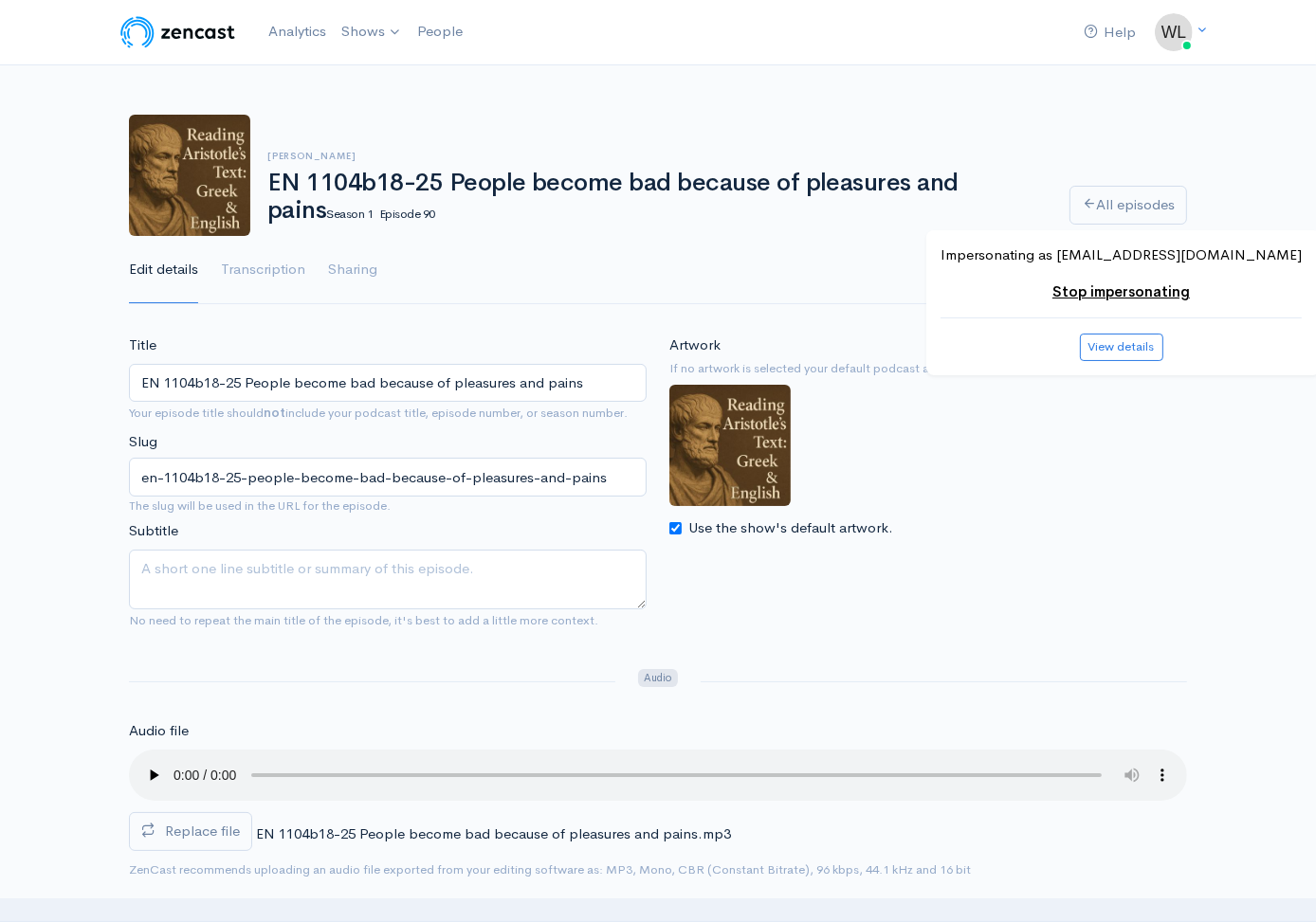
click at [203, 840] on label "Replace file" at bounding box center [190, 831] width 123 height 39
click at [0, 0] on input "Replace file" at bounding box center [0, 0] width 0 height 0
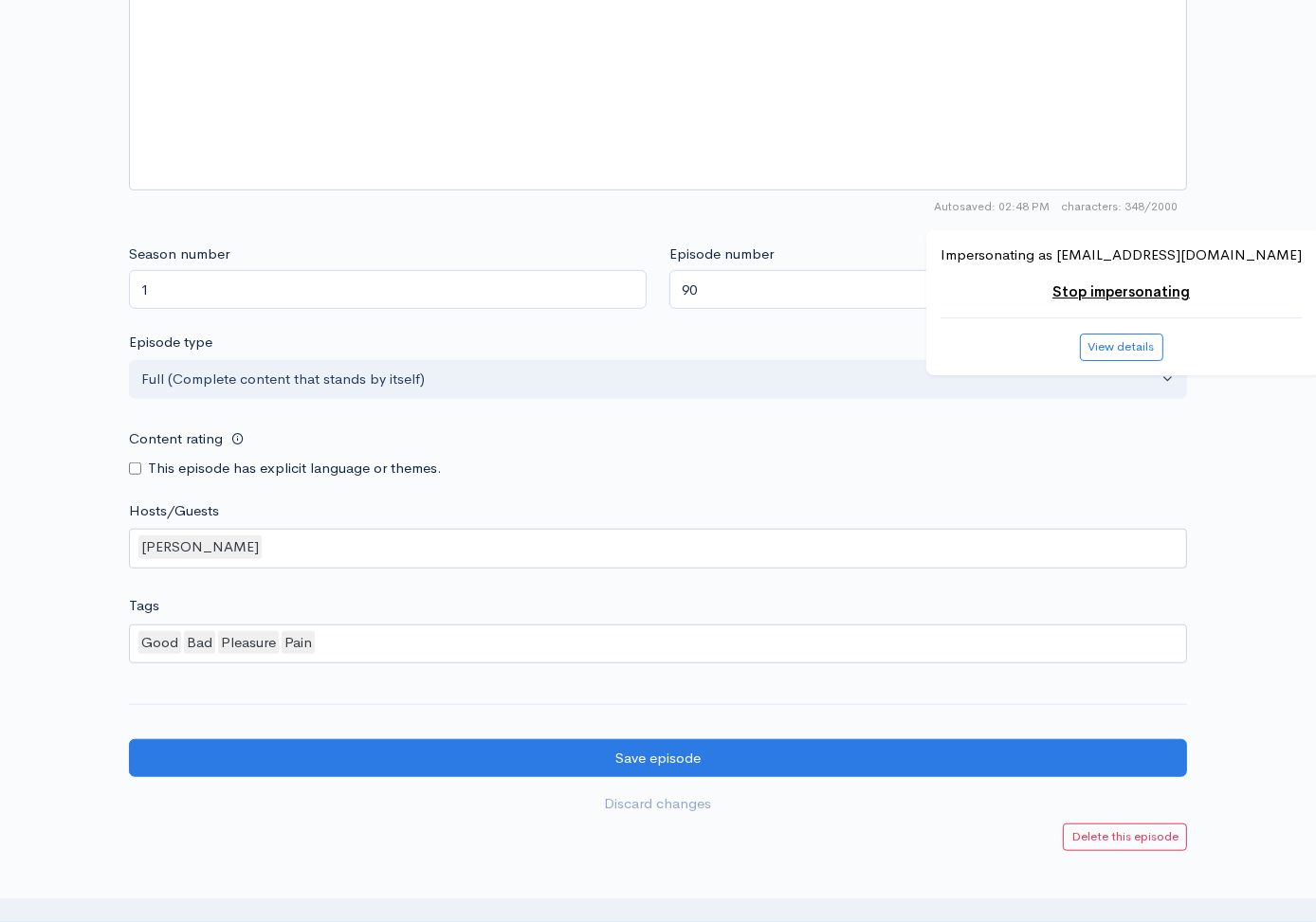
scroll to position [1538, 0]
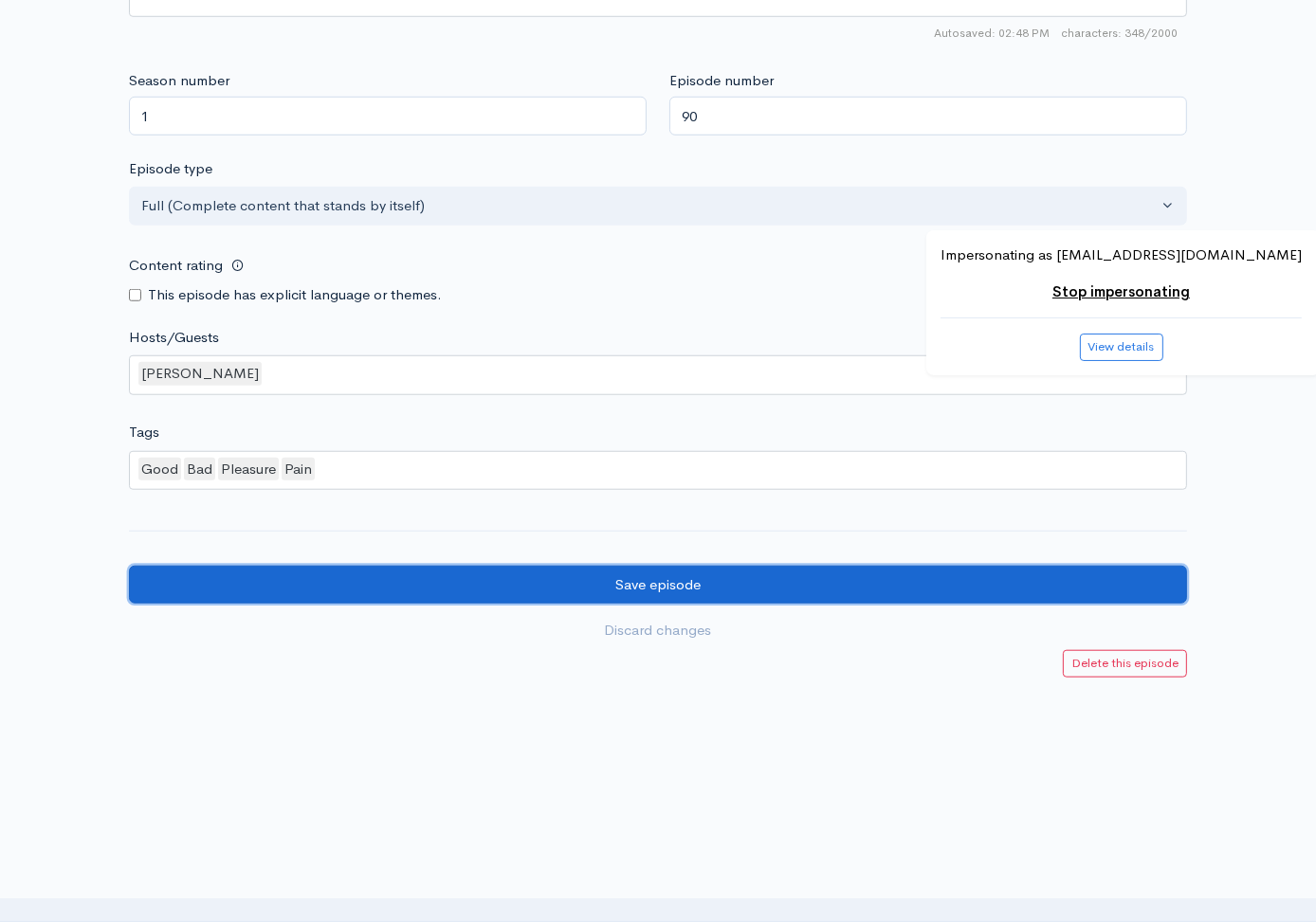
click at [295, 576] on input "Save episode" at bounding box center [658, 584] width 1058 height 39
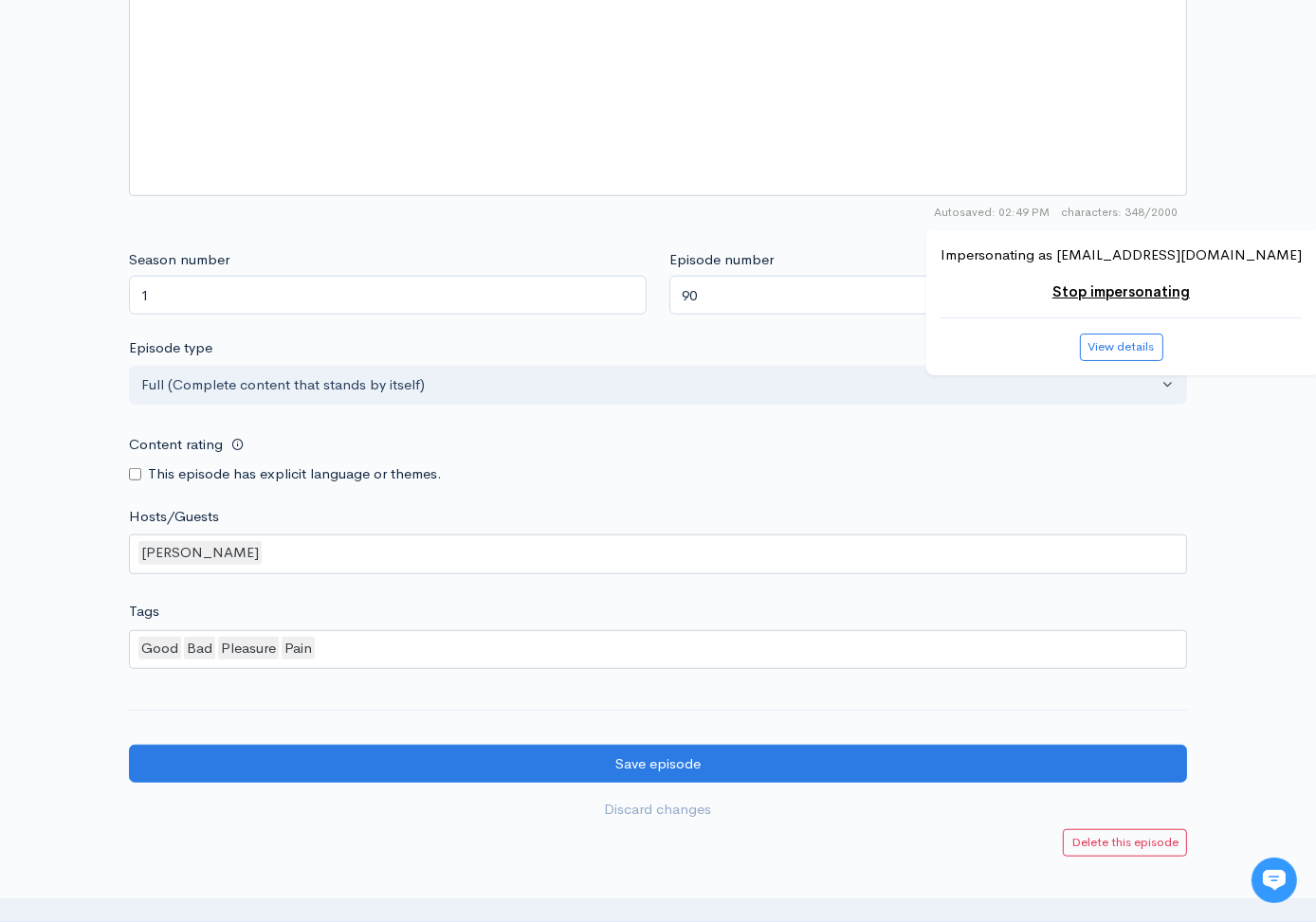
scroll to position [1494, 0]
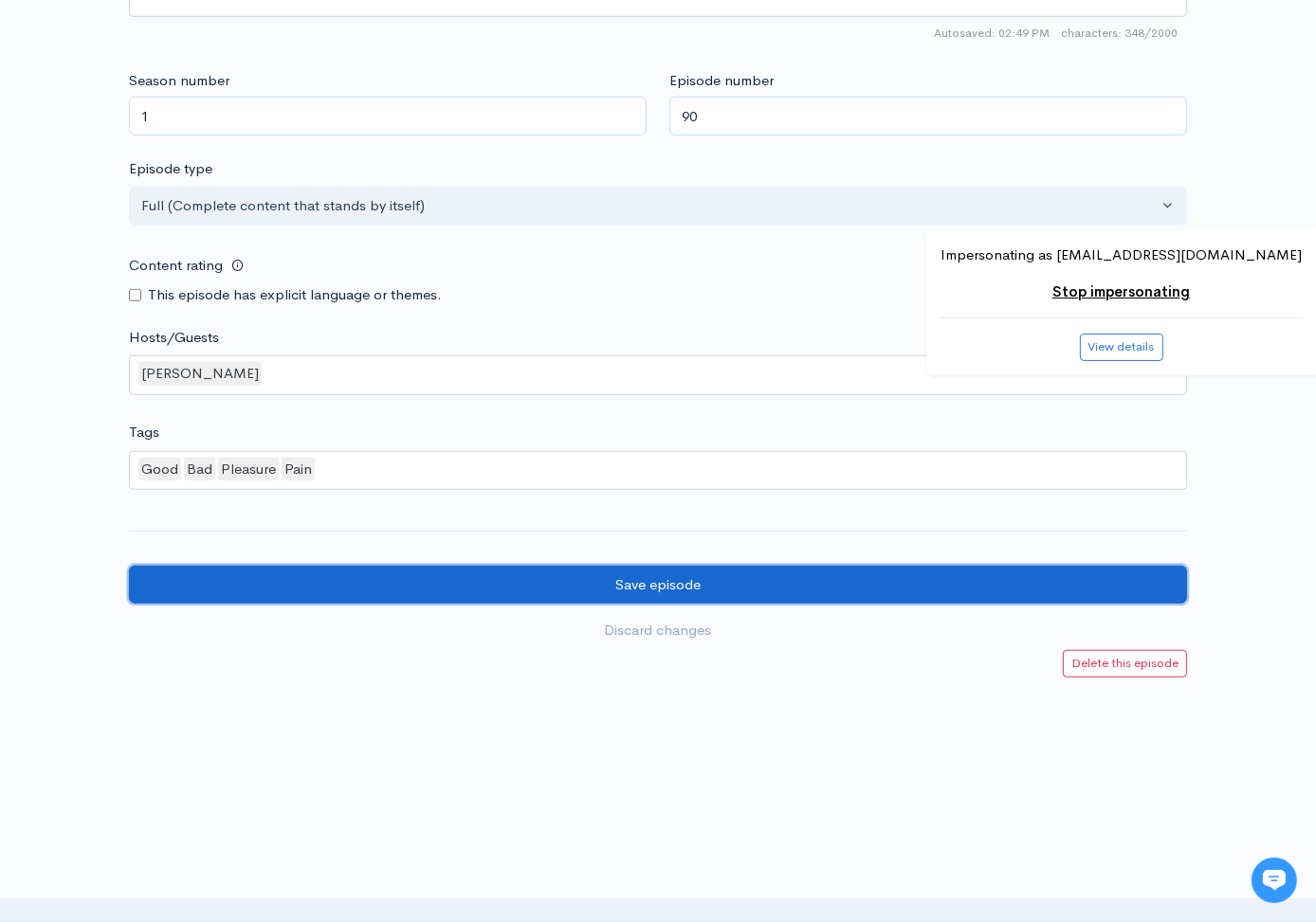
click at [345, 584] on input "Save episode" at bounding box center [658, 584] width 1058 height 39
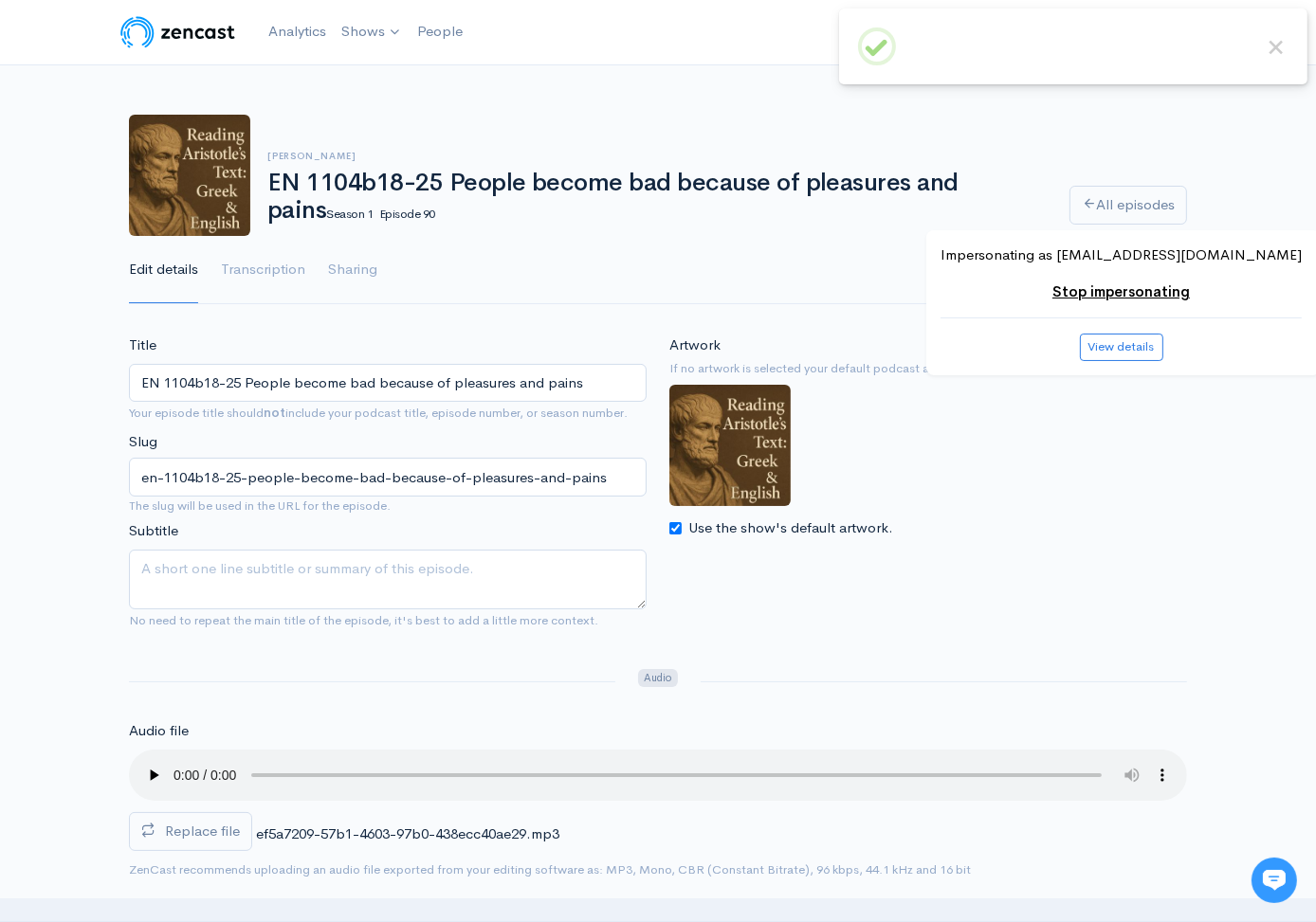
drag, startPoint x: 269, startPoint y: 178, endPoint x: 1015, endPoint y: 180, distance: 746.0
click at [1015, 180] on h1 "EN 1104b18-25 People become bad because of pleasures and pains Season 1 Episode…" at bounding box center [658, 197] width 779 height 54
copy h1 "EN 1104b18-25 People become bad because of pleasures and pains"
click at [1181, 207] on link "All episodes" at bounding box center [1128, 205] width 118 height 39
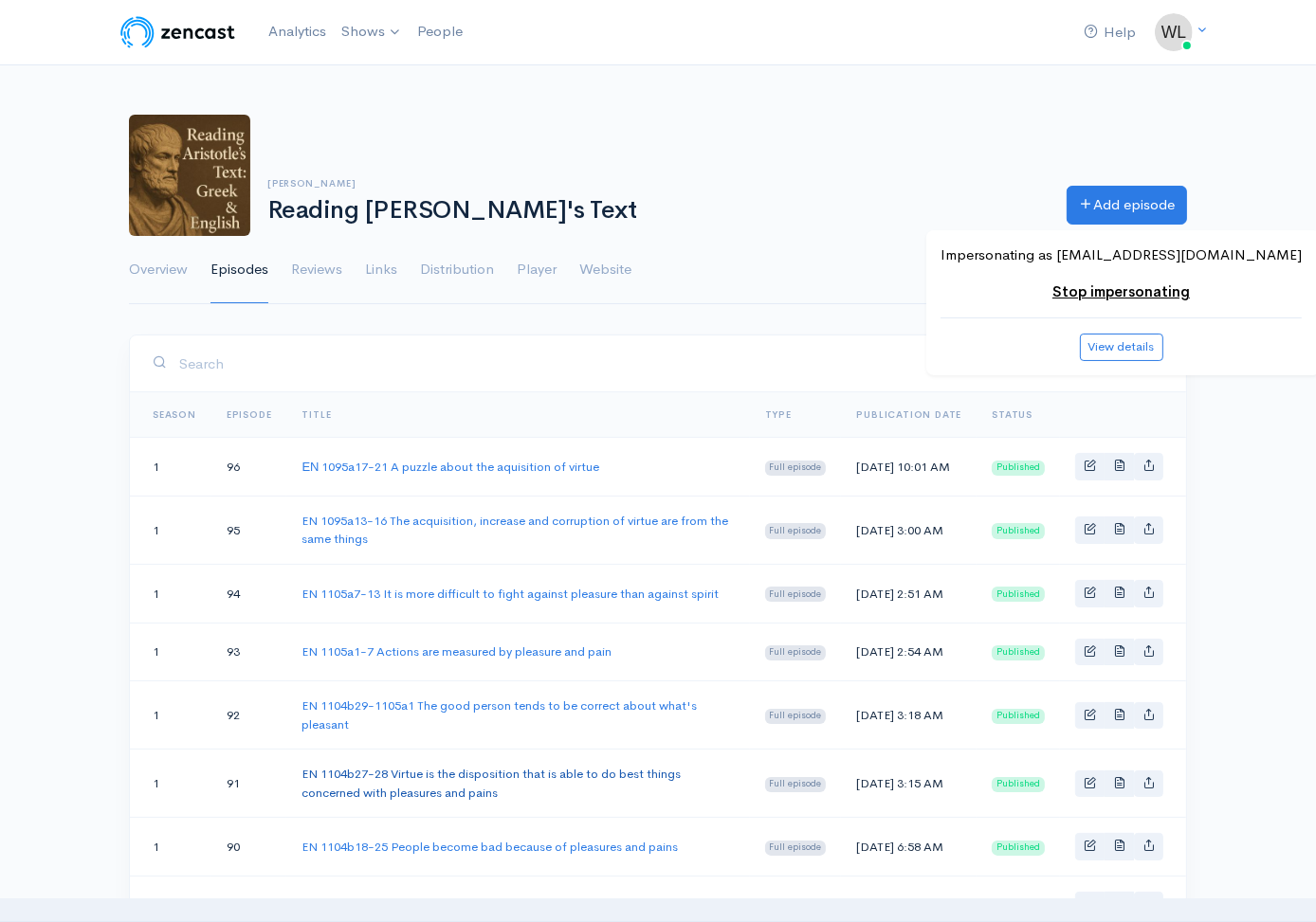
click at [440, 796] on link "EN 1104b27-28 Virtue is the disposition that is able to do best things concerne…" at bounding box center [492, 783] width 380 height 35
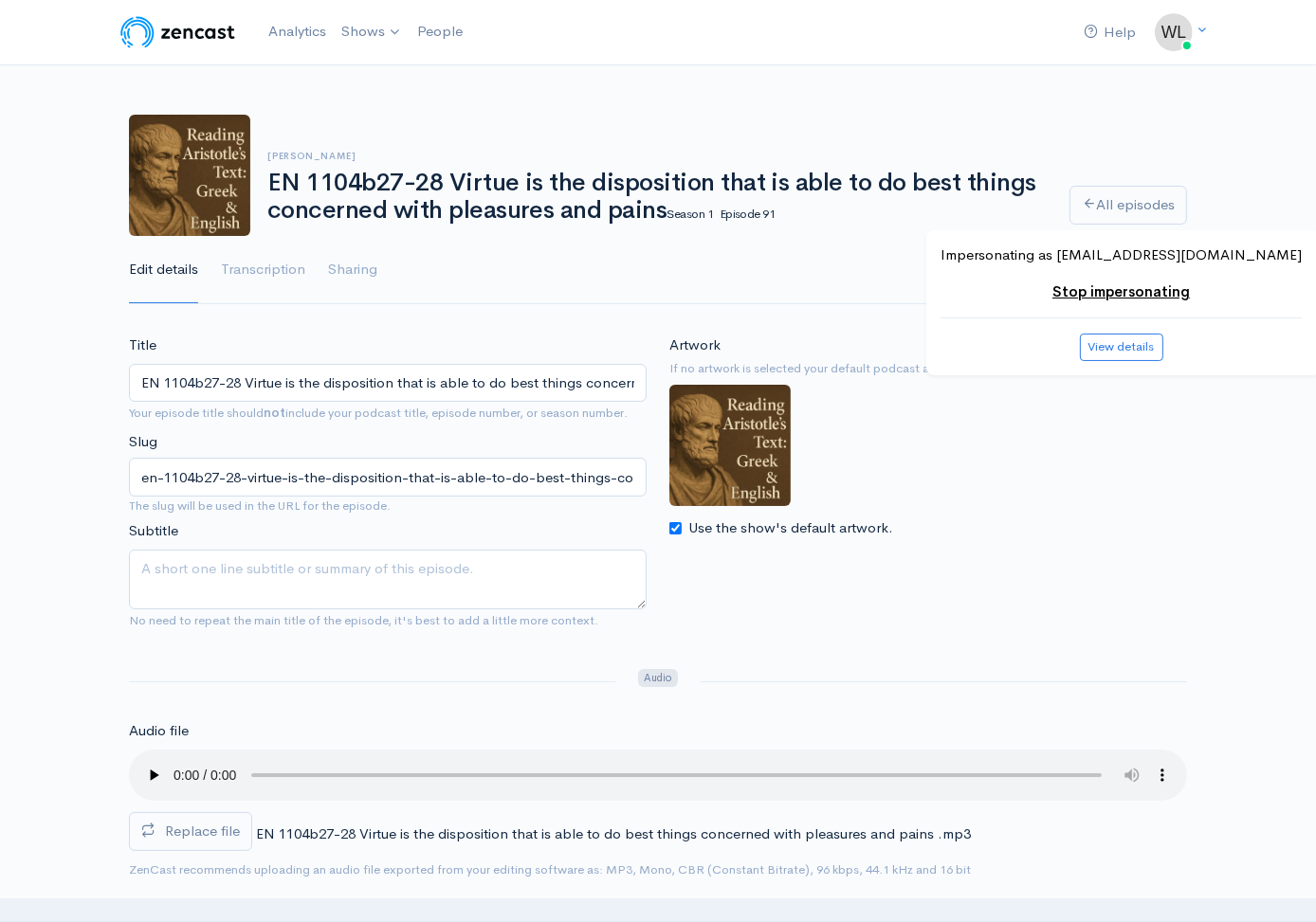
click at [228, 823] on span "Replace file" at bounding box center [202, 831] width 75 height 18
click at [0, 0] on input "Replace file" at bounding box center [0, 0] width 0 height 0
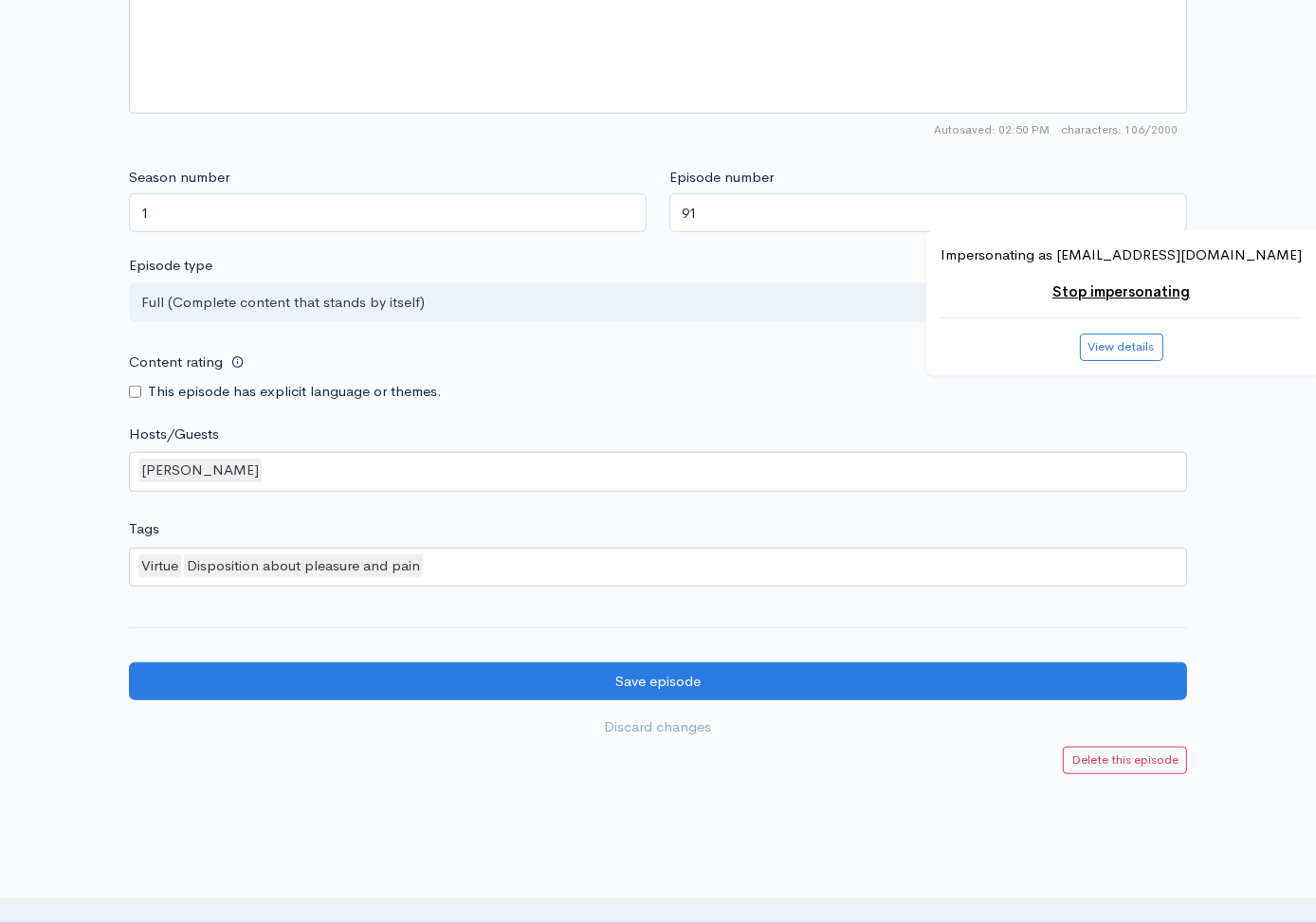
scroll to position [1538, 0]
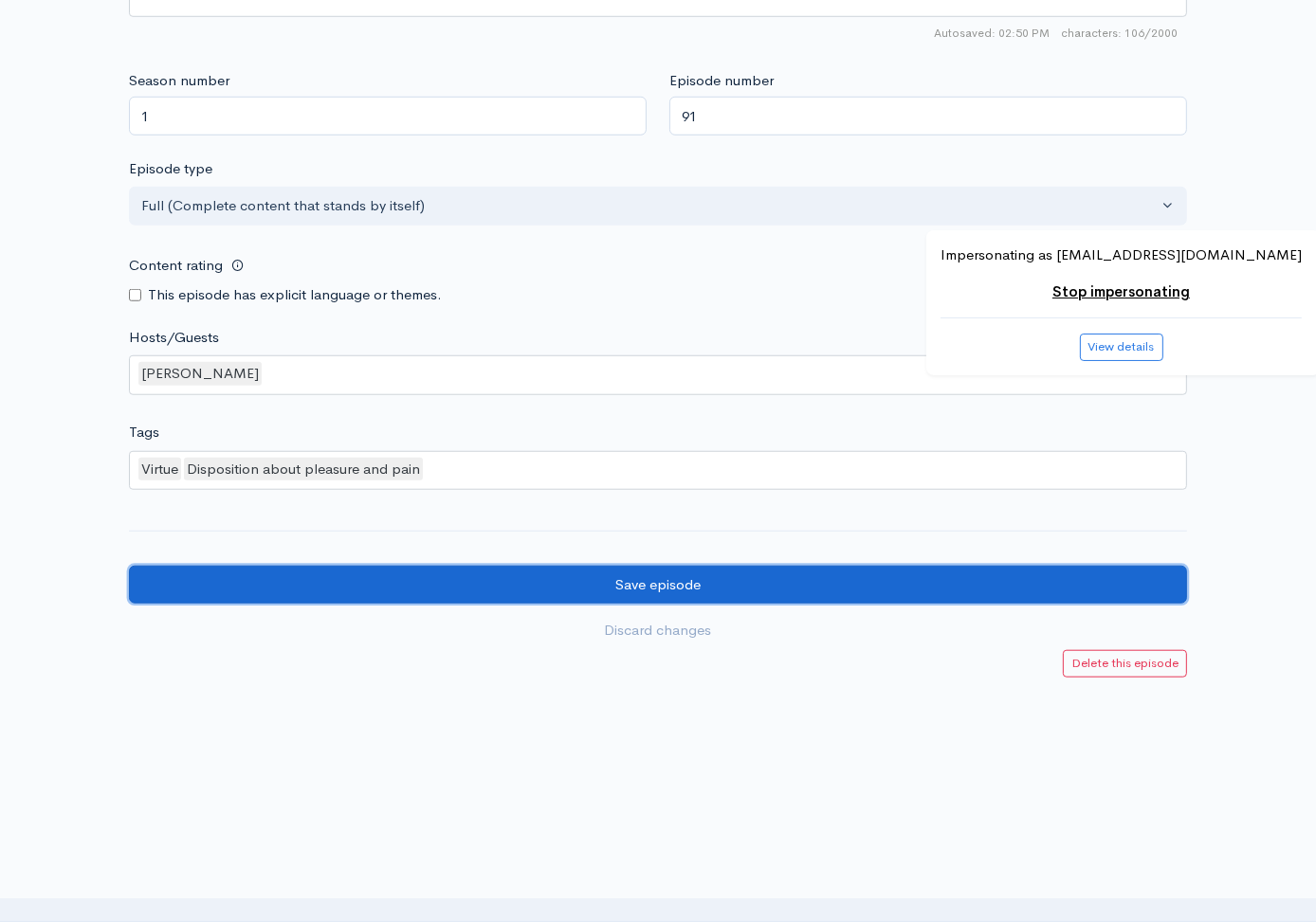
click at [239, 569] on input "Save episode" at bounding box center [658, 584] width 1058 height 39
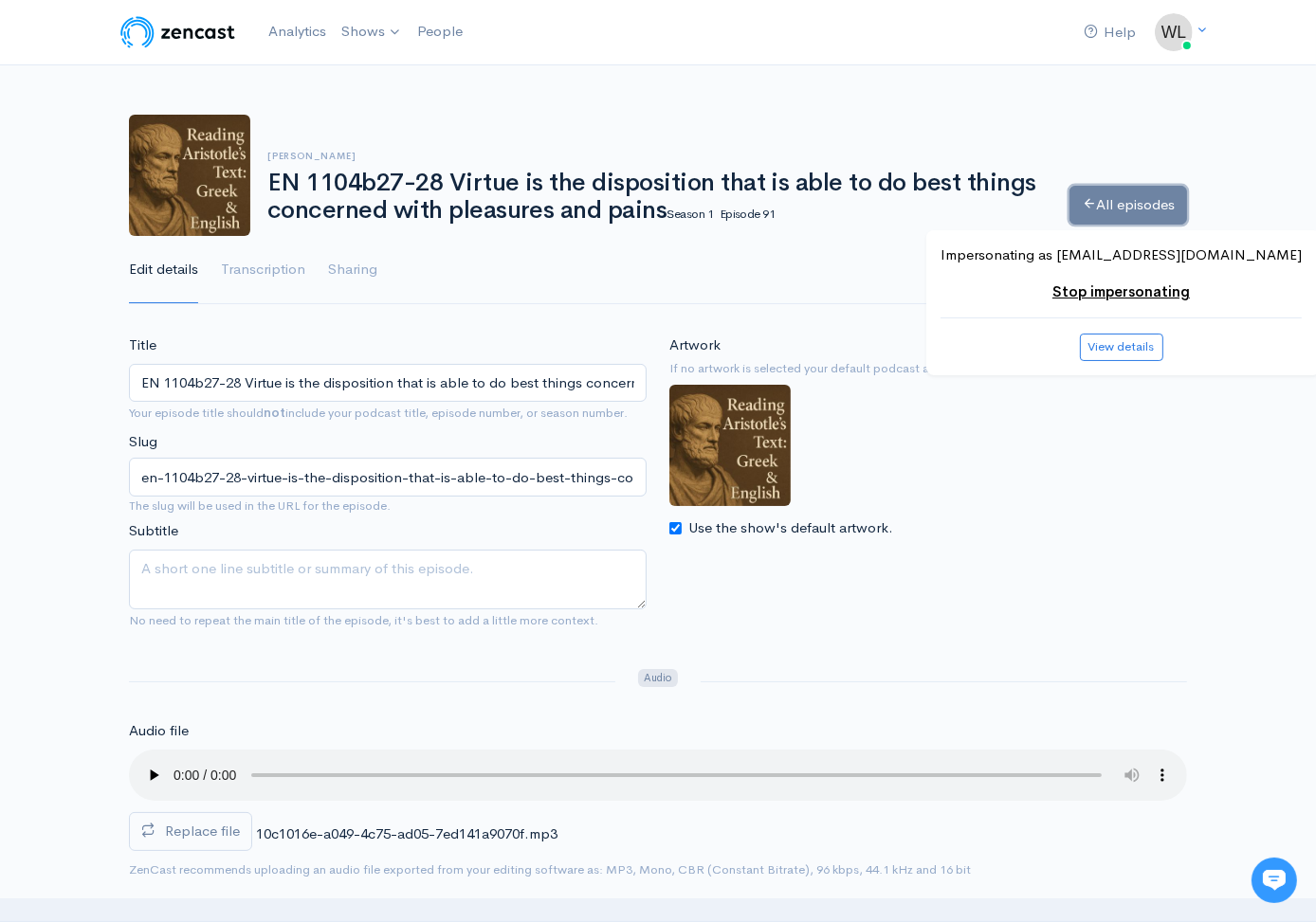
click at [1142, 208] on link "All episodes" at bounding box center [1128, 205] width 118 height 39
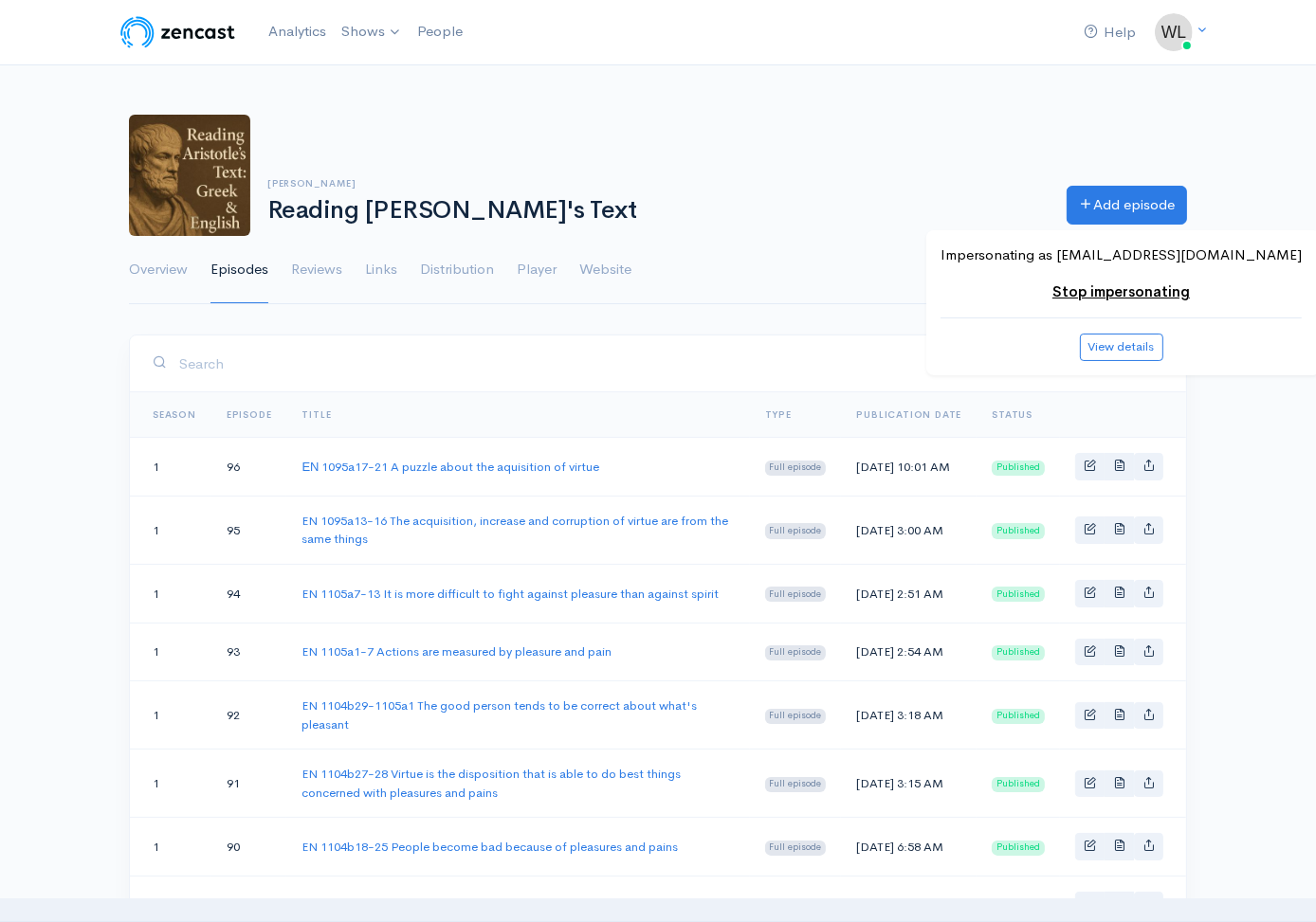
scroll to position [1558, 0]
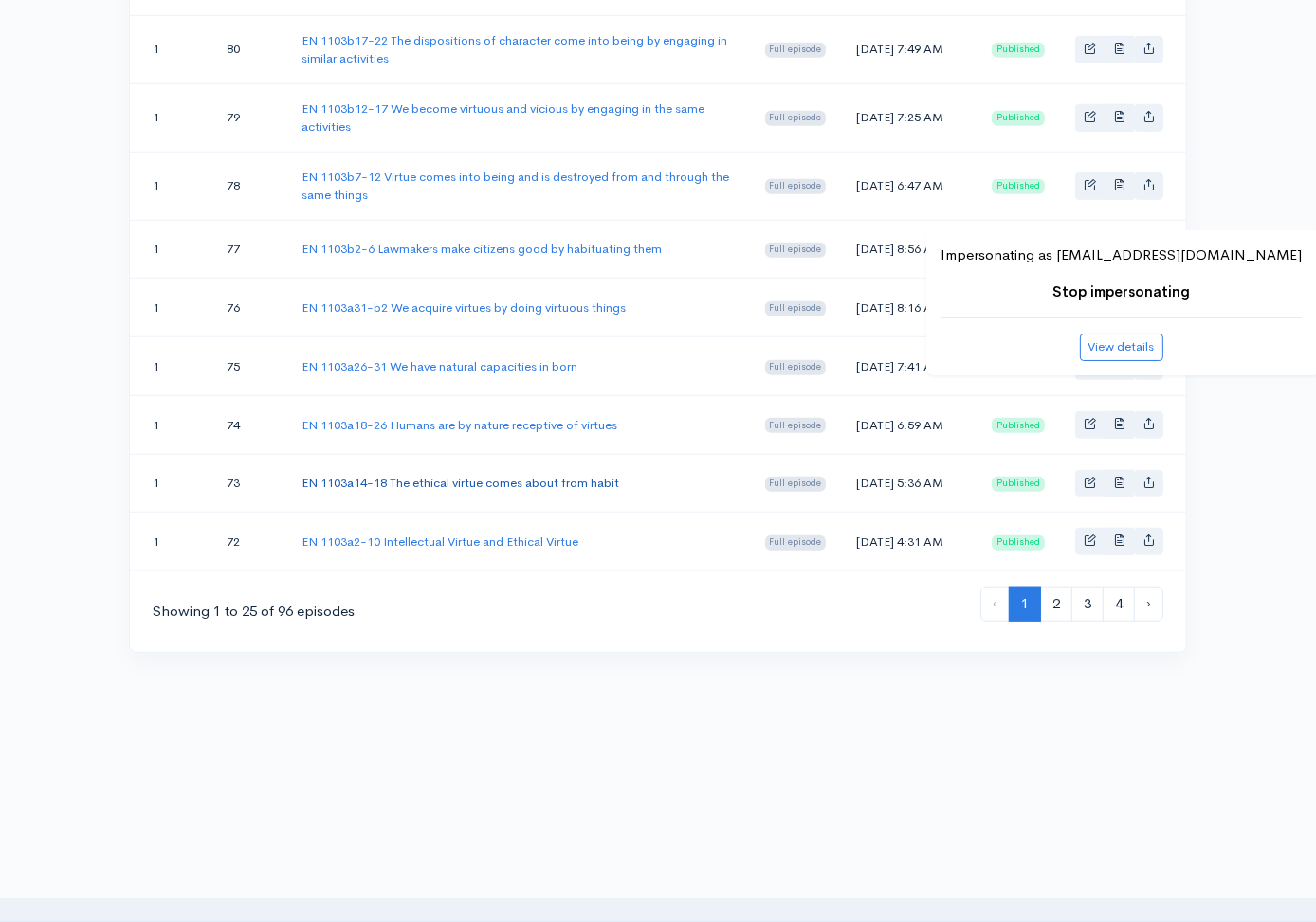
click at [587, 474] on link "EN 1103a14-18 The ethical virtue comes about from habit" at bounding box center [461, 482] width 318 height 16
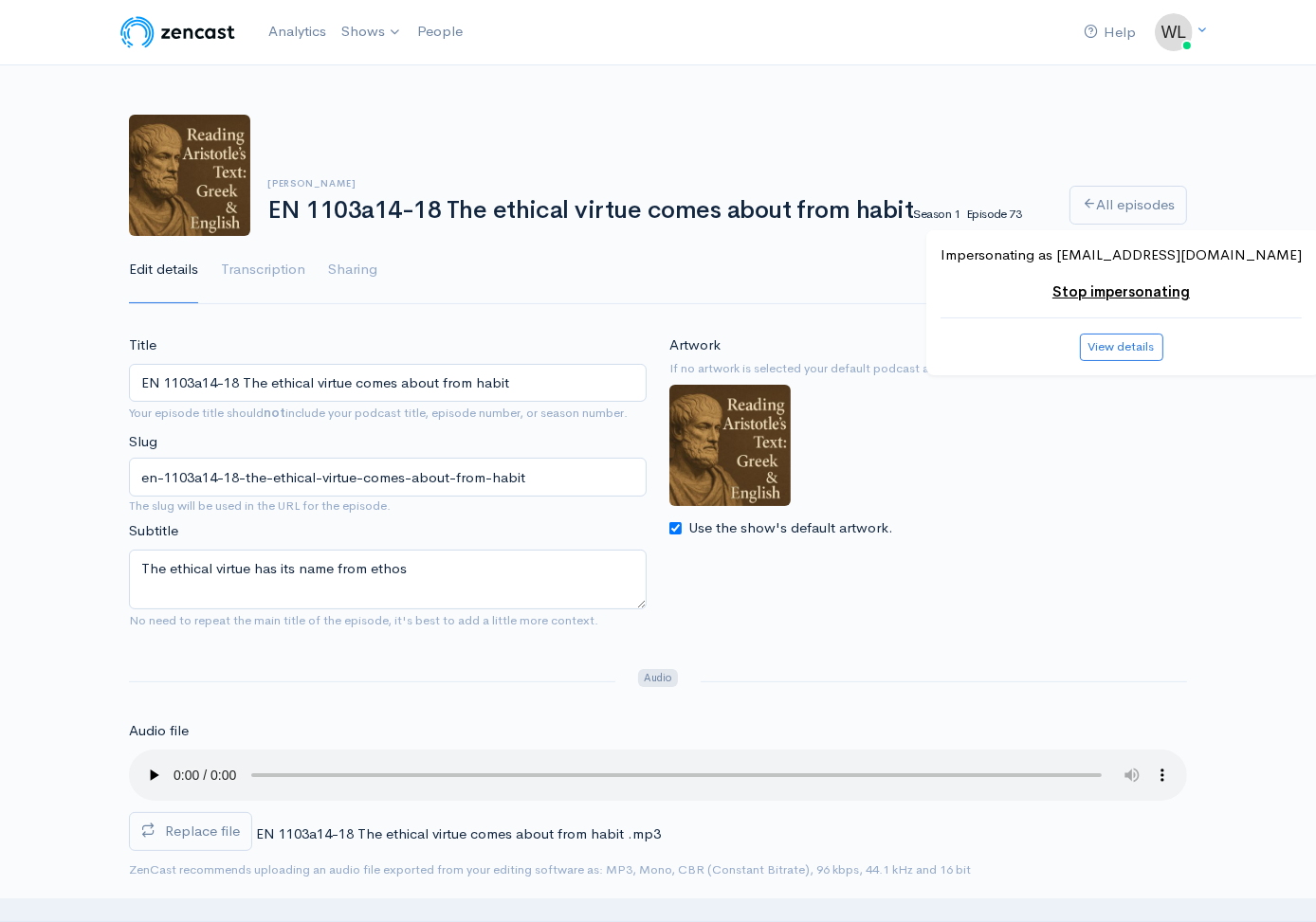
click at [1065, 551] on div "Artwork If no artwork is selected your default podcast artwork will be used Use…" at bounding box center [928, 488] width 541 height 309
